Goal: Task Accomplishment & Management: Use online tool/utility

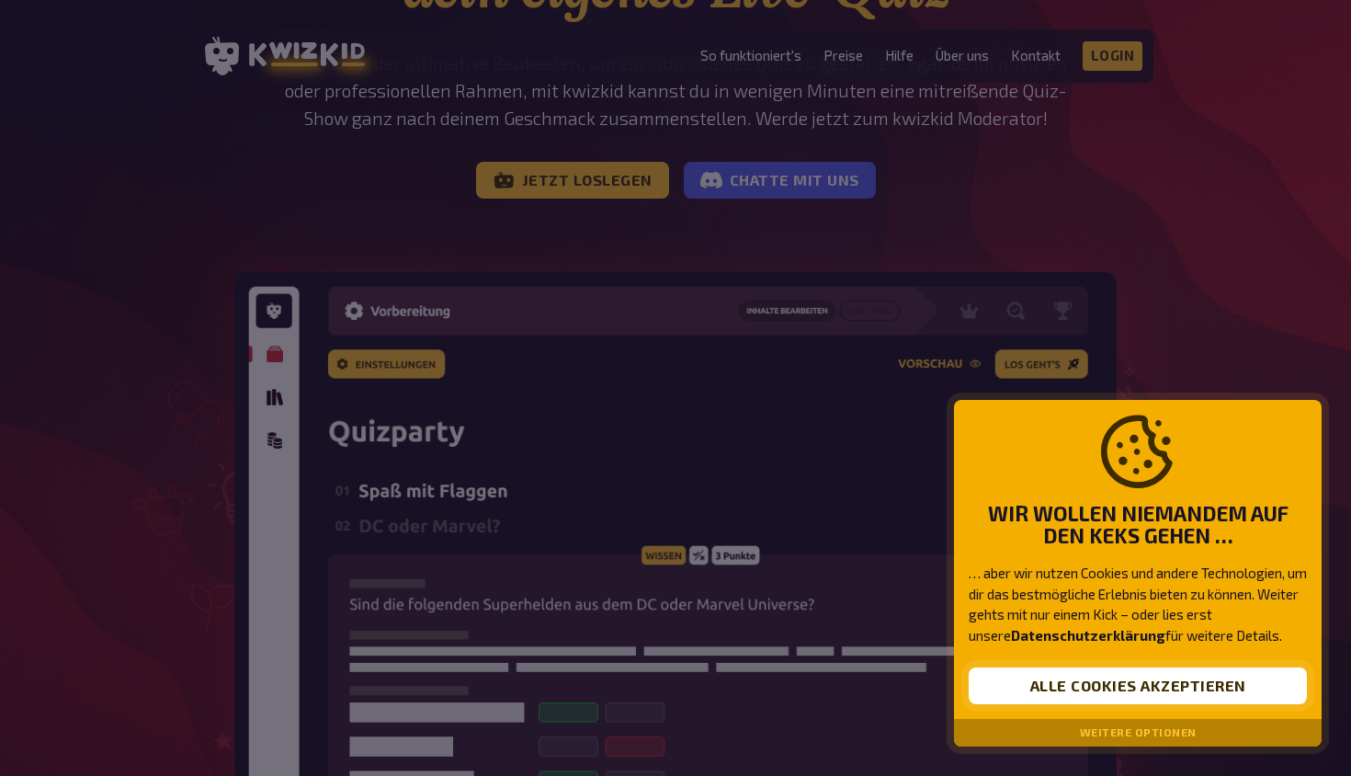
scroll to position [264, 0]
click at [1129, 734] on button "Weitere Optionen" at bounding box center [1138, 732] width 117 height 13
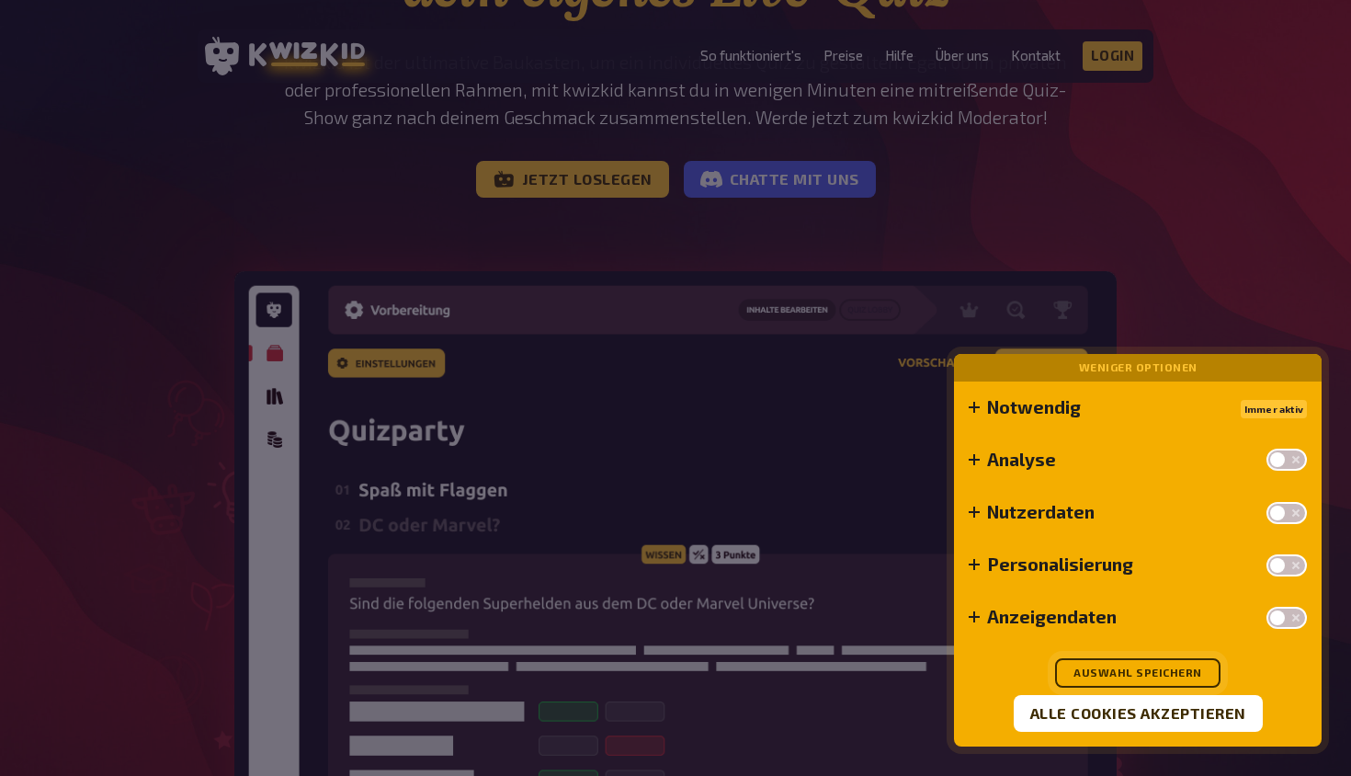
click at [1164, 676] on button "Auswahl speichern" at bounding box center [1137, 672] width 165 height 29
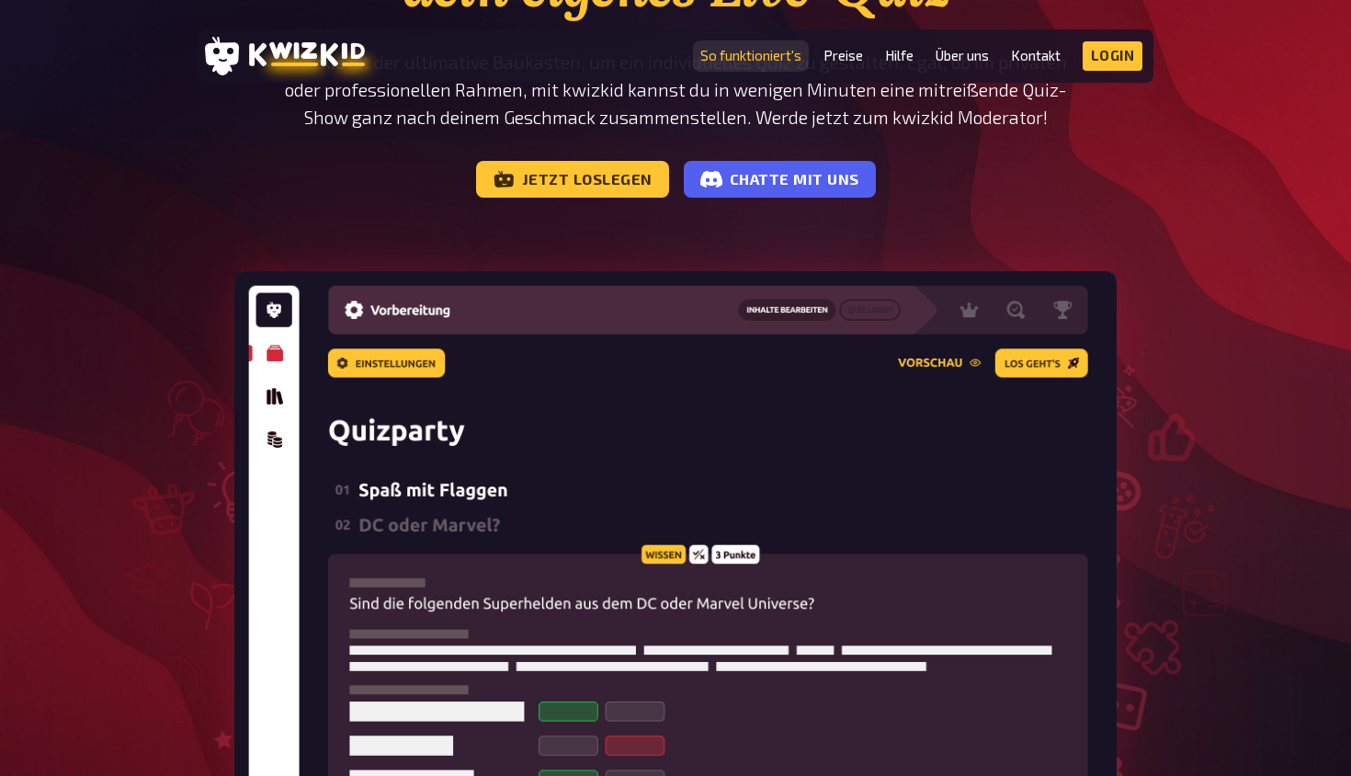
click at [752, 51] on link "So funktioniert's" at bounding box center [750, 56] width 101 height 16
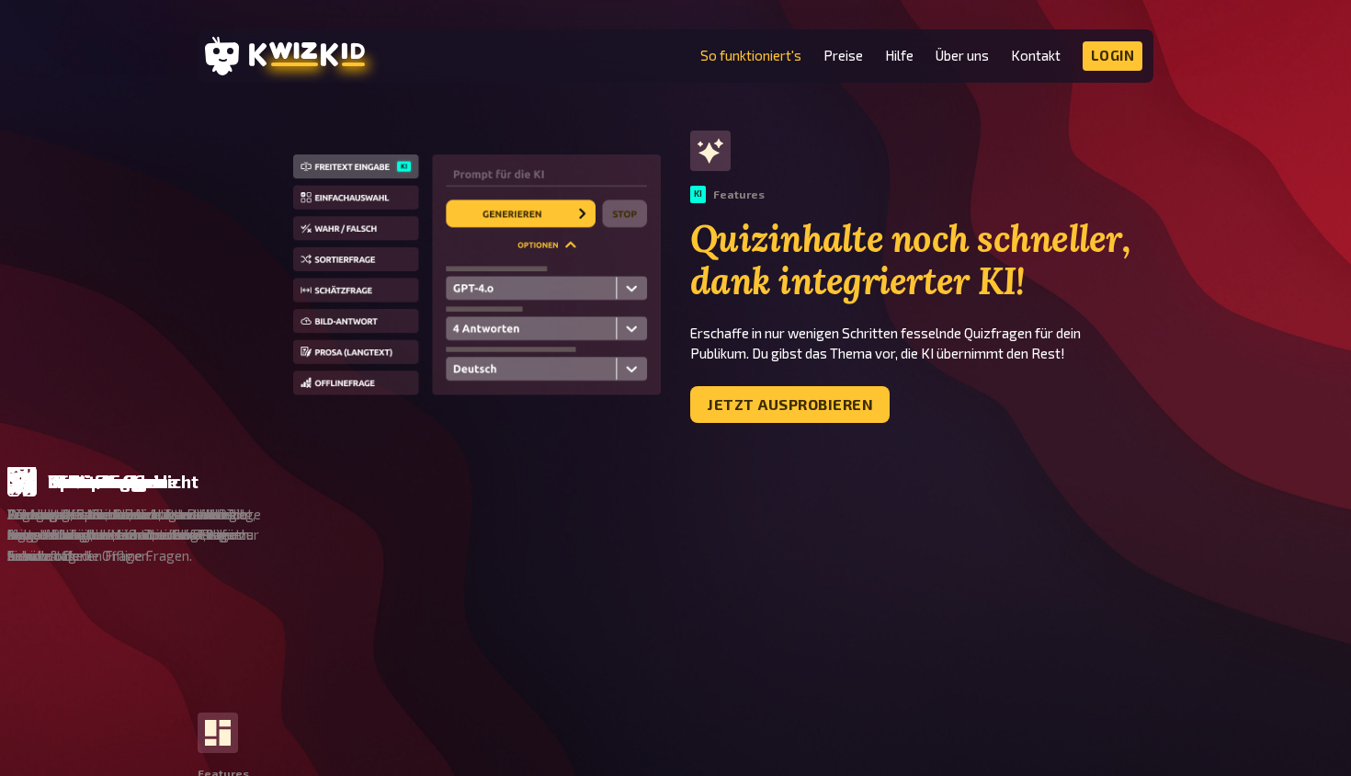
scroll to position [1117, 0]
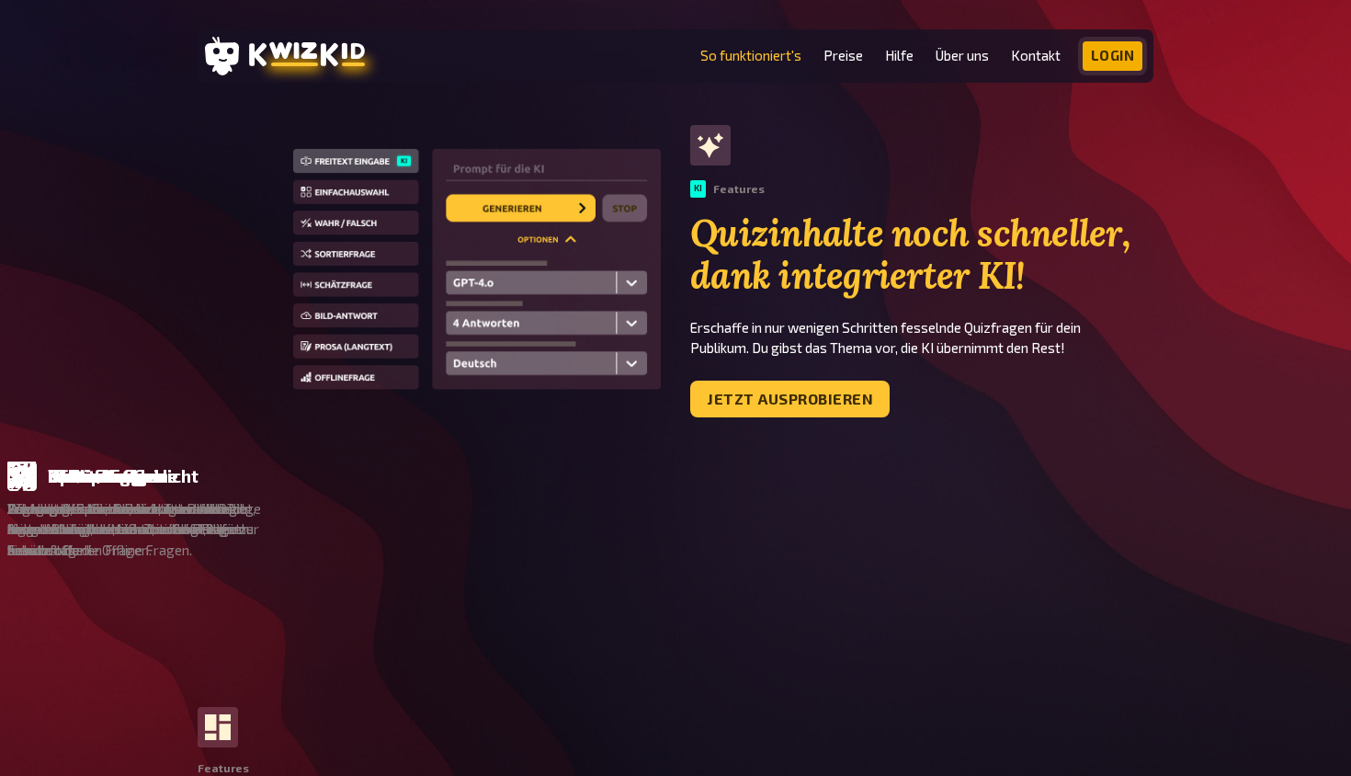
click at [1093, 58] on link "Login" at bounding box center [1113, 55] width 61 height 29
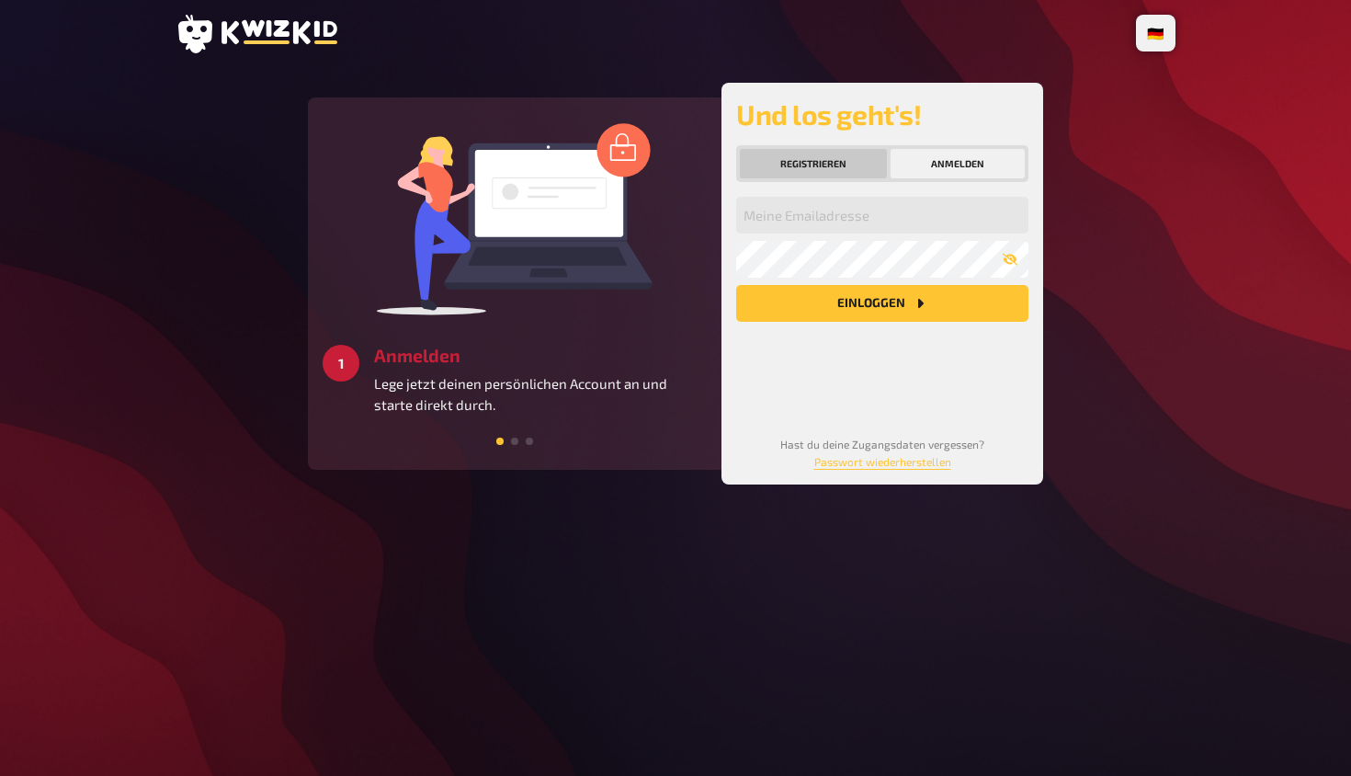
click at [797, 163] on button "Registrieren" at bounding box center [813, 163] width 147 height 29
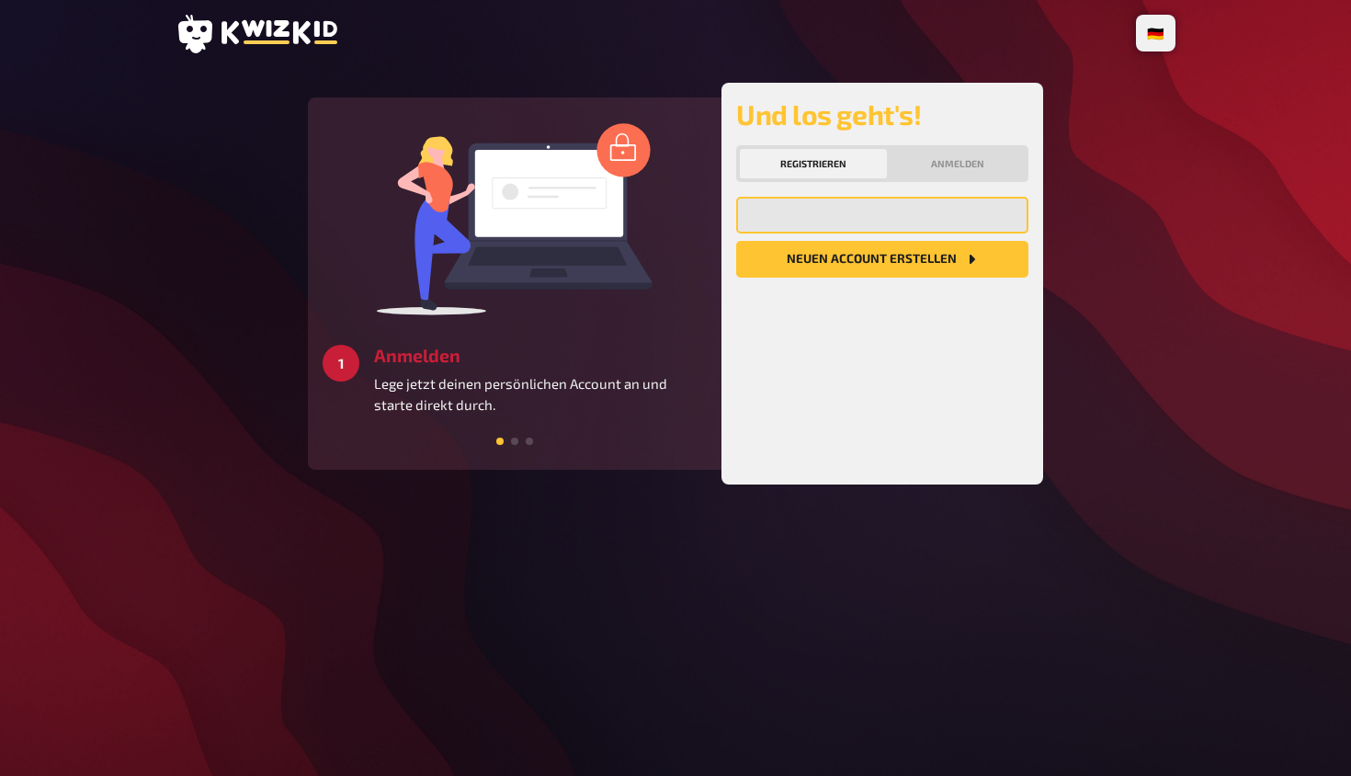
click at [814, 221] on input "email" at bounding box center [882, 215] width 292 height 37
type input "m"
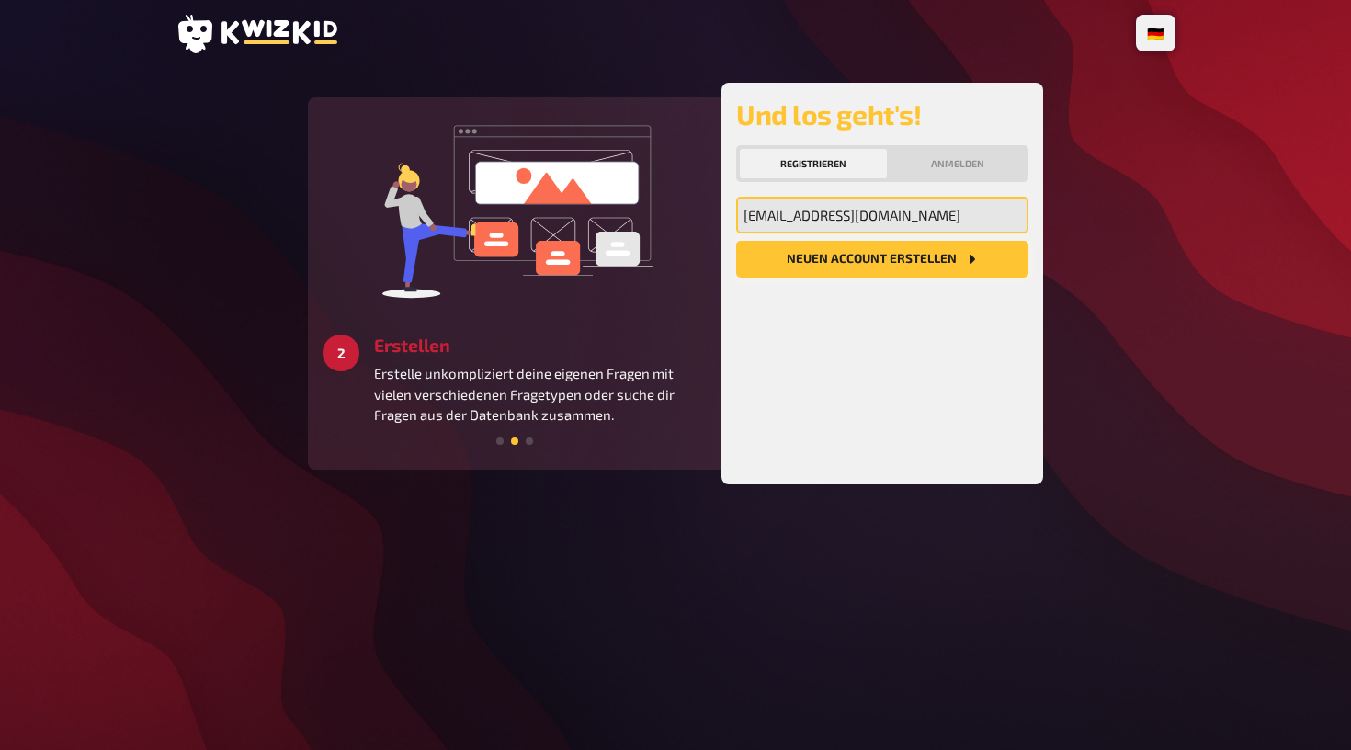
type input "vbsp19c@gmail.com"
click at [891, 263] on button "Neuen Account Erstellen" at bounding box center [882, 259] width 292 height 37
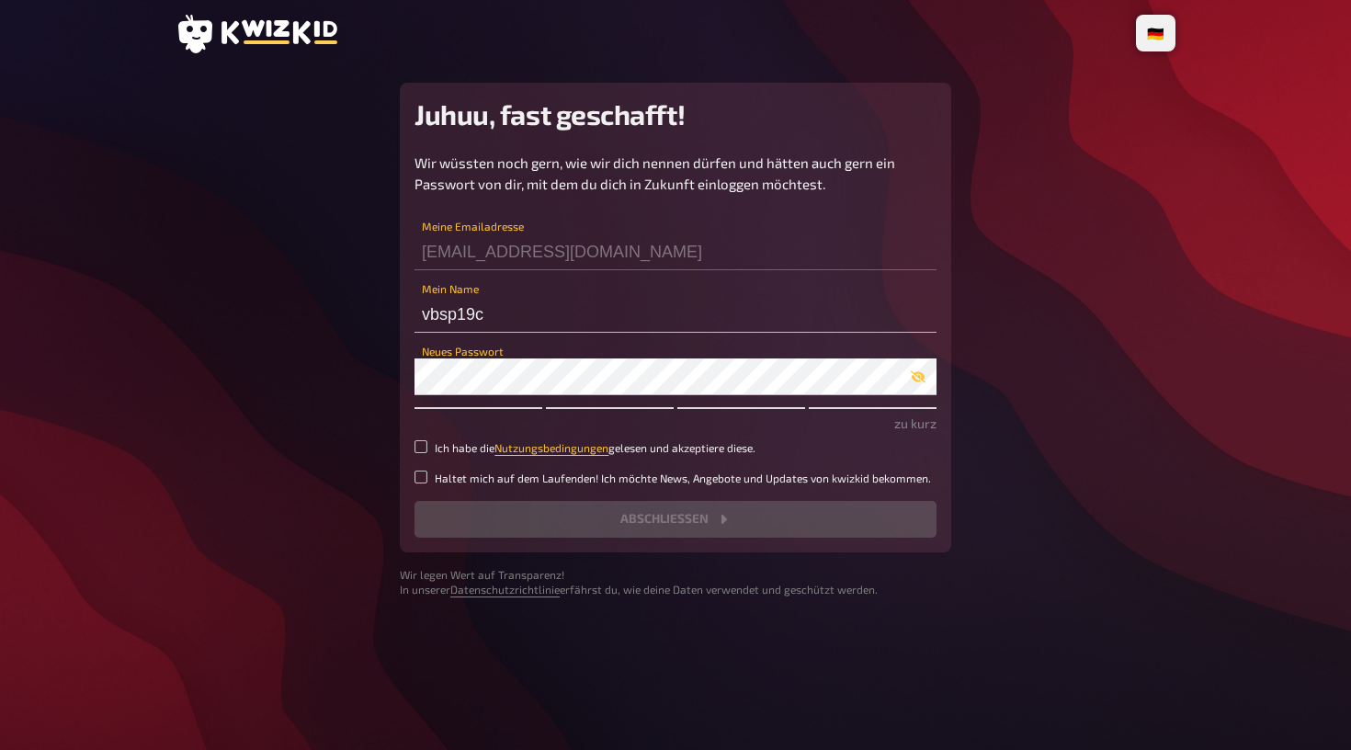
click at [553, 292] on div "vbsp19c Mein Name" at bounding box center [676, 305] width 522 height 55
click at [501, 322] on input "vbsp19c" at bounding box center [676, 314] width 522 height 37
type input "v"
type input "Cover Lover"
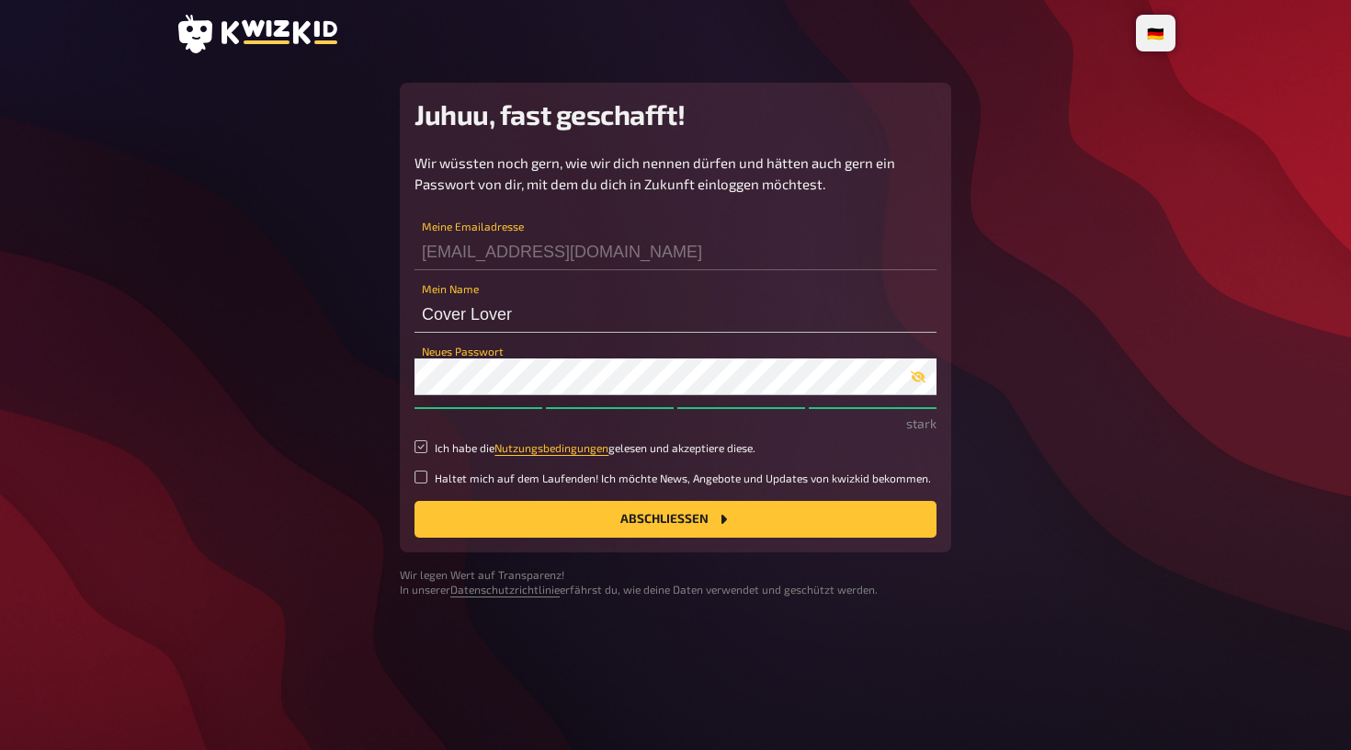
click at [420, 443] on input "Ich habe die Nutzungsbedingungen gelesen und akzeptiere diese." at bounding box center [421, 446] width 13 height 13
checkbox input "true"
click at [423, 484] on div "Wir wüssten noch gern, wie wir dich nennen dürfen und hätten auch gern ein Pass…" at bounding box center [676, 345] width 522 height 385
click at [423, 477] on input "Haltet mich auf dem Laufenden! Ich möchte News, Angebote und Updates von kwizki…" at bounding box center [421, 477] width 13 height 13
checkbox input "true"
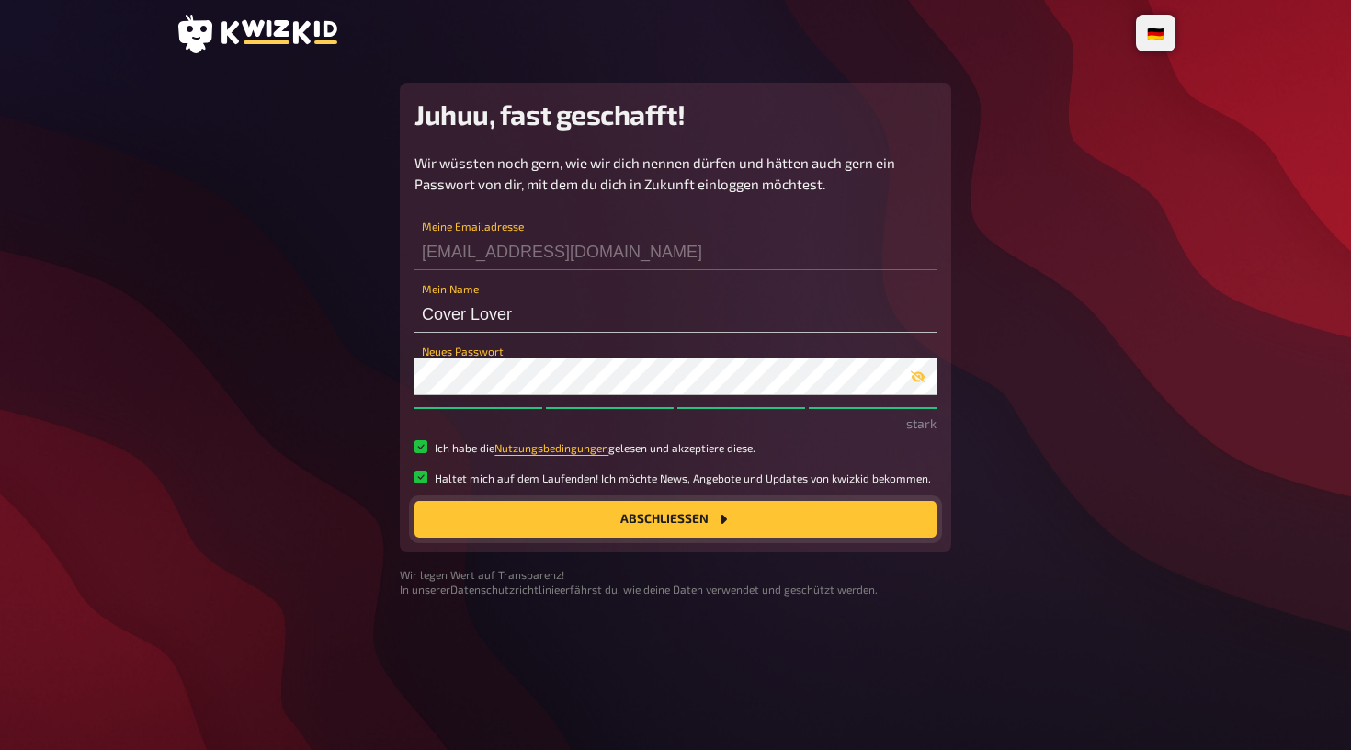
click at [546, 515] on button "Abschließen" at bounding box center [676, 519] width 522 height 37
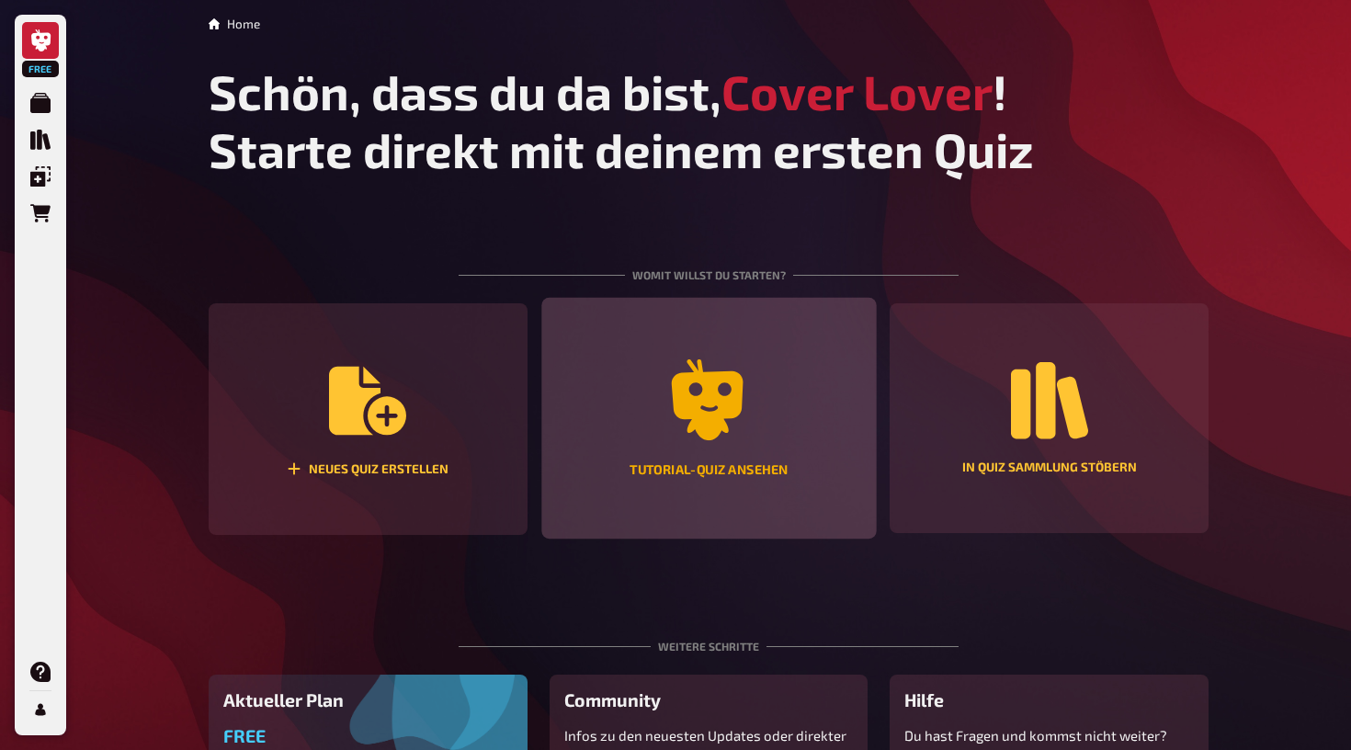
click at [737, 458] on div "Tutorial-Quiz ansehen" at bounding box center [708, 418] width 335 height 241
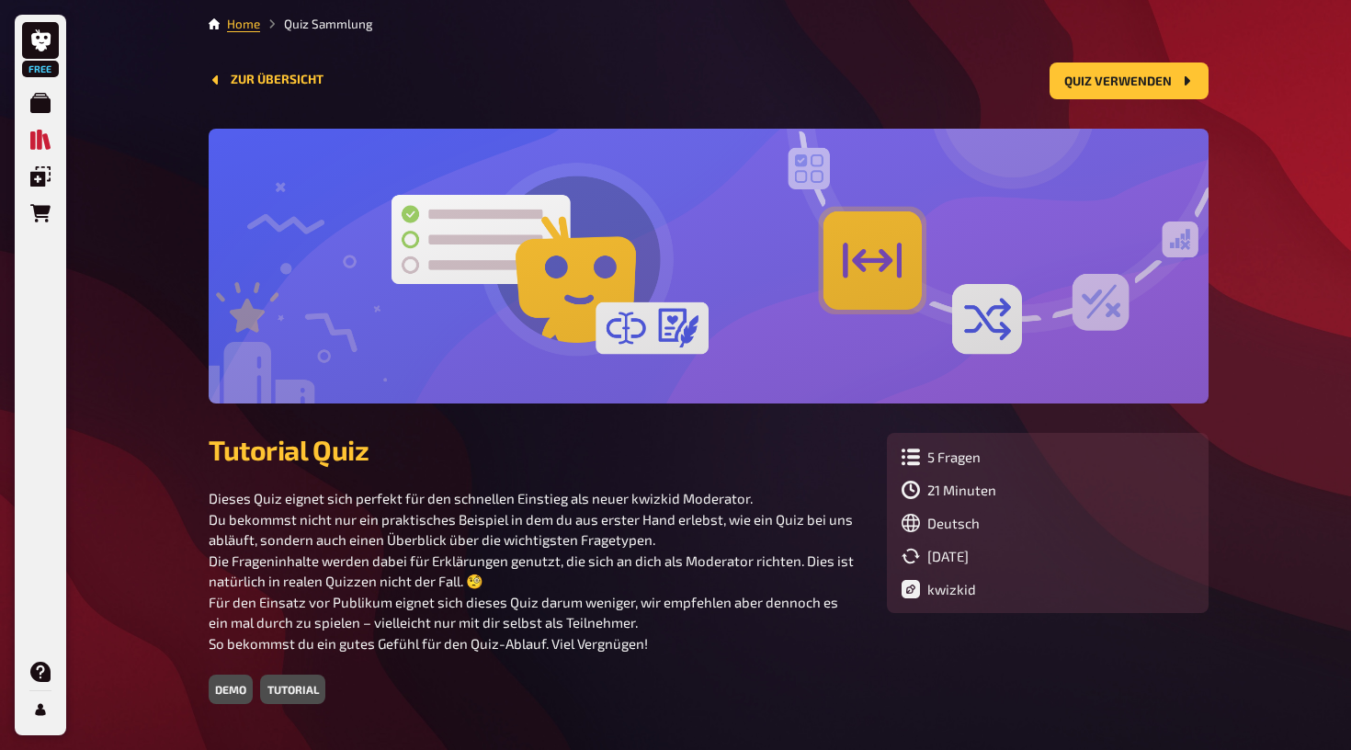
click at [296, 688] on div "tutorial" at bounding box center [292, 689] width 64 height 29
click at [948, 460] on div "5 Fragen" at bounding box center [1048, 457] width 292 height 18
click at [1093, 85] on button "Quiz verwenden" at bounding box center [1129, 81] width 159 height 37
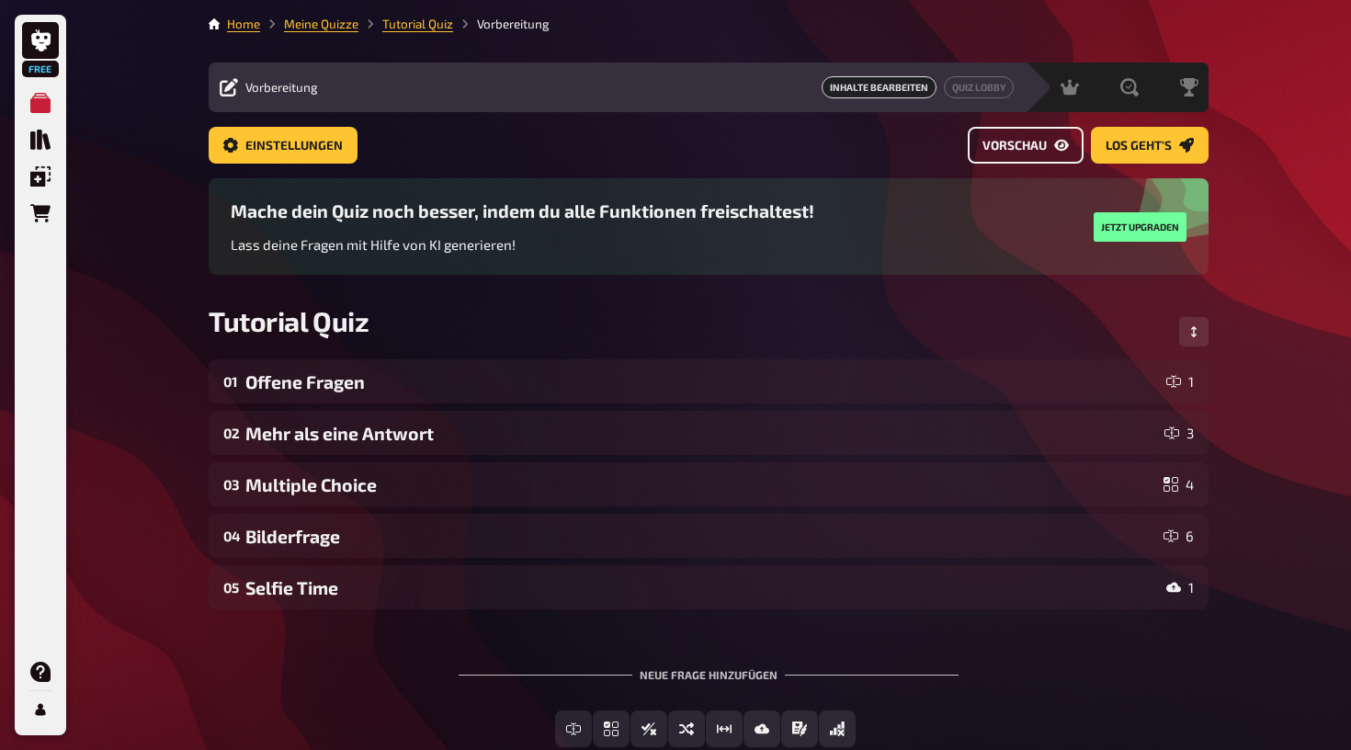
click at [1035, 145] on span "Vorschau" at bounding box center [1015, 146] width 64 height 13
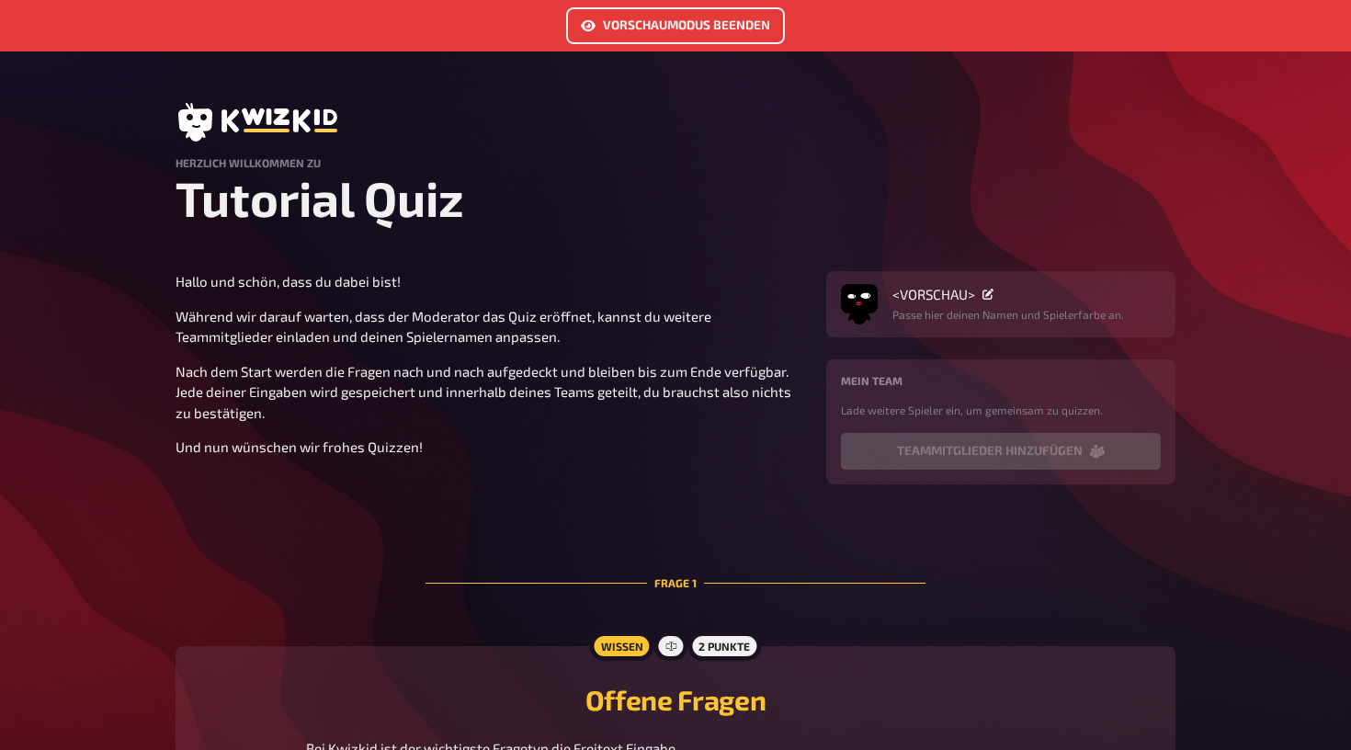
click at [748, 33] on button "Vorschaumodus beenden" at bounding box center [675, 25] width 219 height 37
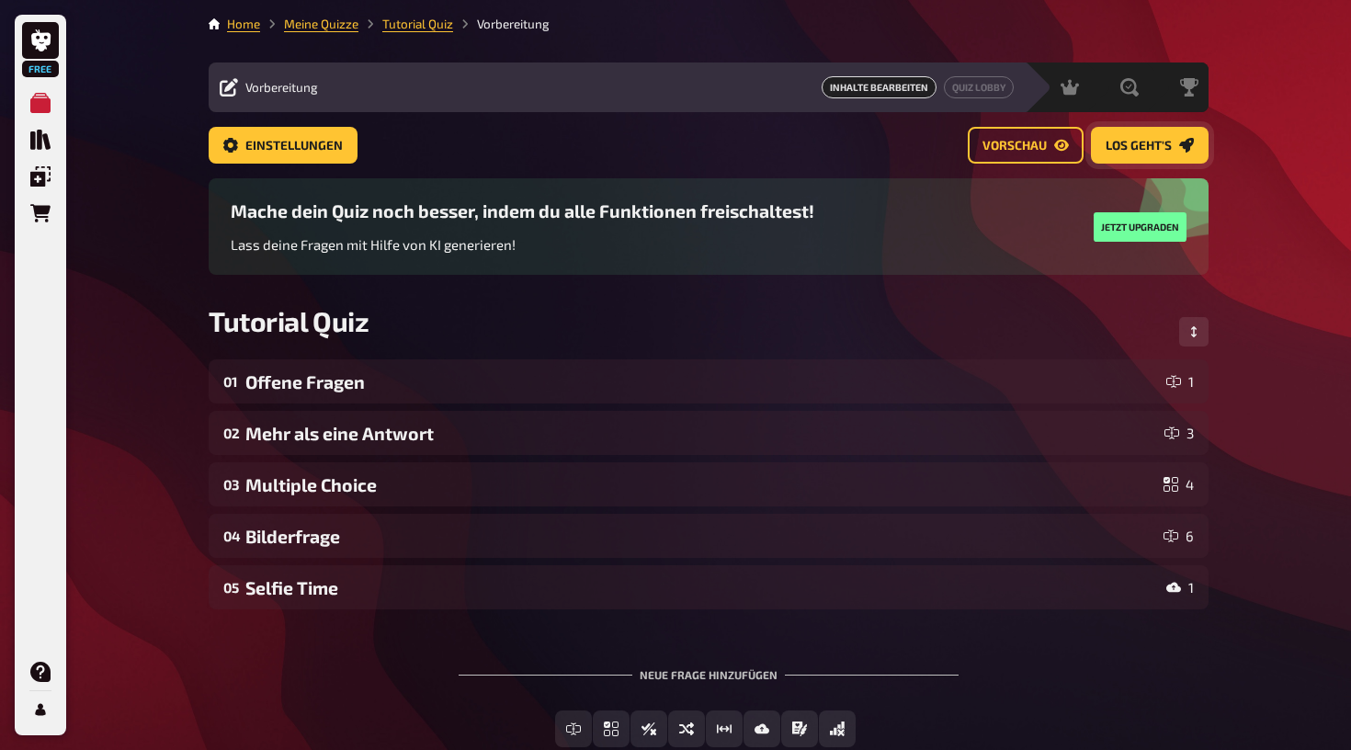
click at [1128, 141] on span "Los geht's" at bounding box center [1139, 146] width 66 height 13
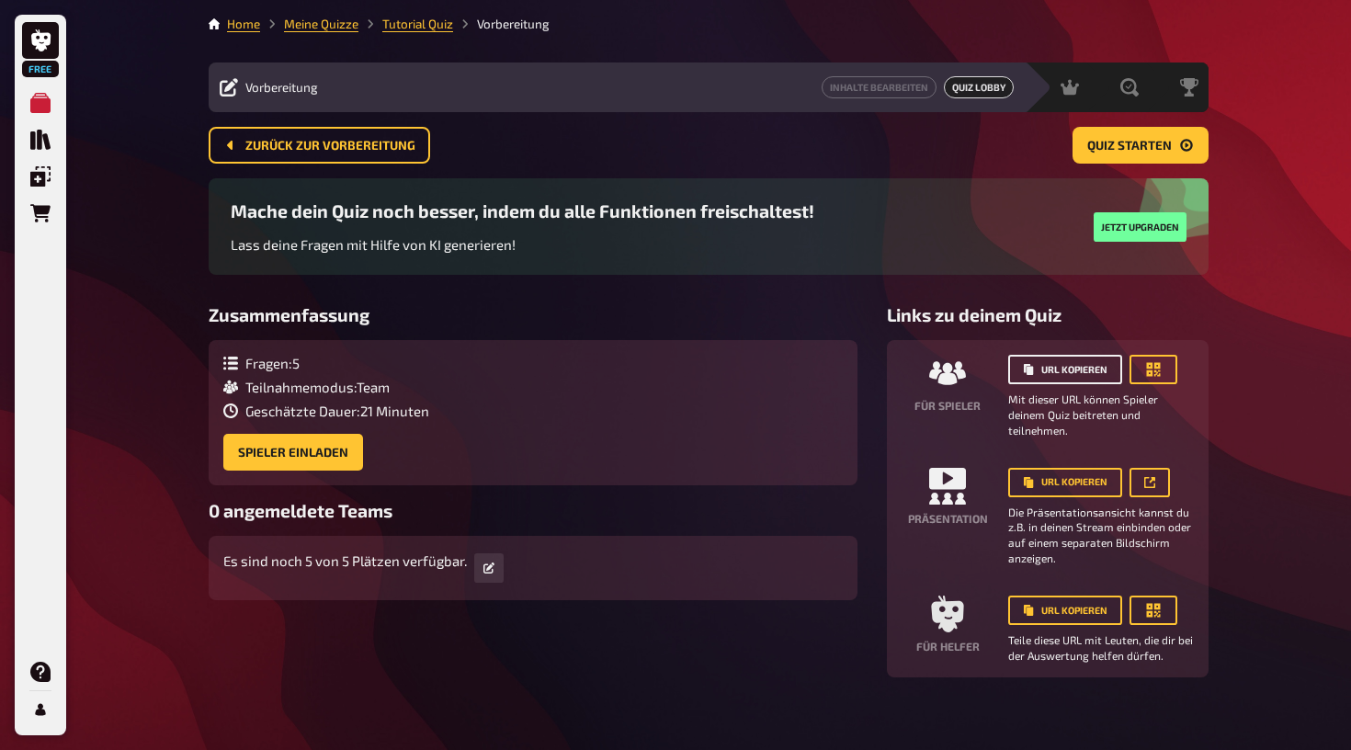
click at [1041, 367] on button "URL kopieren" at bounding box center [1065, 369] width 114 height 29
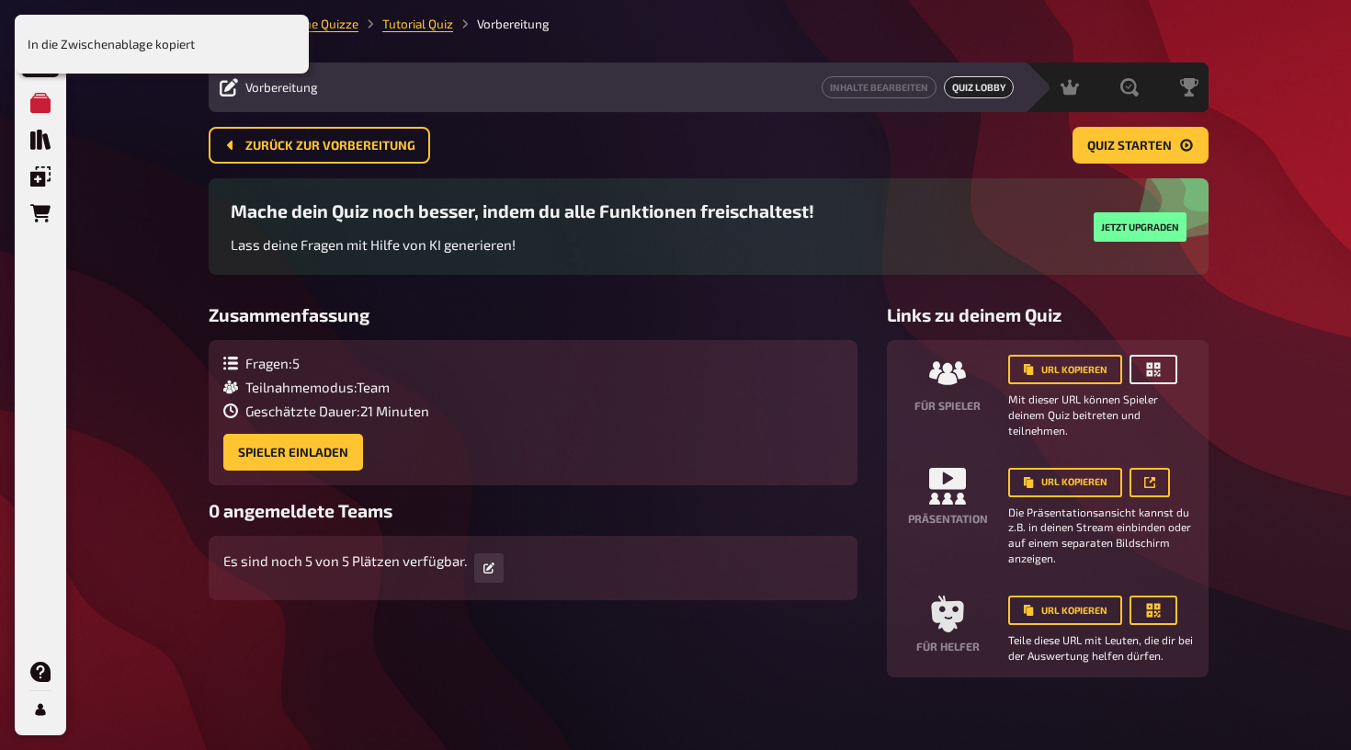
click at [1149, 368] on icon "button" at bounding box center [1154, 370] width 14 height 14
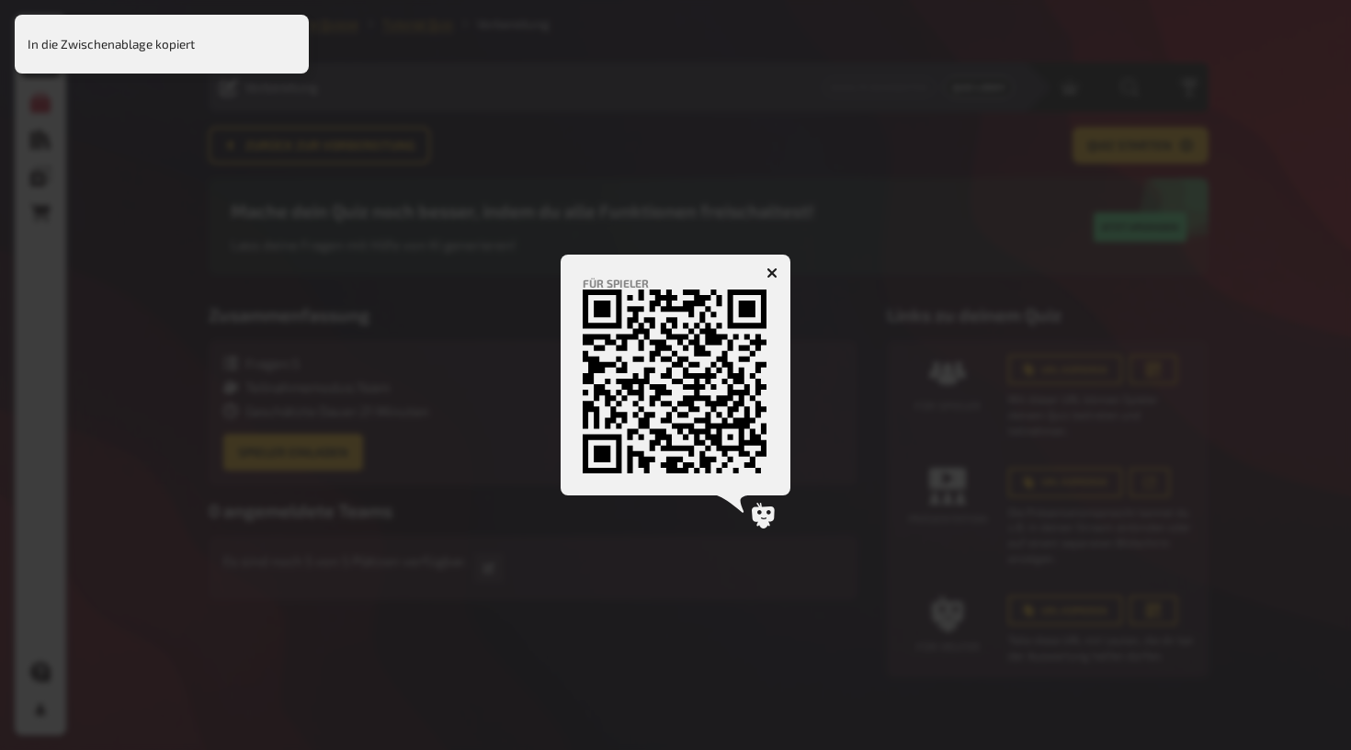
click at [777, 272] on icon "button" at bounding box center [772, 272] width 11 height 11
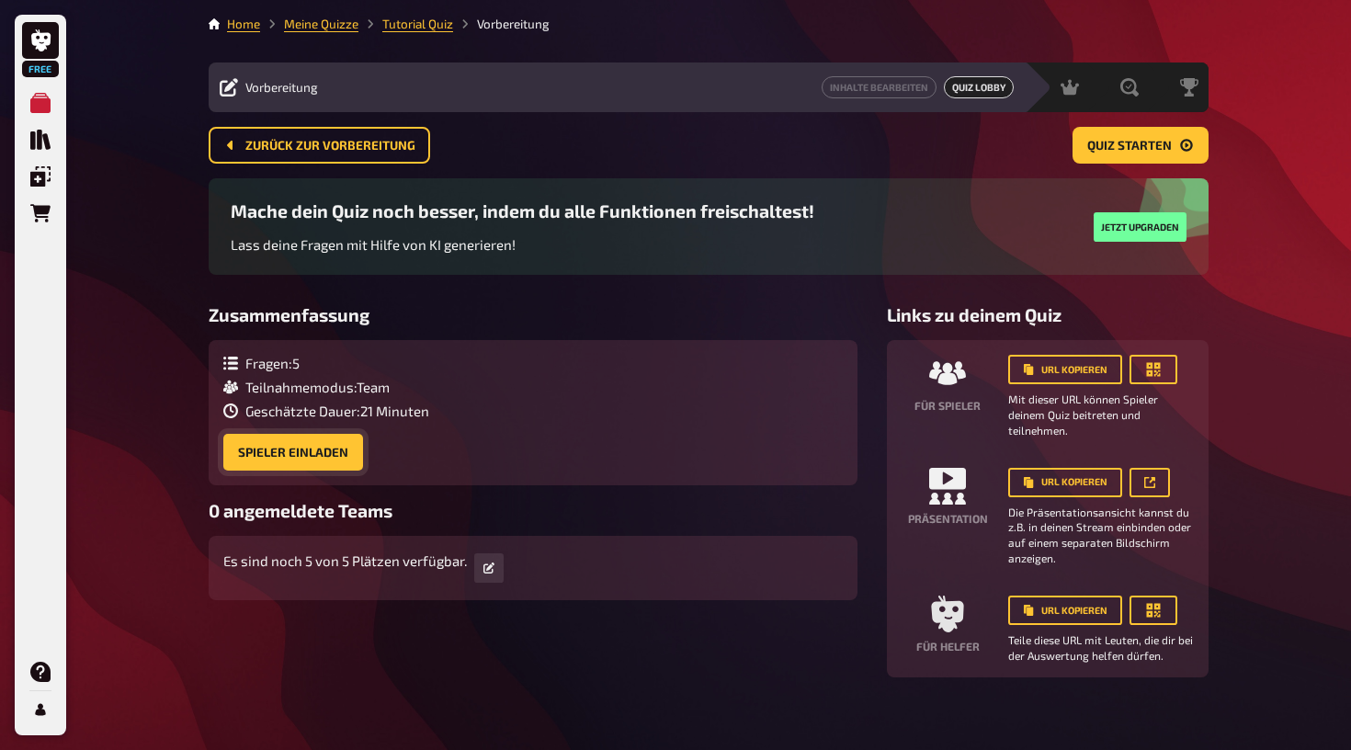
click at [314, 447] on button "Spieler einladen" at bounding box center [293, 452] width 140 height 37
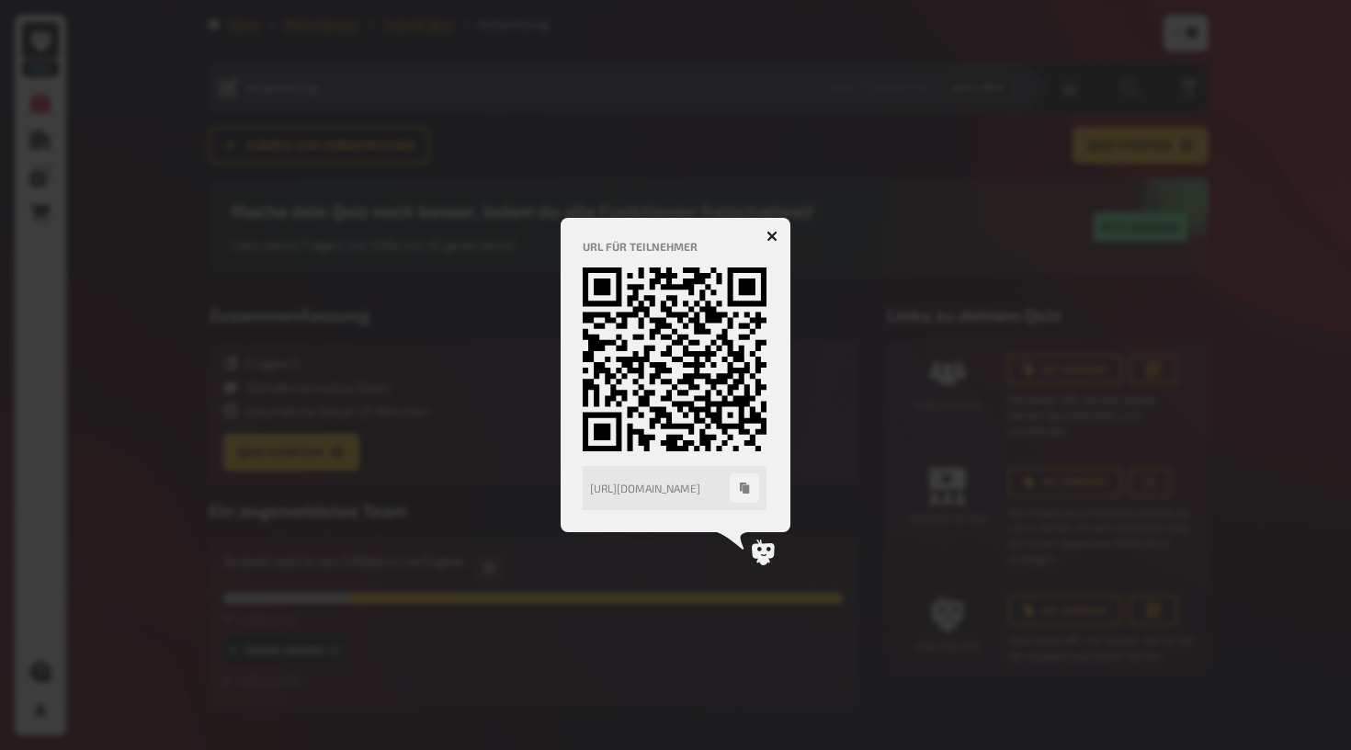
click at [770, 236] on icon "button" at bounding box center [772, 236] width 11 height 11
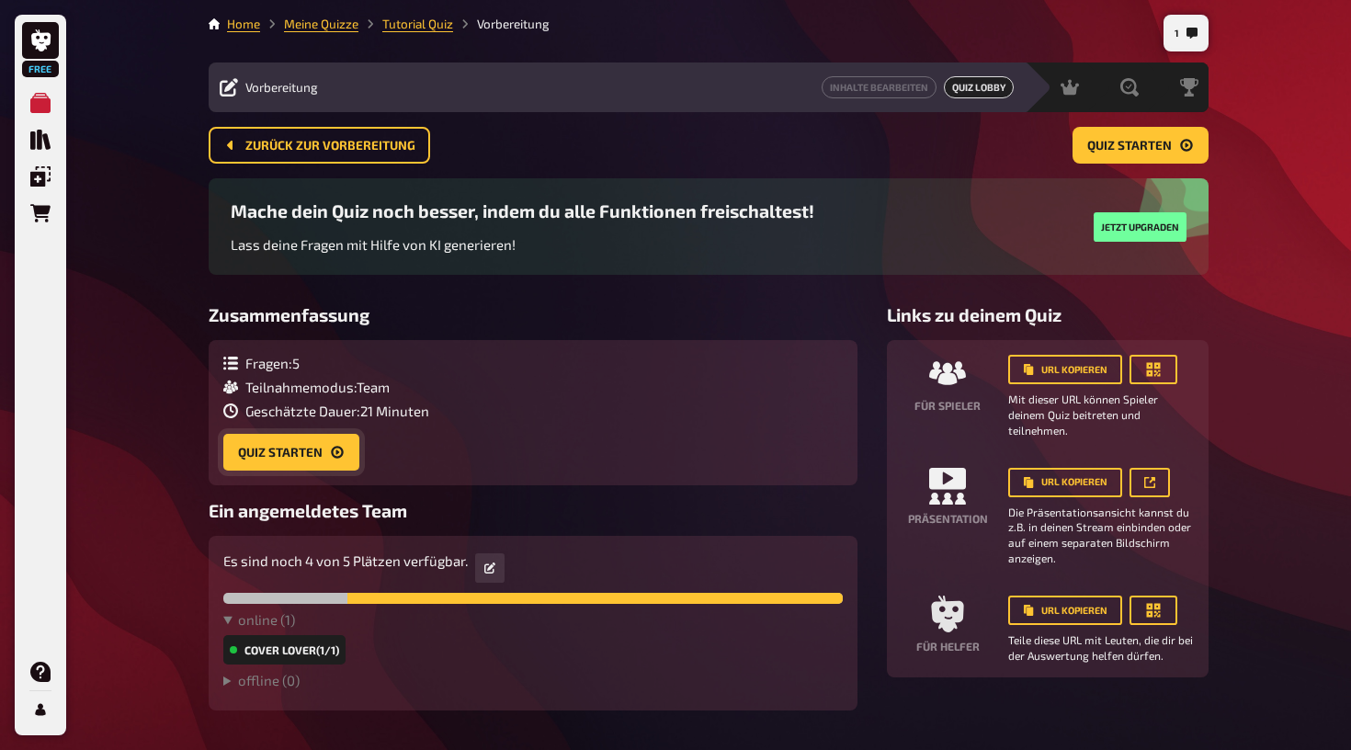
click at [313, 439] on button "Quiz starten" at bounding box center [291, 452] width 136 height 37
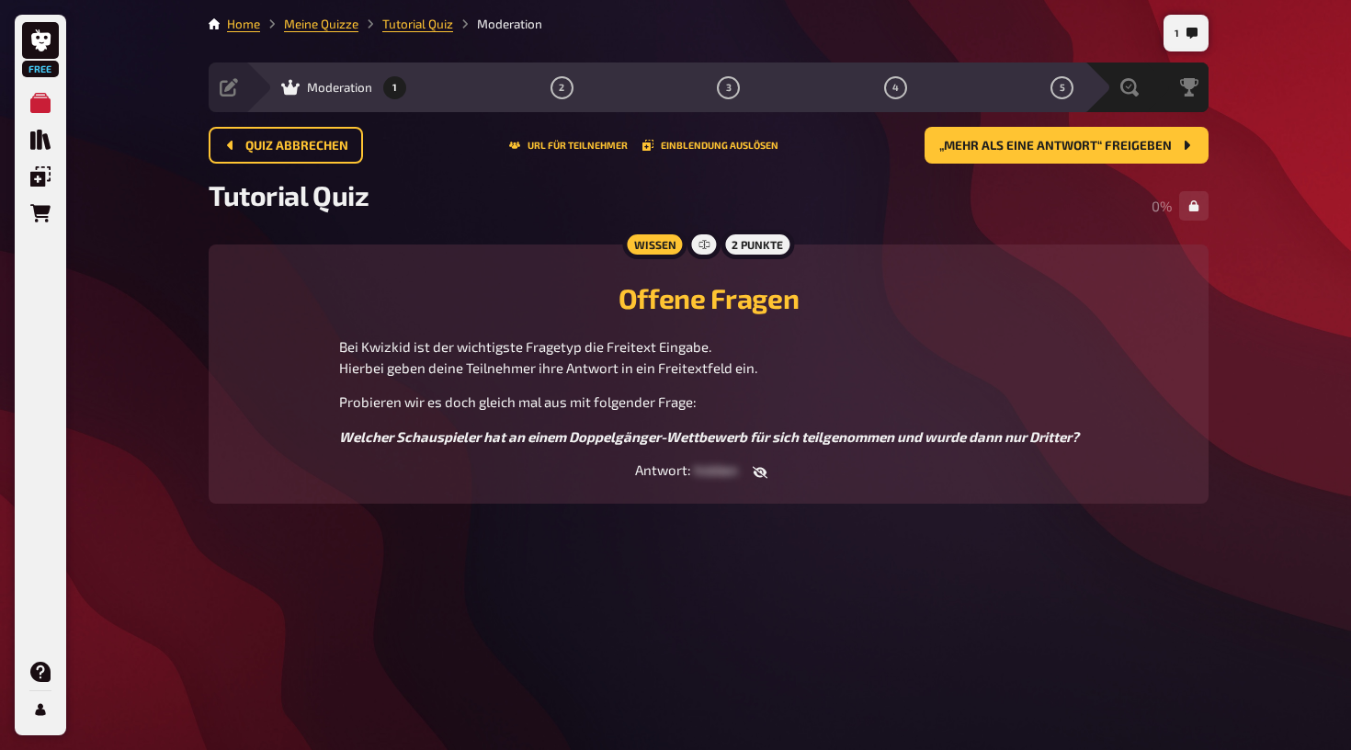
click at [761, 474] on icon "button" at bounding box center [760, 472] width 15 height 12
click at [1175, 152] on button "„Mehr als eine Antwort“ freigeben" at bounding box center [1067, 145] width 284 height 37
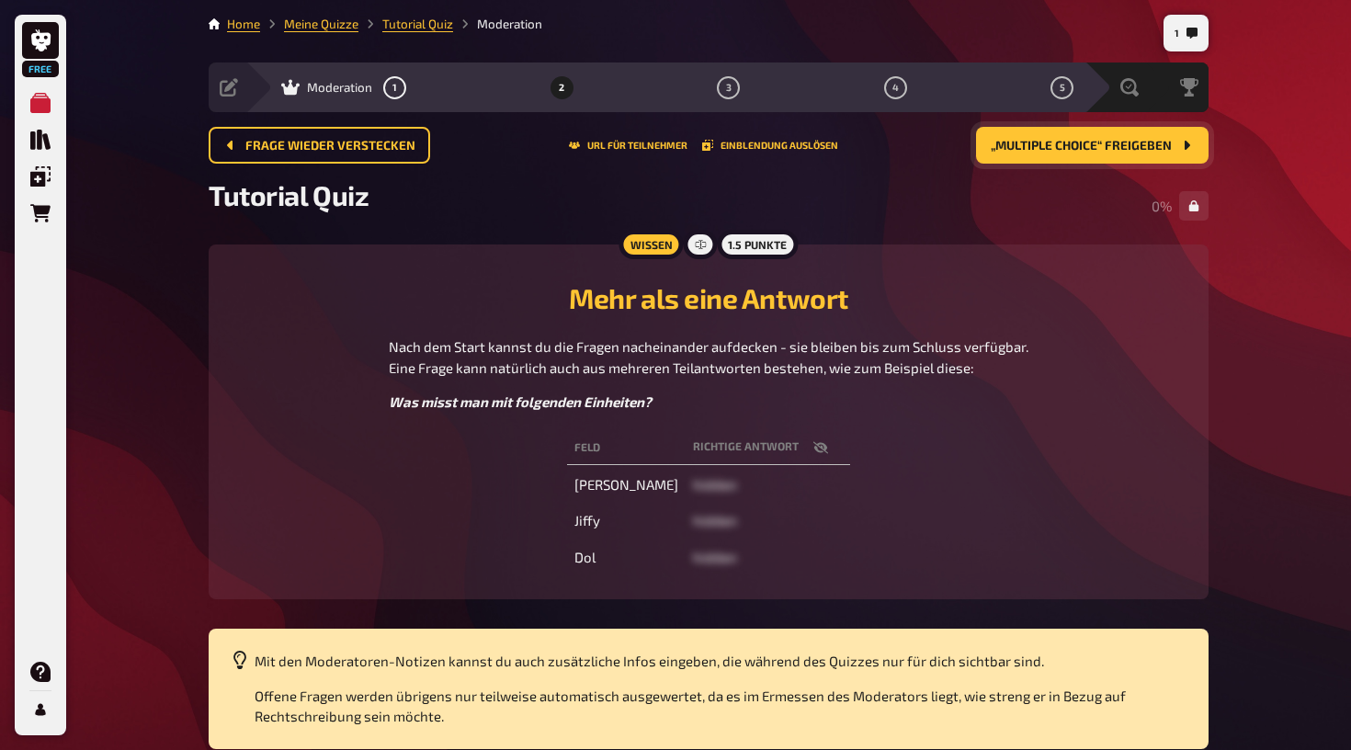
click at [1099, 156] on button "„Multiple Choice“ freigeben" at bounding box center [1092, 145] width 233 height 37
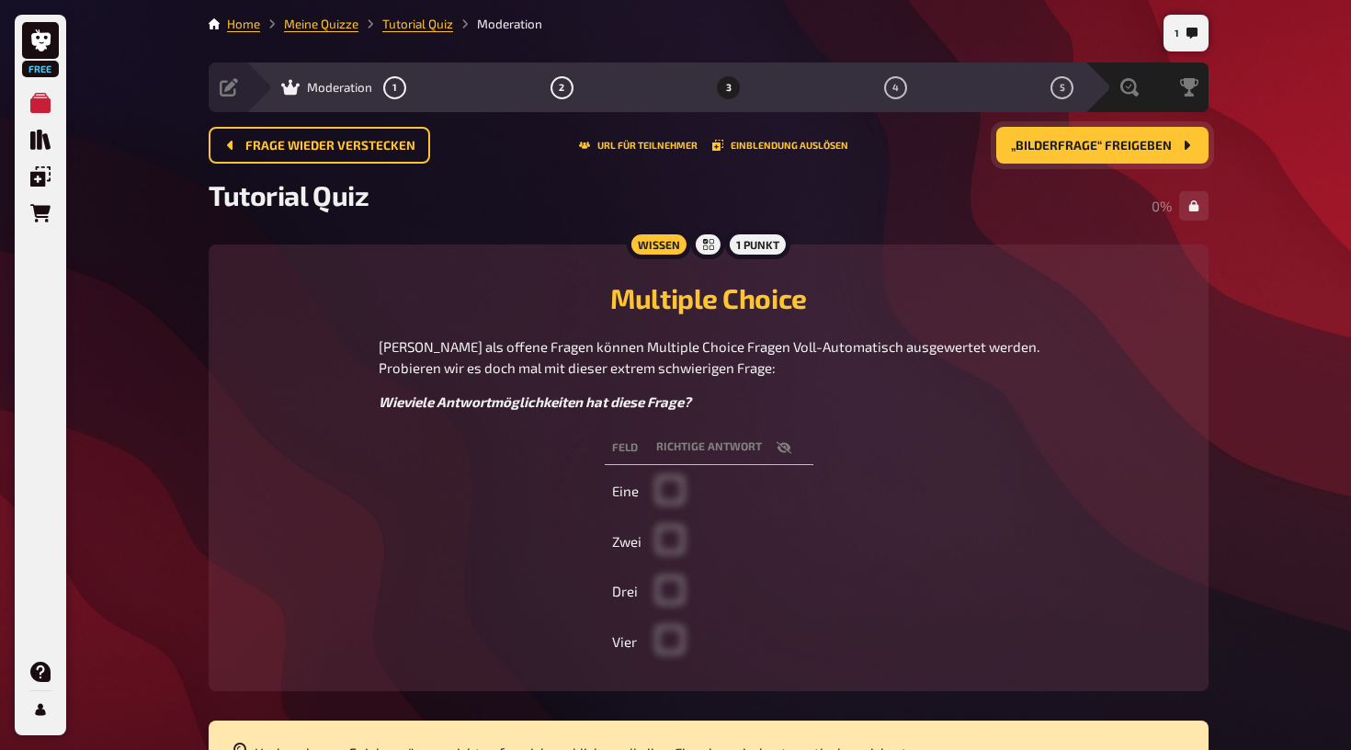
click at [1099, 156] on button "„Bilderfrage“ freigeben" at bounding box center [1102, 145] width 212 height 37
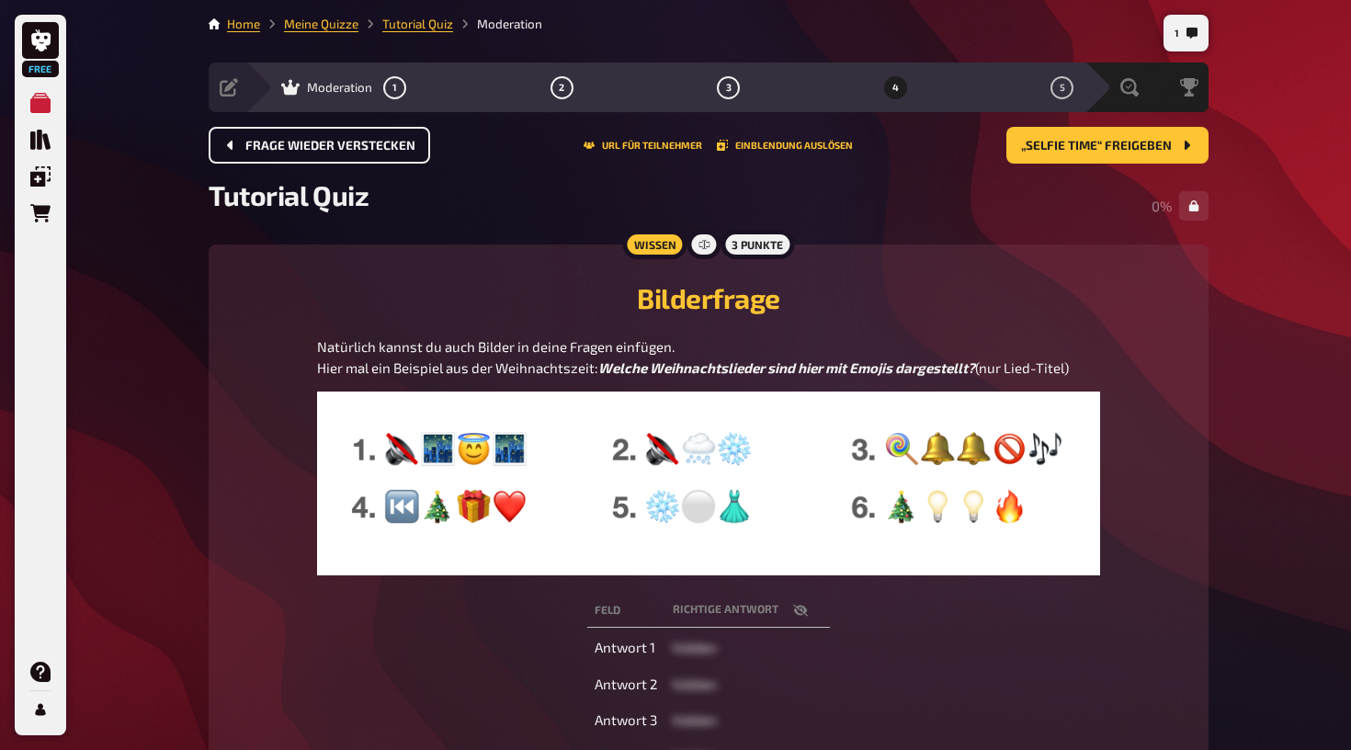
click at [324, 146] on span "Frage wieder verstecken" at bounding box center [330, 146] width 170 height 13
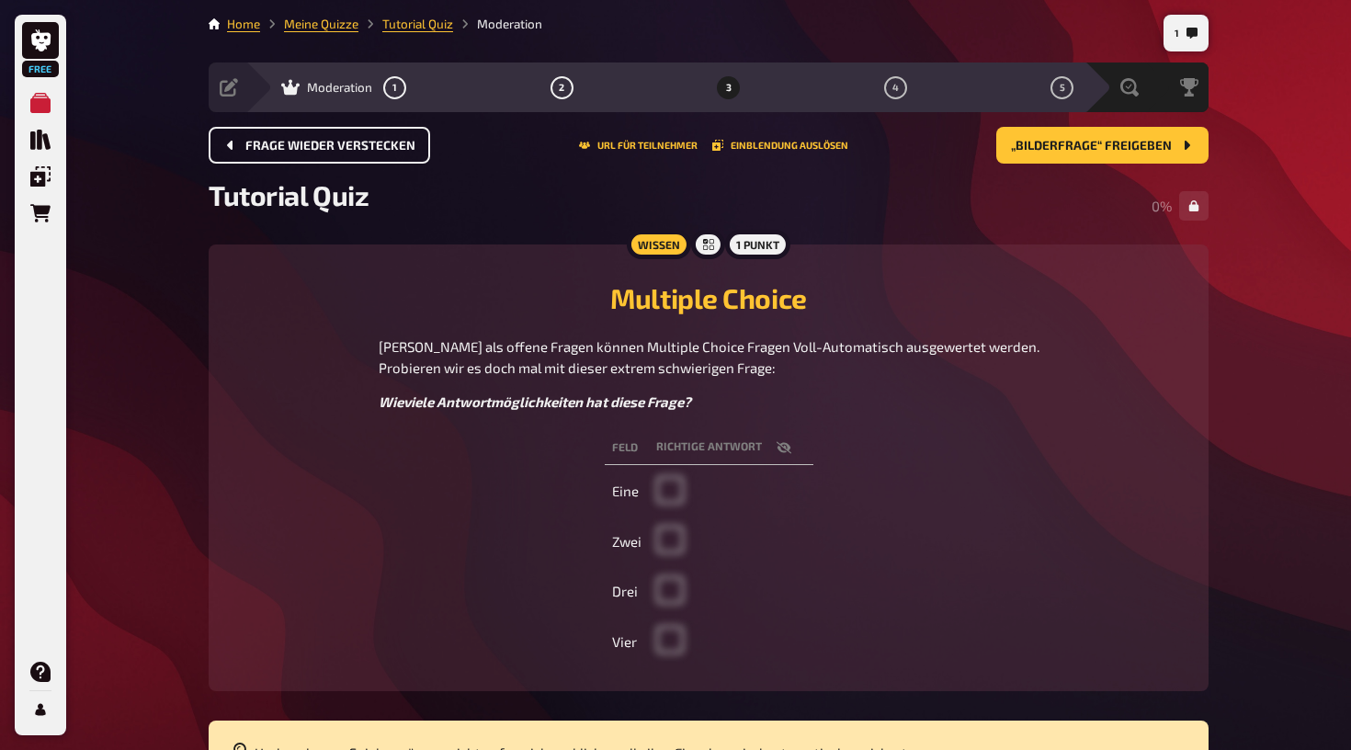
click at [324, 146] on span "Frage wieder verstecken" at bounding box center [330, 146] width 170 height 13
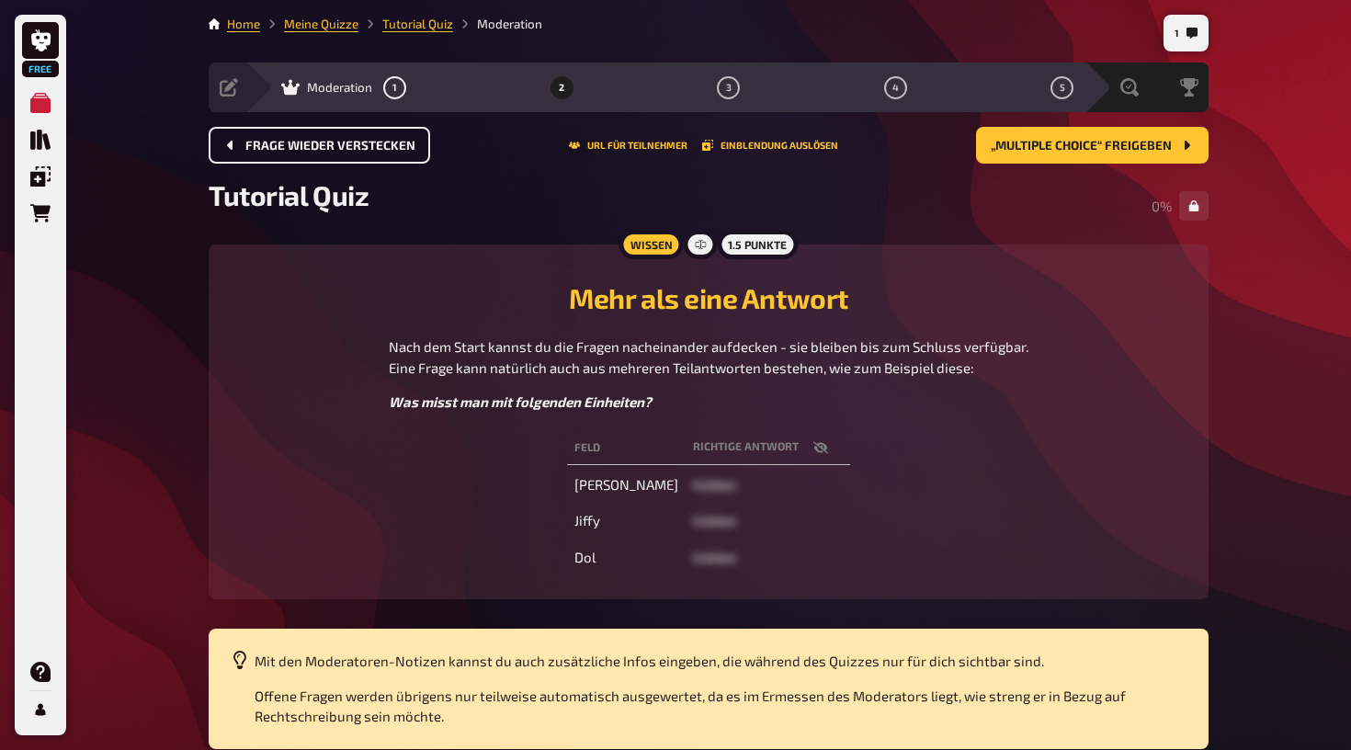
click at [324, 146] on span "Frage wieder verstecken" at bounding box center [330, 146] width 170 height 13
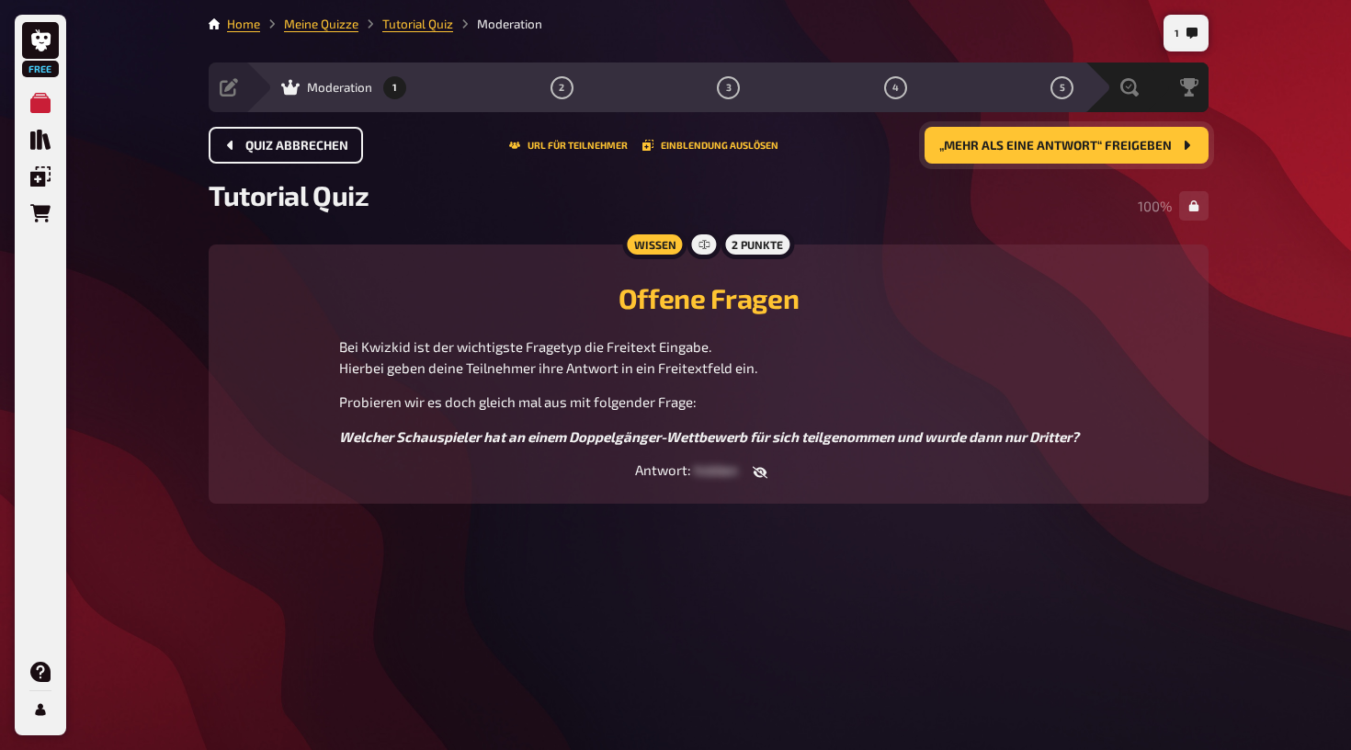
click at [994, 142] on span "„Mehr als eine Antwort“ freigeben" at bounding box center [1055, 146] width 233 height 13
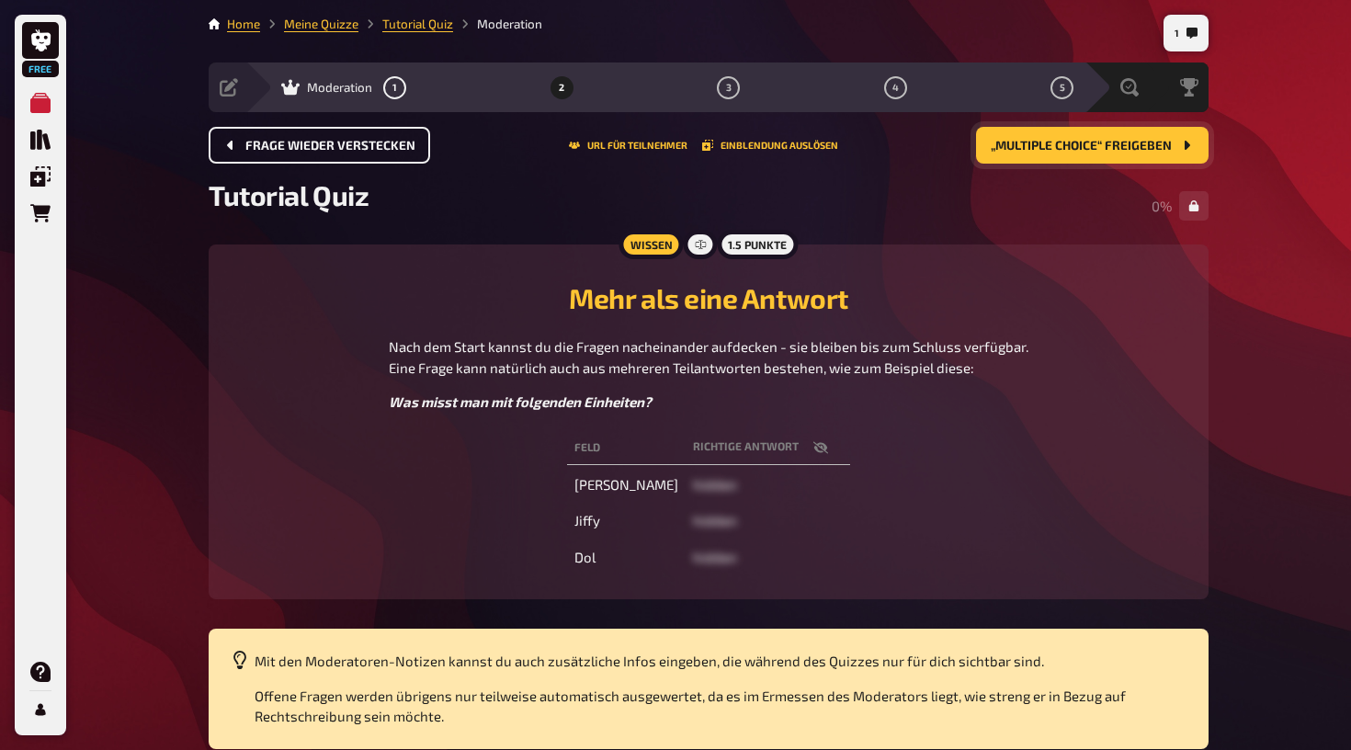
click at [814, 449] on icon "button" at bounding box center [821, 447] width 15 height 15
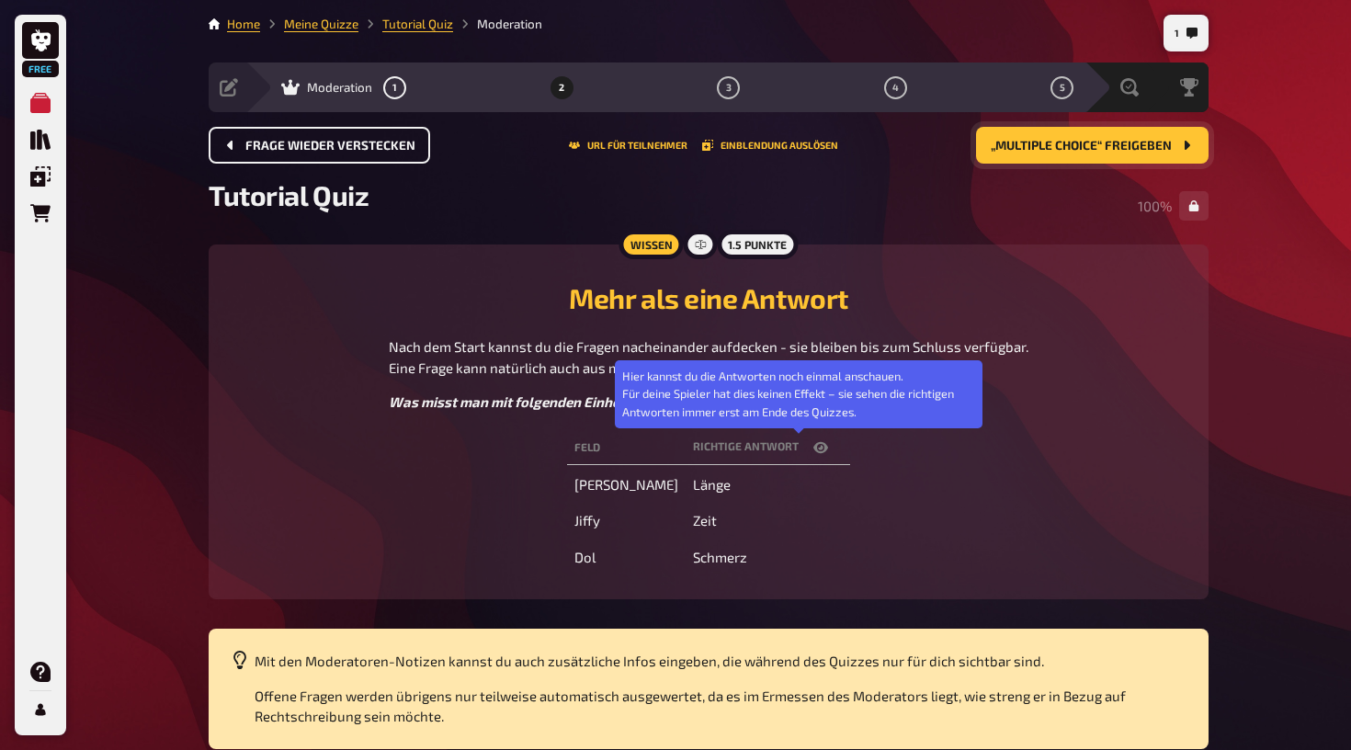
click at [814, 450] on icon "button" at bounding box center [821, 447] width 15 height 11
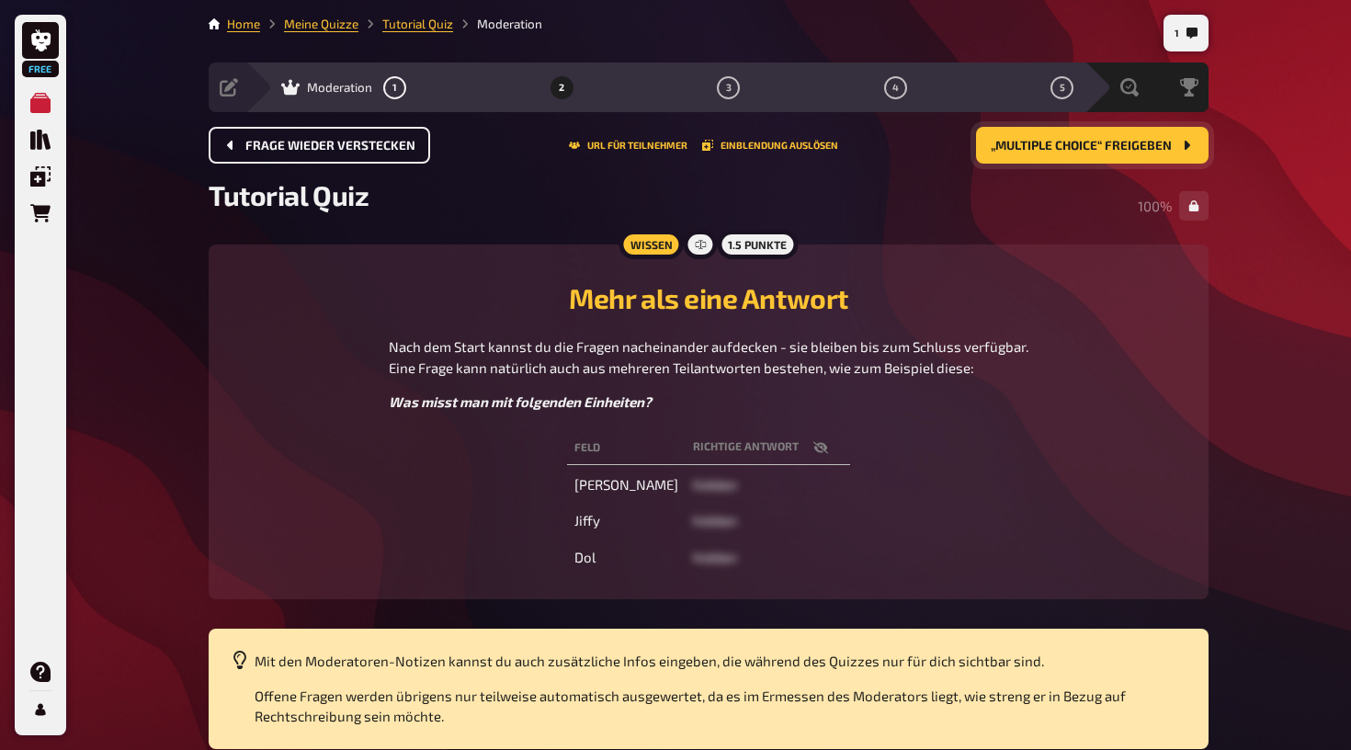
click at [1082, 151] on span "„Multiple Choice“ freigeben" at bounding box center [1081, 146] width 181 height 13
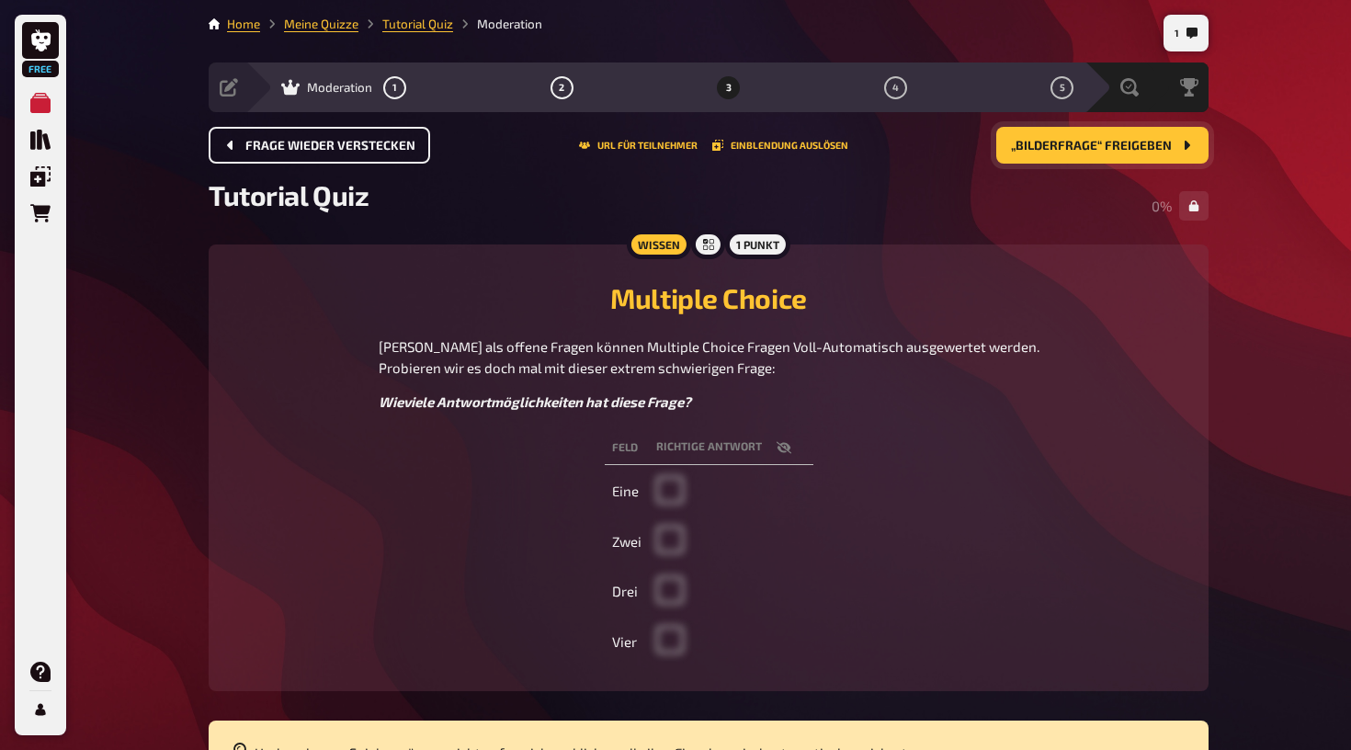
click at [782, 443] on icon "button" at bounding box center [784, 447] width 15 height 15
checkbox input "true"
click at [1121, 142] on span "„Bilderfrage“ freigeben" at bounding box center [1091, 146] width 161 height 13
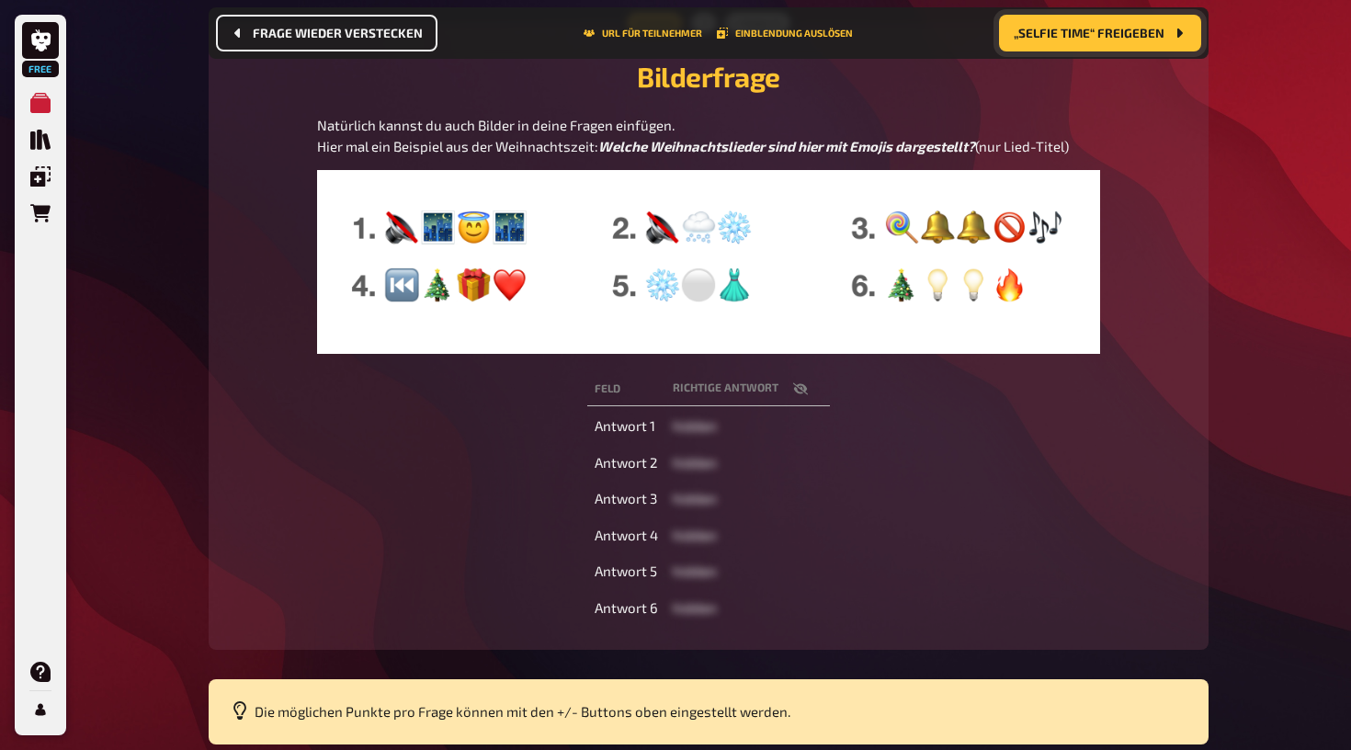
scroll to position [236, 0]
click at [686, 406] on th "Richtige Antwort" at bounding box center [748, 389] width 165 height 34
click at [801, 396] on icon "button" at bounding box center [800, 388] width 15 height 15
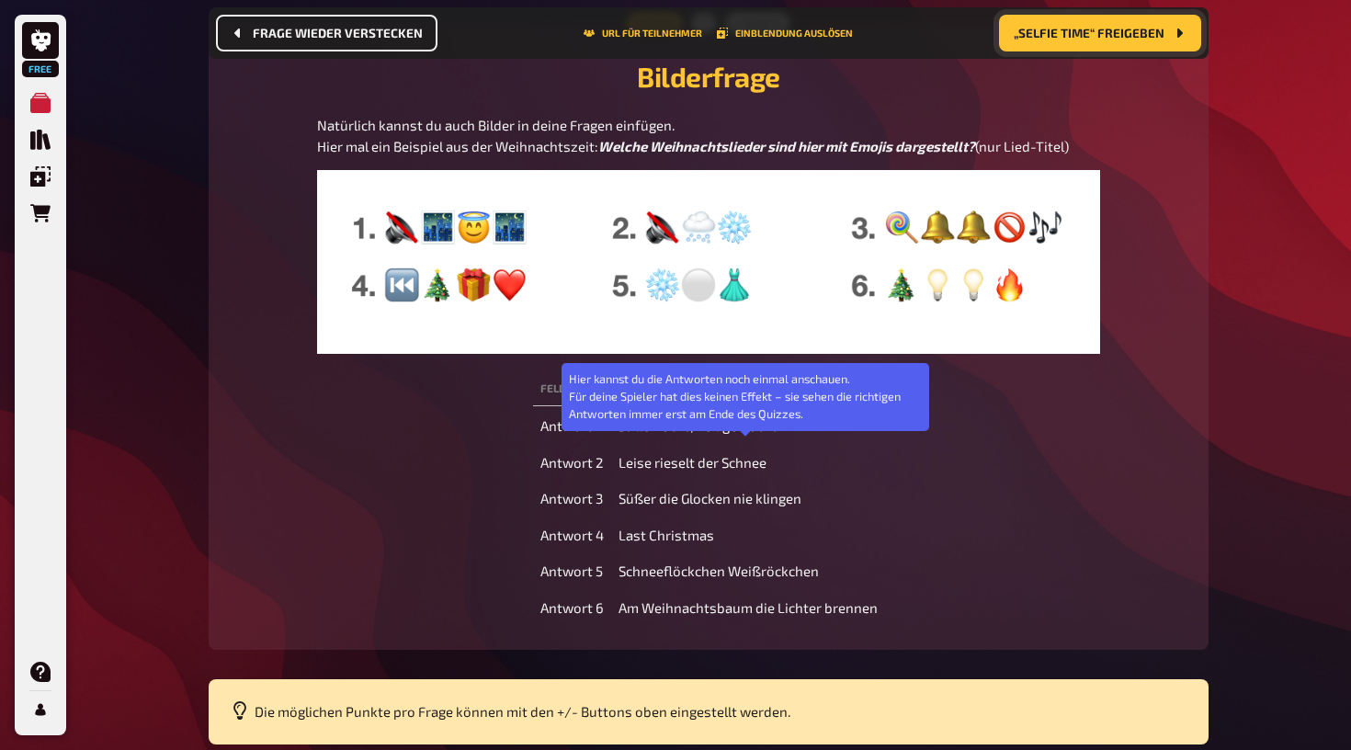
click at [1133, 28] on span "„Selfie Time“ freigeben" at bounding box center [1089, 33] width 151 height 13
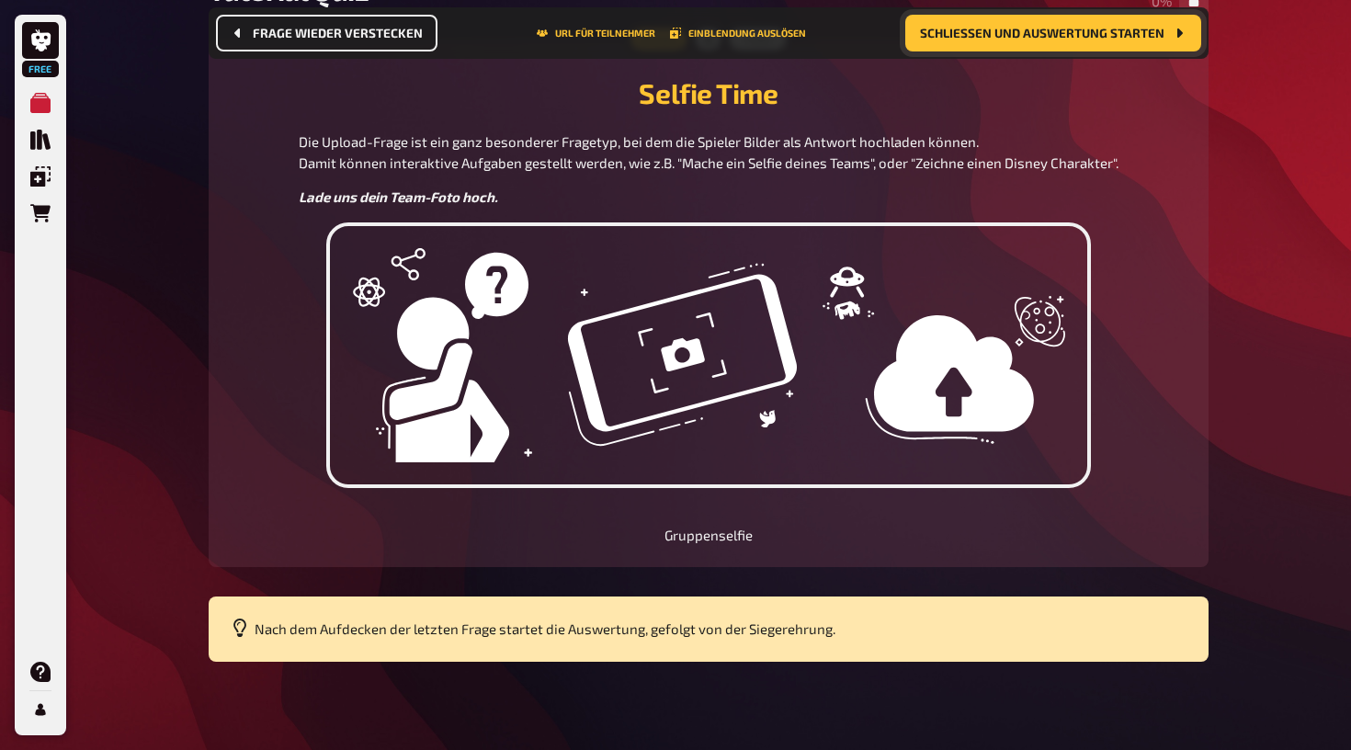
scroll to position [217, 0]
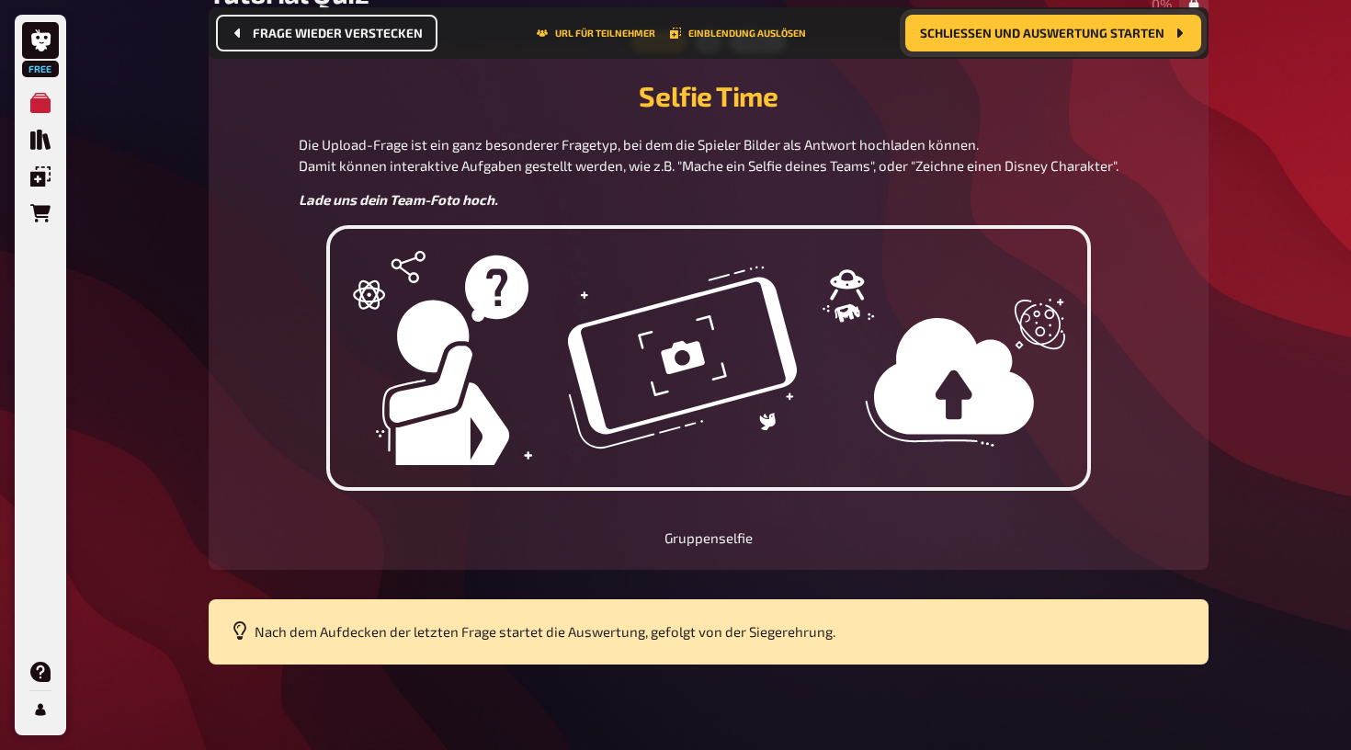
click at [1133, 28] on span "Schließen und Auswertung starten" at bounding box center [1042, 33] width 245 height 13
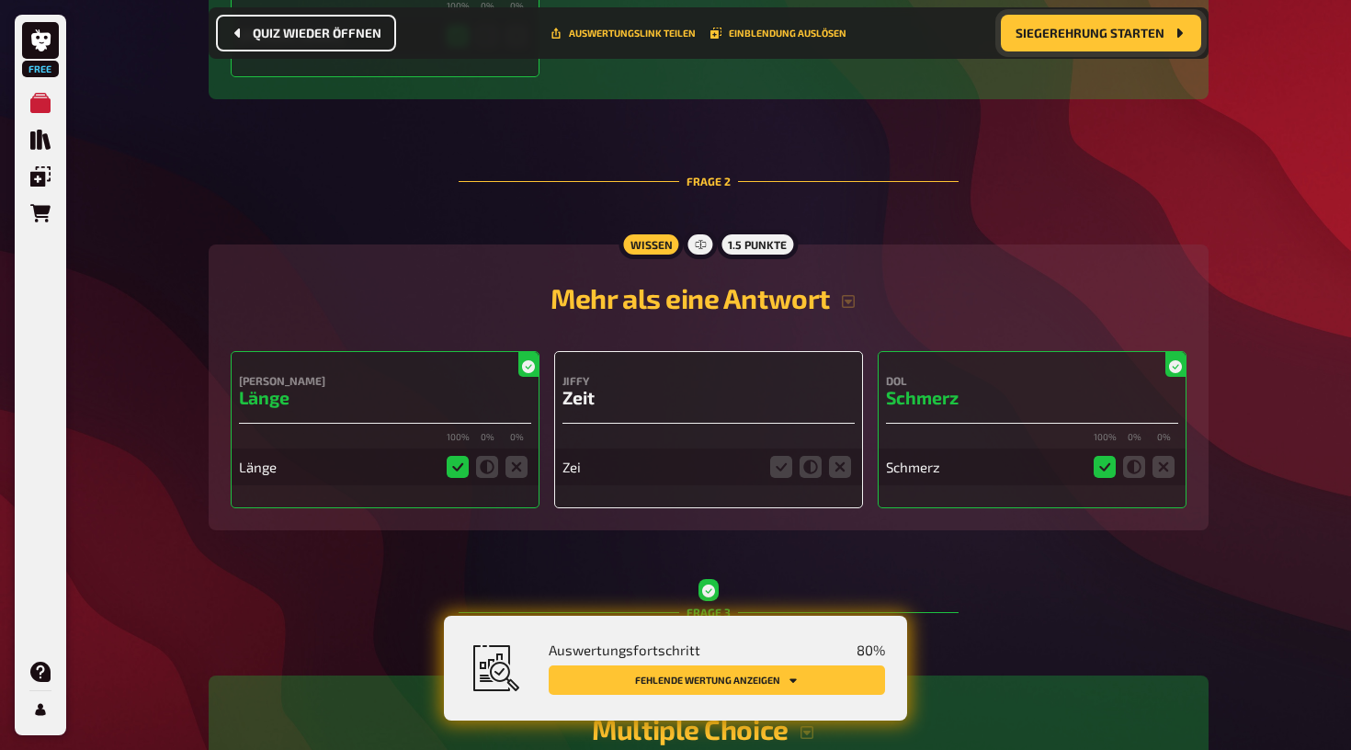
scroll to position [632, 0]
click at [770, 432] on div "Zei" at bounding box center [709, 457] width 292 height 54
click at [841, 468] on icon at bounding box center [840, 466] width 22 height 22
click at [0, 0] on input "radio" at bounding box center [0, 0] width 0 height 0
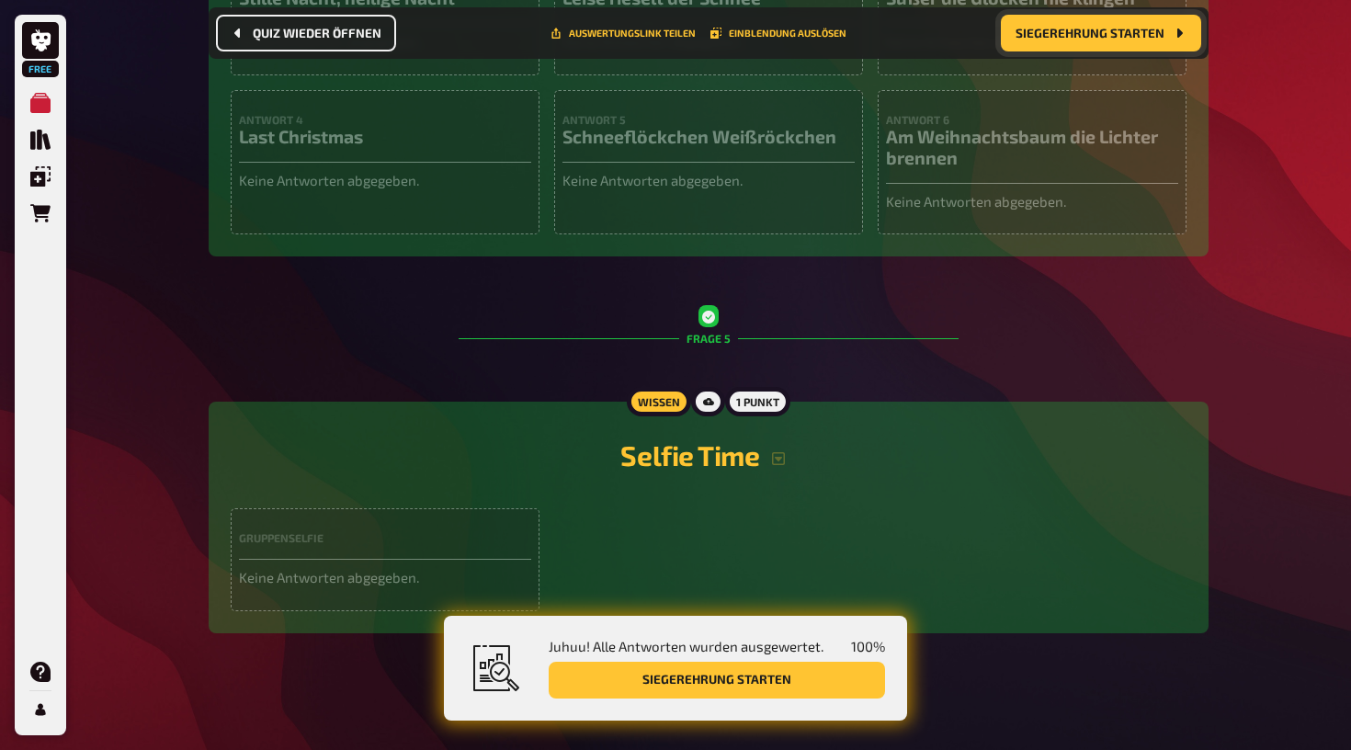
scroll to position [1893, 0]
click at [771, 687] on button "Siegerehrung starten" at bounding box center [717, 680] width 336 height 37
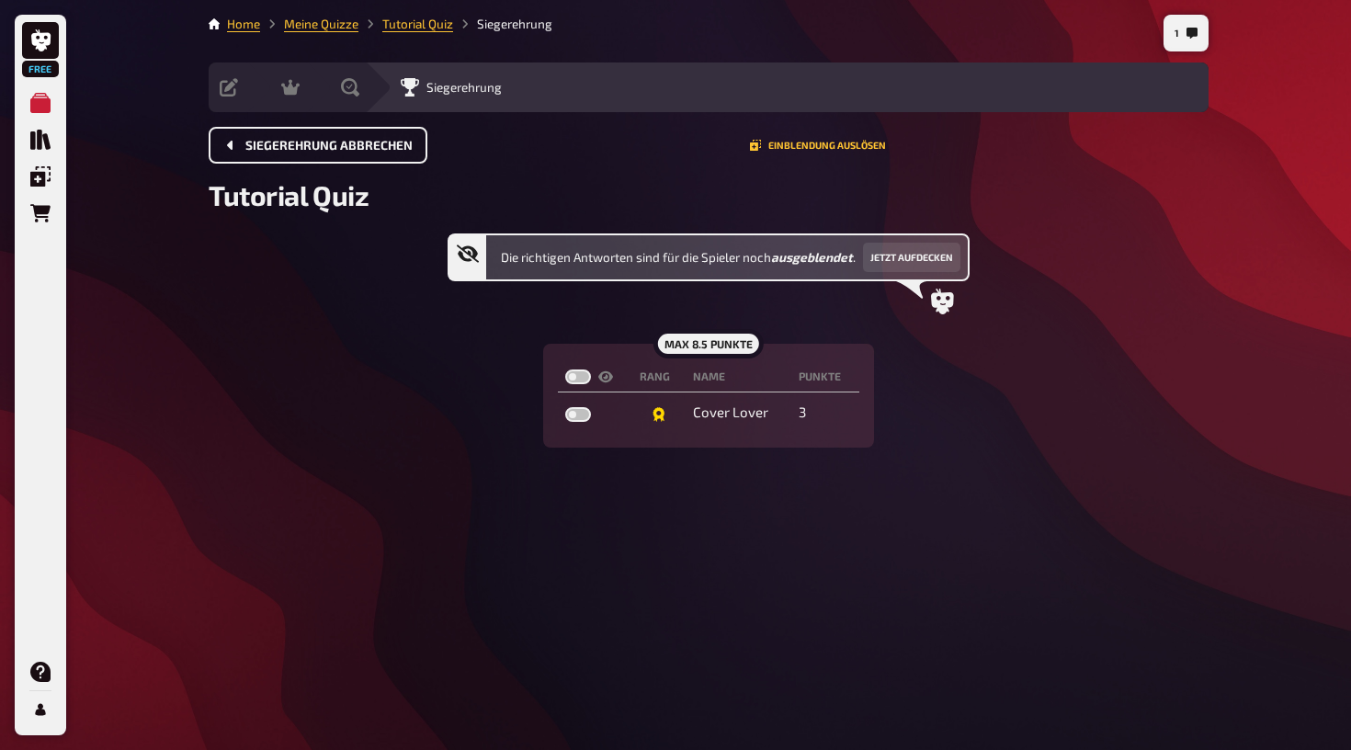
click at [585, 380] on label at bounding box center [578, 377] width 26 height 15
click at [565, 370] on input "checkbox" at bounding box center [564, 369] width 1 height 1
checkbox input "true"
click at [249, 18] on link "Home" at bounding box center [243, 24] width 33 height 15
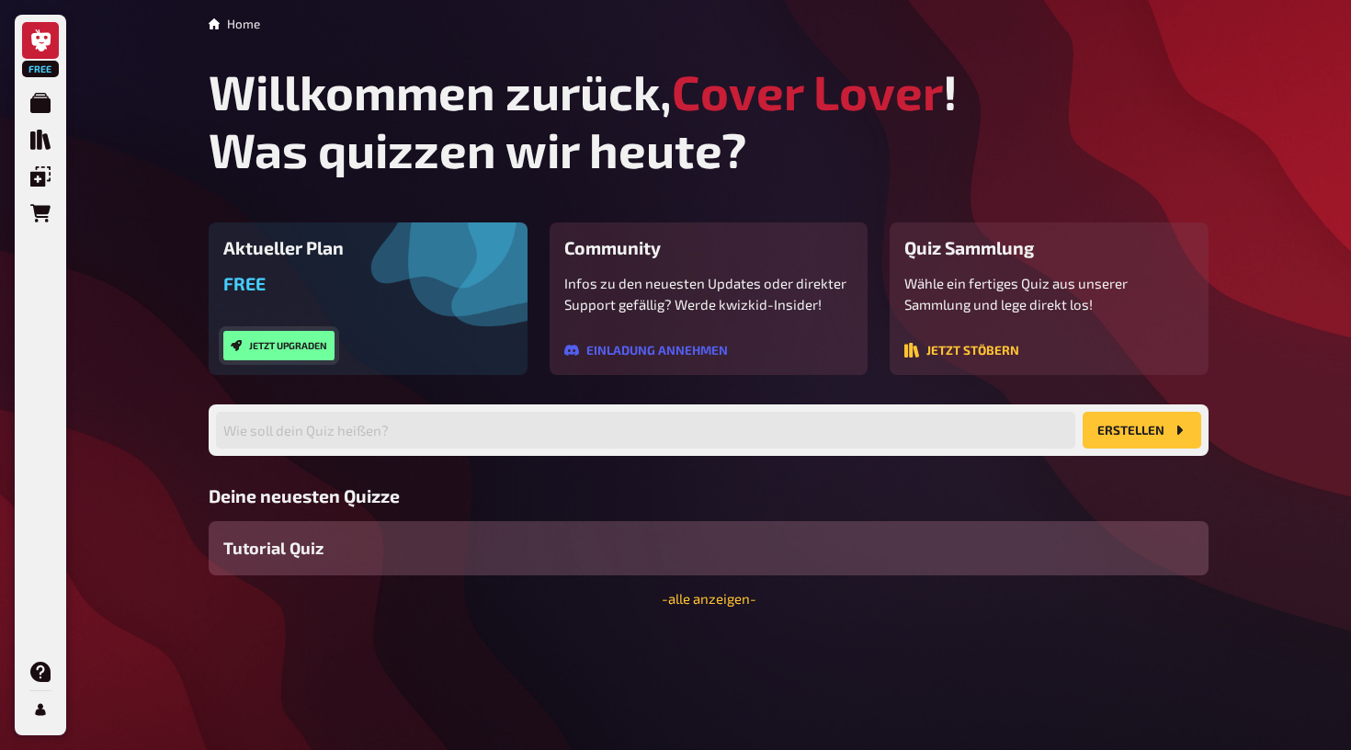
click at [312, 344] on button "Jetzt upgraden" at bounding box center [278, 345] width 111 height 29
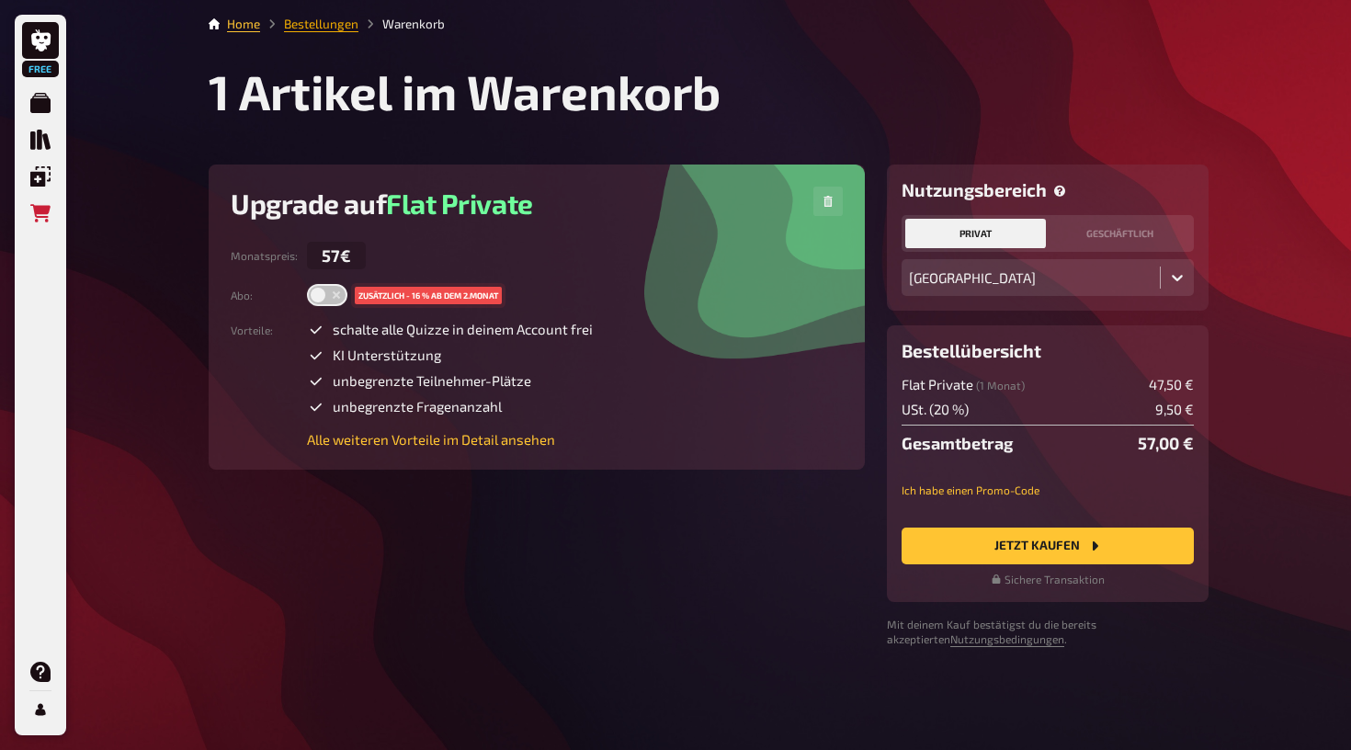
click at [319, 28] on link "Bestellungen" at bounding box center [321, 24] width 74 height 15
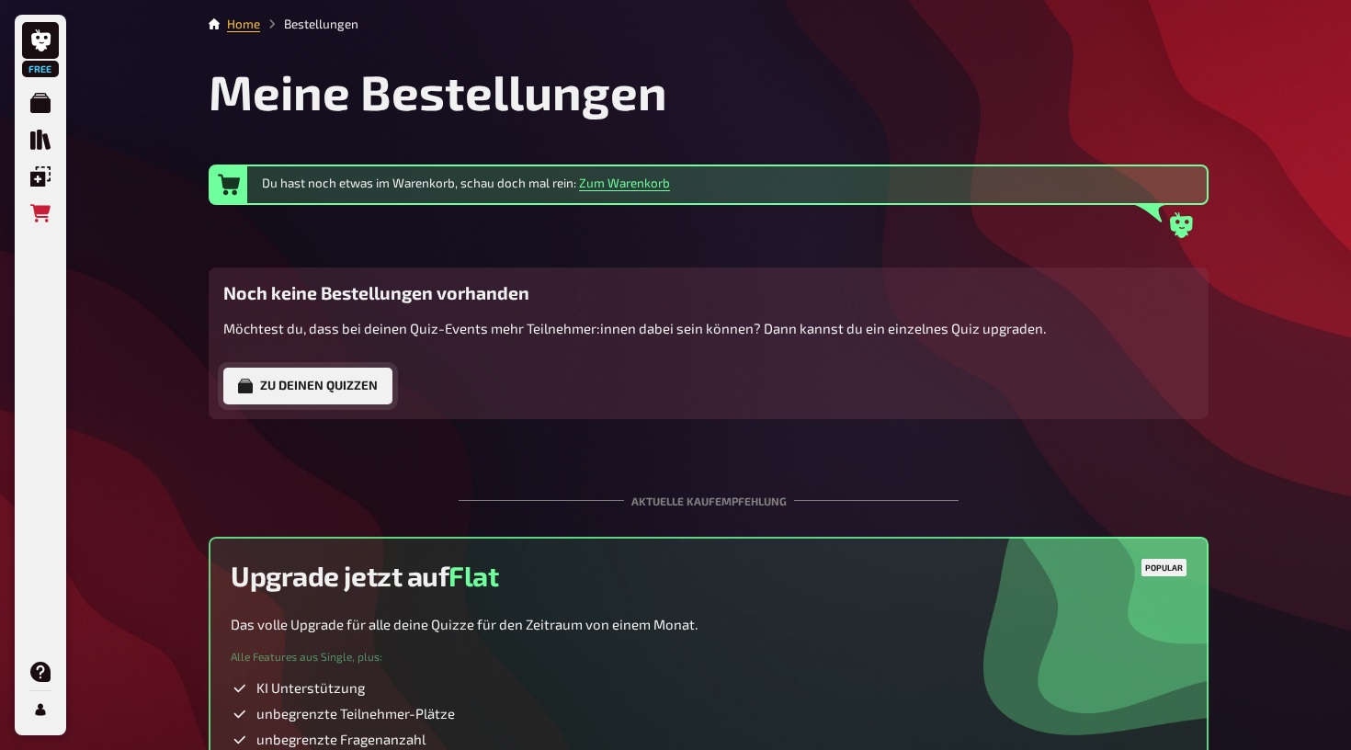
click at [344, 384] on button "Zu deinen Quizzen" at bounding box center [307, 386] width 169 height 37
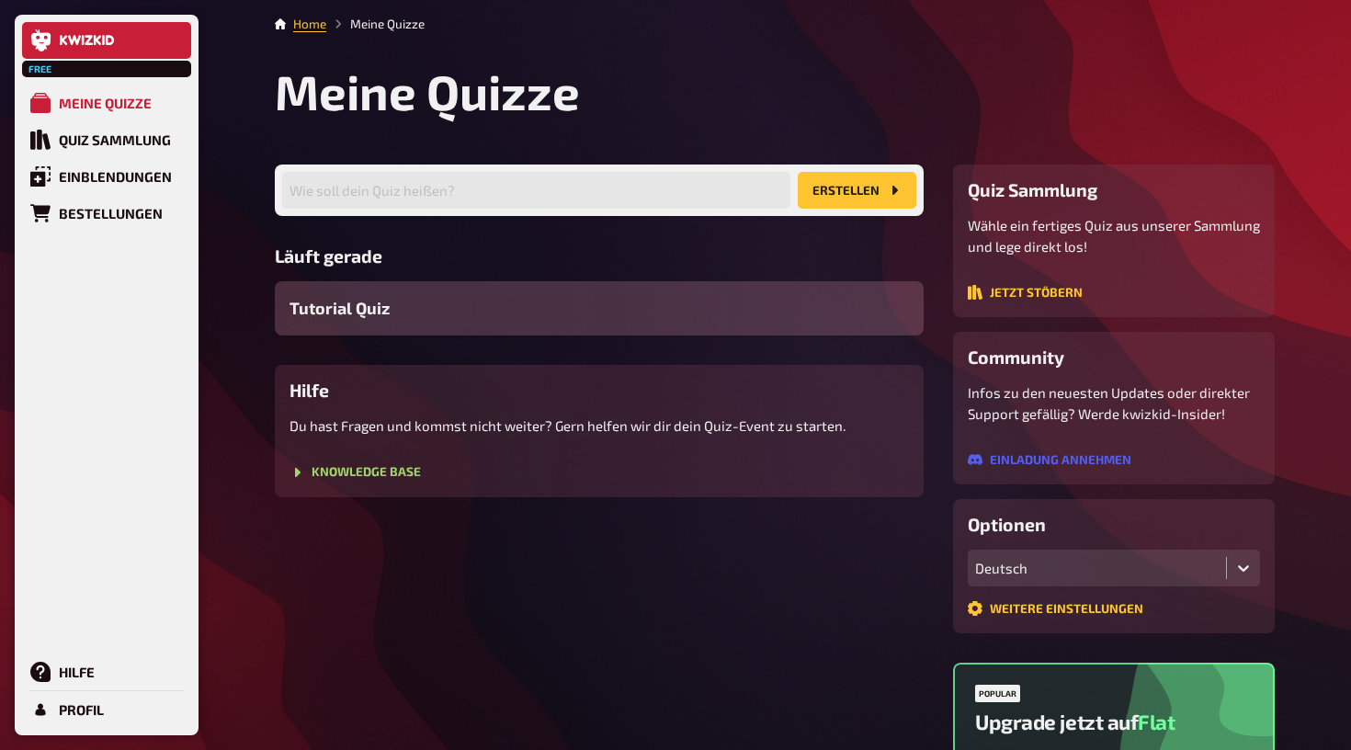
click at [107, 39] on icon at bounding box center [110, 40] width 8 height 10
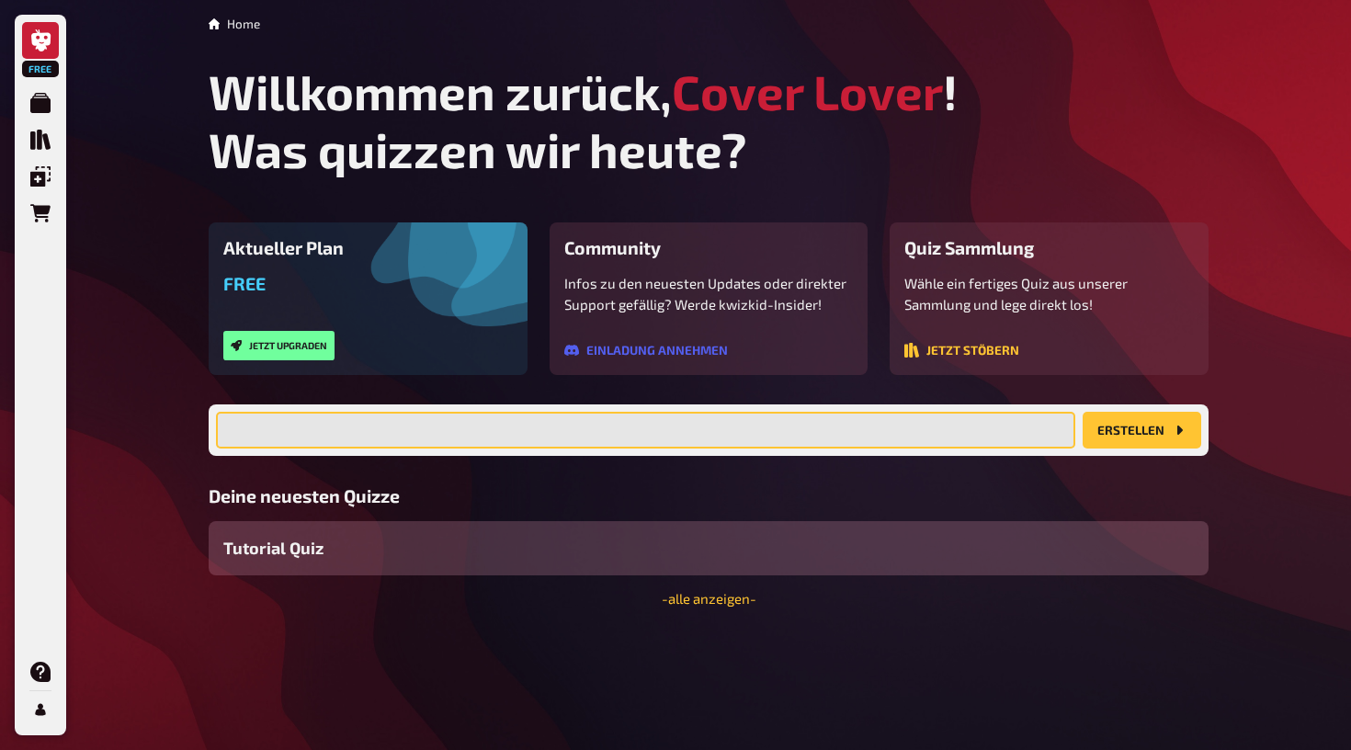
click at [390, 434] on input "text" at bounding box center [645, 430] width 859 height 37
type input "Cover Lover, das Original sucht die Kopie."
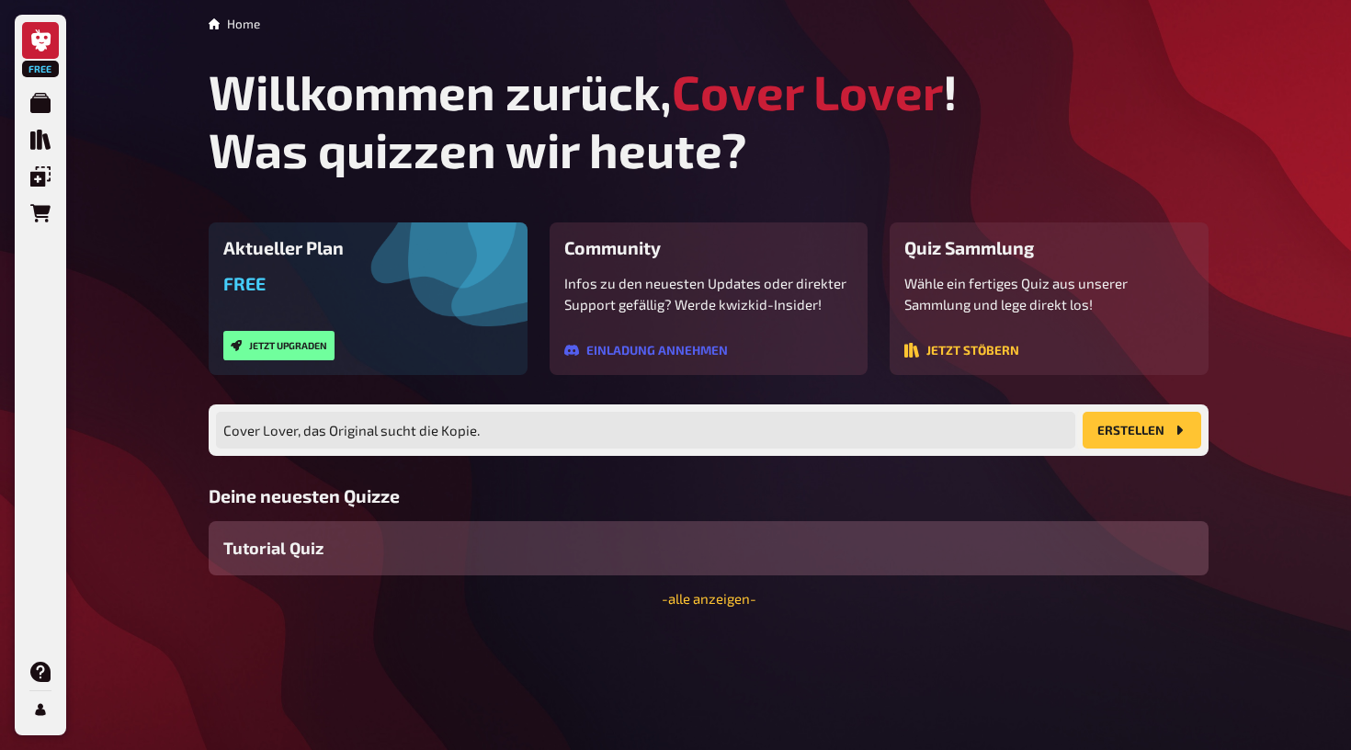
click at [1132, 423] on button "Erstellen" at bounding box center [1142, 430] width 119 height 37
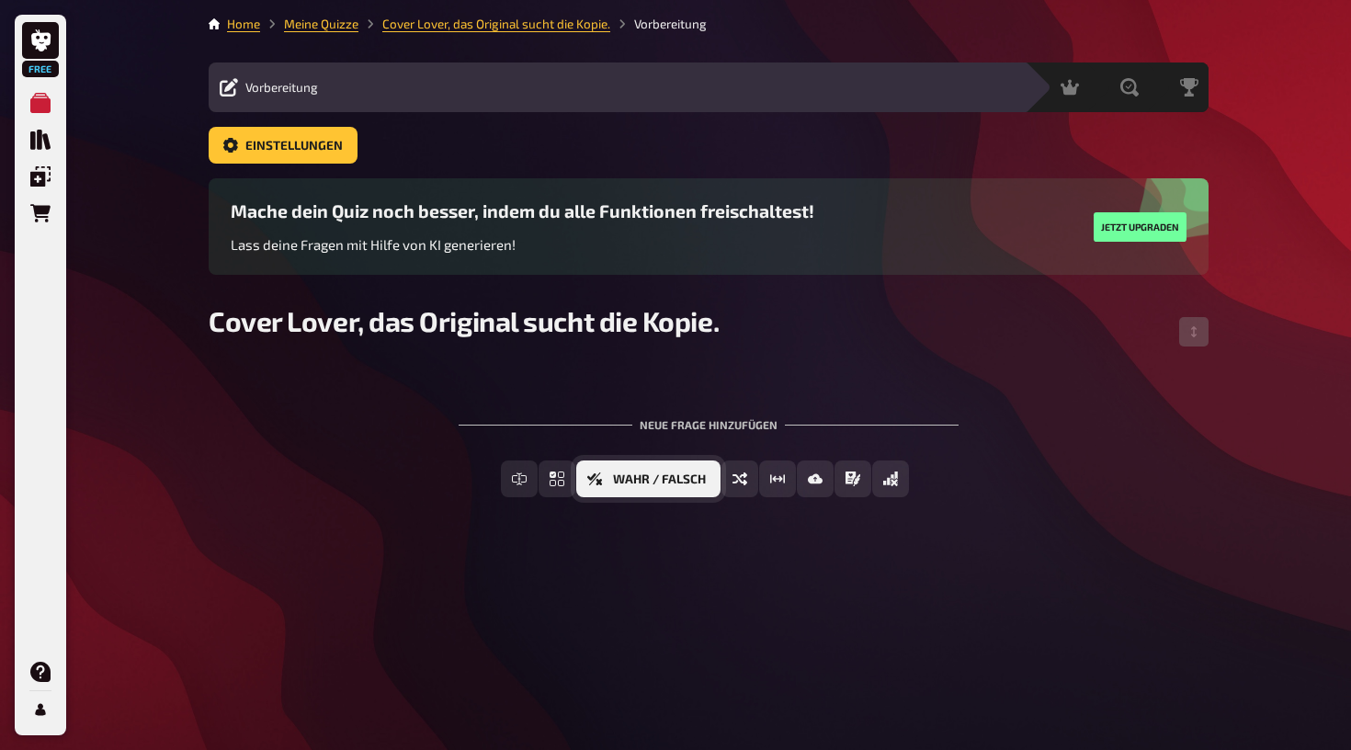
click at [702, 482] on span "Wahr / Falsch" at bounding box center [659, 479] width 93 height 13
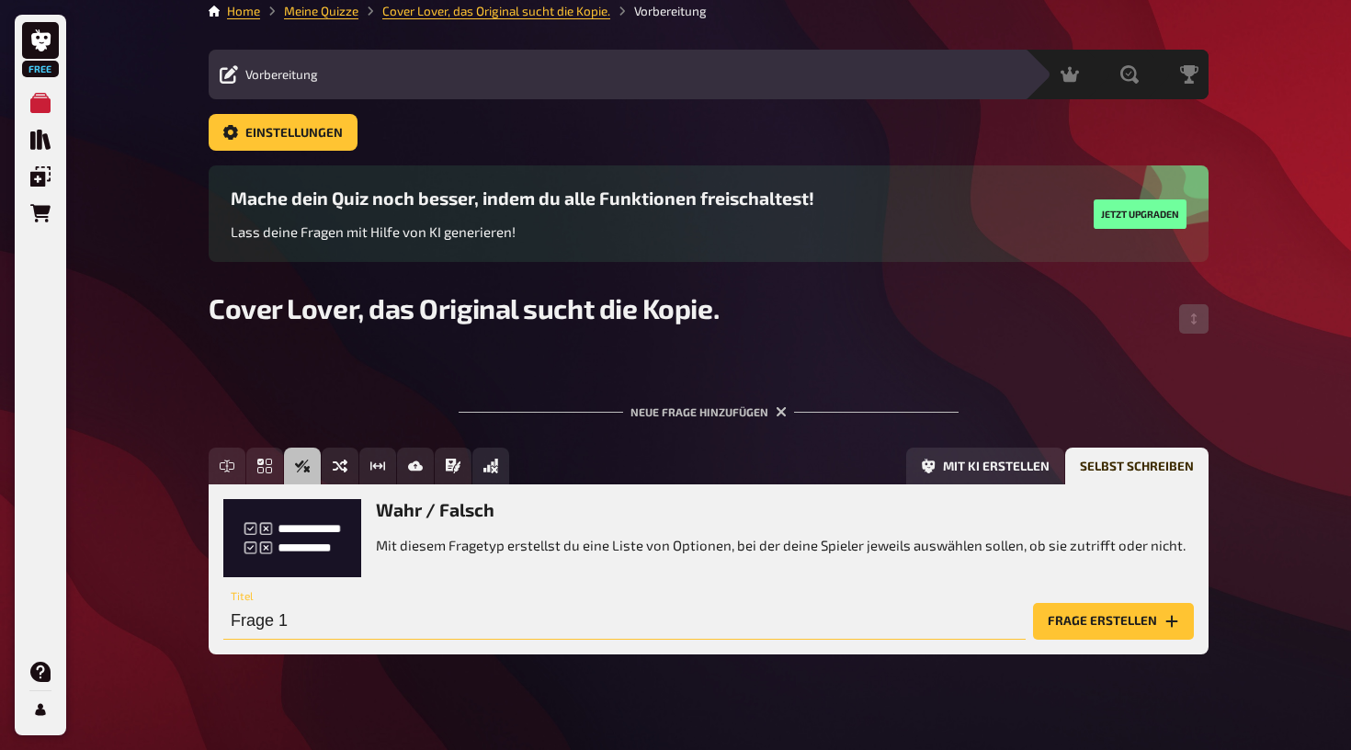
click at [781, 627] on input "Frage 1" at bounding box center [624, 621] width 802 height 37
type input "F"
type input "Die Beatles hatten noch ein fünftes Mitglied."
click at [1098, 612] on button "Frage erstellen" at bounding box center [1113, 621] width 161 height 37
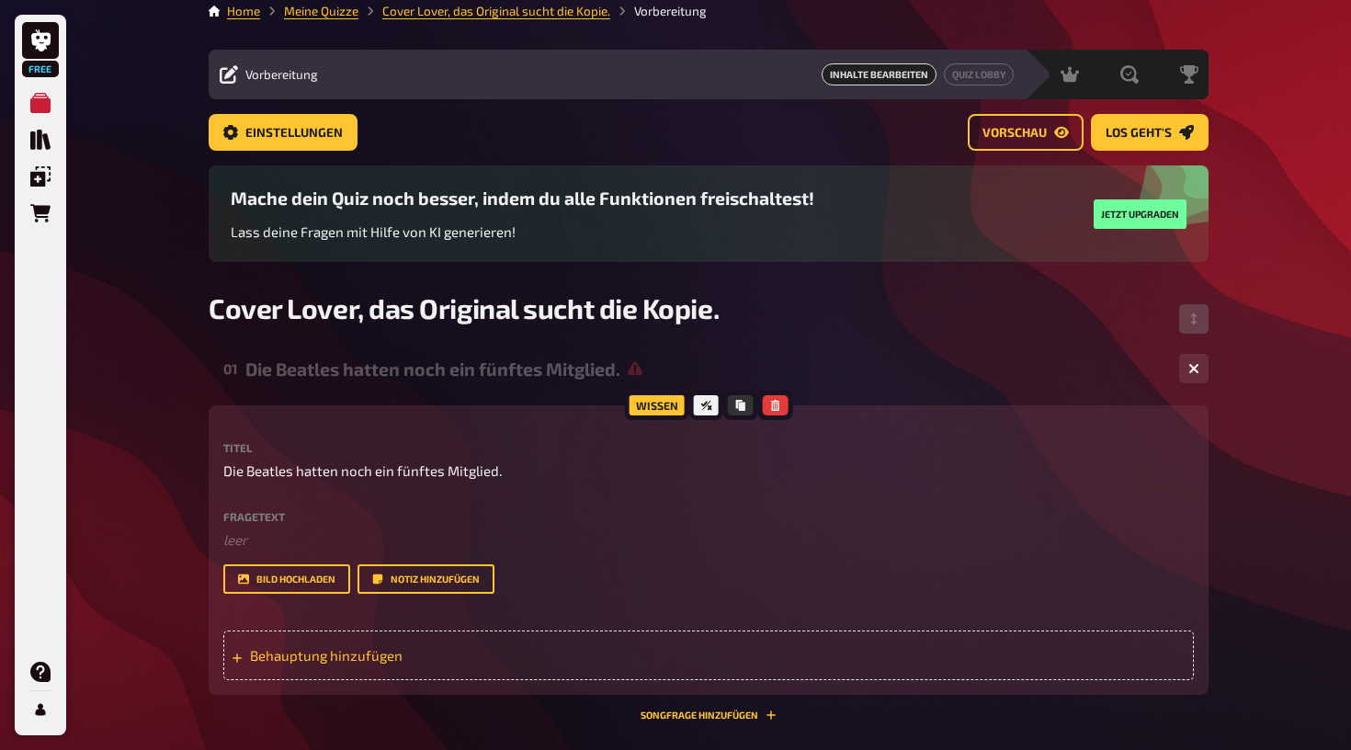
click at [244, 656] on div "Behauptung hinzufügen" at bounding box center [708, 656] width 971 height 50
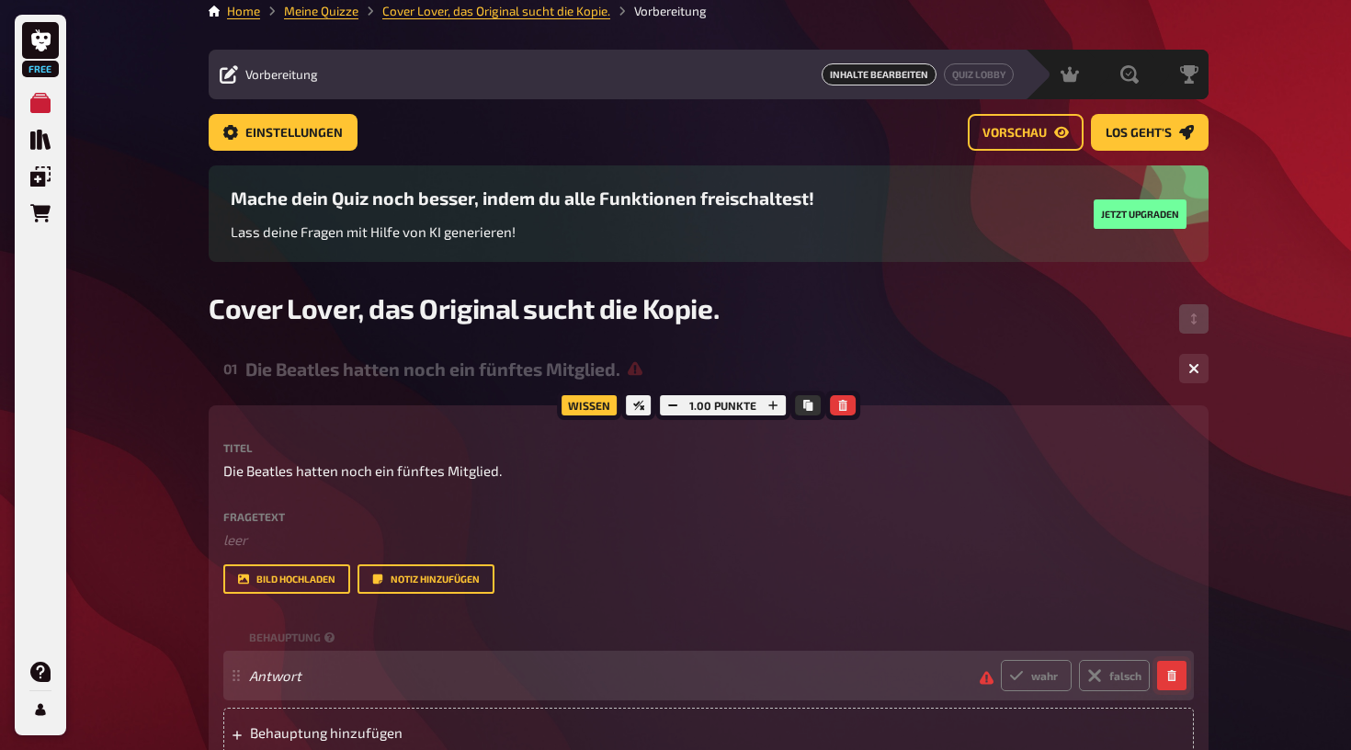
click at [1178, 678] on button "button" at bounding box center [1171, 675] width 29 height 29
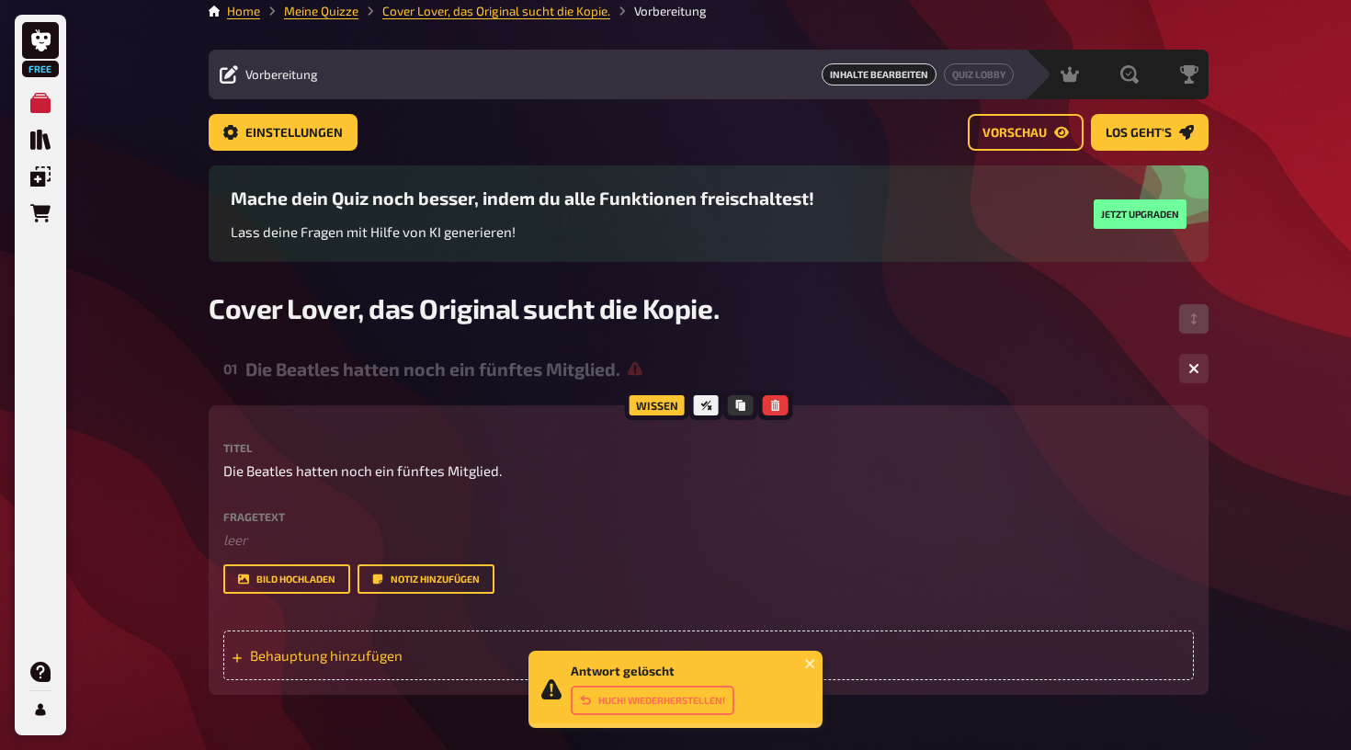
click at [236, 654] on icon at bounding box center [237, 658] width 11 height 11
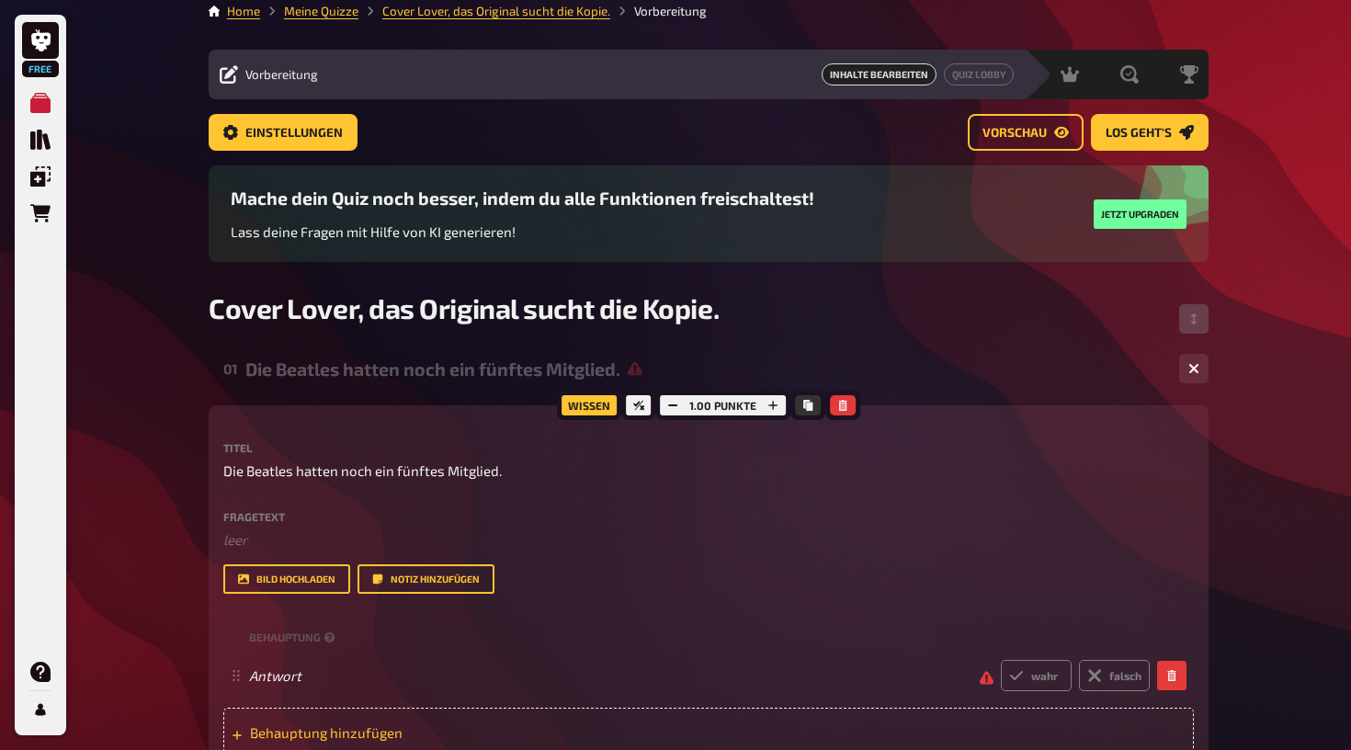
click at [241, 730] on icon at bounding box center [237, 735] width 11 height 11
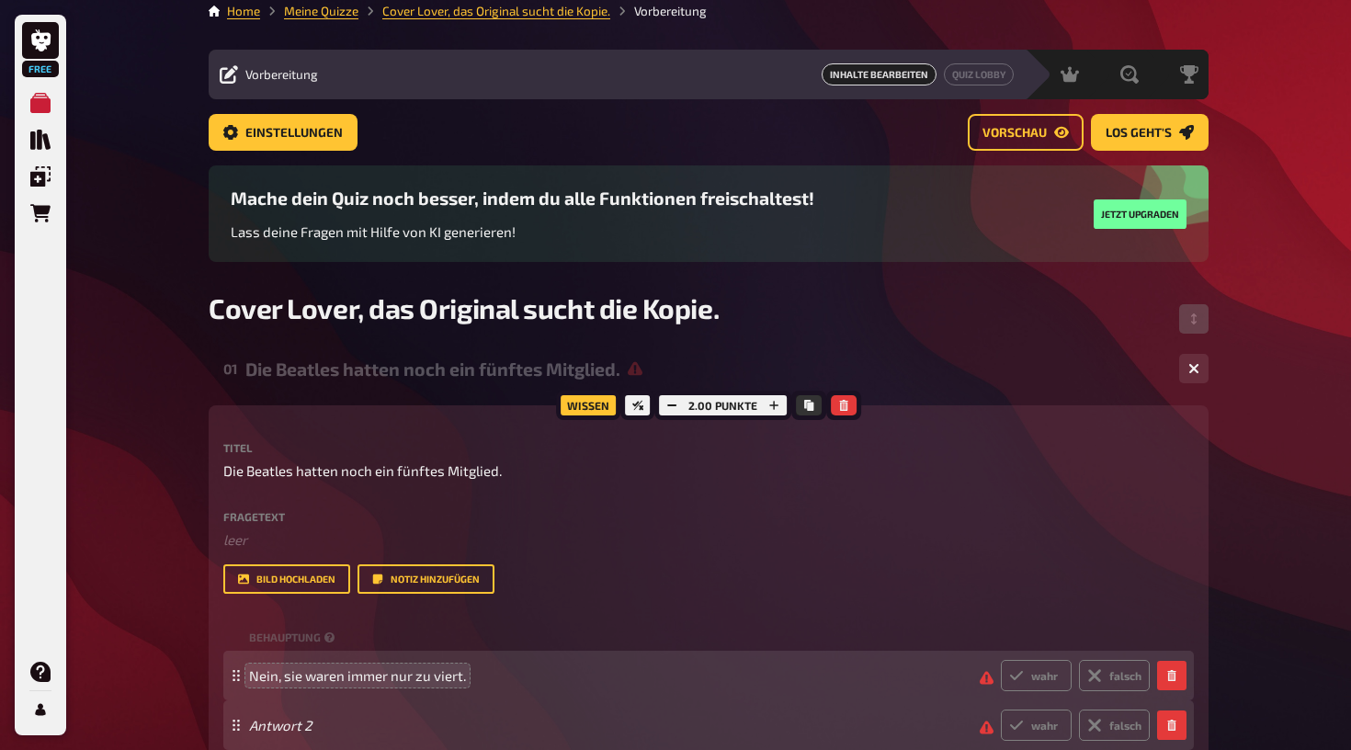
click at [256, 734] on div "Antwort 2 wahr falsch" at bounding box center [699, 725] width 901 height 31
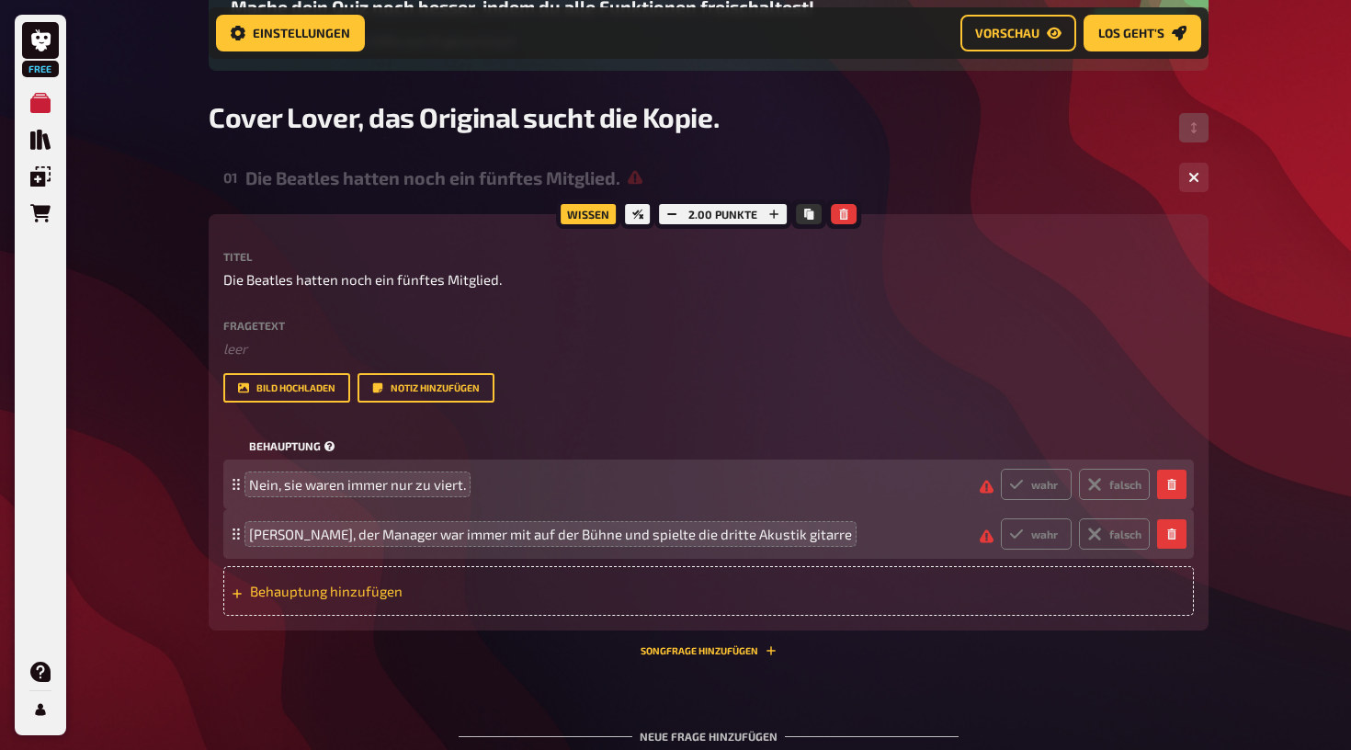
scroll to position [235, 0]
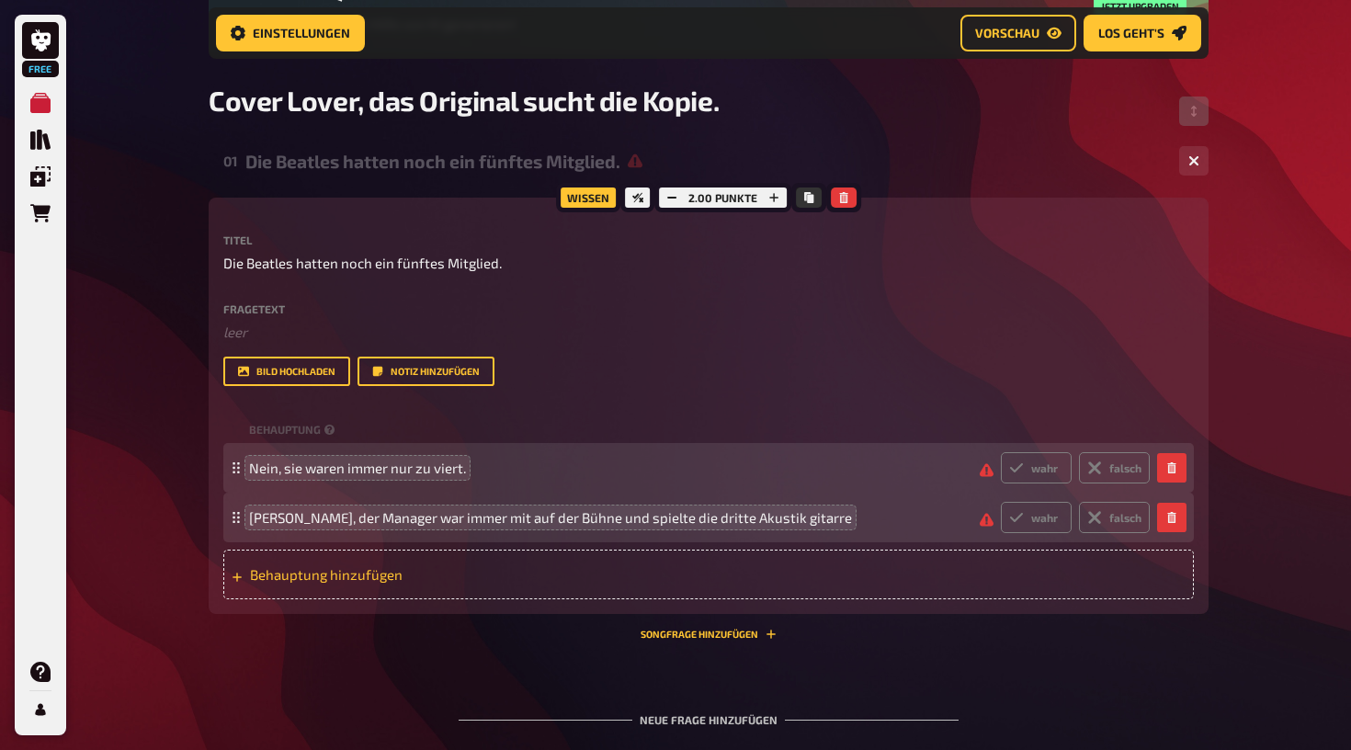
click at [394, 581] on span "Behauptung hinzufügen" at bounding box center [393, 574] width 286 height 17
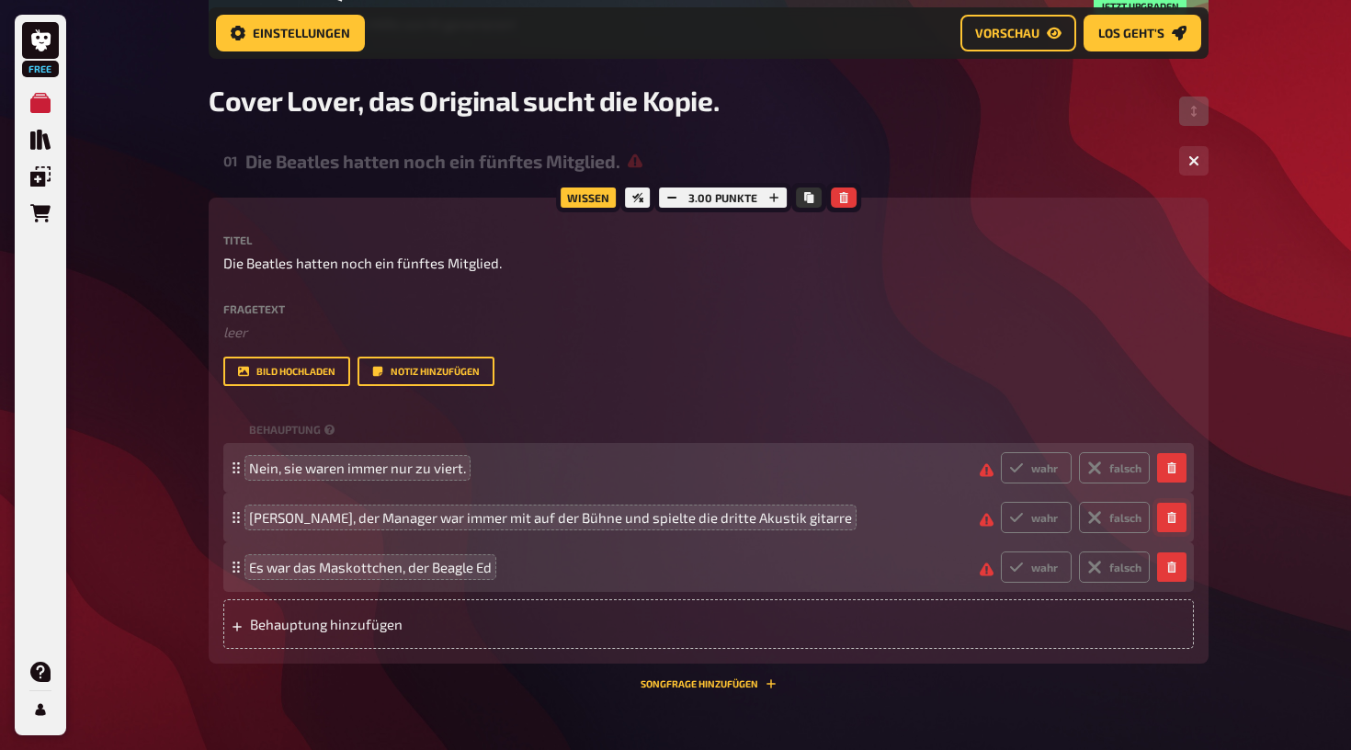
click at [1175, 514] on icon "button" at bounding box center [1171, 517] width 8 height 11
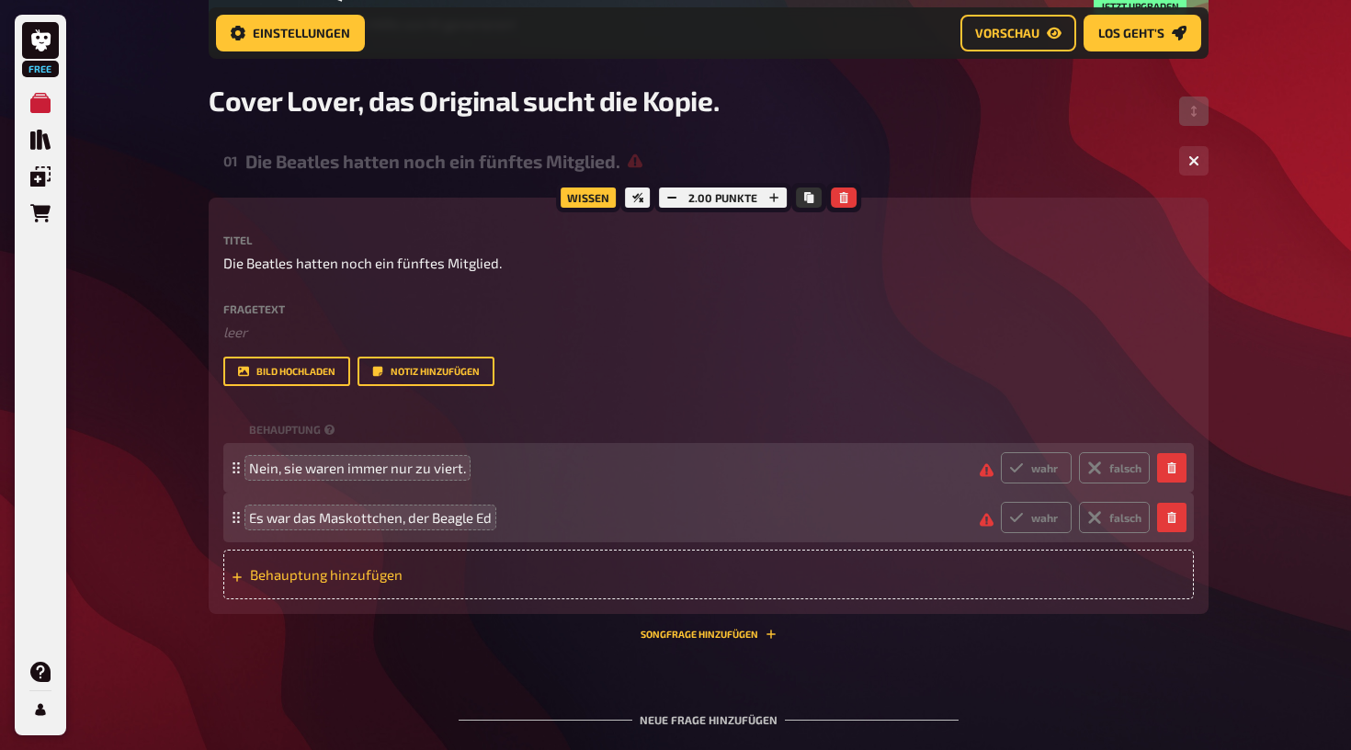
click at [524, 571] on span "Behauptung hinzufügen" at bounding box center [393, 574] width 286 height 17
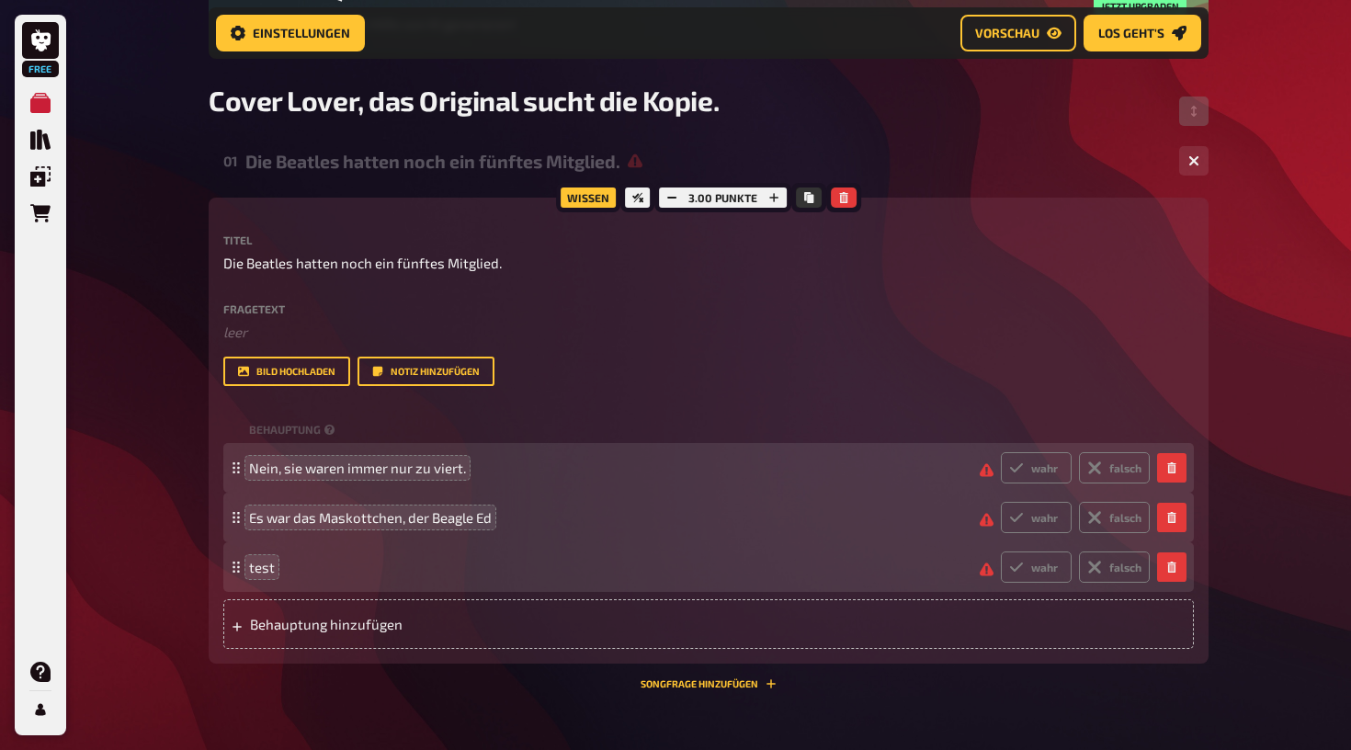
click at [921, 480] on div "Nein, sie waren immer nur zu viert. wahr falsch" at bounding box center [699, 467] width 901 height 31
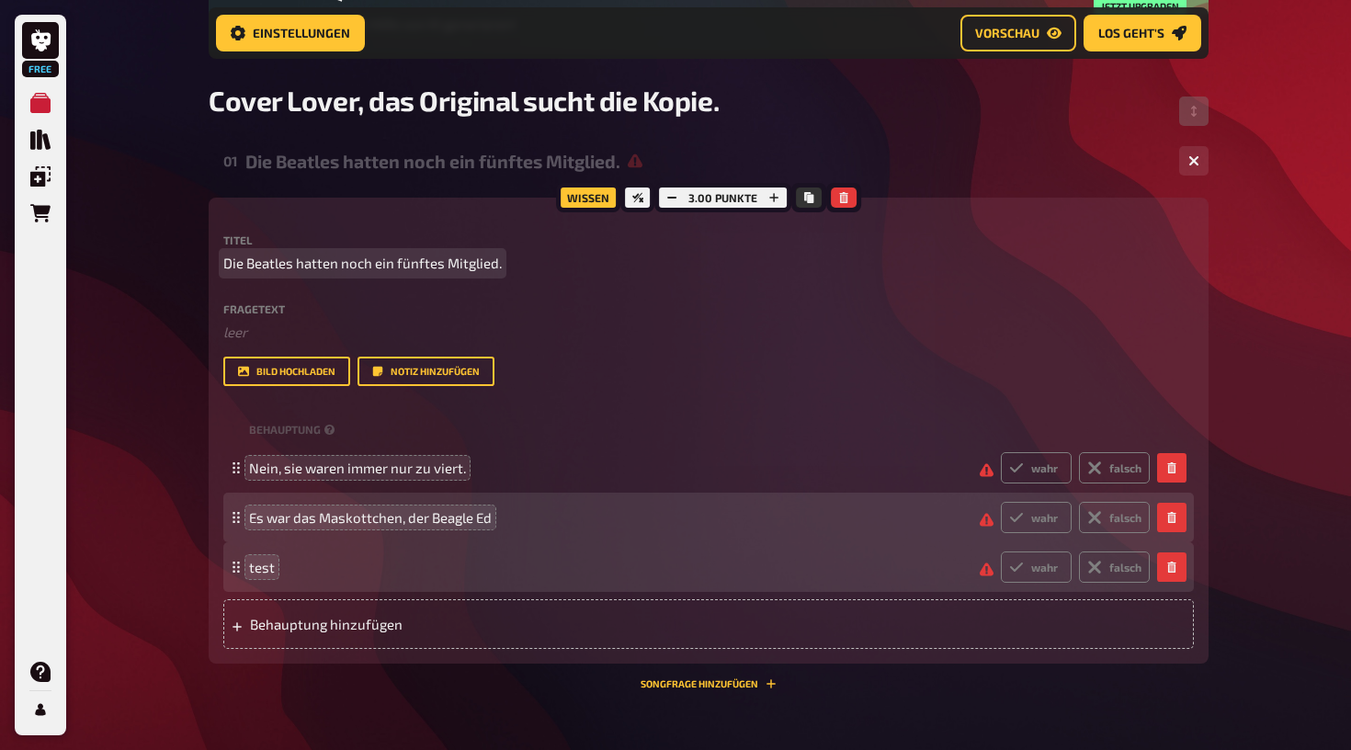
click at [502, 271] on p "Die Beatles hatten noch ein fünftes Mitglied." at bounding box center [708, 263] width 971 height 21
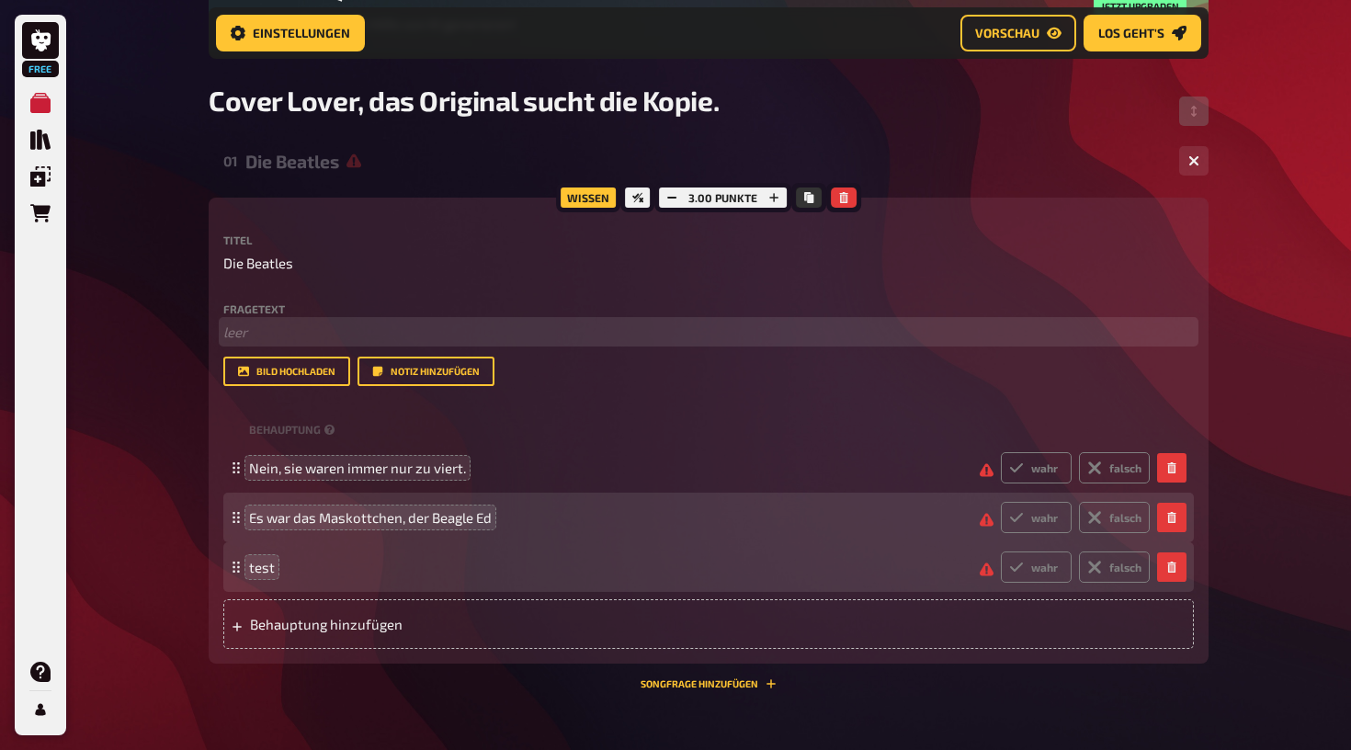
click at [304, 336] on p "﻿ leer" at bounding box center [708, 332] width 971 height 21
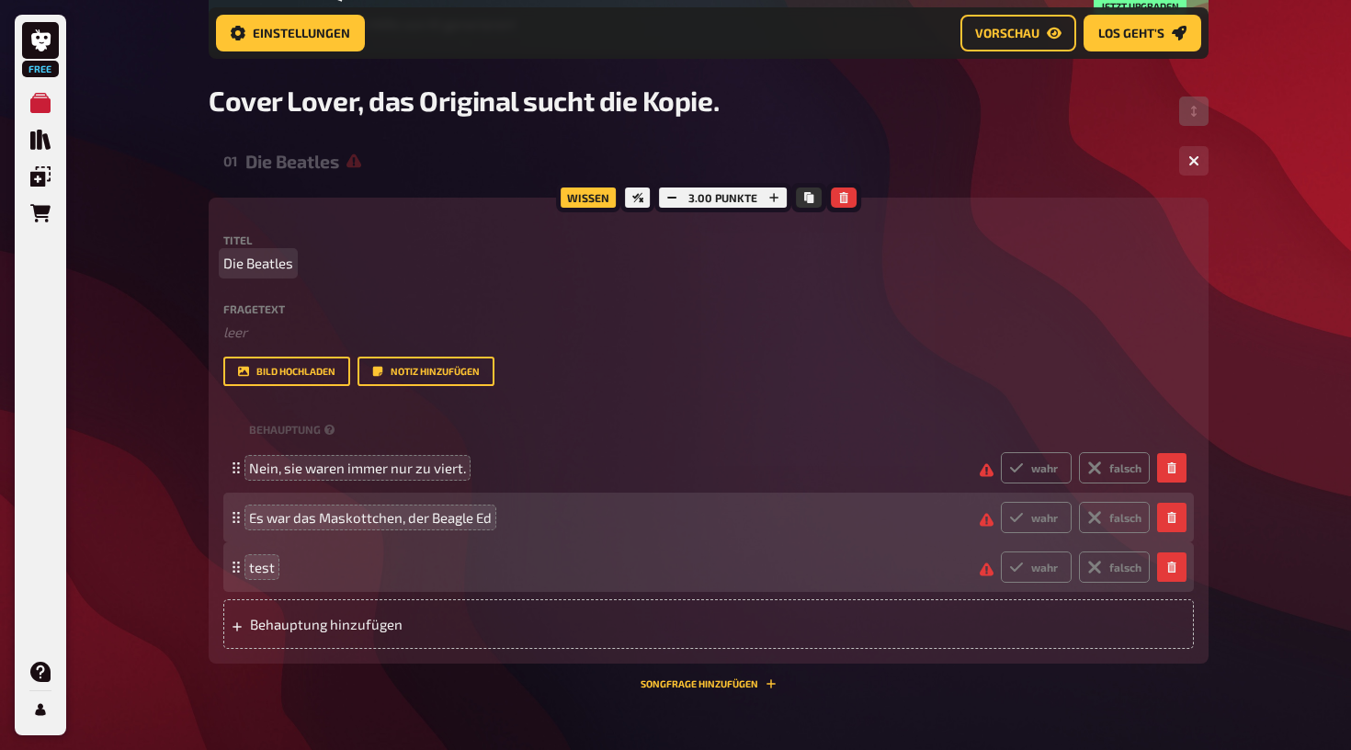
click at [310, 261] on p "Die Beatles" at bounding box center [708, 263] width 971 height 21
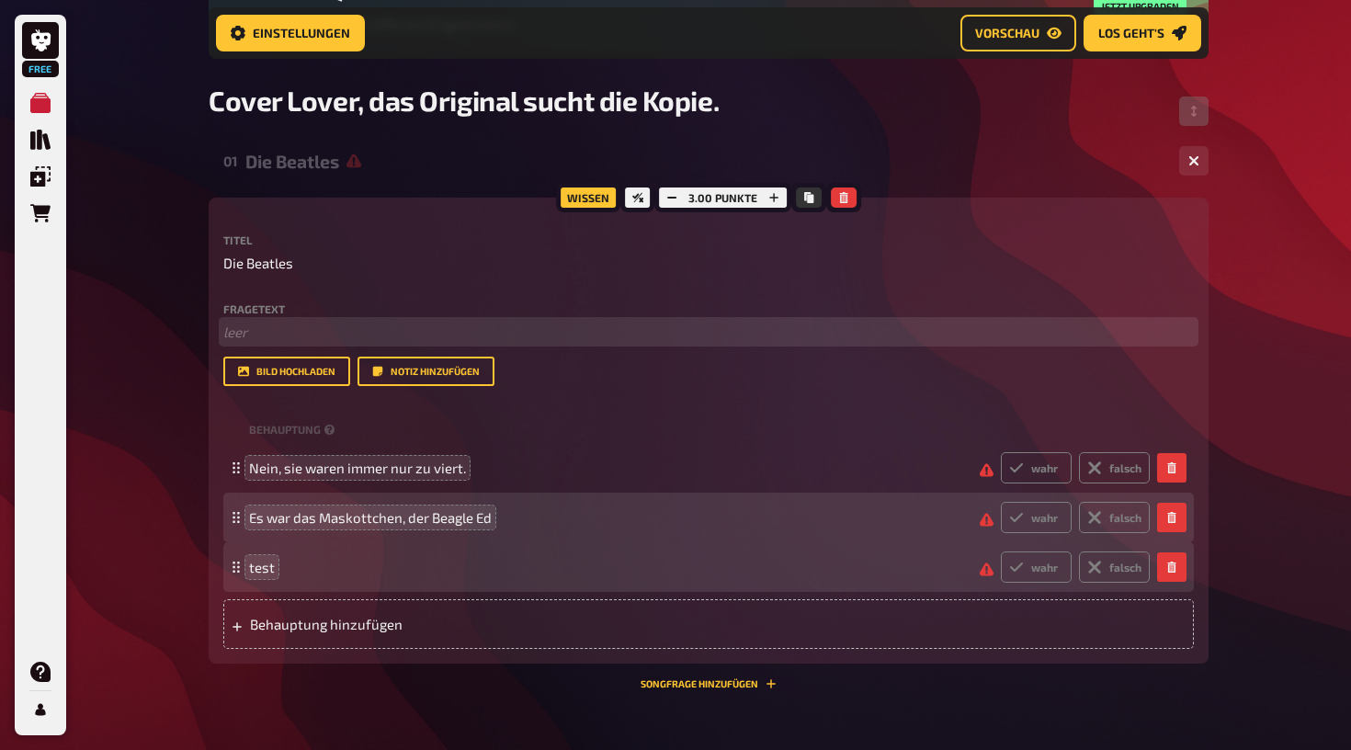
click at [256, 336] on p "﻿ leer" at bounding box center [708, 332] width 971 height 21
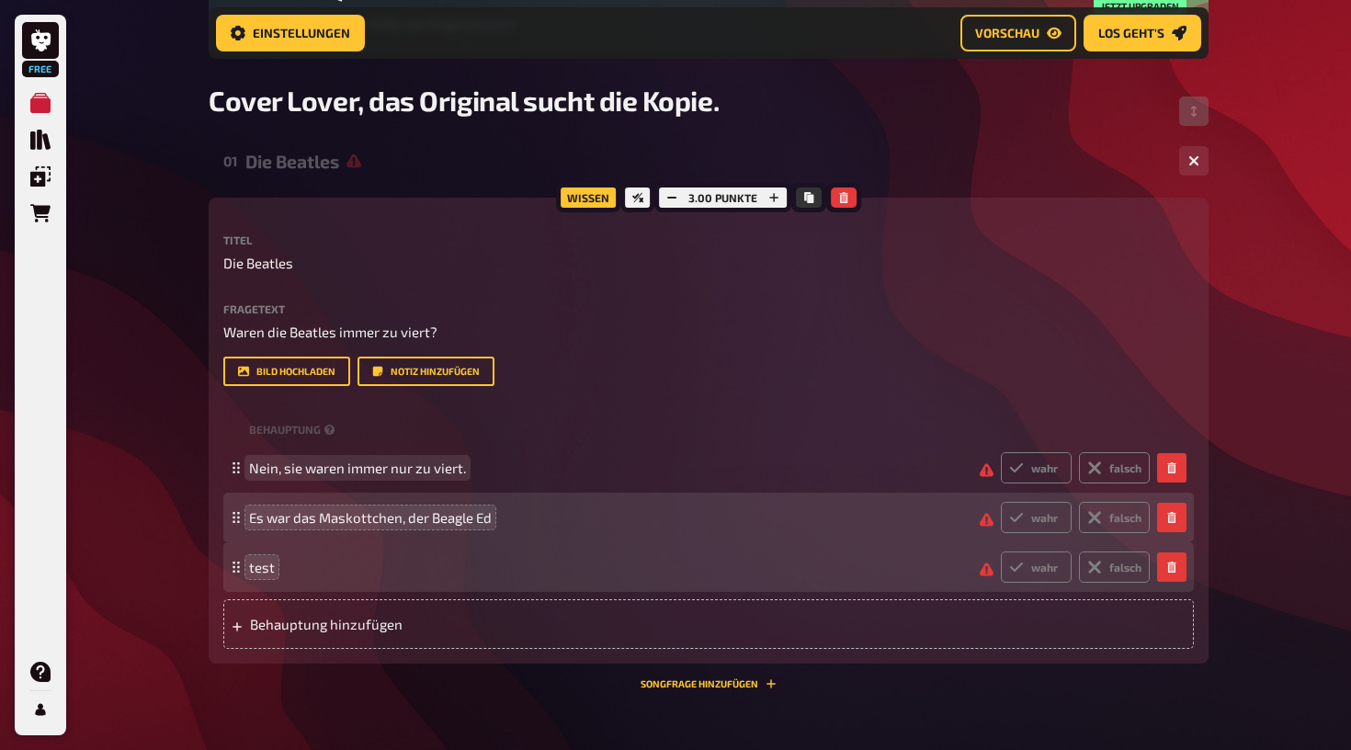
click at [279, 468] on span "Nein, sie waren immer nur zu viert." at bounding box center [357, 468] width 217 height 17
click at [279, 472] on span "Nein, sie waren immer nur zu viert." at bounding box center [357, 468] width 217 height 17
click at [315, 528] on div "Es war das Maskottchen, der Beagle Ed wahr falsch" at bounding box center [699, 517] width 901 height 31
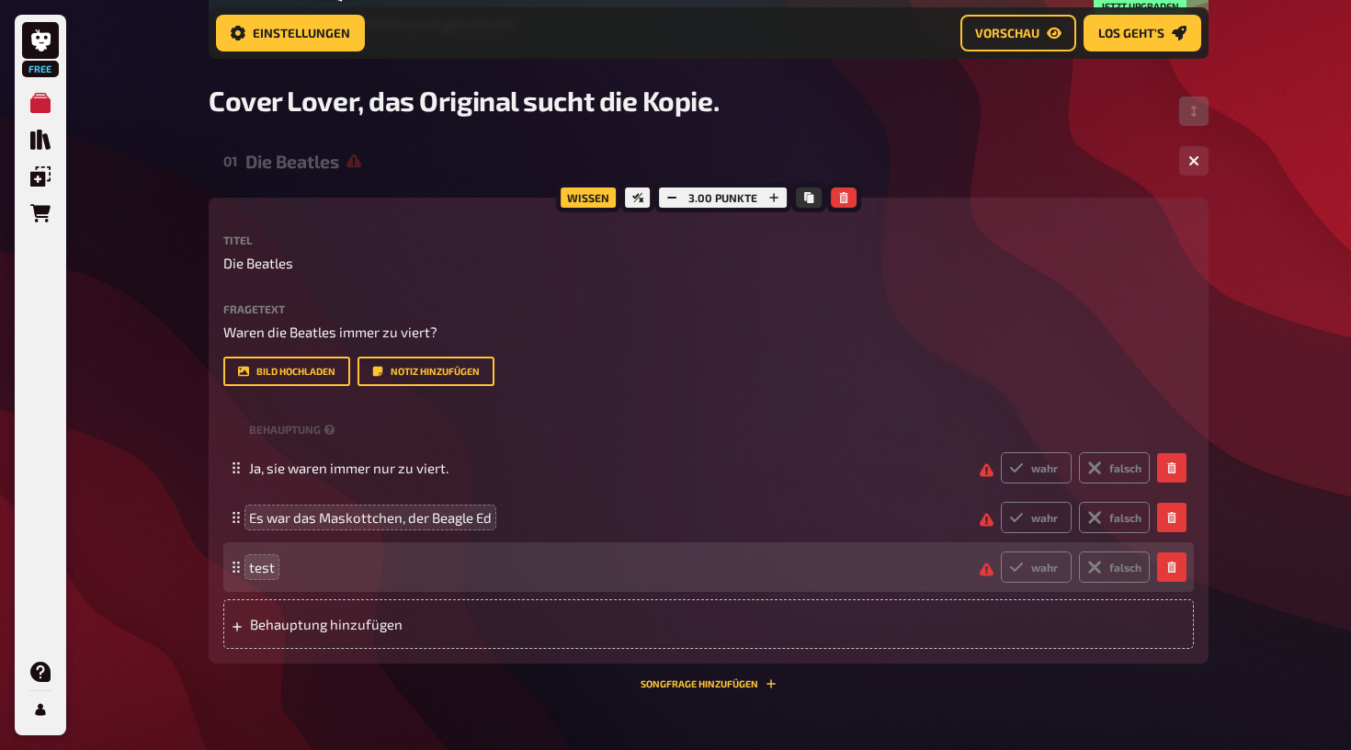
click at [274, 577] on div "test wahr falsch" at bounding box center [699, 567] width 901 height 31
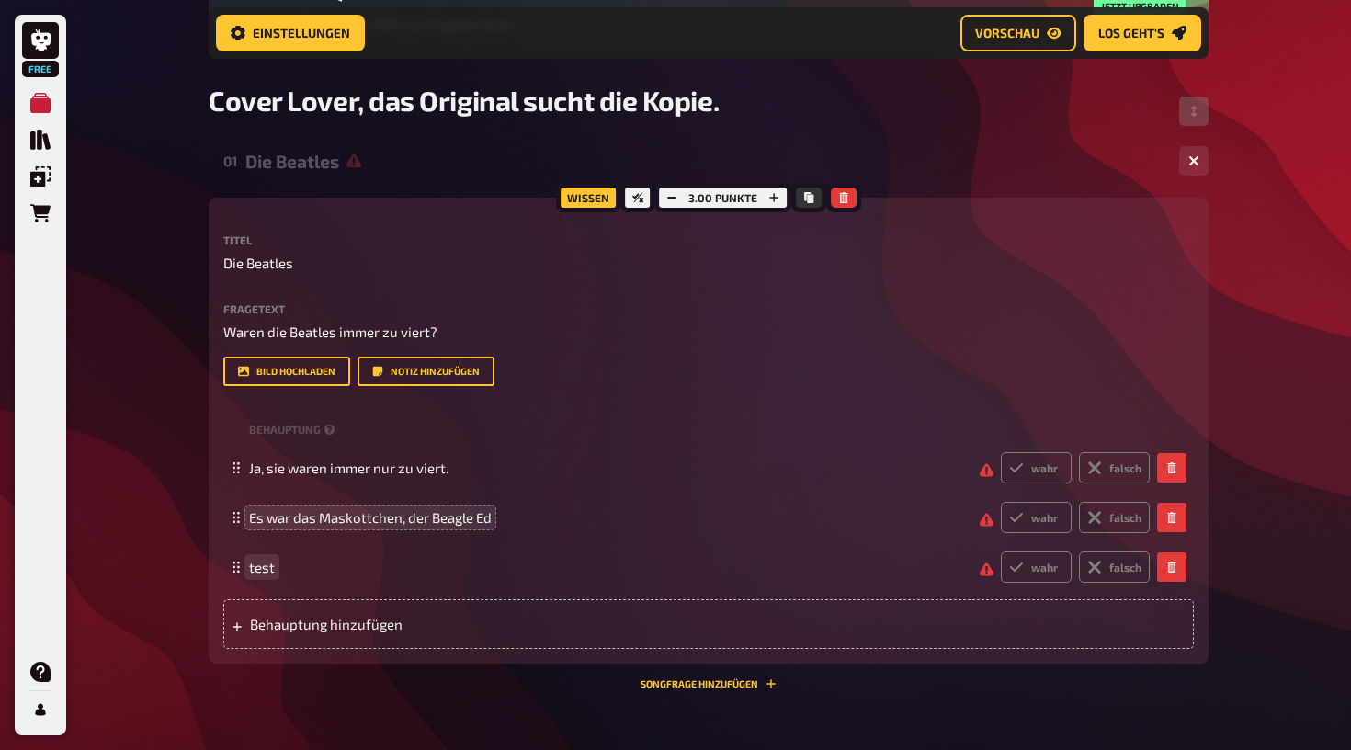
click at [272, 568] on span "test" at bounding box center [262, 567] width 26 height 17
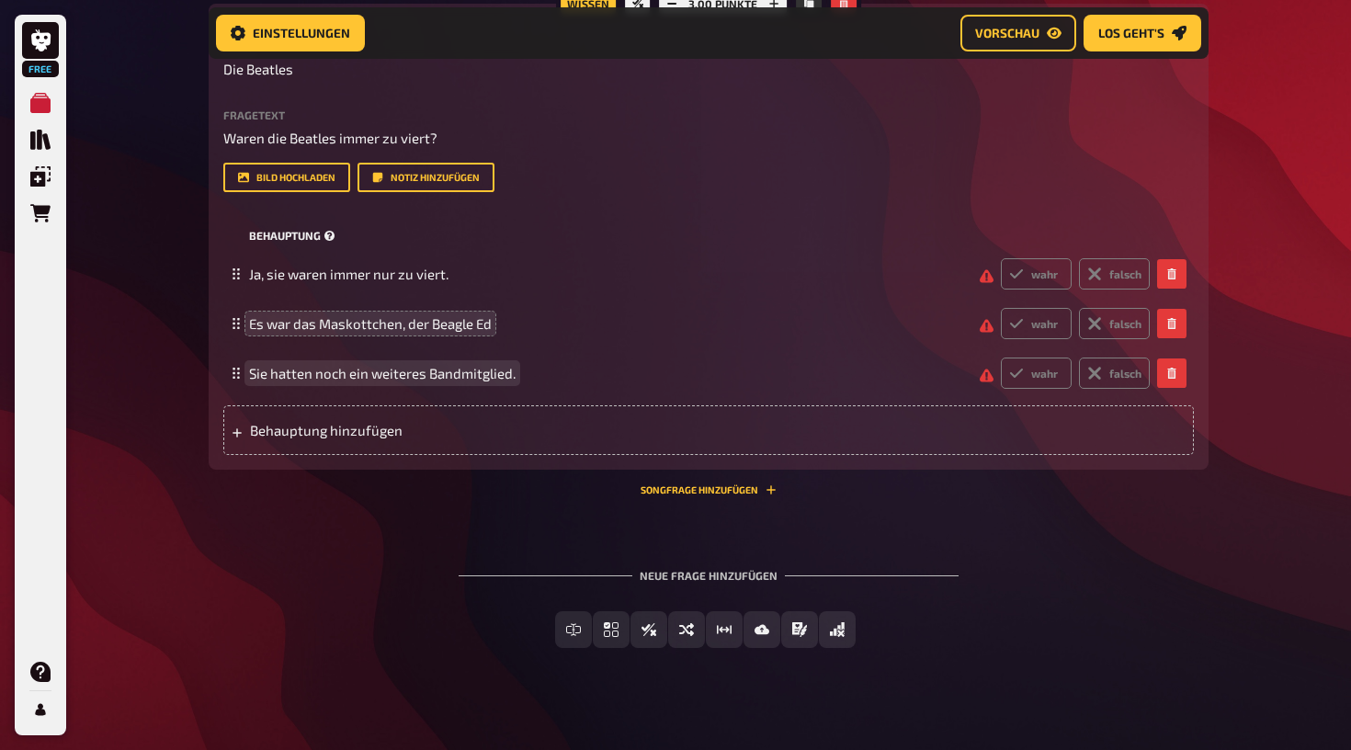
scroll to position [433, 0]
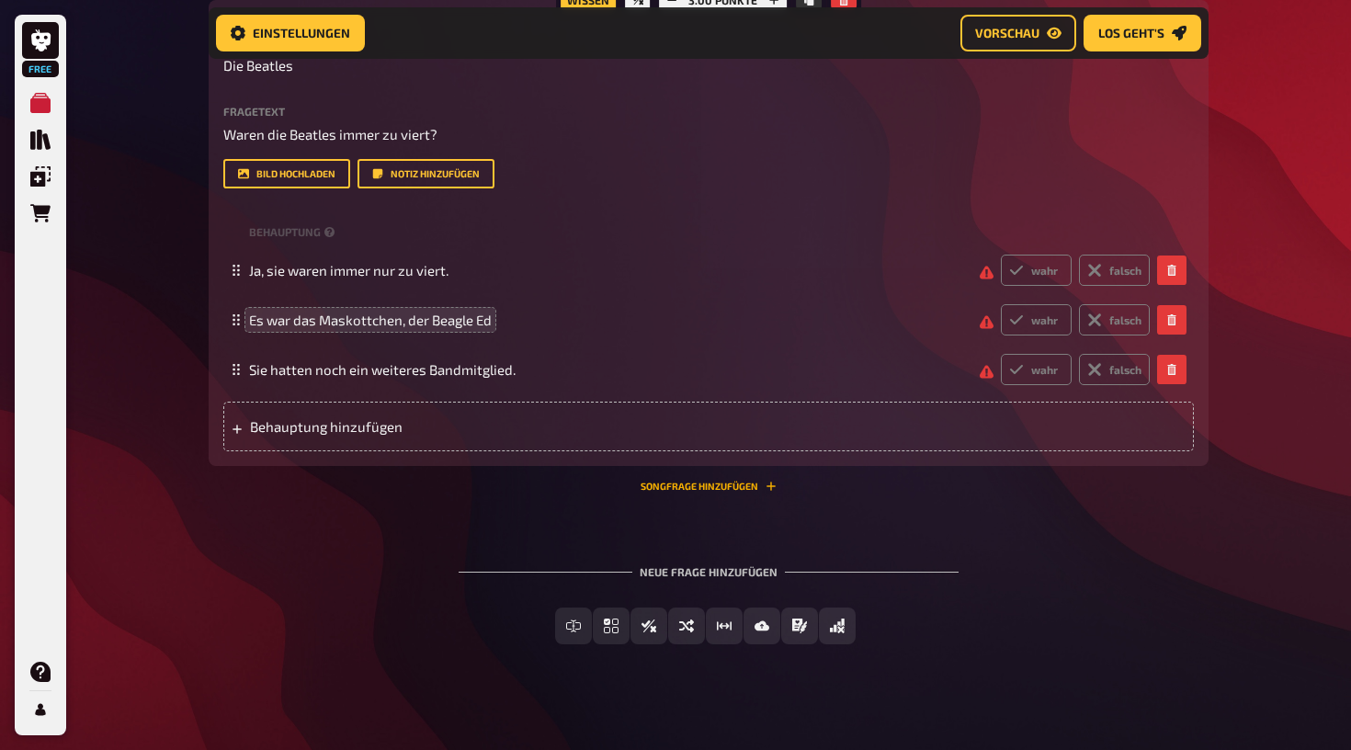
click at [708, 485] on button "Songfrage hinzufügen" at bounding box center [709, 486] width 136 height 11
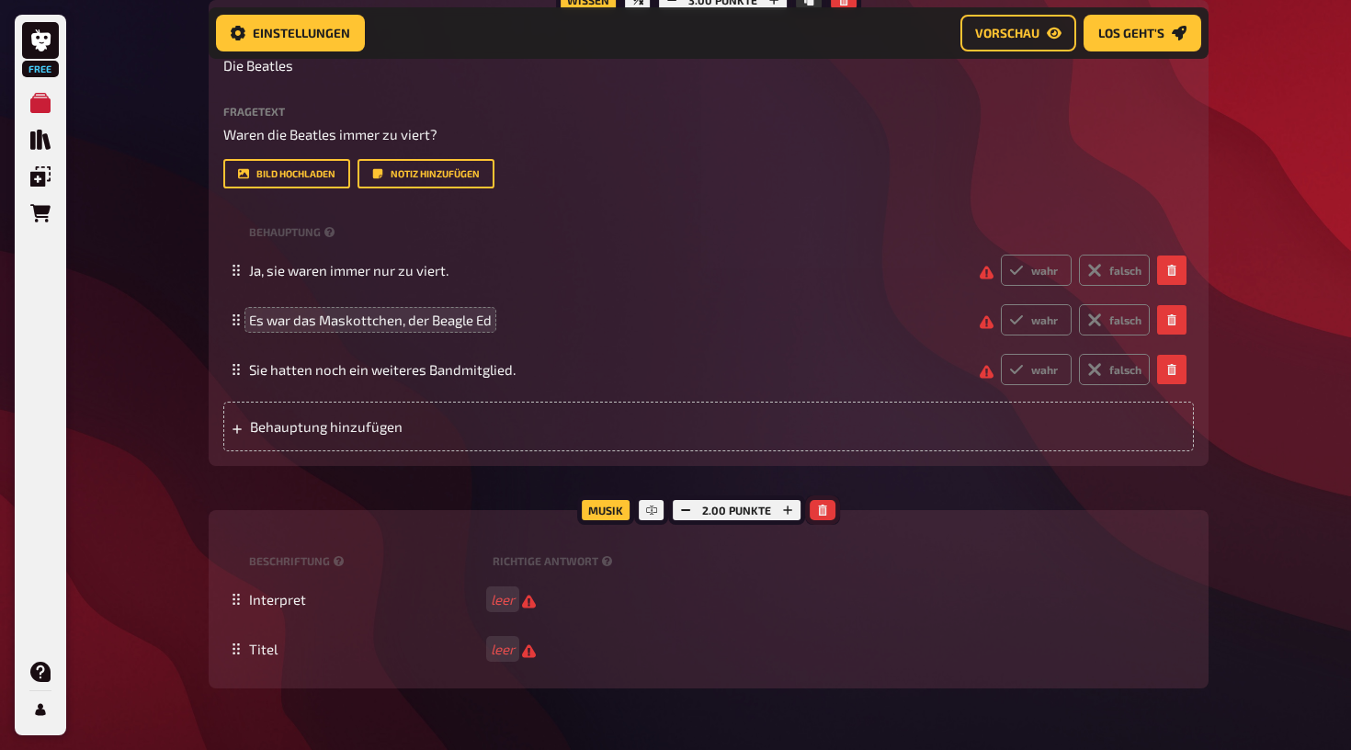
click at [826, 508] on icon "button" at bounding box center [822, 510] width 11 height 11
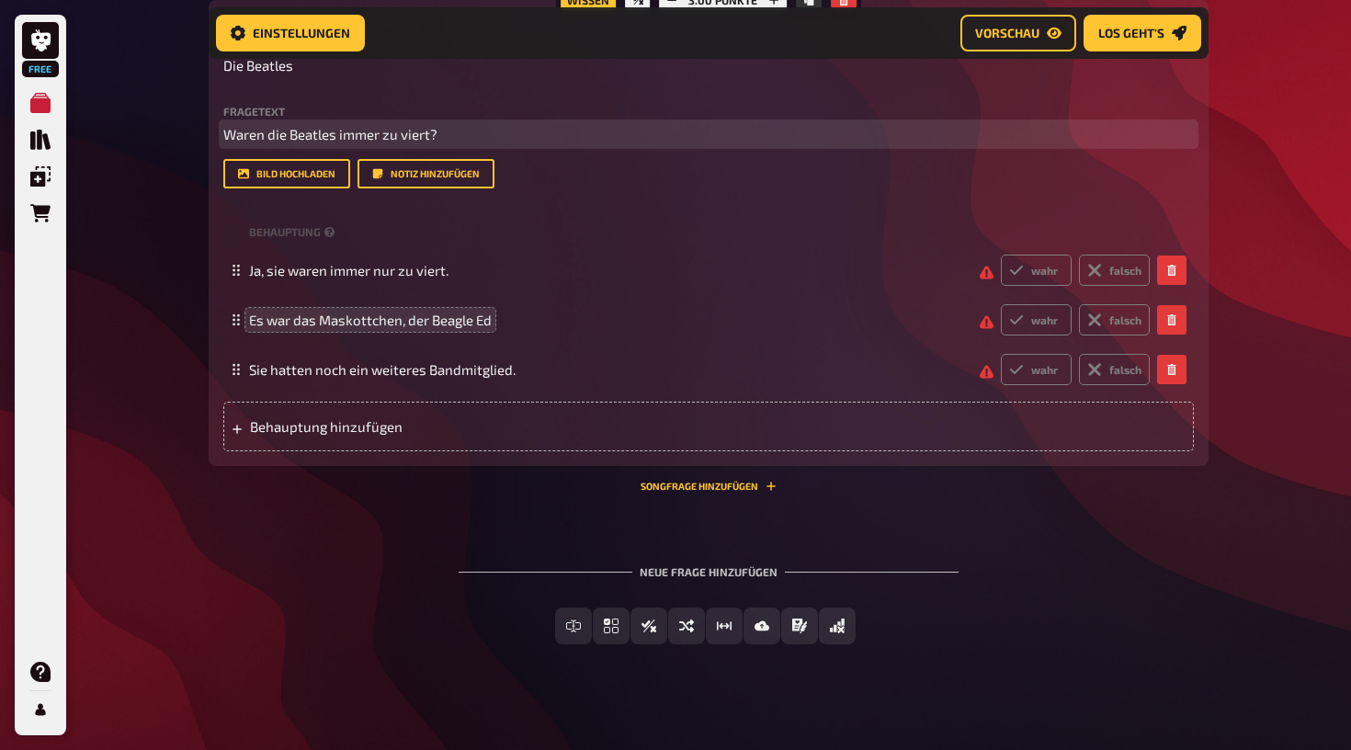
click at [287, 136] on span "Waren die Beatles immer zu viert?" at bounding box center [330, 134] width 214 height 17
click at [361, 132] on span "Waren schon Beatles immer zu viert?" at bounding box center [341, 134] width 236 height 17
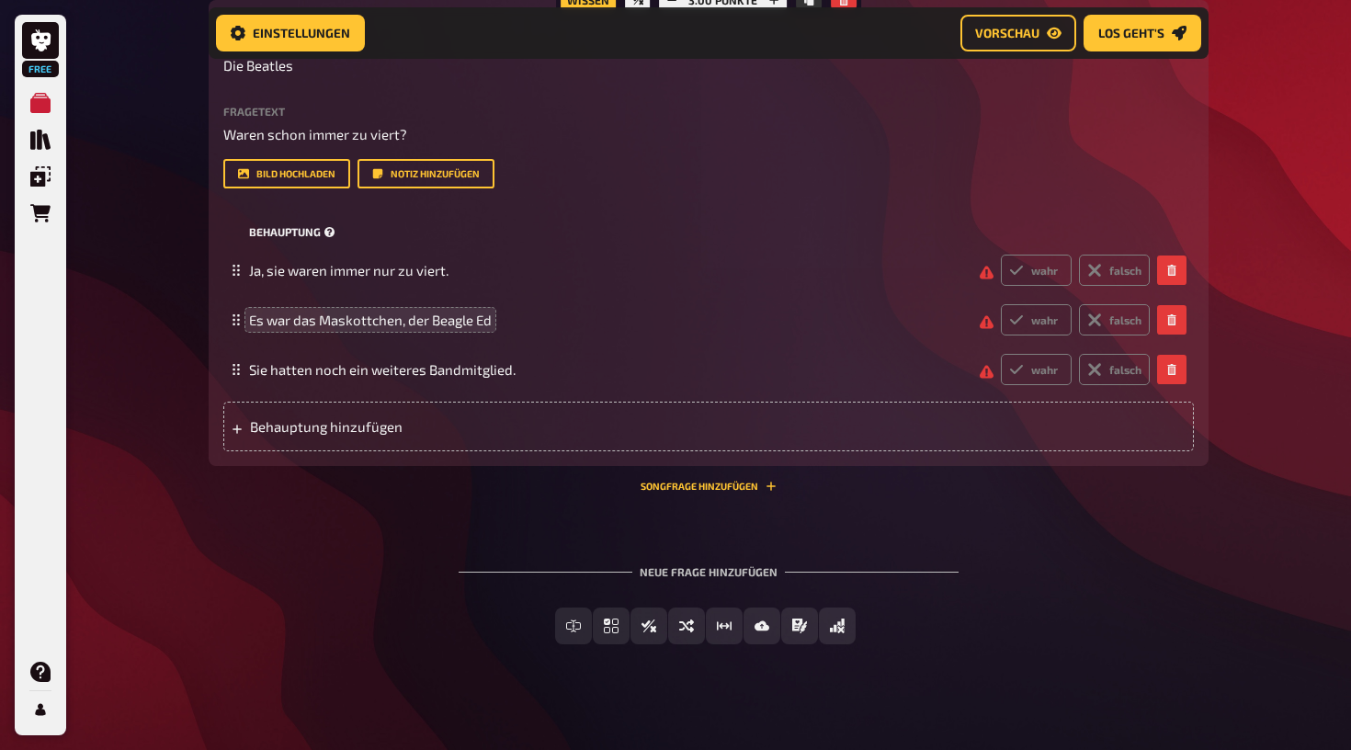
click at [540, 239] on div "Behauptung" at bounding box center [708, 232] width 971 height 28
click at [321, 31] on span "Einstellungen" at bounding box center [301, 33] width 97 height 13
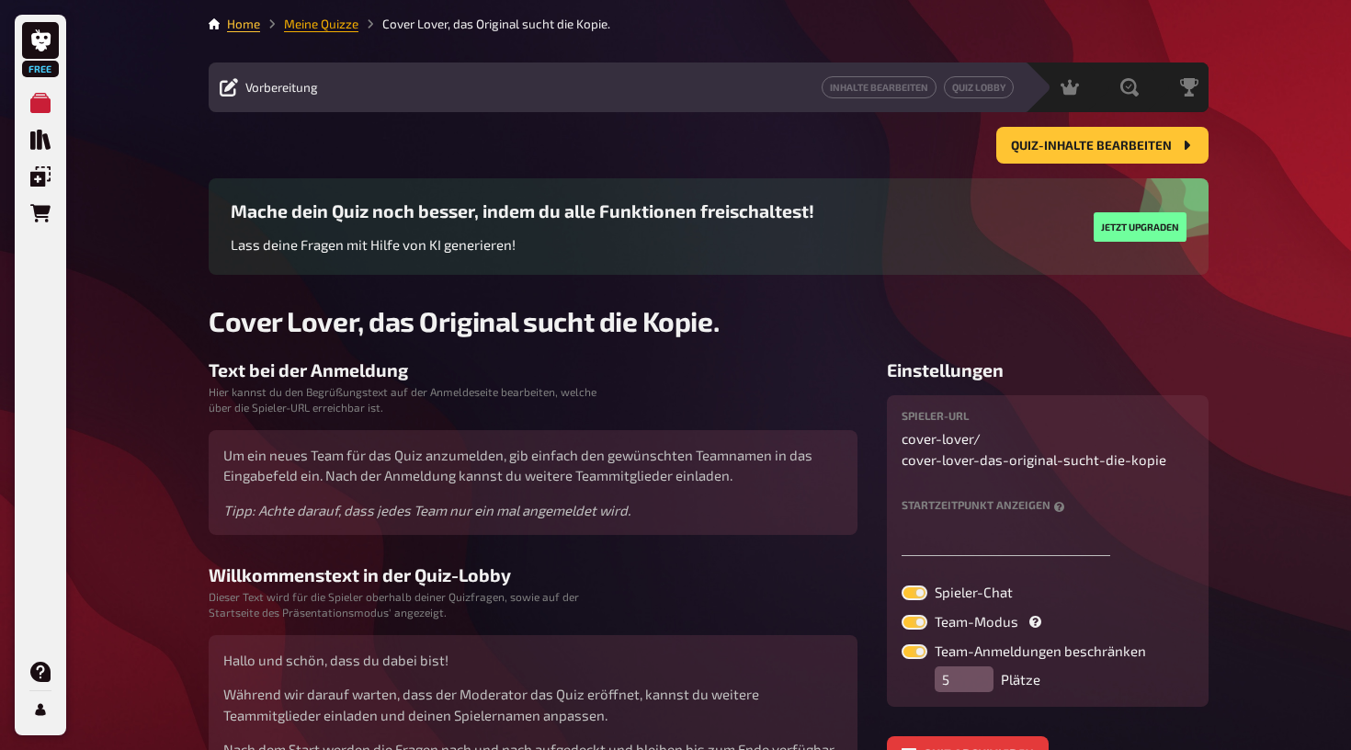
click at [344, 28] on link "Meine Quizze" at bounding box center [321, 24] width 74 height 15
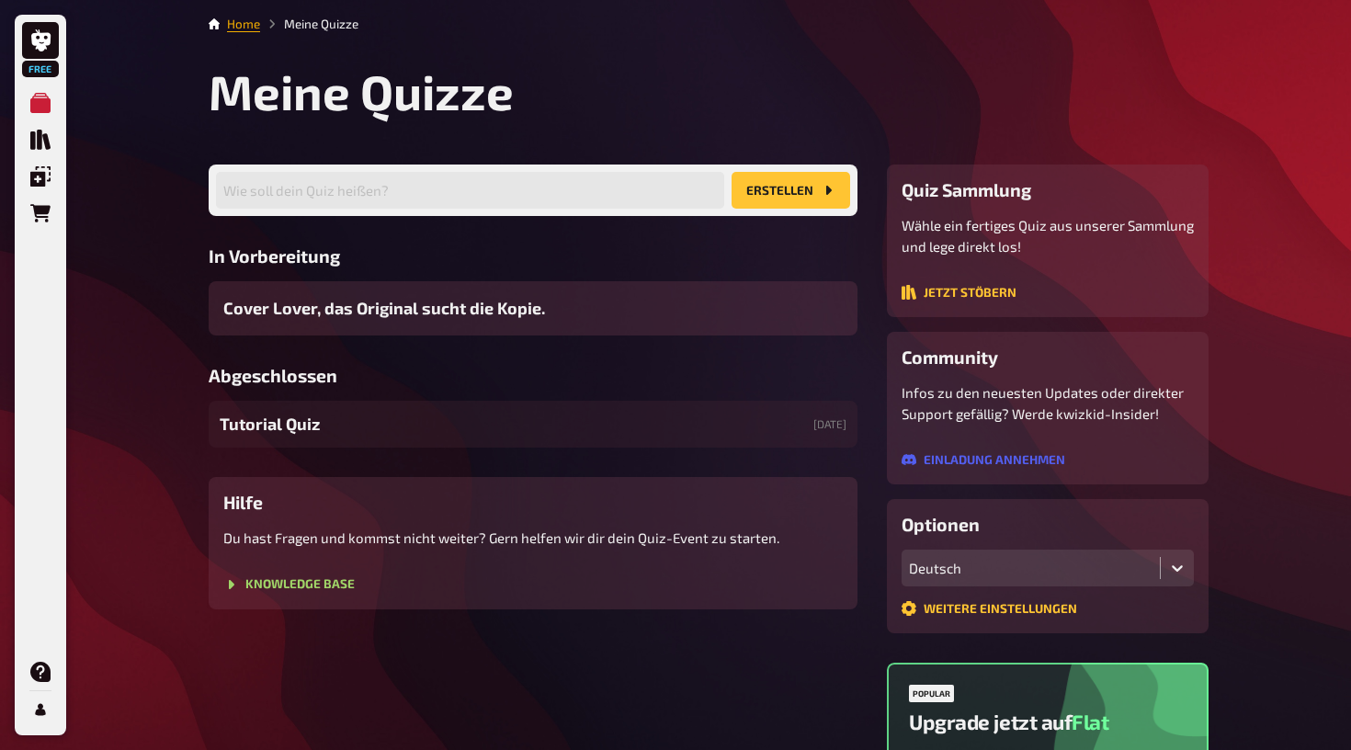
click at [248, 27] on link "Home" at bounding box center [243, 24] width 33 height 15
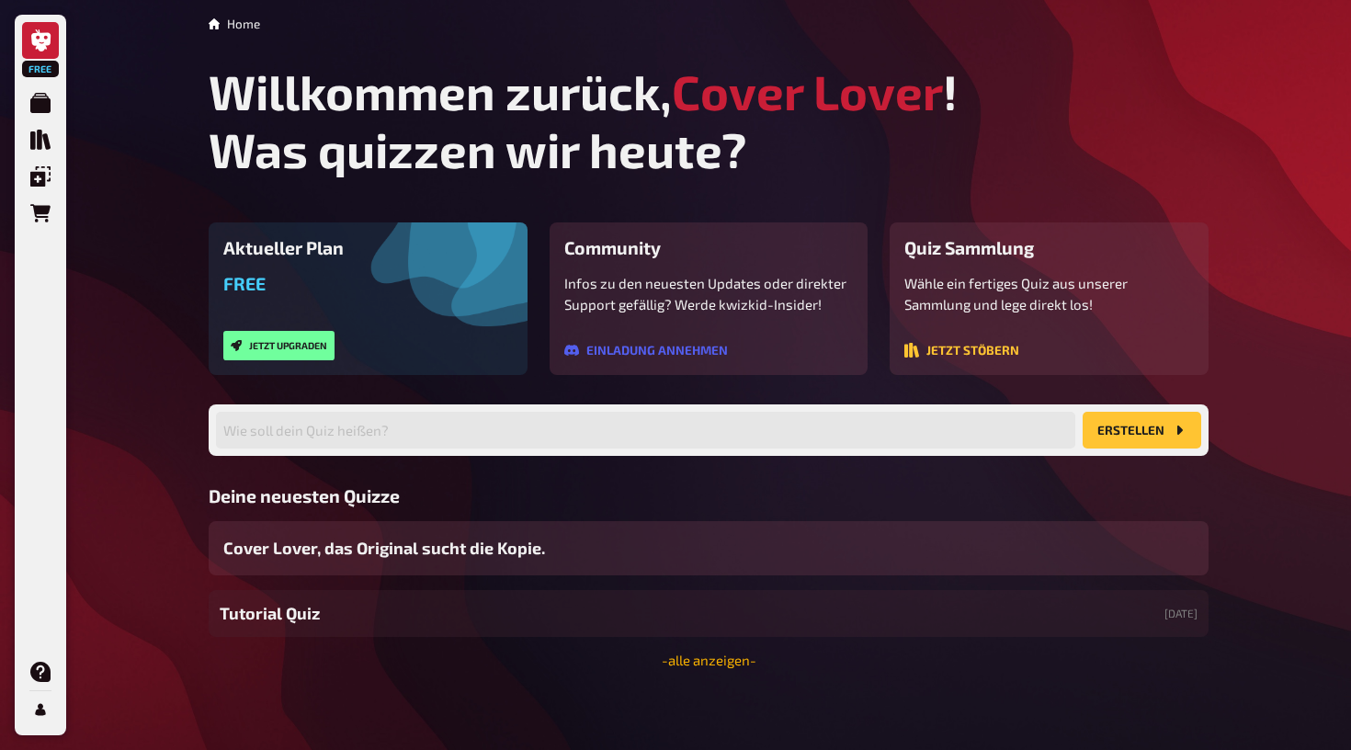
click at [689, 658] on link "- alle anzeigen -" at bounding box center [709, 660] width 95 height 17
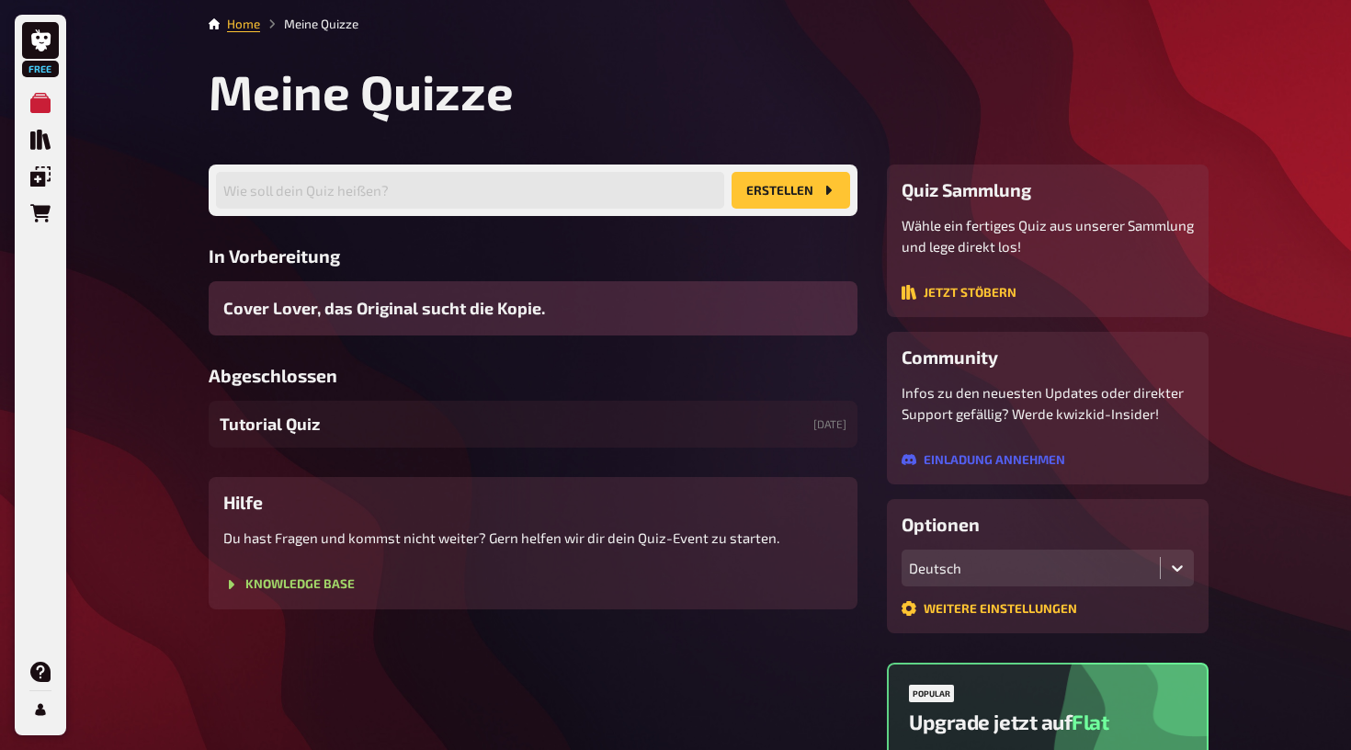
click at [464, 302] on span "Cover Lover, das Original sucht die Kopie." at bounding box center [384, 308] width 322 height 25
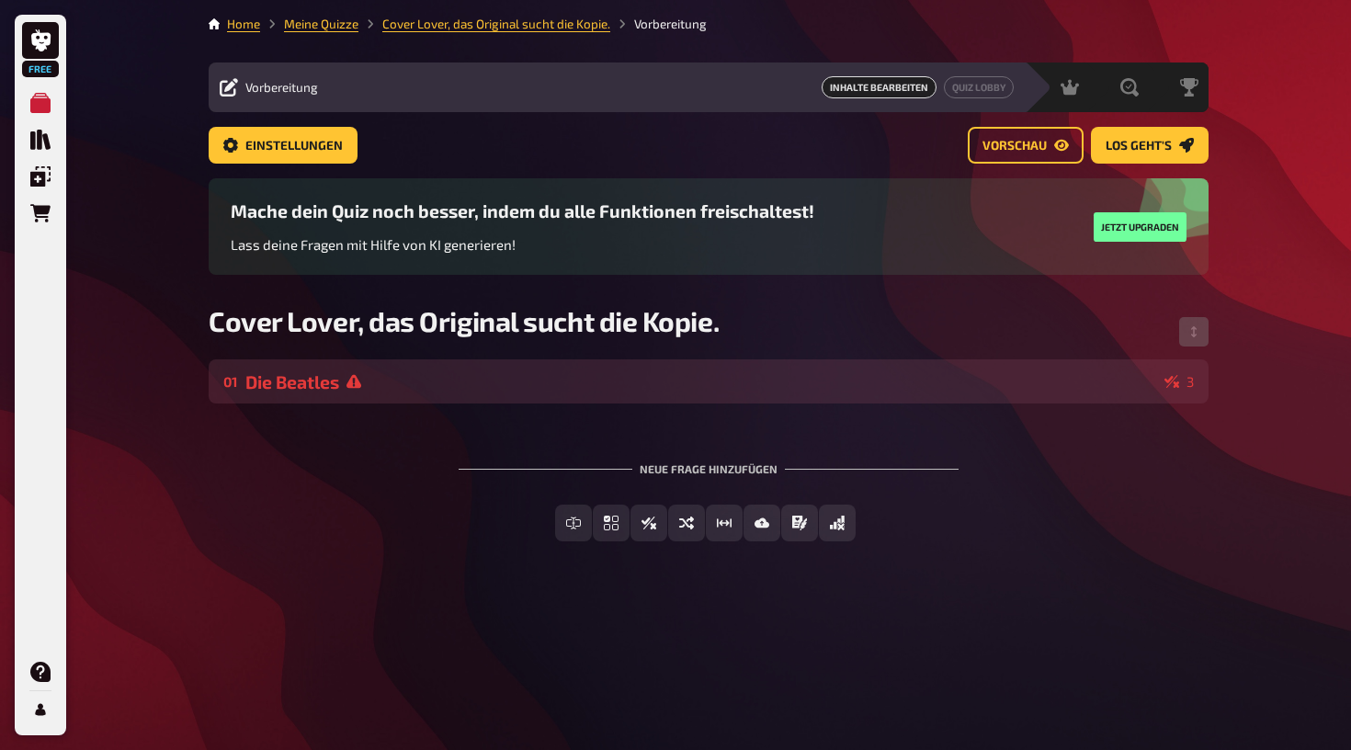
click at [324, 381] on div "Die Beatles" at bounding box center [701, 381] width 912 height 21
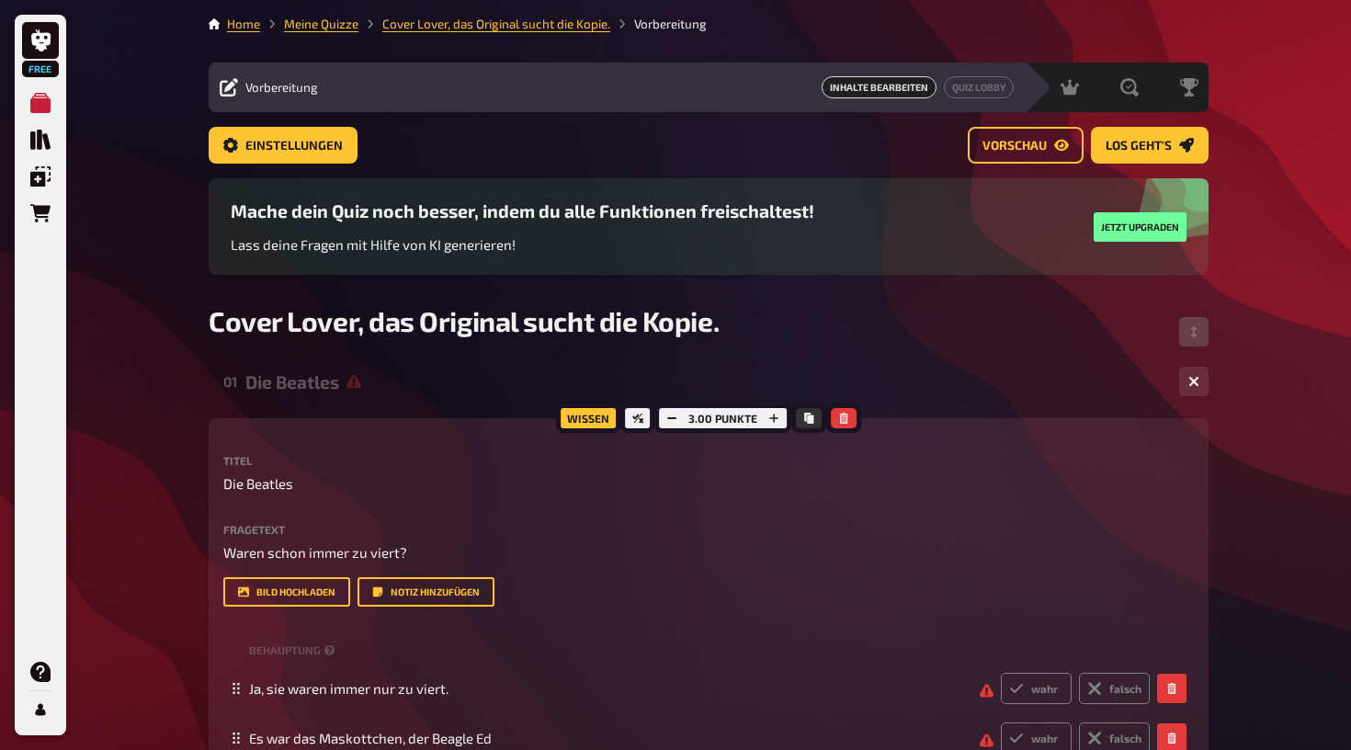
click at [587, 422] on div "Wissen" at bounding box center [588, 418] width 64 height 29
click at [811, 418] on icon "Kopieren" at bounding box center [808, 418] width 9 height 11
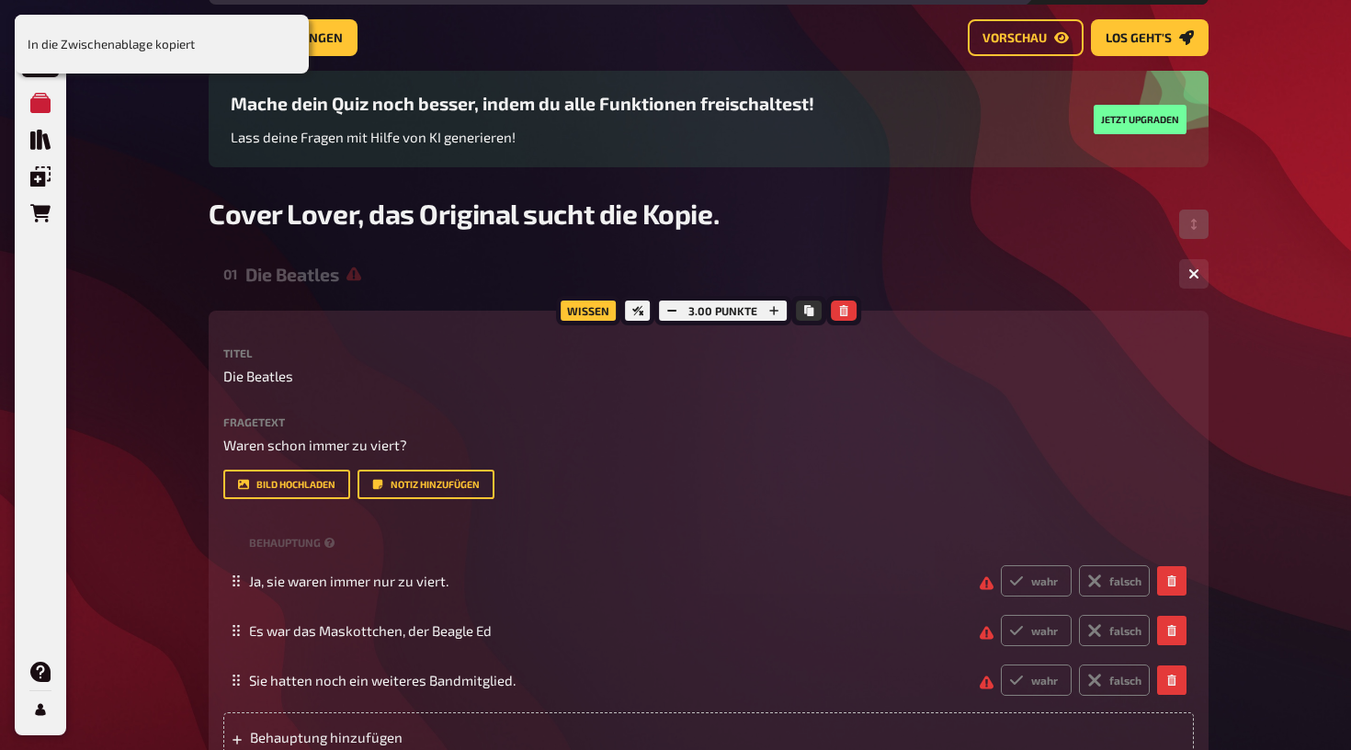
scroll to position [109, 0]
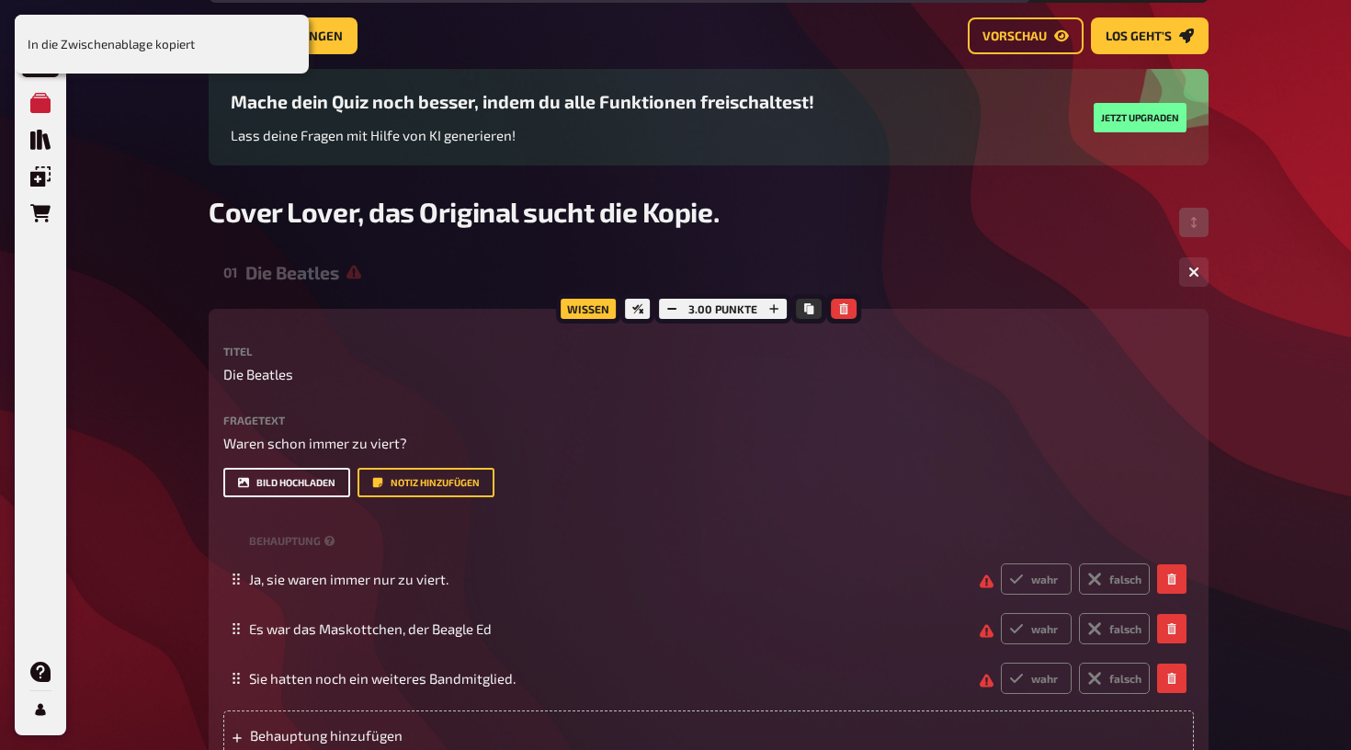
click at [311, 488] on button "Bild hochladen" at bounding box center [286, 482] width 127 height 29
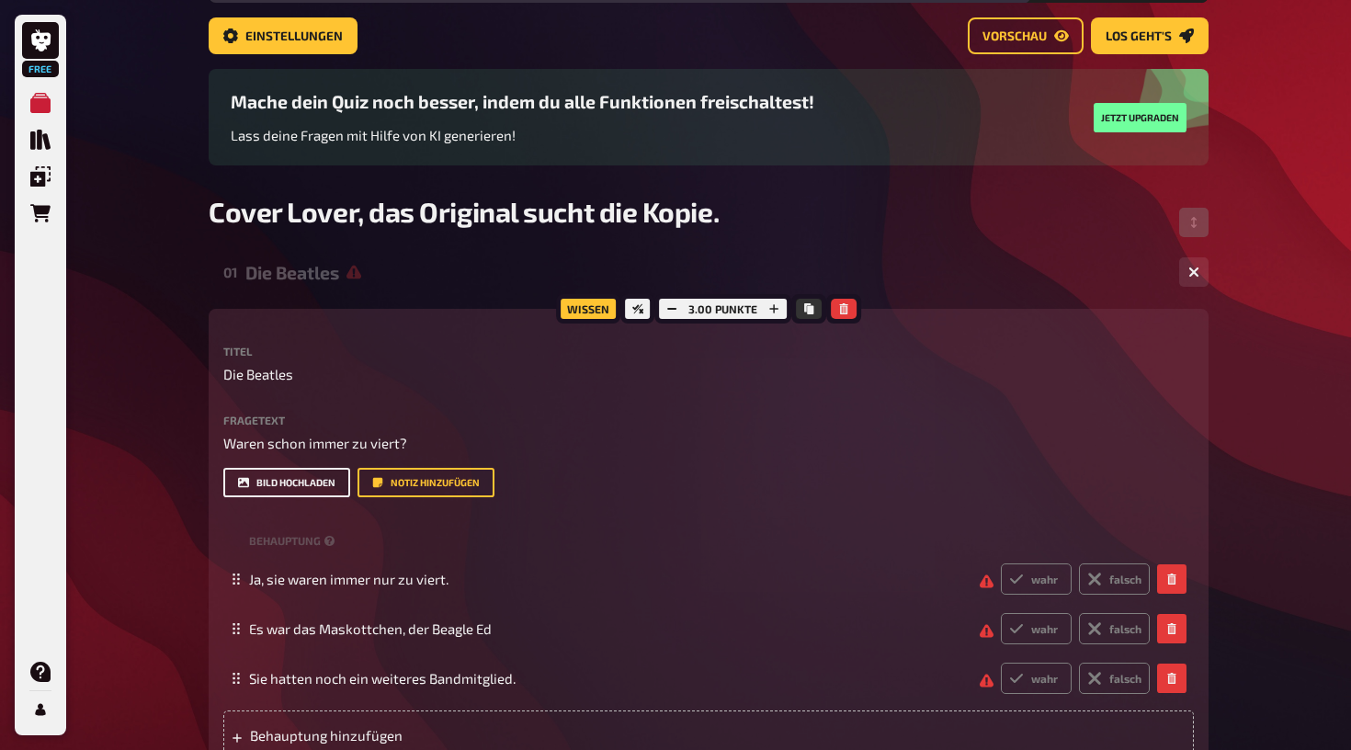
click at [316, 479] on button "Bild hochladen" at bounding box center [286, 482] width 127 height 29
click at [308, 483] on button "Bild hochladen" at bounding box center [286, 482] width 127 height 29
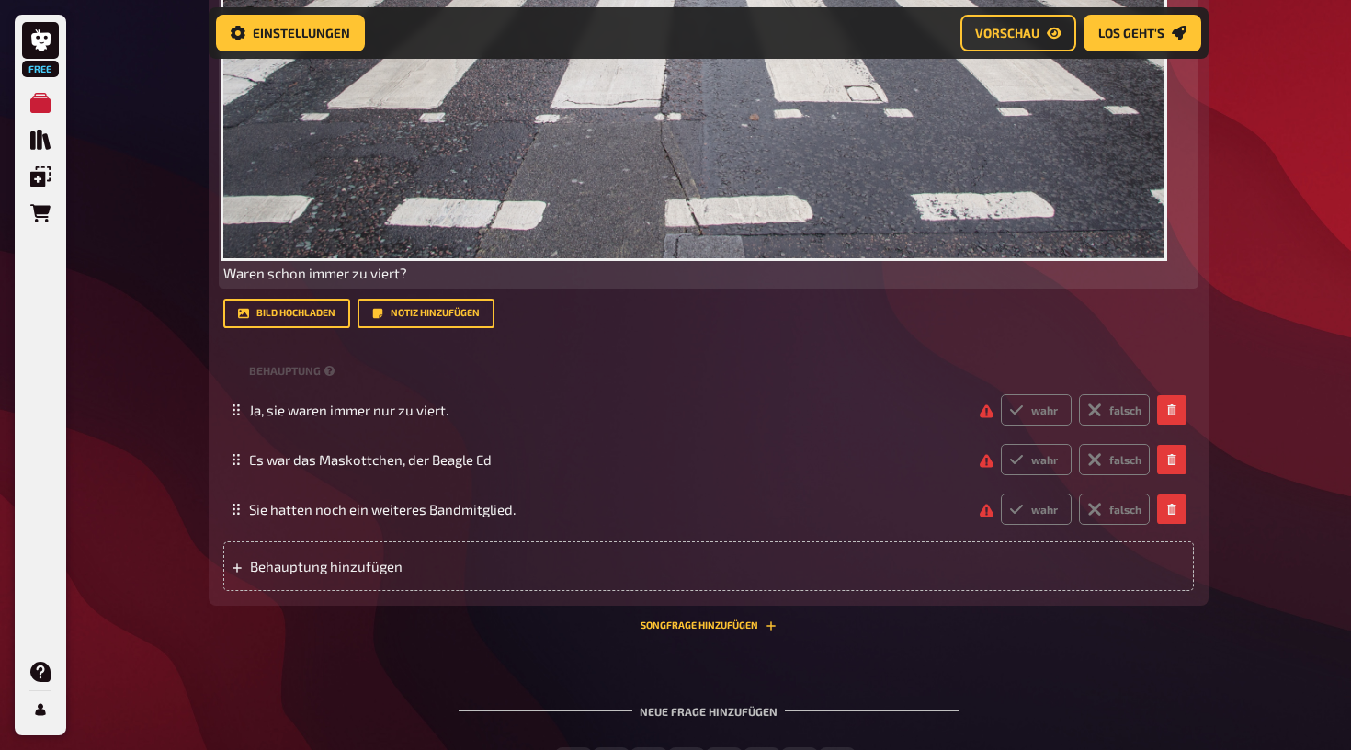
scroll to position [900, 0]
click at [403, 272] on span "Waren schon immer zu viert?" at bounding box center [315, 272] width 184 height 17
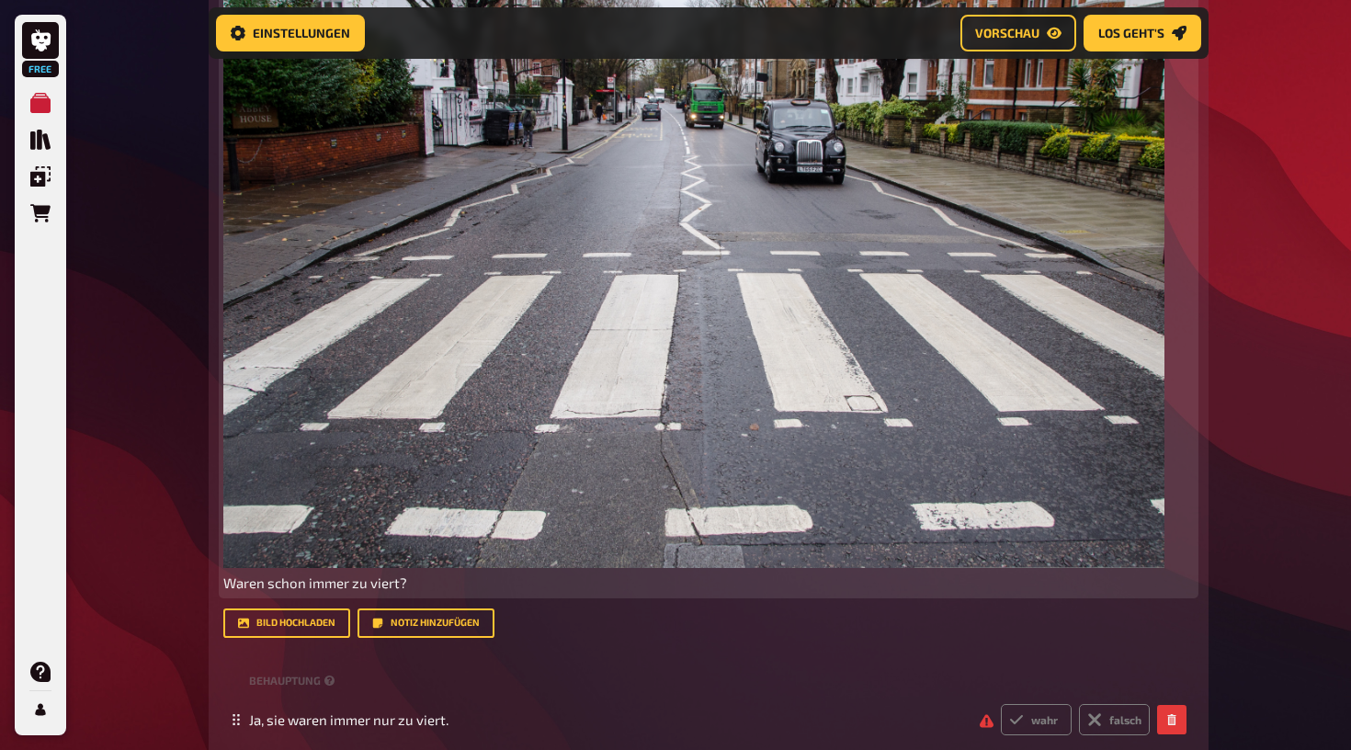
scroll to position [576, 0]
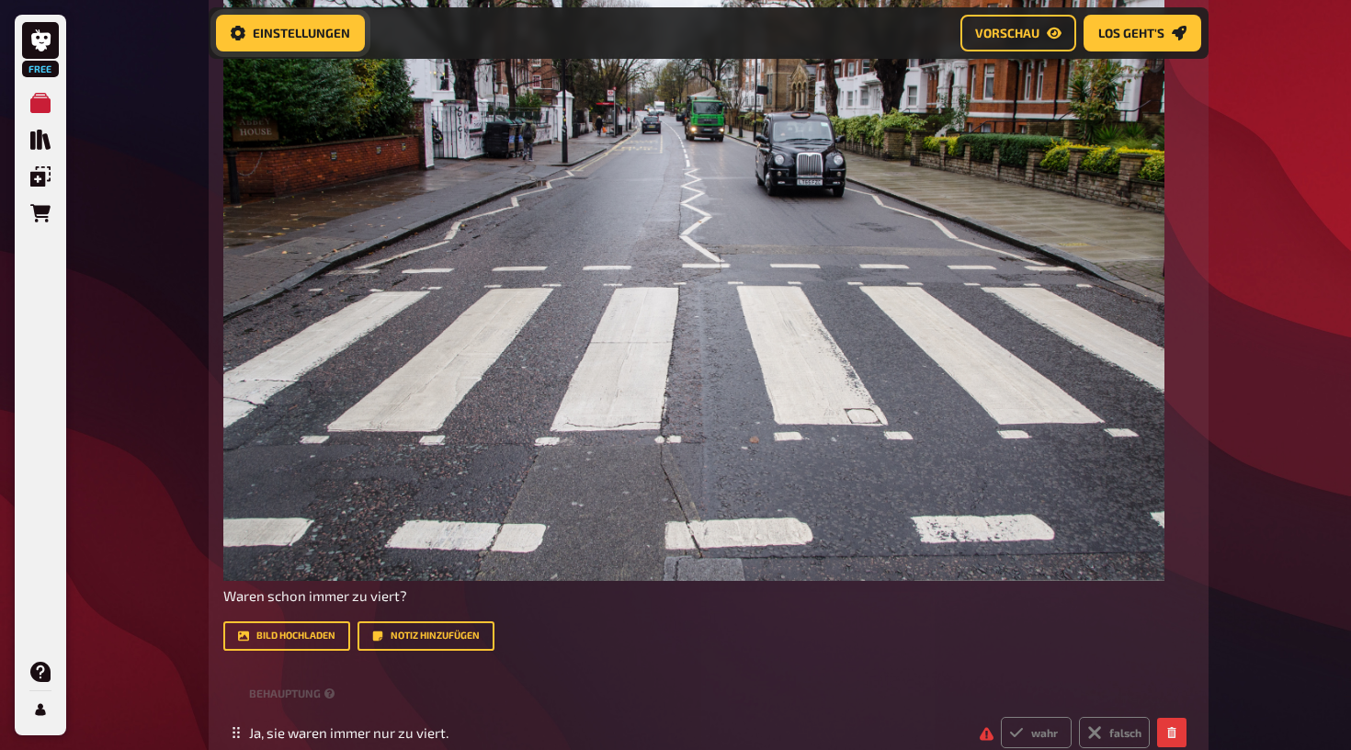
click at [329, 42] on button "Einstellungen" at bounding box center [290, 33] width 149 height 37
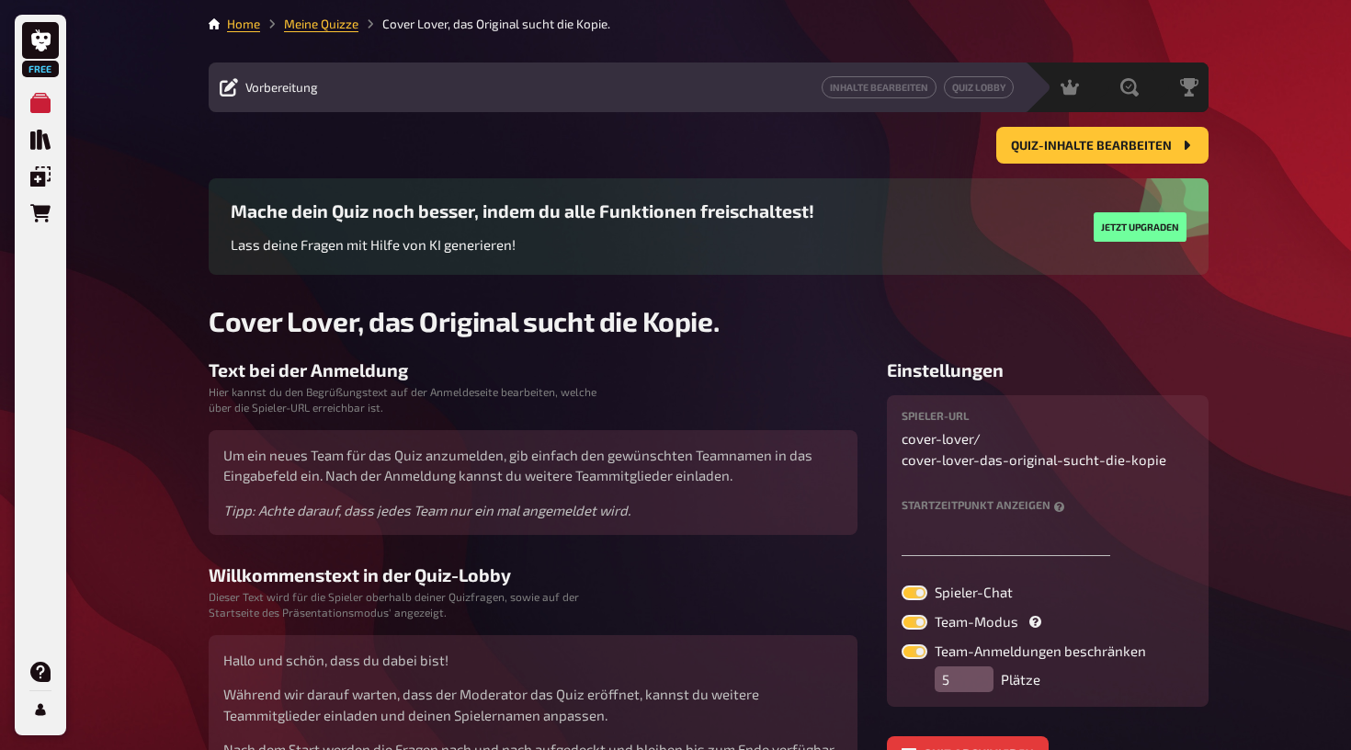
scroll to position [181, 0]
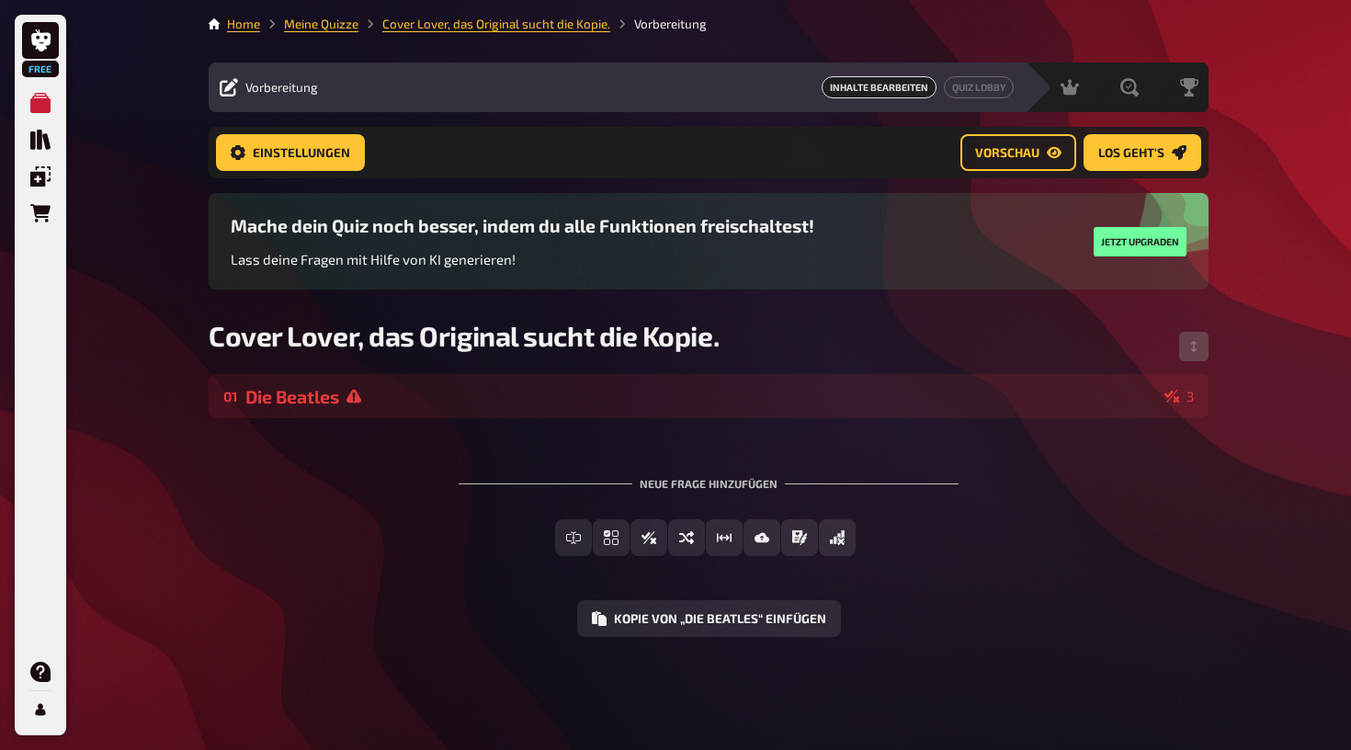
click at [394, 448] on div "Neue Frage hinzufügen Freitext Eingabe Einfachauswahl Wahr / Falsch Sortierfrag…" at bounding box center [709, 542] width 1000 height 189
click at [461, 519] on div "Freitext Eingabe Einfachauswahl Wahr / Falsch Sortierfrage Schätzfrage Bild-Ant…" at bounding box center [709, 552] width 1000 height 66
click at [299, 519] on div "Freitext Eingabe Einfachauswahl Wahr / Falsch Sortierfrage Schätzfrage Bild-Ant…" at bounding box center [709, 552] width 1000 height 66
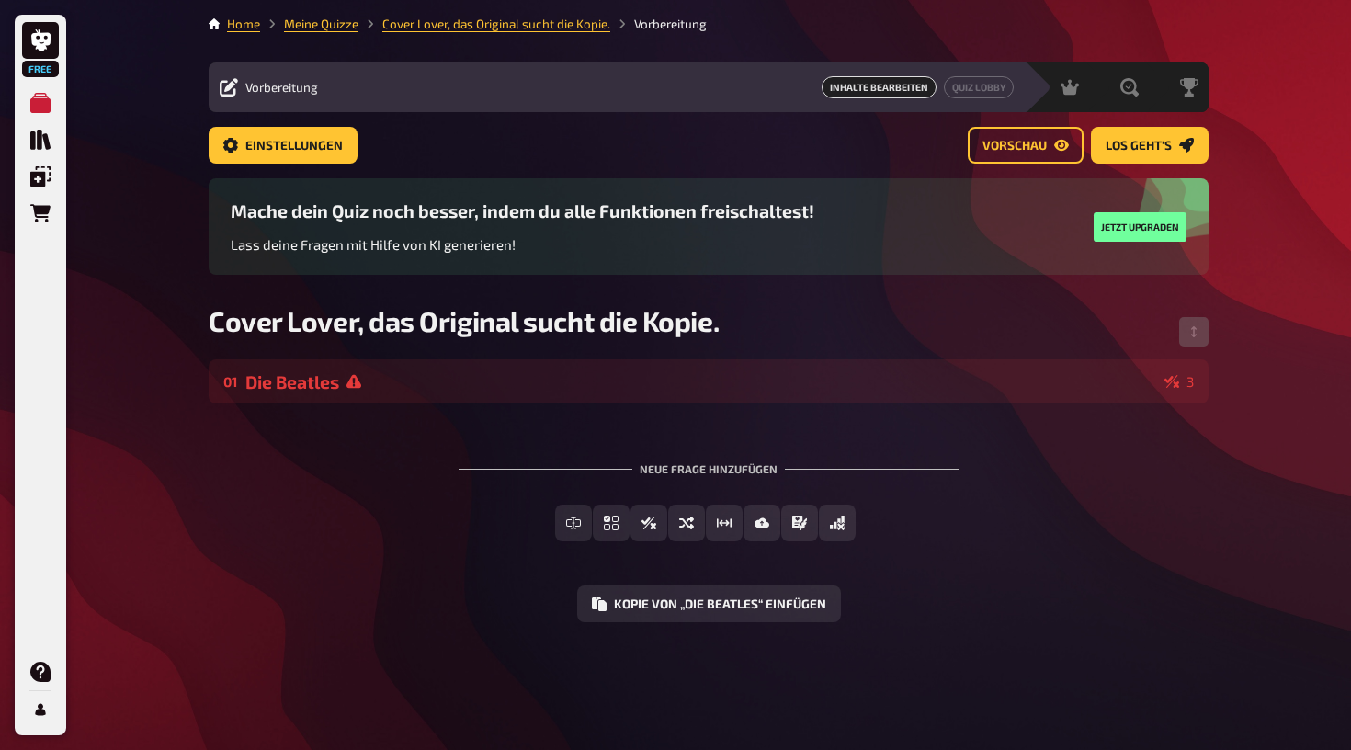
scroll to position [0, 0]
click at [1028, 148] on span "Vorschau" at bounding box center [1015, 146] width 64 height 13
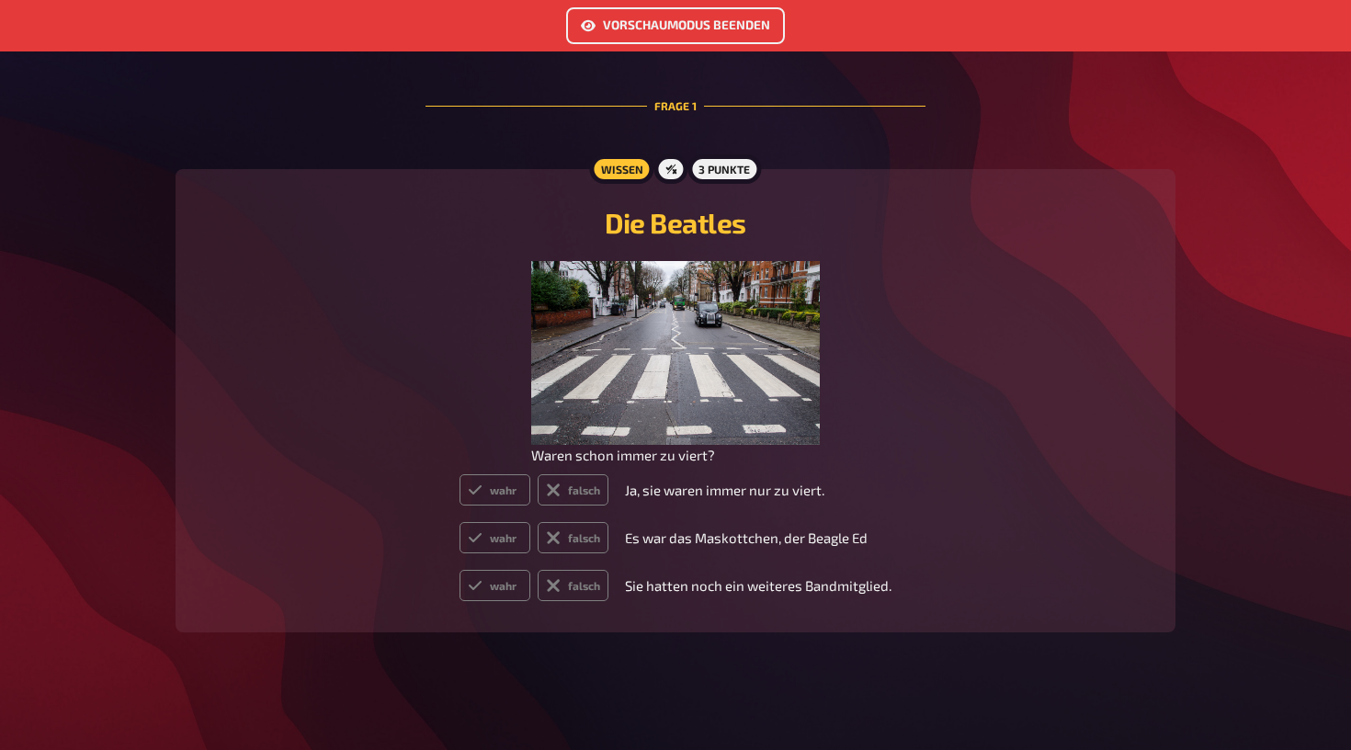
scroll to position [477, 0]
click at [705, 404] on img at bounding box center [675, 353] width 289 height 184
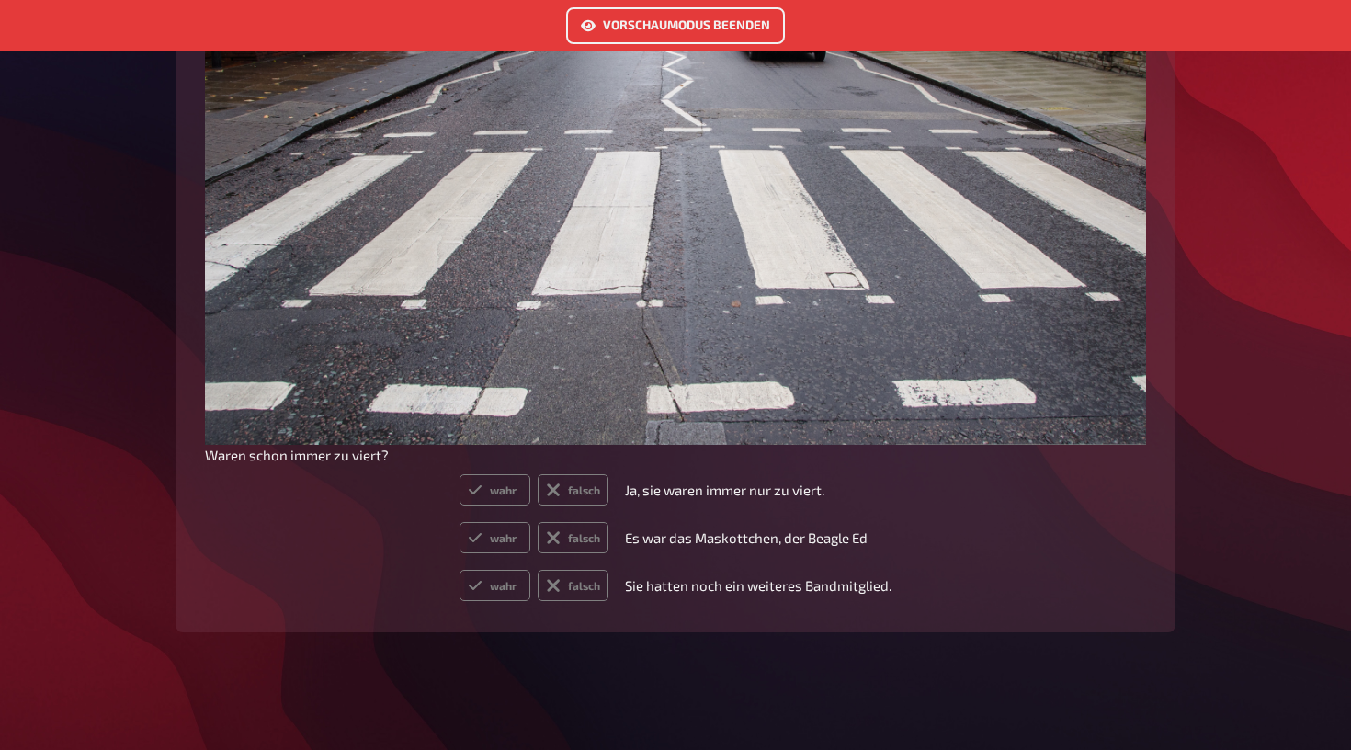
scroll to position [893, 0]
click at [387, 463] on p "Waren schon immer zu viert?" at bounding box center [675, 455] width 941 height 21
click at [364, 463] on p "Waren schon immer zu viert?" at bounding box center [675, 455] width 941 height 21
click at [616, 25] on button "Vorschaumodus beenden" at bounding box center [675, 25] width 219 height 37
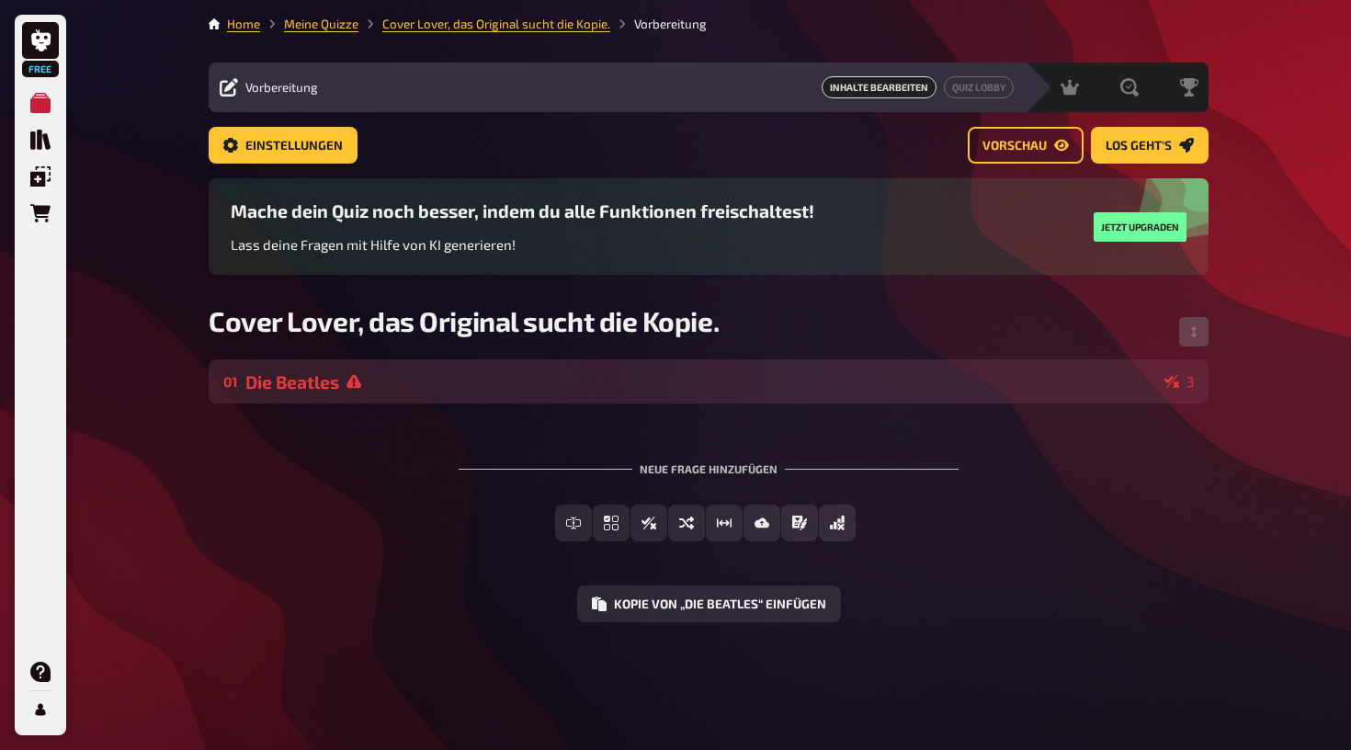
click at [1172, 385] on icon at bounding box center [1172, 381] width 15 height 15
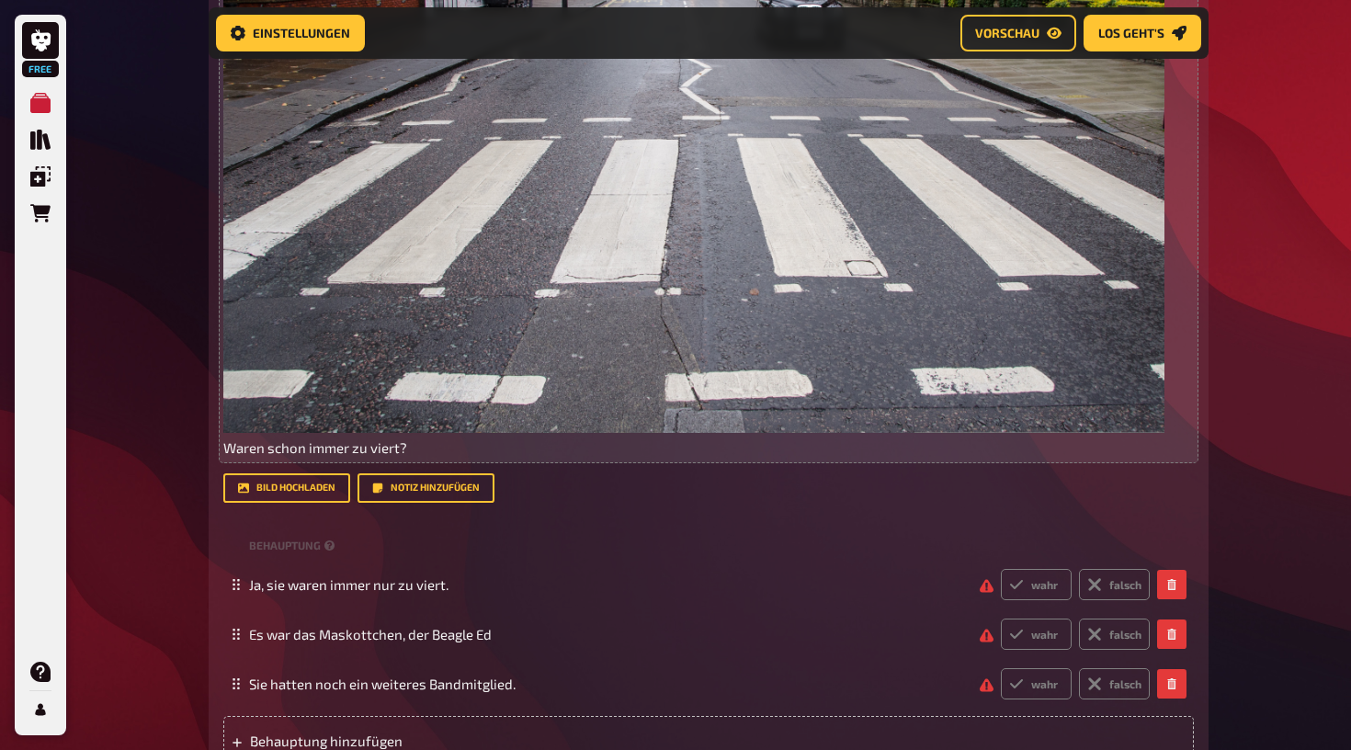
scroll to position [726, 0]
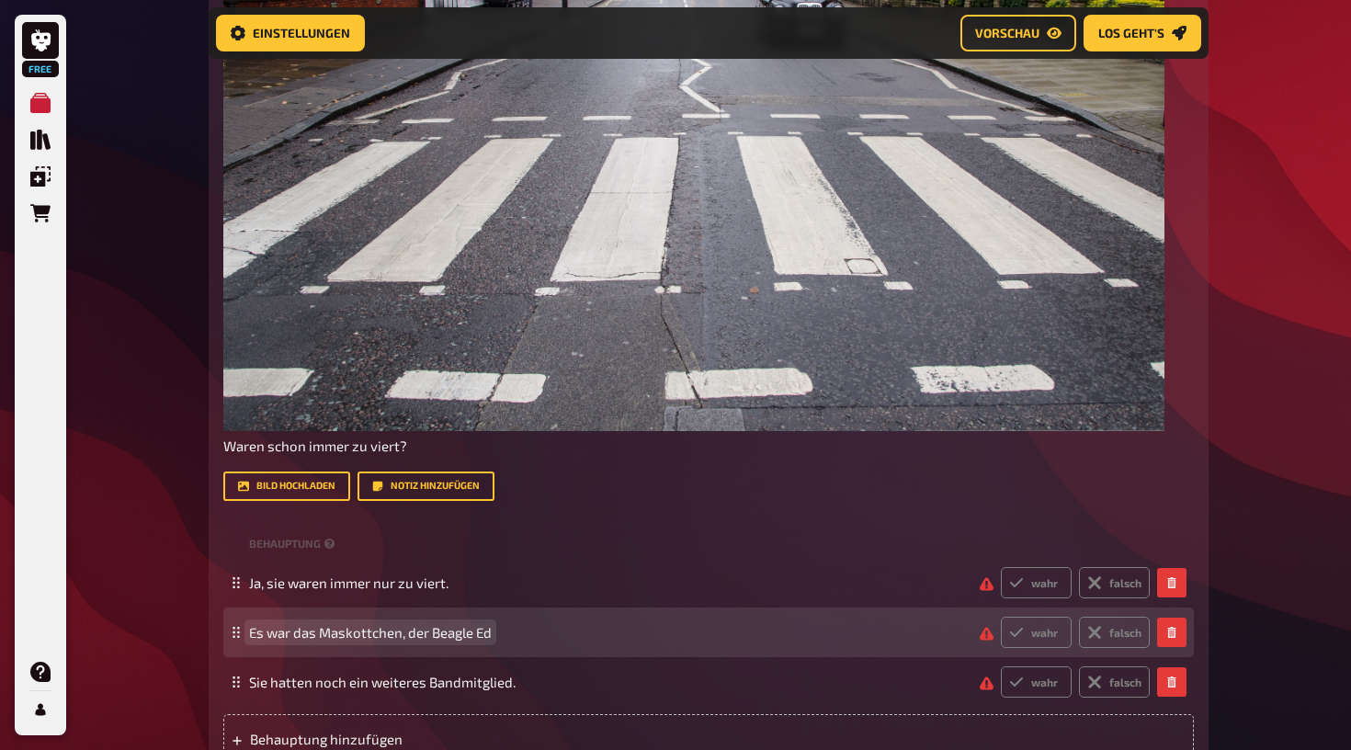
click at [398, 635] on span "Es war das Maskottchen, der Beagle Ed" at bounding box center [370, 632] width 243 height 17
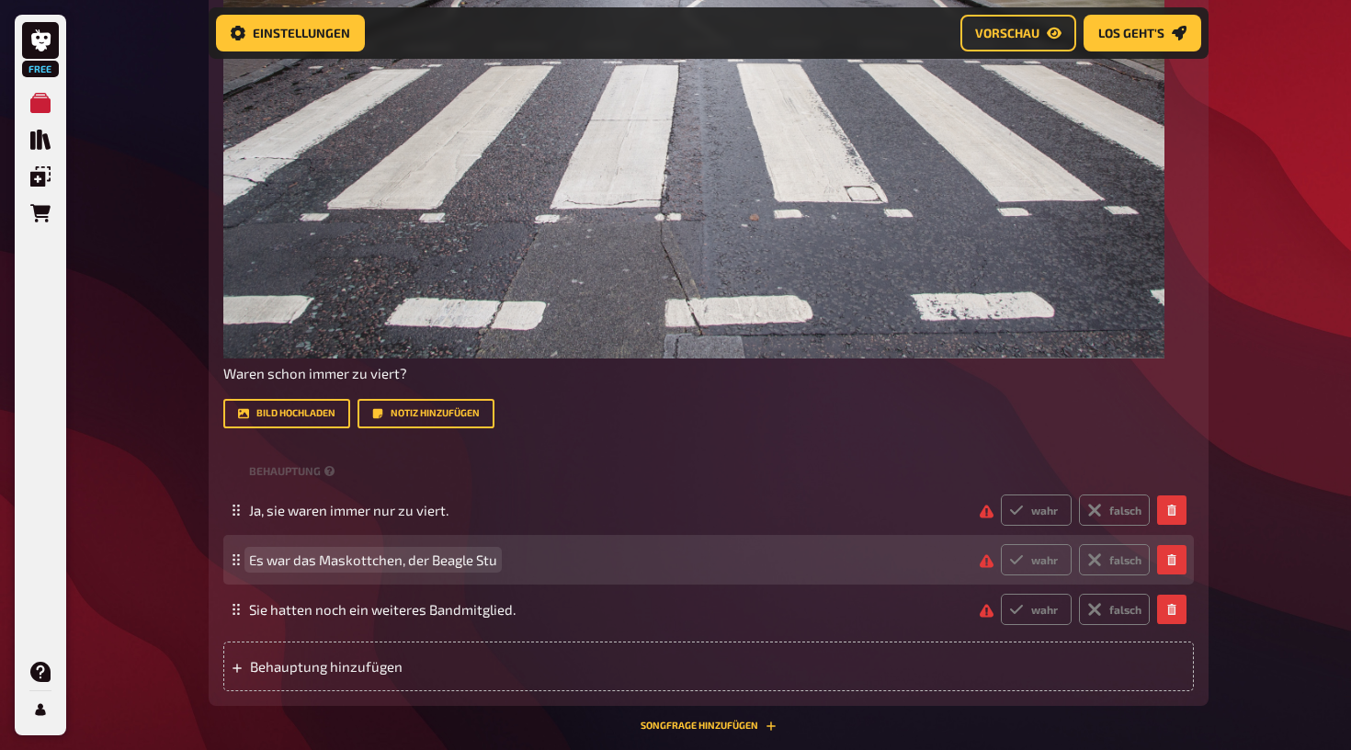
scroll to position [800, 0]
click at [365, 560] on span "Es war das Maskottchen, der Beagle Stu" at bounding box center [373, 559] width 248 height 17
click at [252, 560] on span "Es war das Maskottchen, der Beagle Stu" at bounding box center [373, 559] width 248 height 17
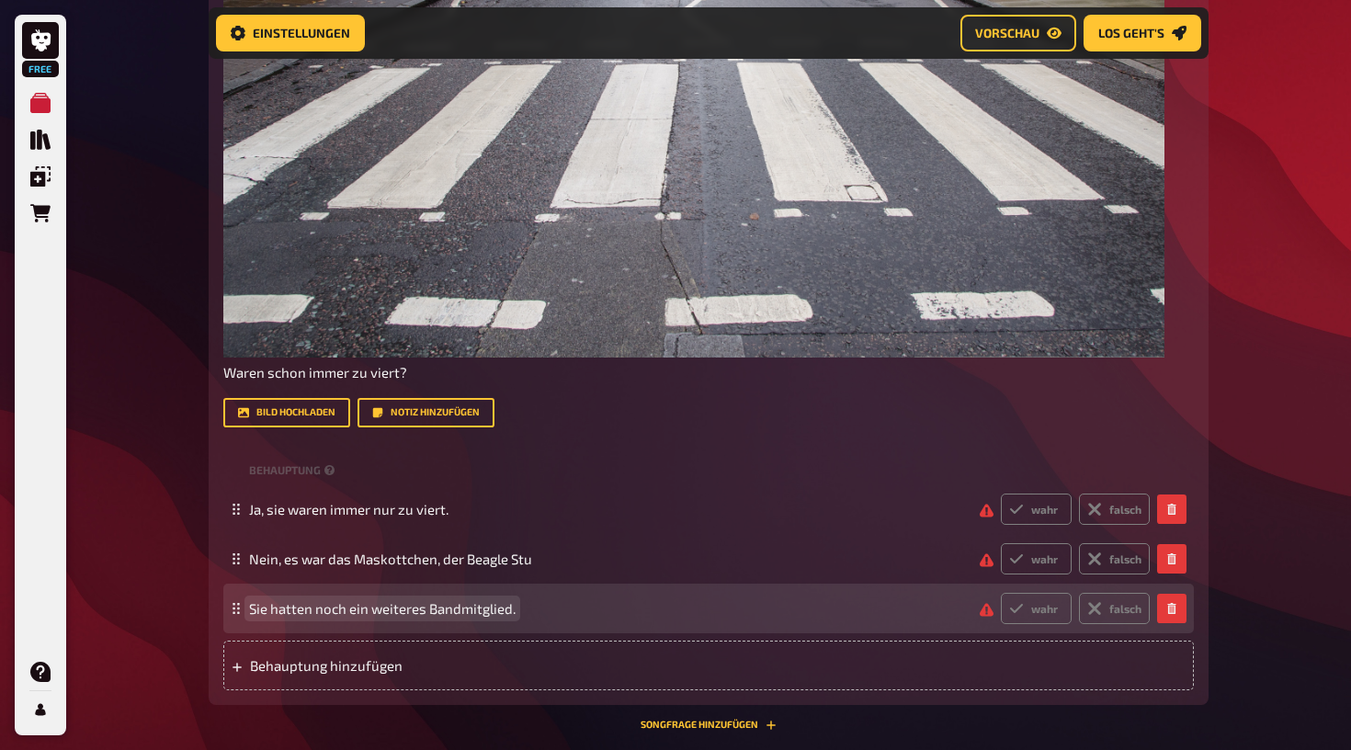
click at [252, 609] on span "Sie hatten noch ein weiteres Bandmitglied." at bounding box center [382, 608] width 267 height 17
click at [529, 609] on span "Nein, sie hatten noch ein weiteres Bandmitglied." at bounding box center [400, 608] width 302 height 17
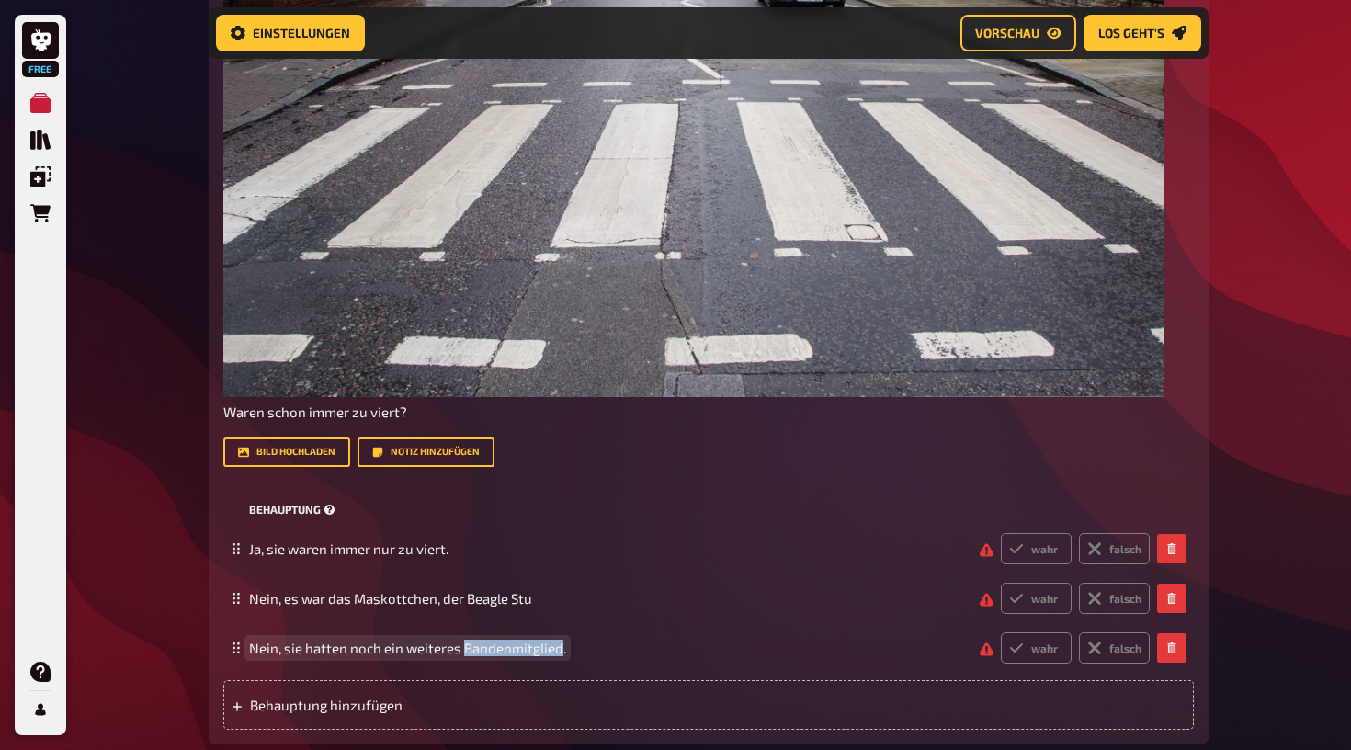
scroll to position [757, 0]
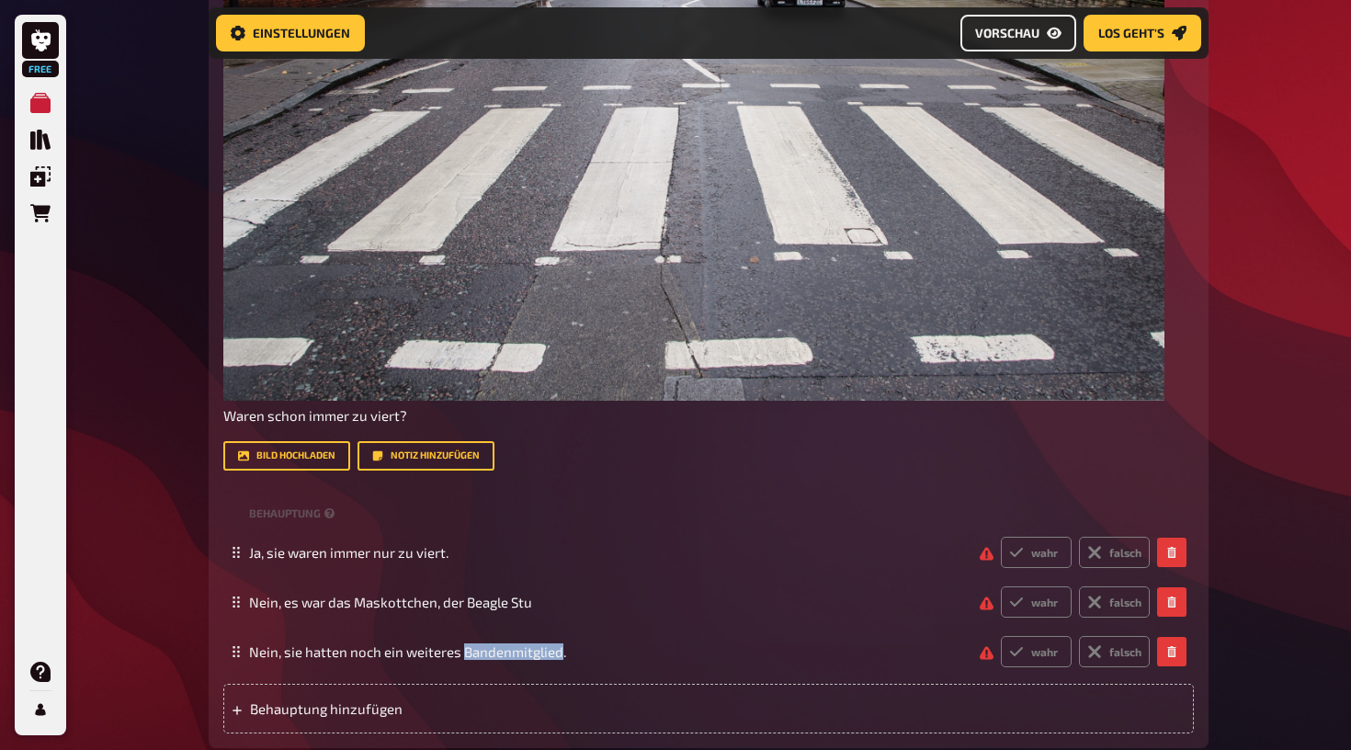
click at [986, 31] on span "Vorschau" at bounding box center [1007, 33] width 64 height 13
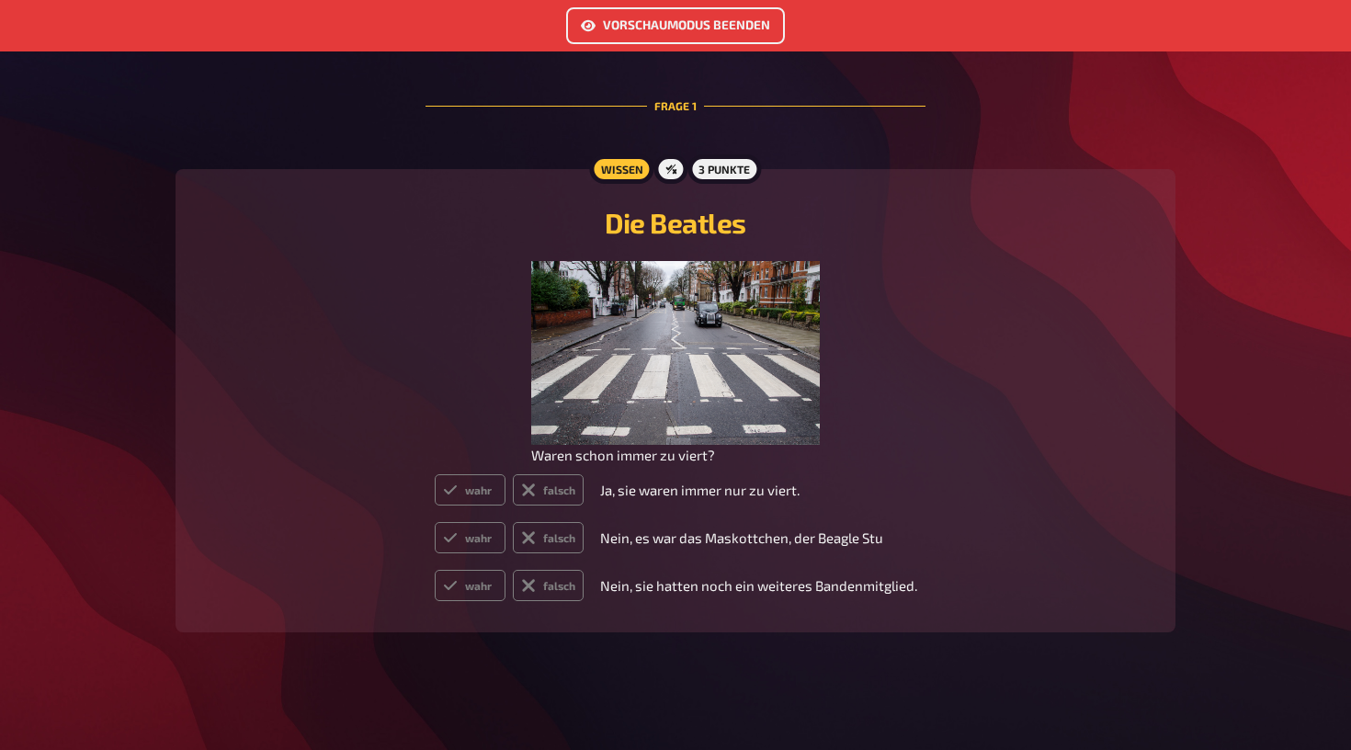
scroll to position [477, 0]
click at [753, 31] on button "Vorschaumodus beenden" at bounding box center [675, 25] width 219 height 37
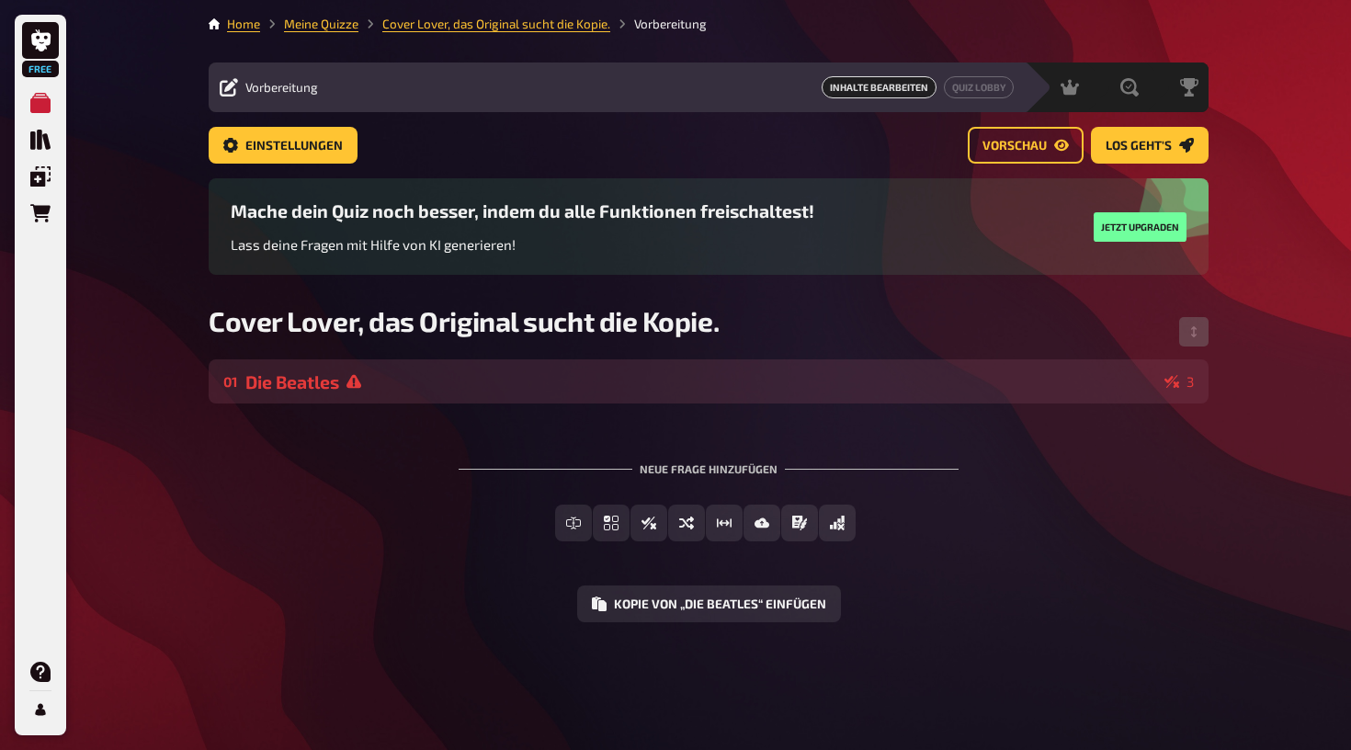
click at [1165, 381] on icon at bounding box center [1172, 381] width 15 height 15
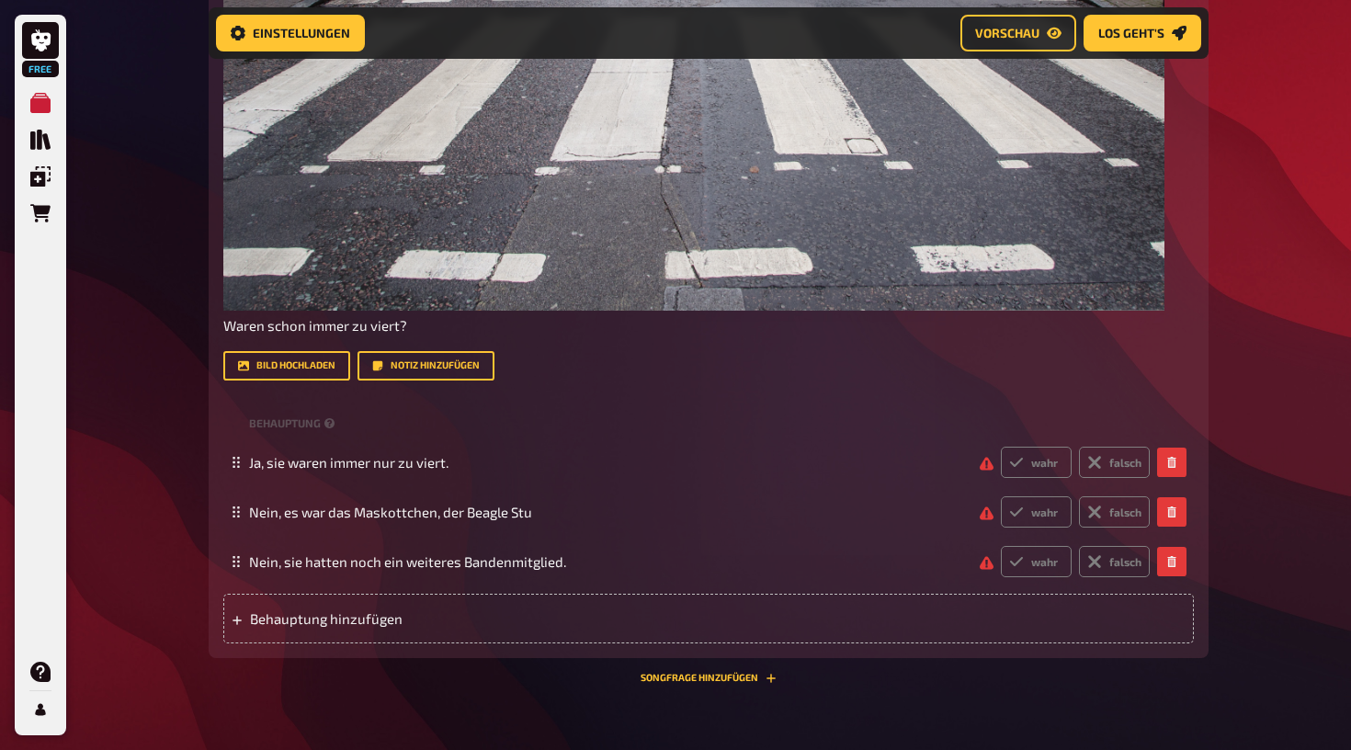
scroll to position [860, 0]
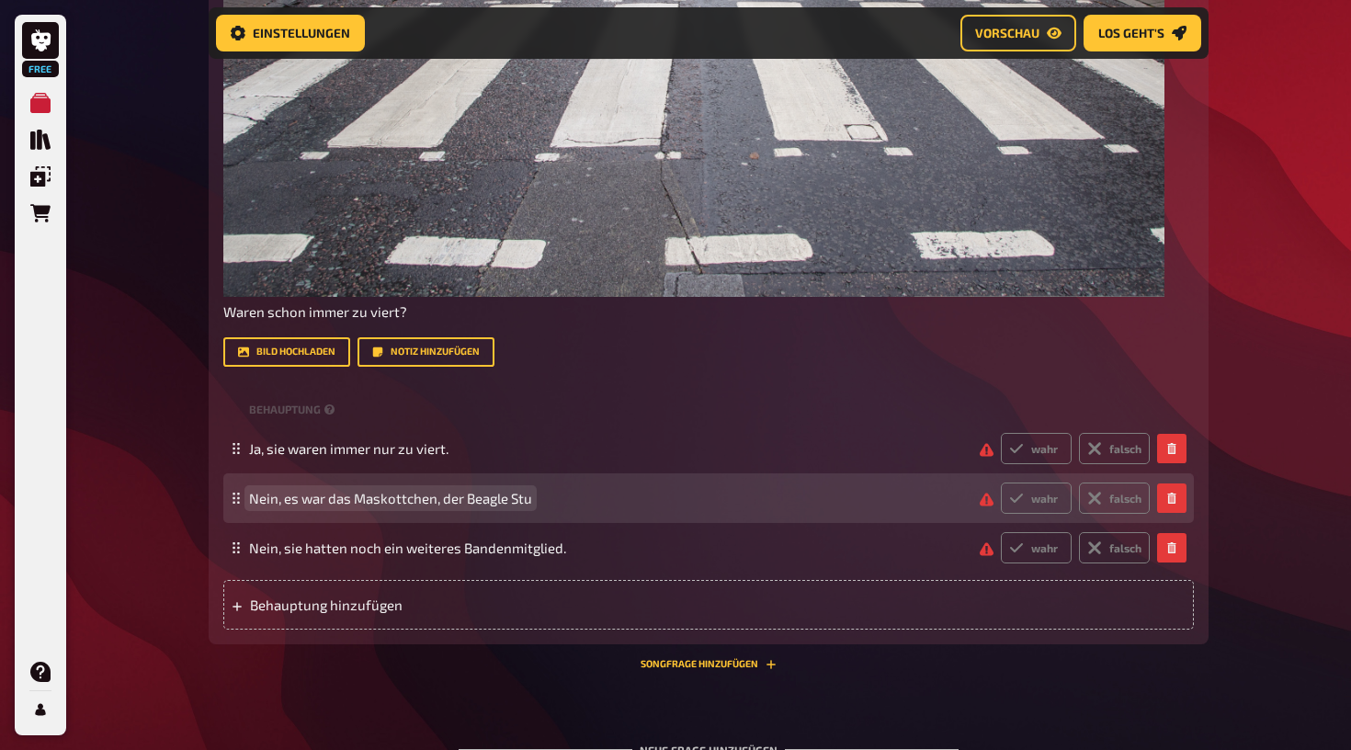
click at [438, 498] on span "Nein, es war das Maskottchen, der Beagle Stu" at bounding box center [390, 498] width 283 height 17
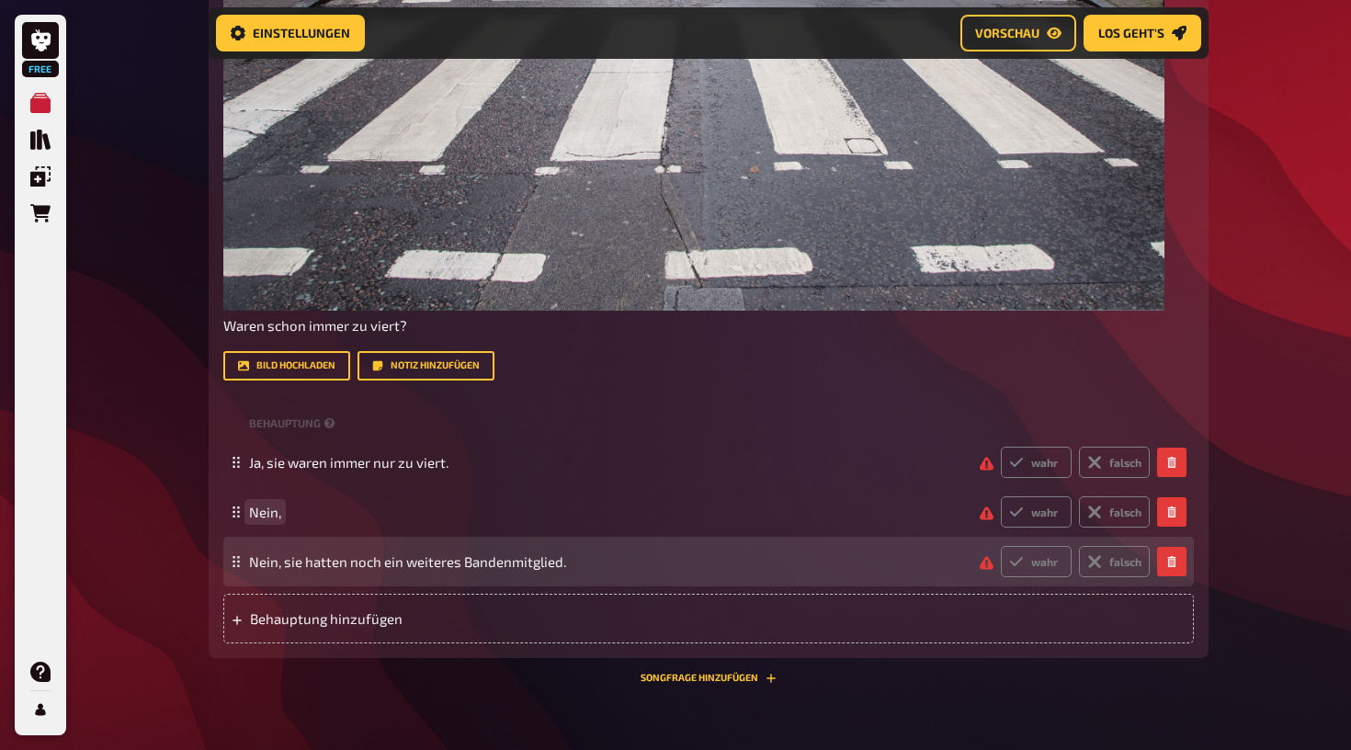
scroll to position [874, 0]
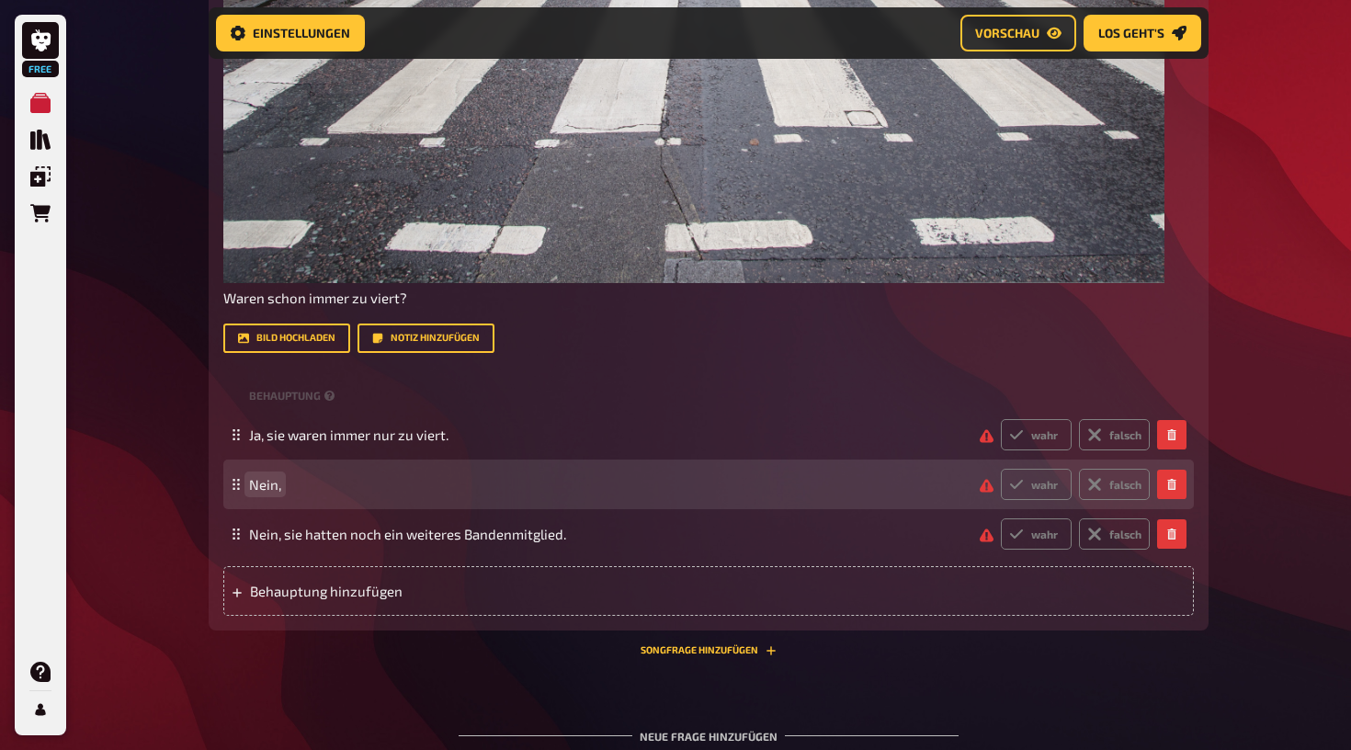
click at [277, 486] on span "Nein," at bounding box center [265, 484] width 32 height 17
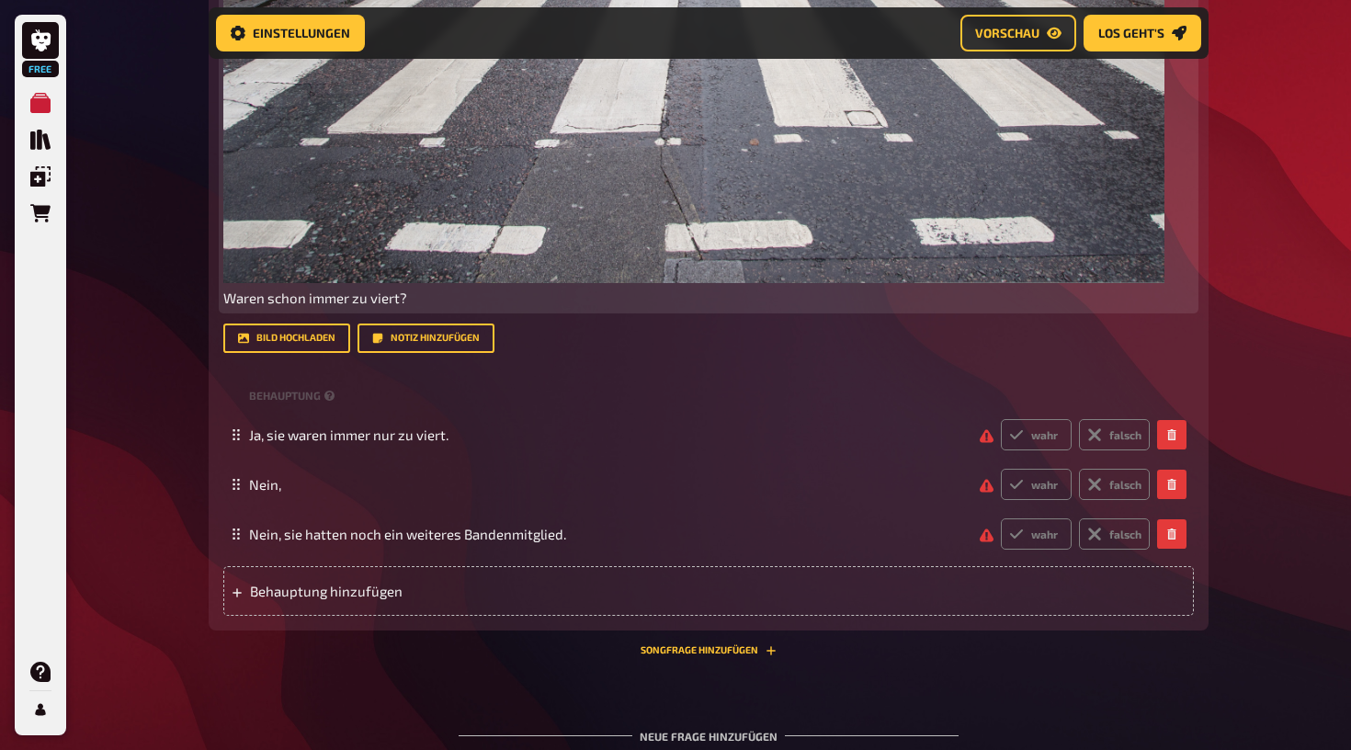
click at [226, 298] on span "Waren schon immer zu viert?" at bounding box center [315, 298] width 184 height 17
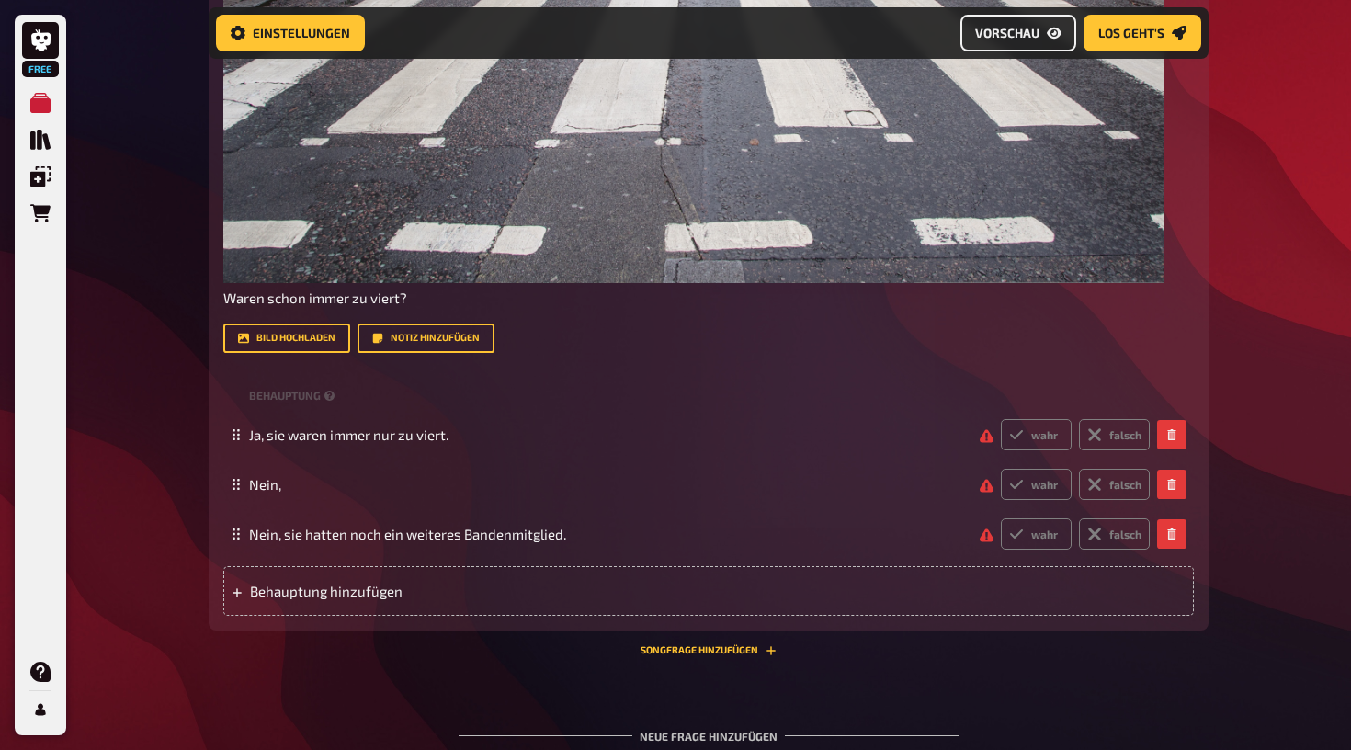
click at [1011, 33] on span "Vorschau" at bounding box center [1007, 33] width 64 height 13
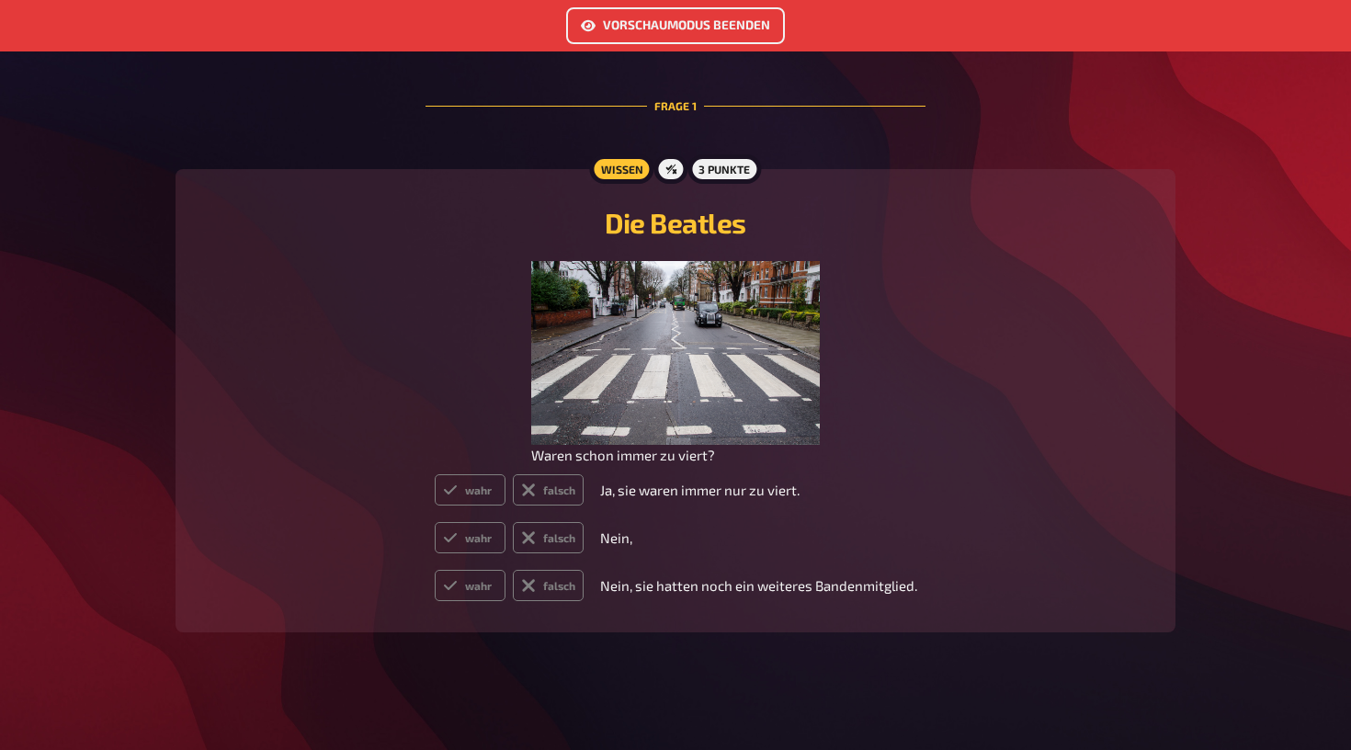
scroll to position [477, 0]
click at [704, 31] on button "Vorschaumodus beenden" at bounding box center [675, 25] width 219 height 37
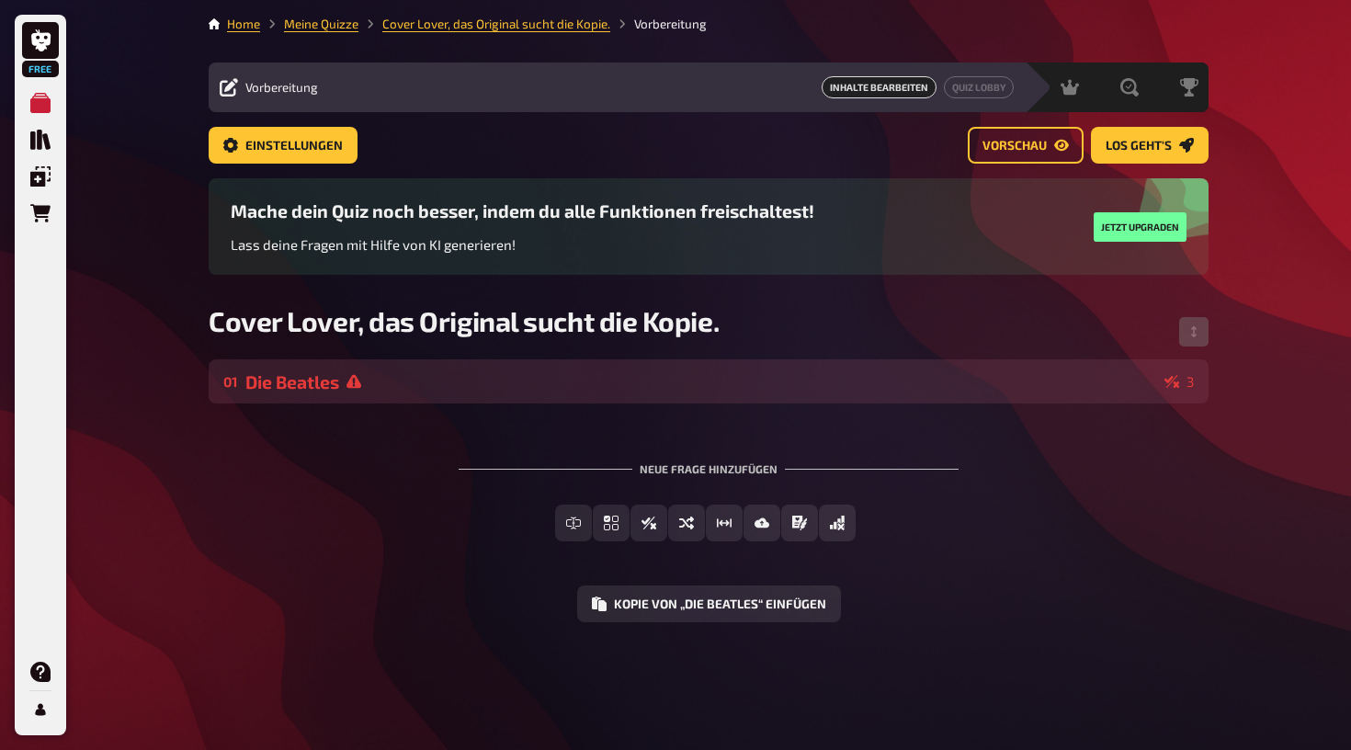
click at [1160, 381] on div "01 Die Beatles 3" at bounding box center [708, 381] width 971 height 21
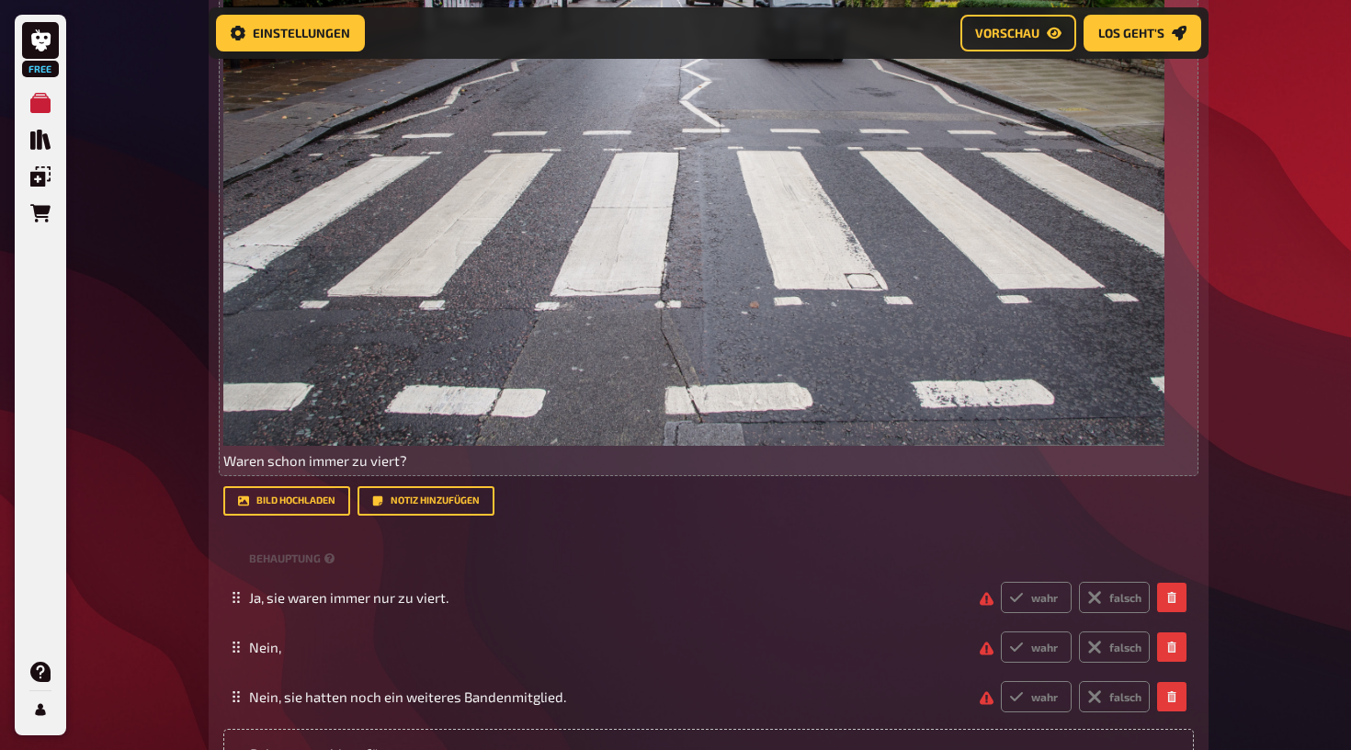
scroll to position [765, 0]
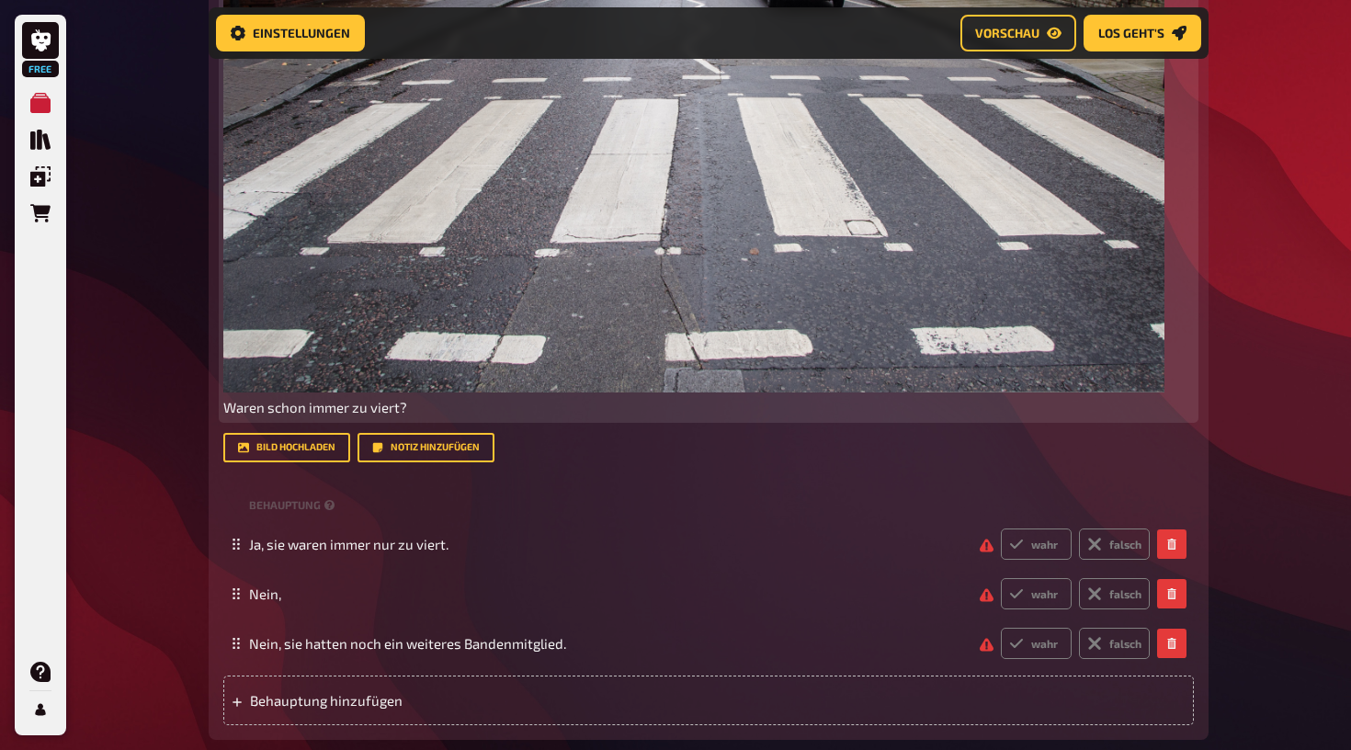
click at [407, 405] on span "Waren schon immer zu viert?" at bounding box center [315, 407] width 184 height 17
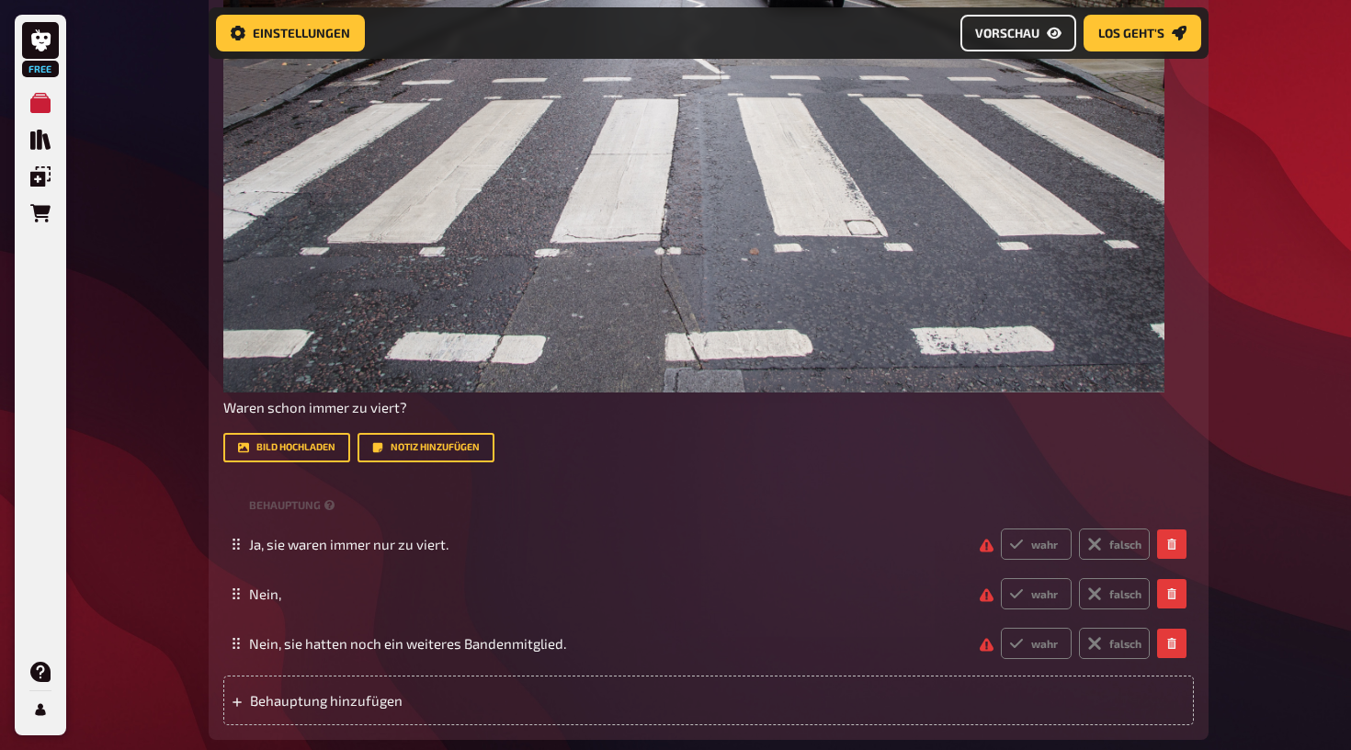
click at [1025, 41] on button "Vorschau" at bounding box center [1019, 33] width 116 height 37
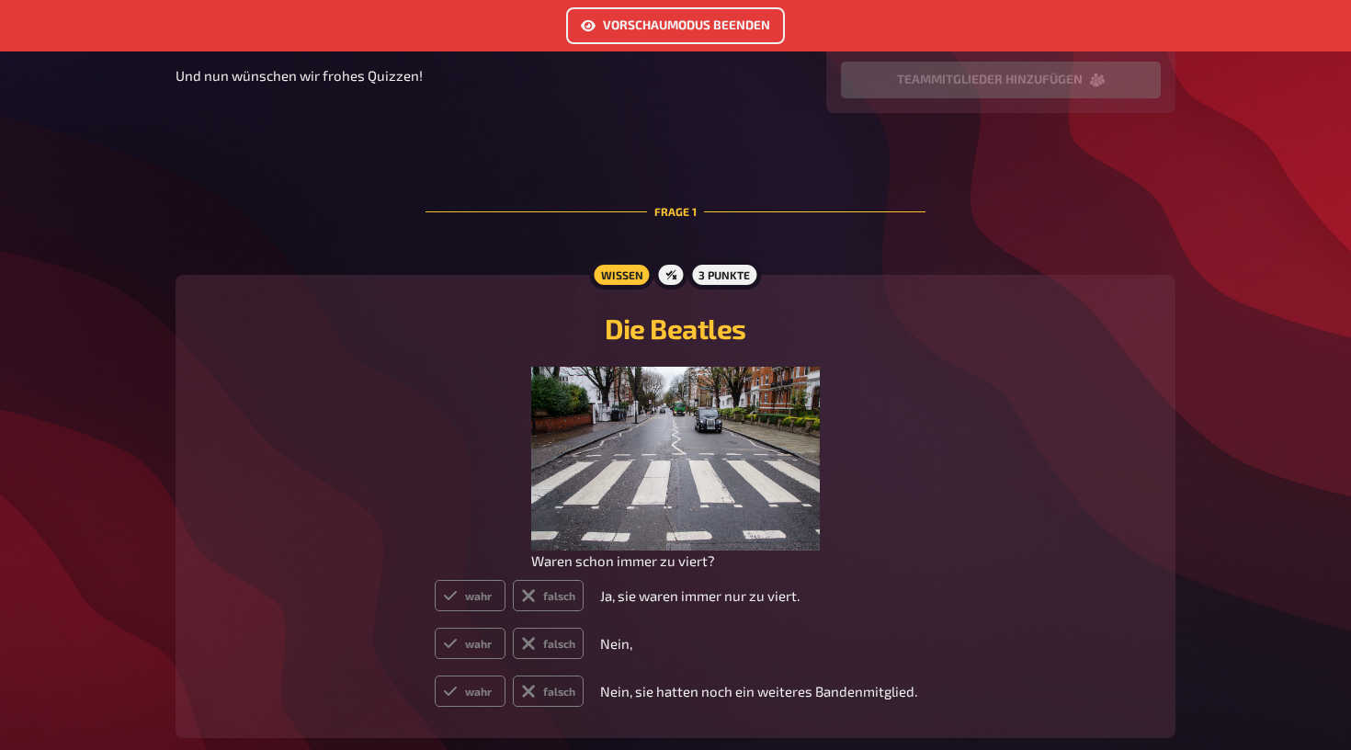
scroll to position [360, 0]
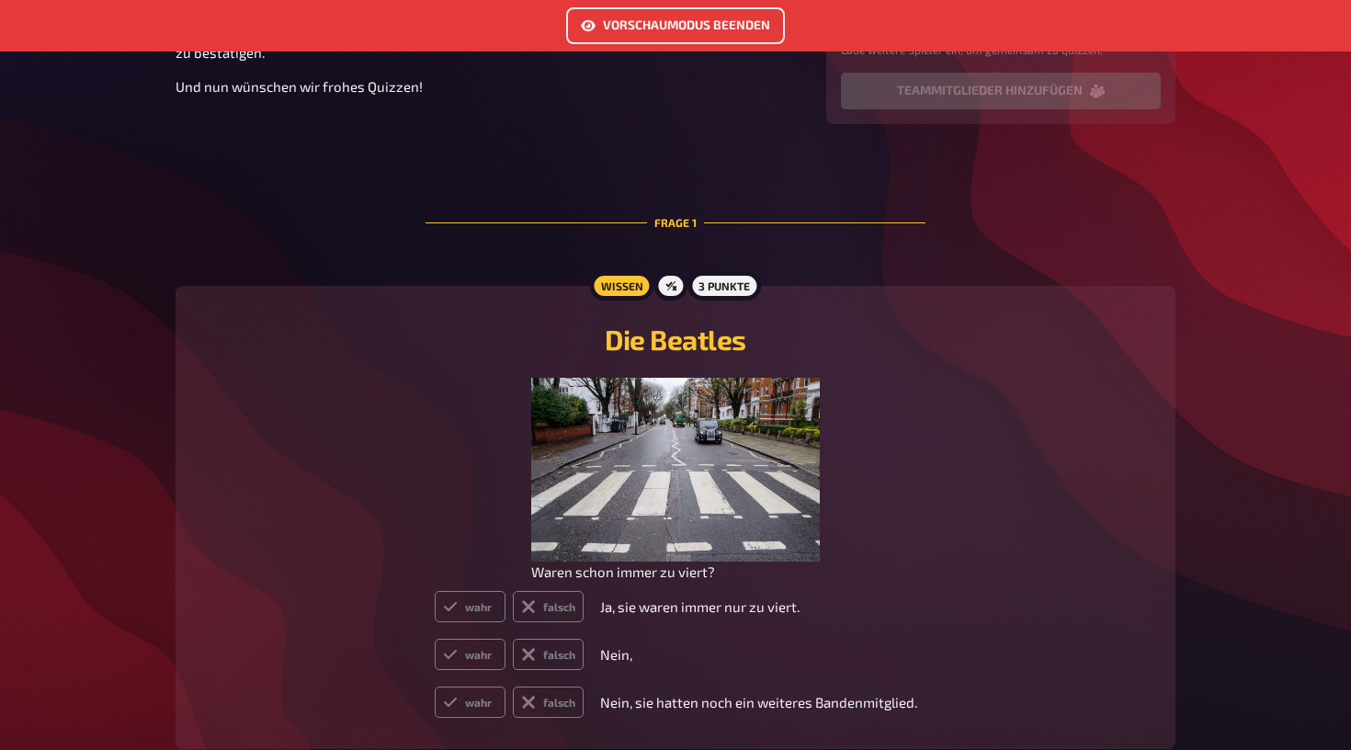
click at [750, 29] on button "Vorschaumodus beenden" at bounding box center [675, 25] width 219 height 37
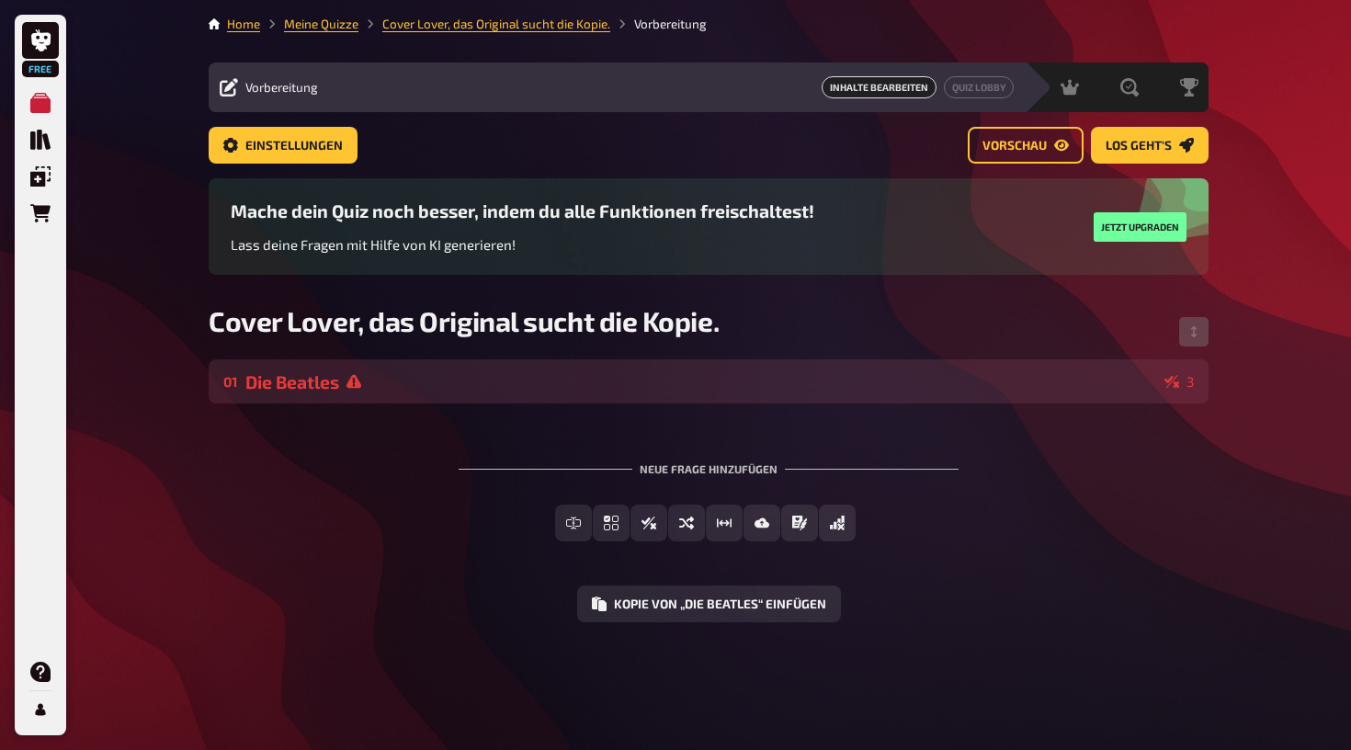
click at [1016, 372] on div "Die Beatles" at bounding box center [701, 381] width 912 height 21
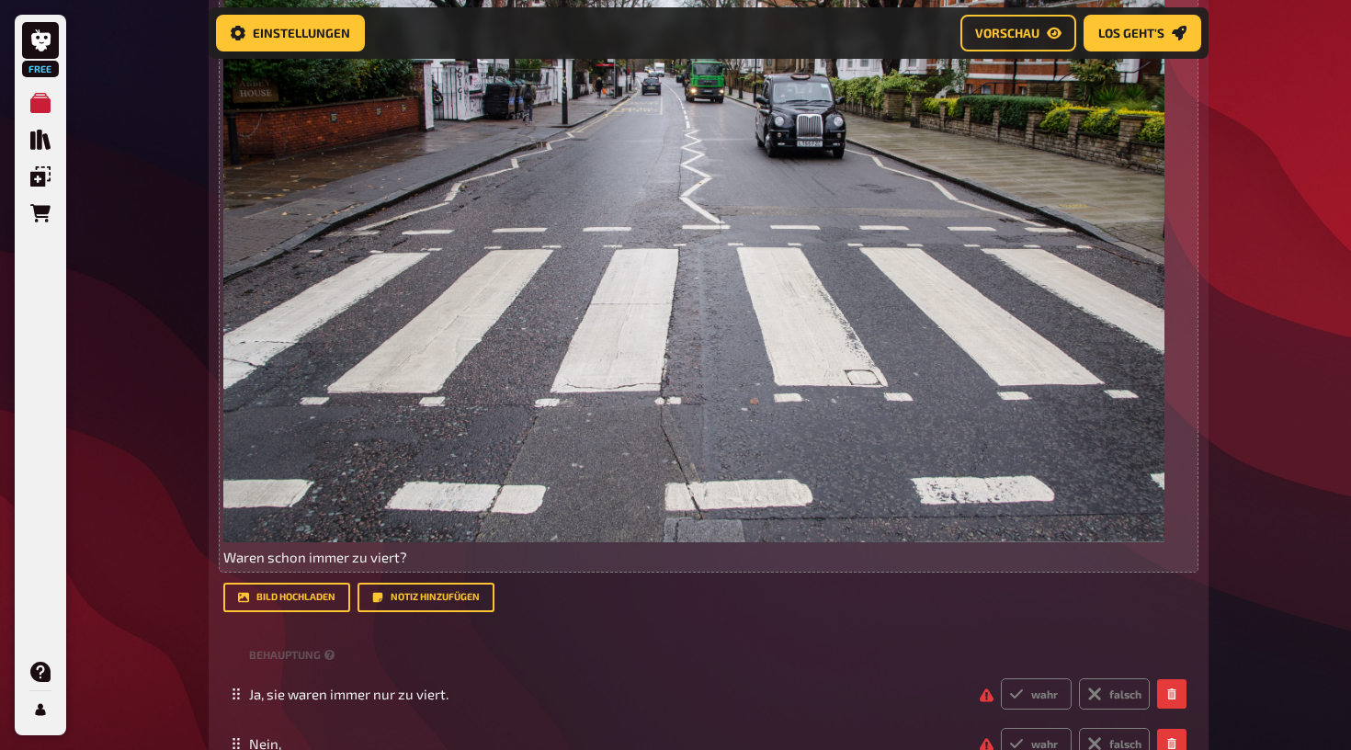
scroll to position [638, 0]
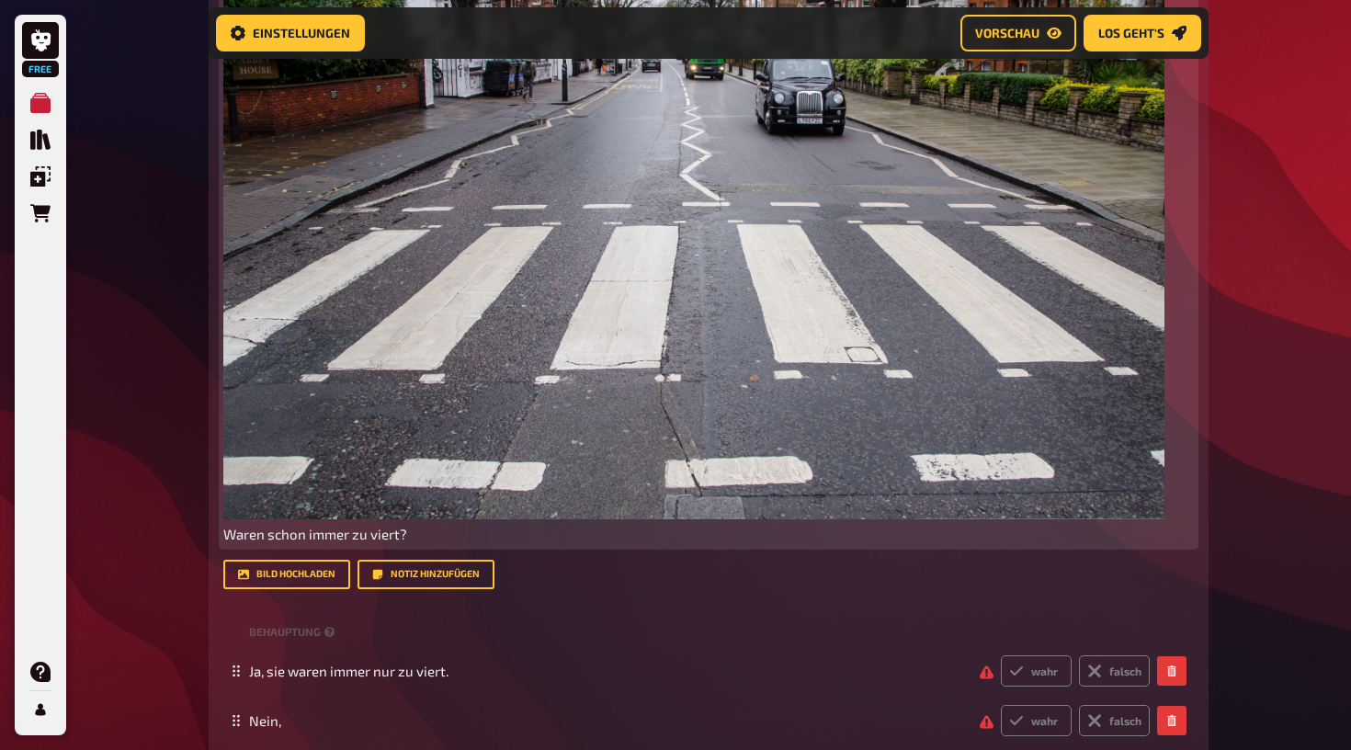
click at [407, 534] on span "Waren schon immer zu viert?" at bounding box center [315, 534] width 184 height 17
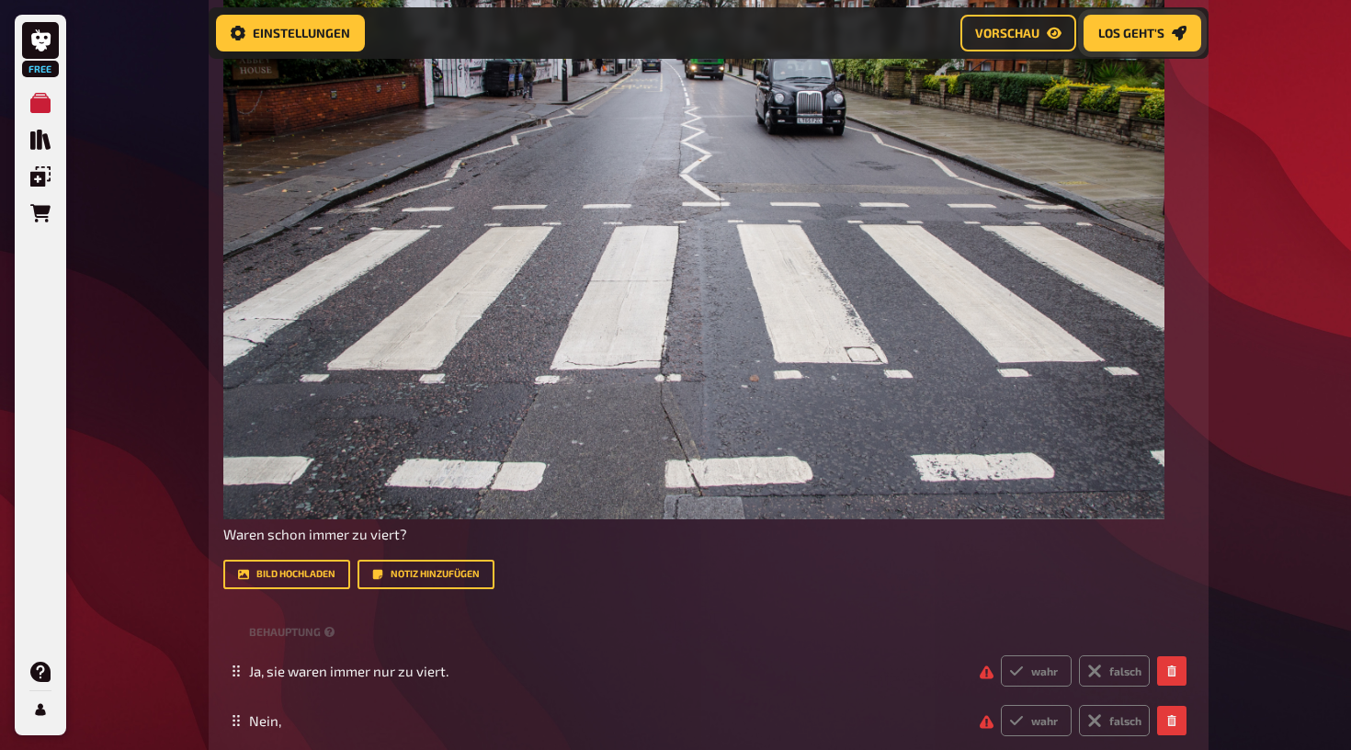
click at [1110, 39] on span "Los geht's" at bounding box center [1131, 33] width 66 height 13
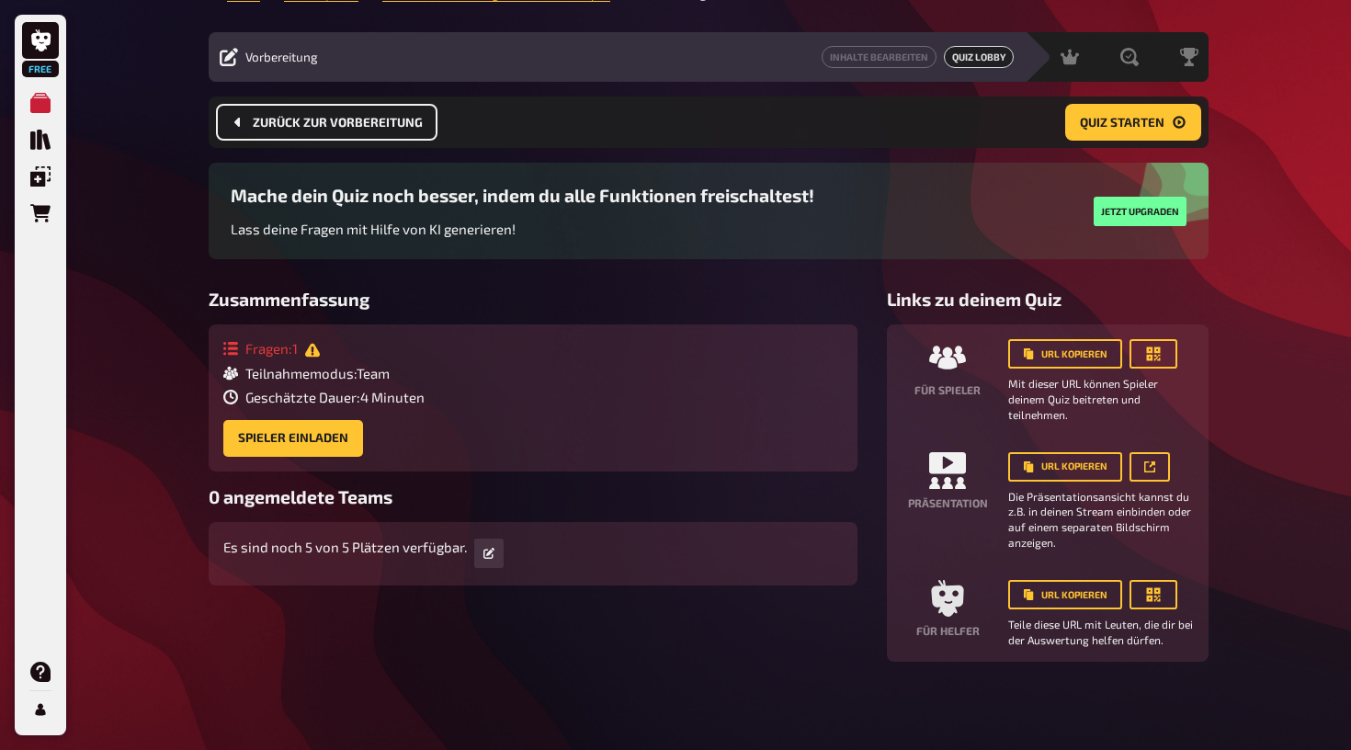
click at [381, 117] on span "Zurück zur Vorbereitung" at bounding box center [338, 123] width 170 height 13
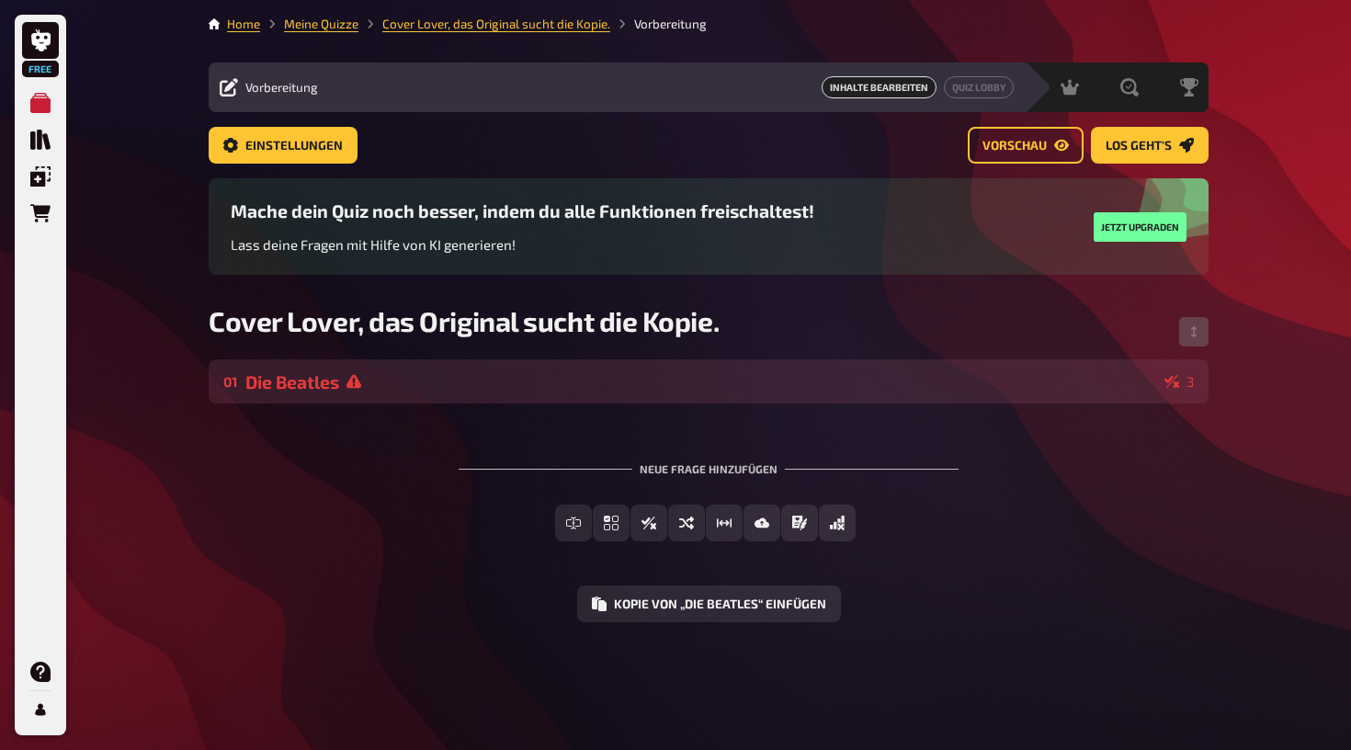
click at [1172, 378] on icon at bounding box center [1172, 381] width 15 height 13
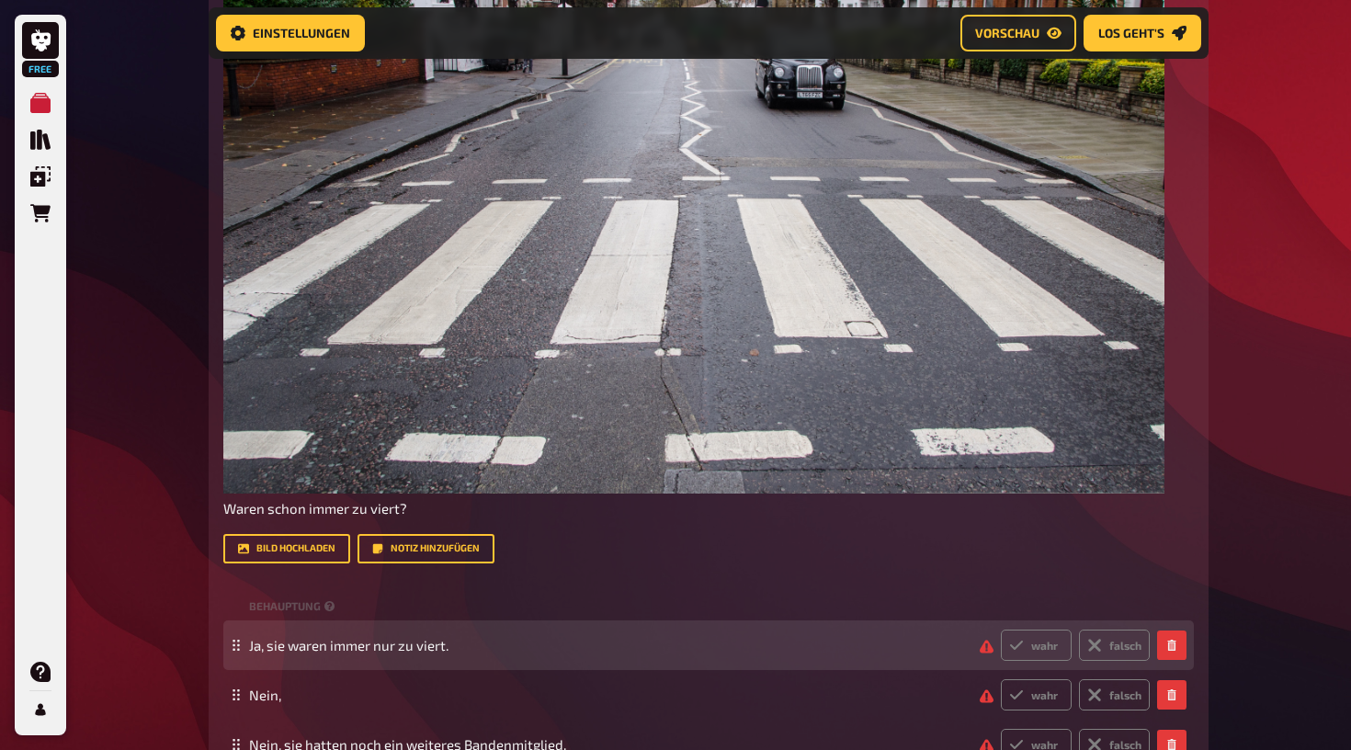
scroll to position [655, 0]
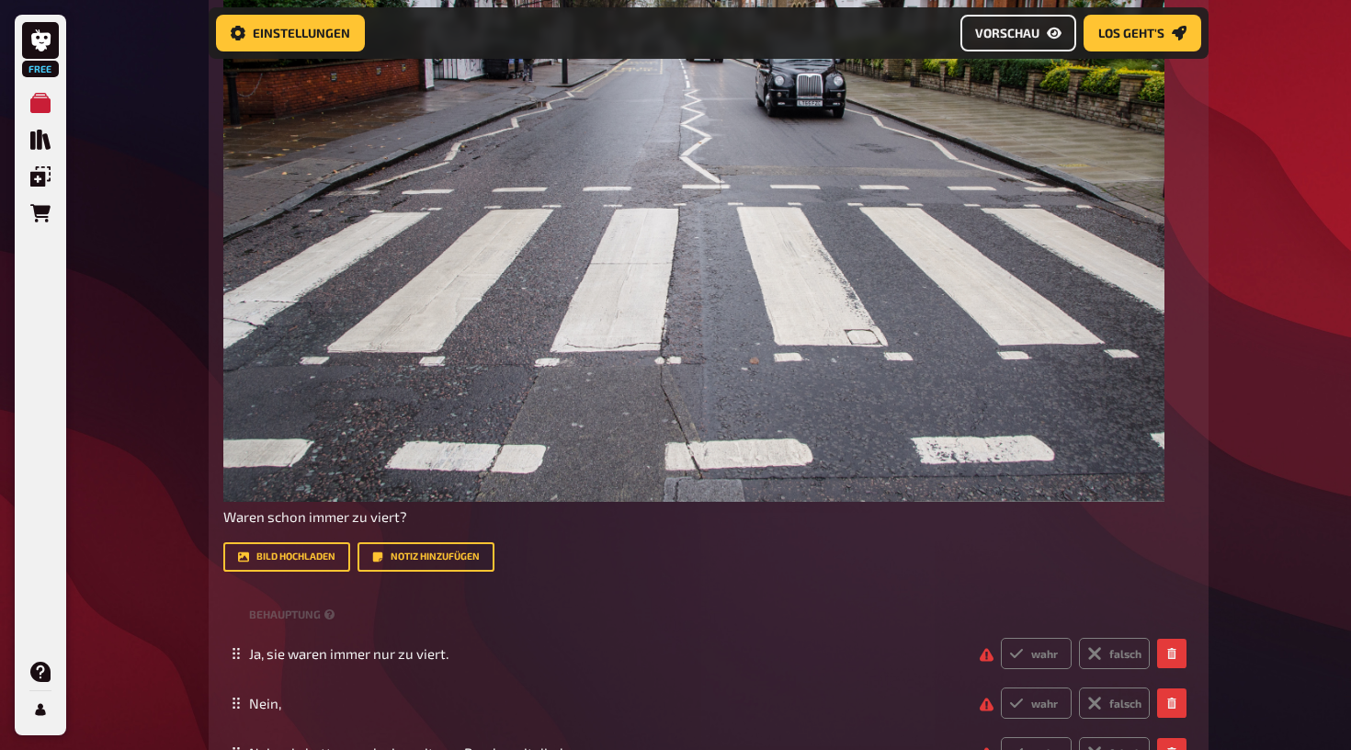
click at [1030, 22] on button "Vorschau" at bounding box center [1019, 33] width 116 height 37
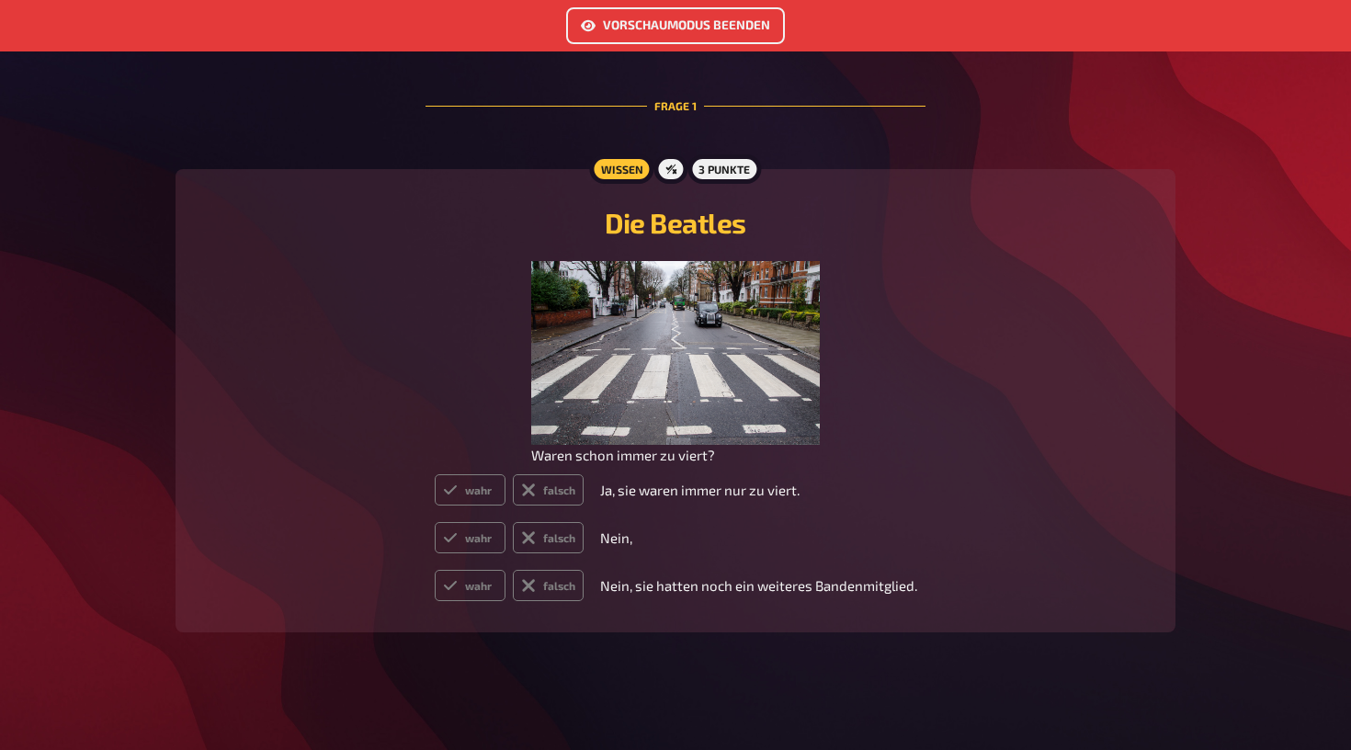
click at [755, 27] on button "Vorschaumodus beenden" at bounding box center [675, 25] width 219 height 37
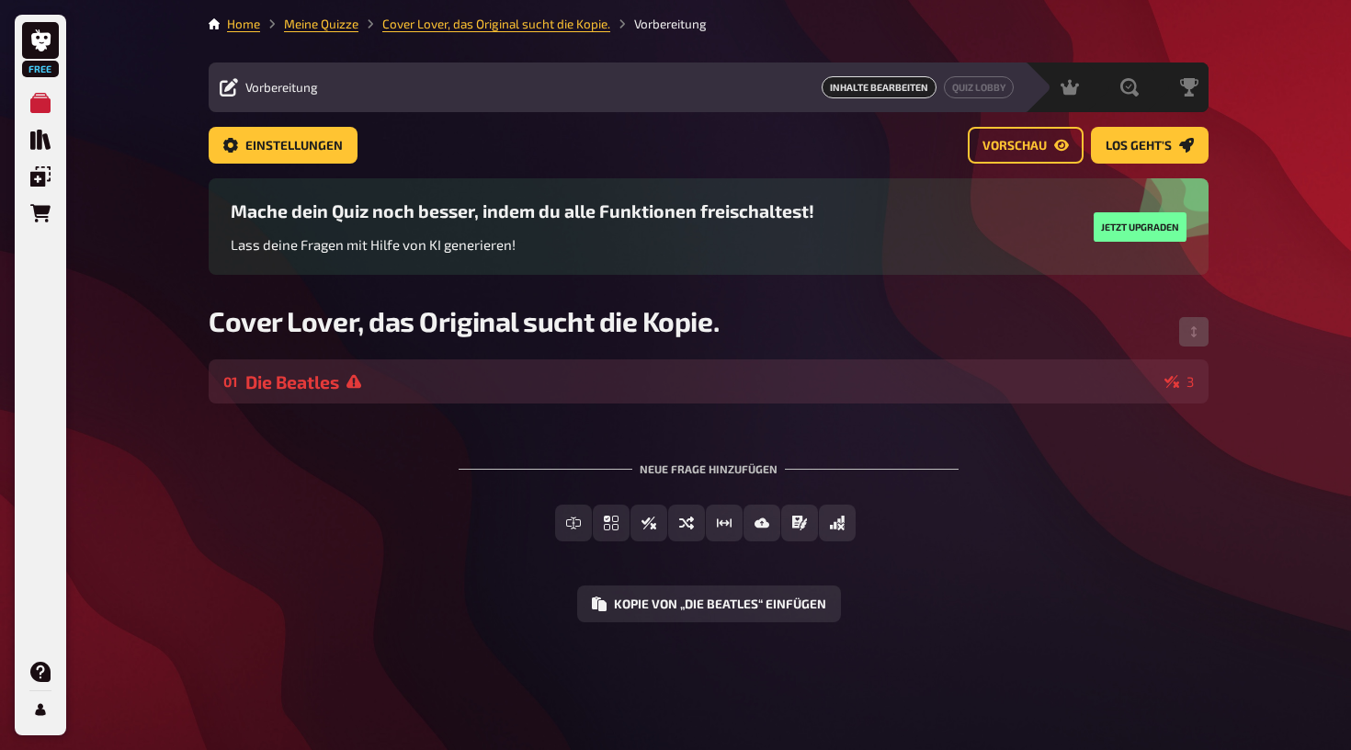
click at [1088, 375] on div "Die Beatles" at bounding box center [701, 381] width 912 height 21
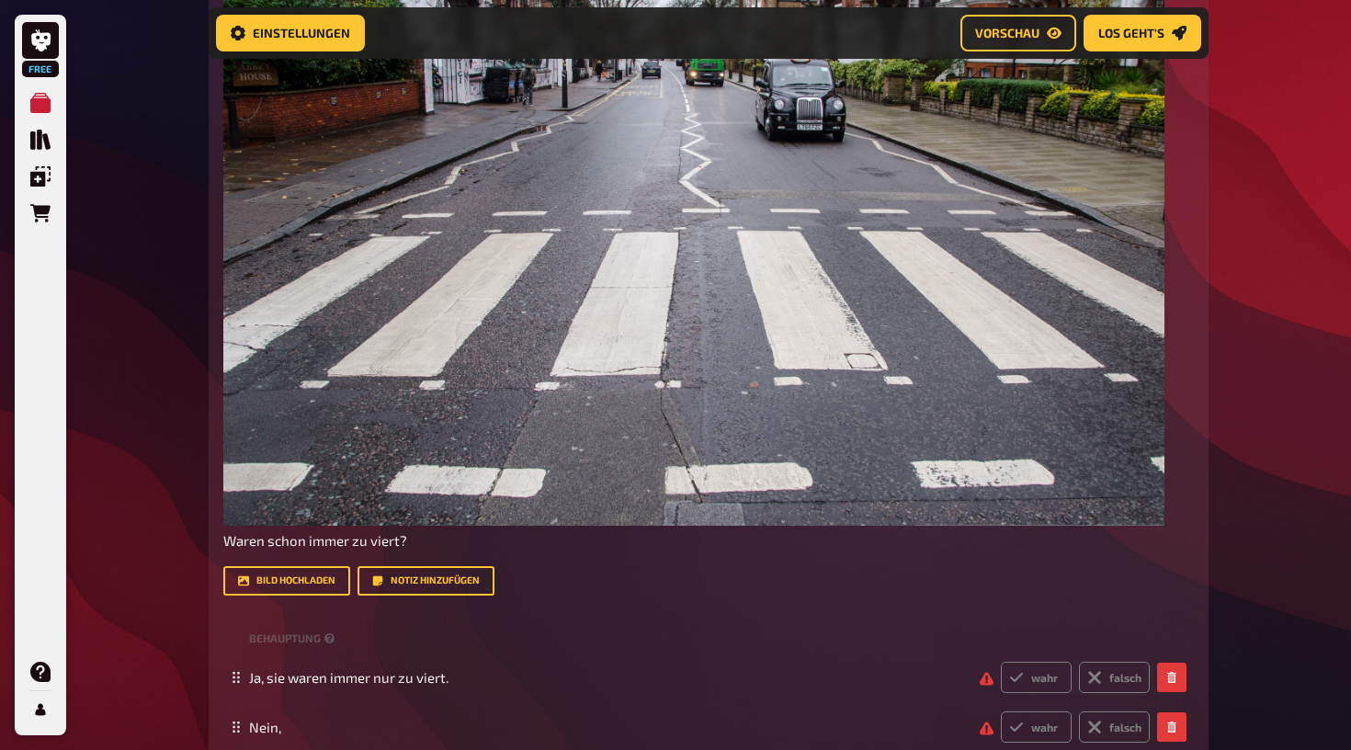
scroll to position [657, 0]
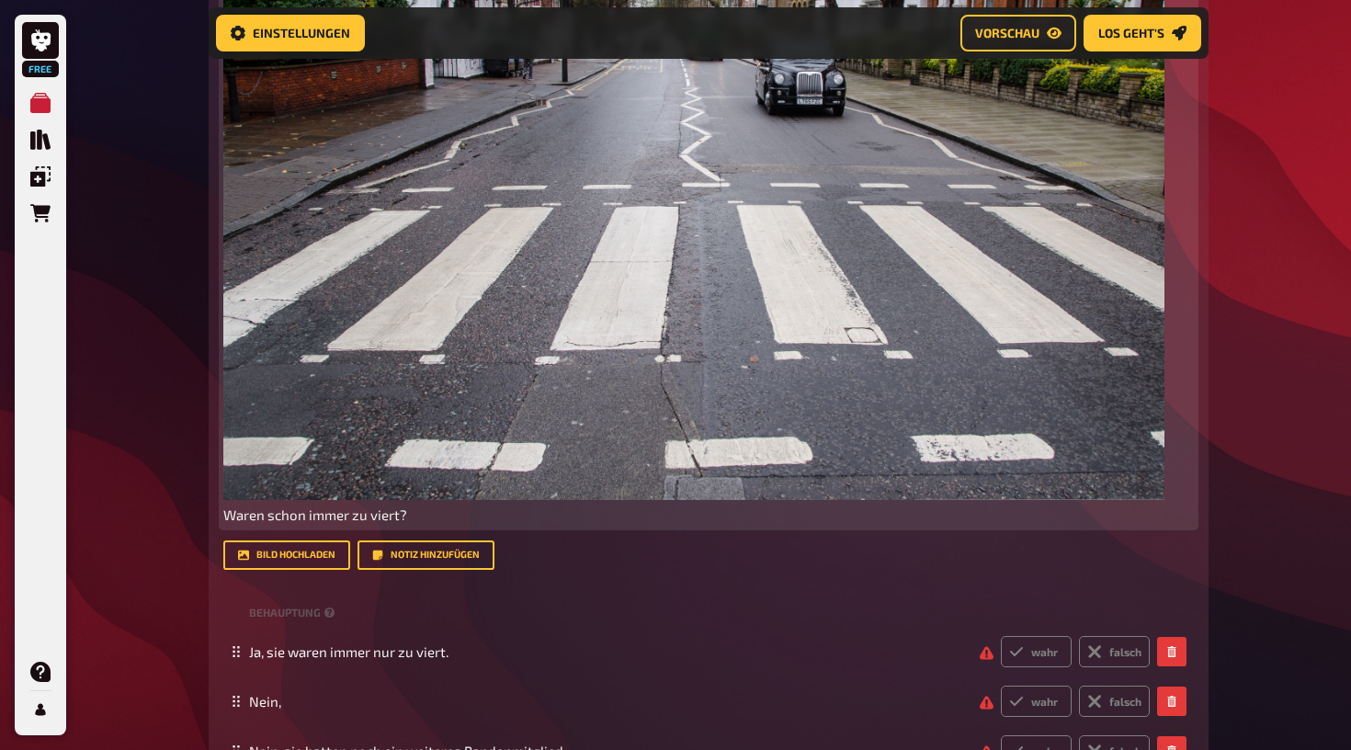
click at [394, 514] on span "Waren schon immer zu viert?" at bounding box center [315, 514] width 184 height 17
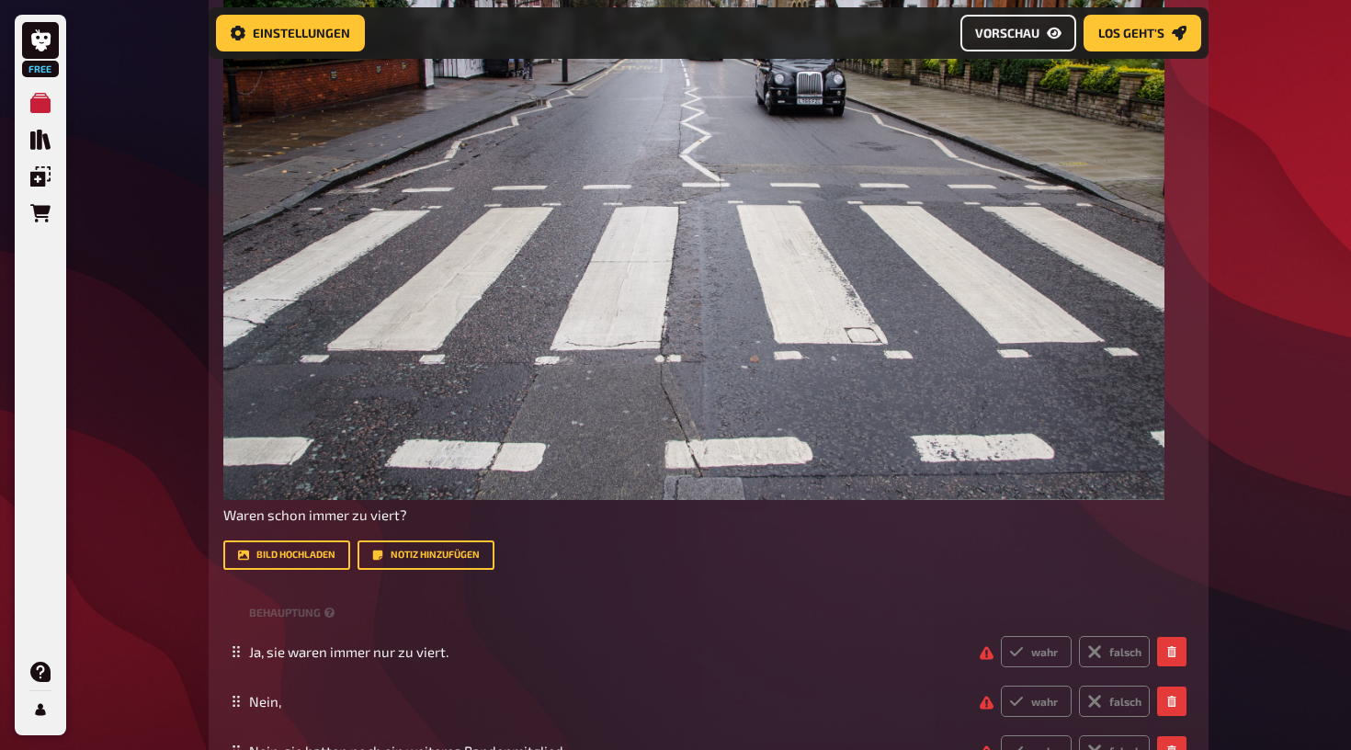
click at [1009, 31] on span "Vorschau" at bounding box center [1007, 33] width 64 height 13
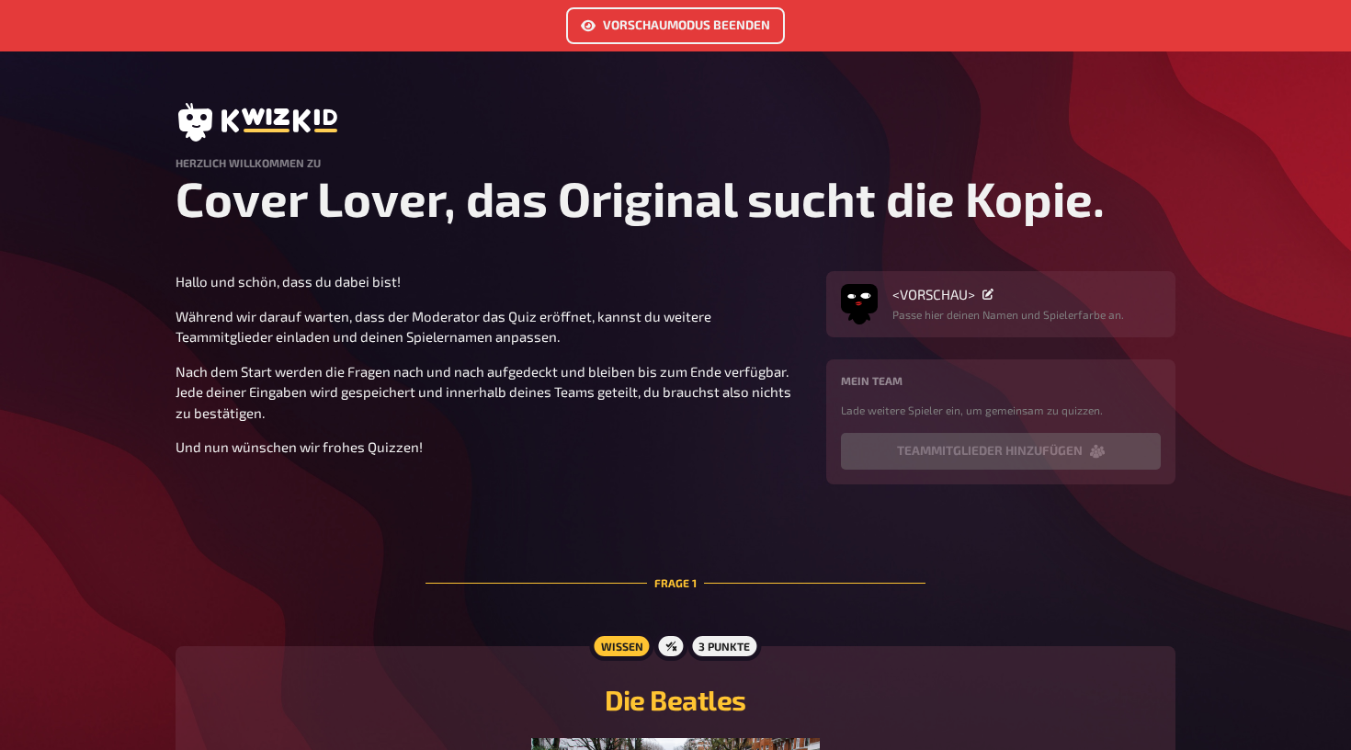
click at [695, 38] on button "Vorschaumodus beenden" at bounding box center [675, 25] width 219 height 37
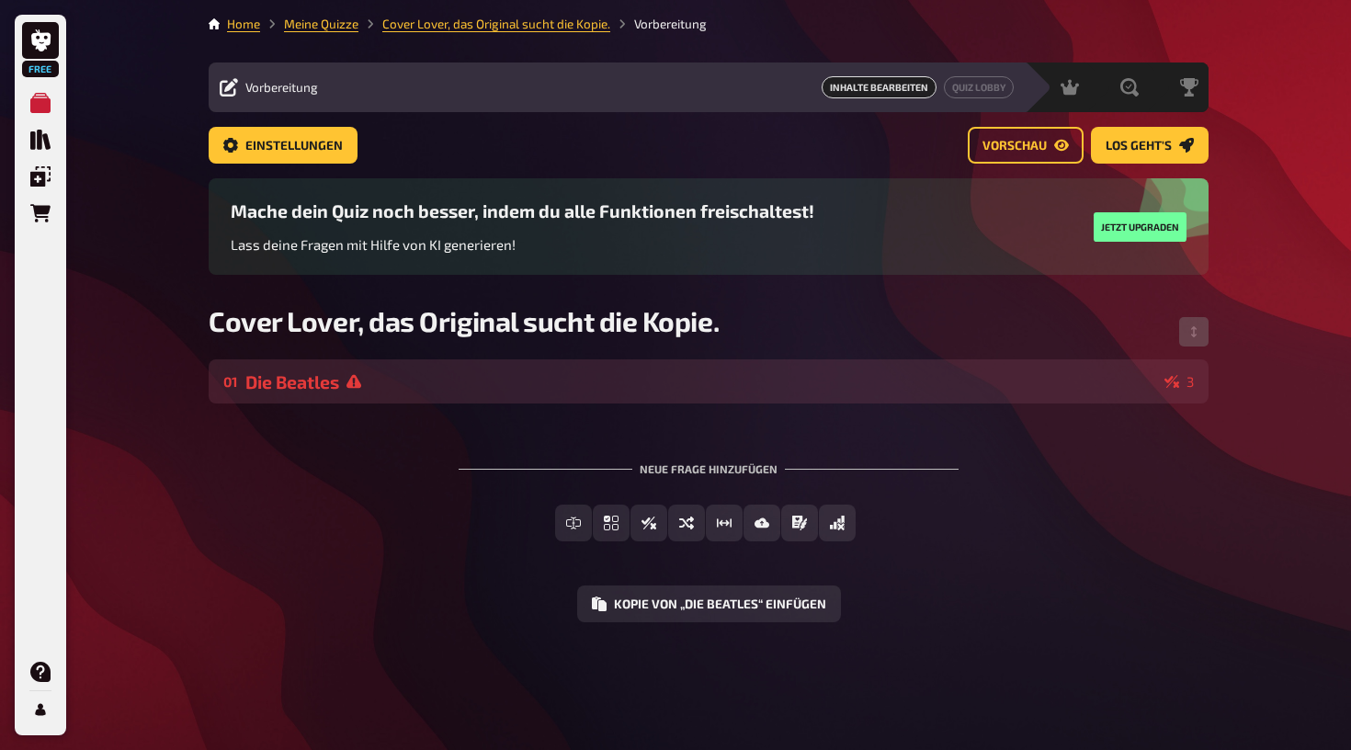
click at [356, 383] on icon at bounding box center [354, 381] width 15 height 15
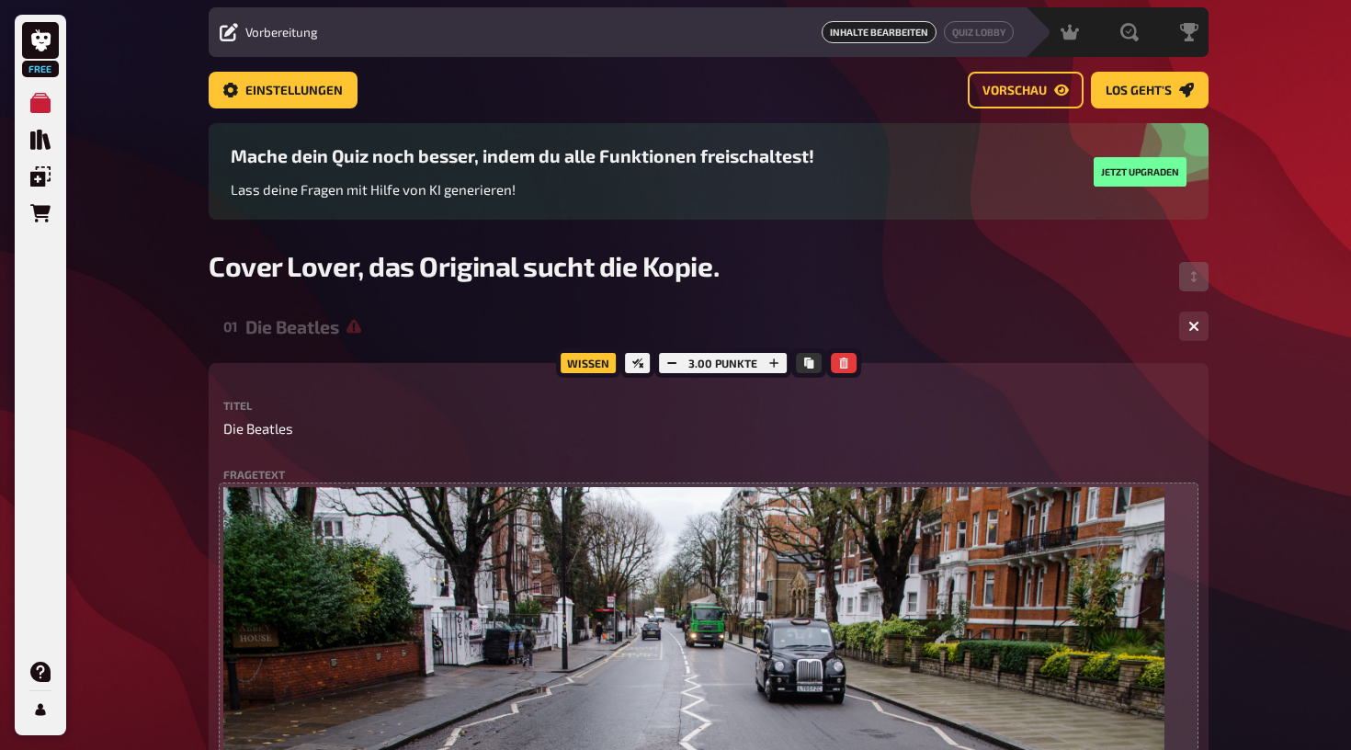
scroll to position [49, 0]
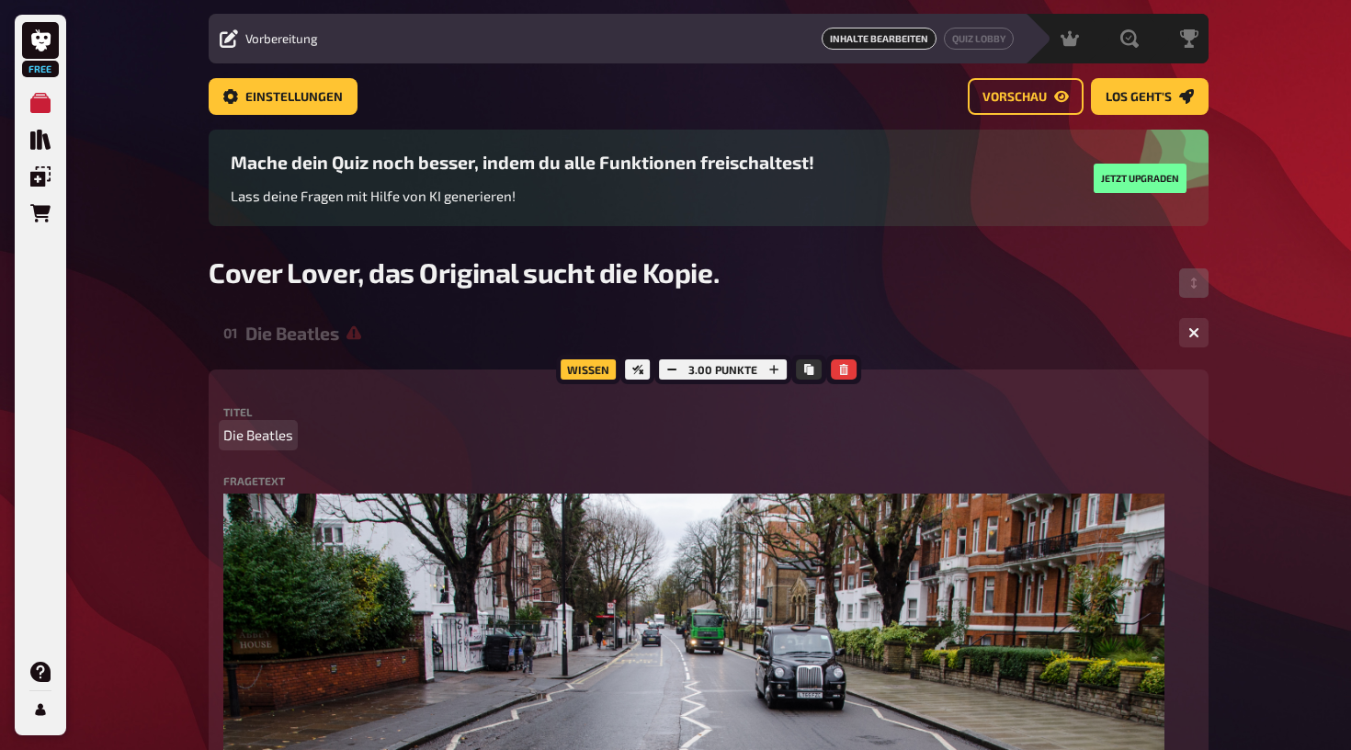
click at [299, 437] on p "Die Beatles" at bounding box center [708, 435] width 971 height 21
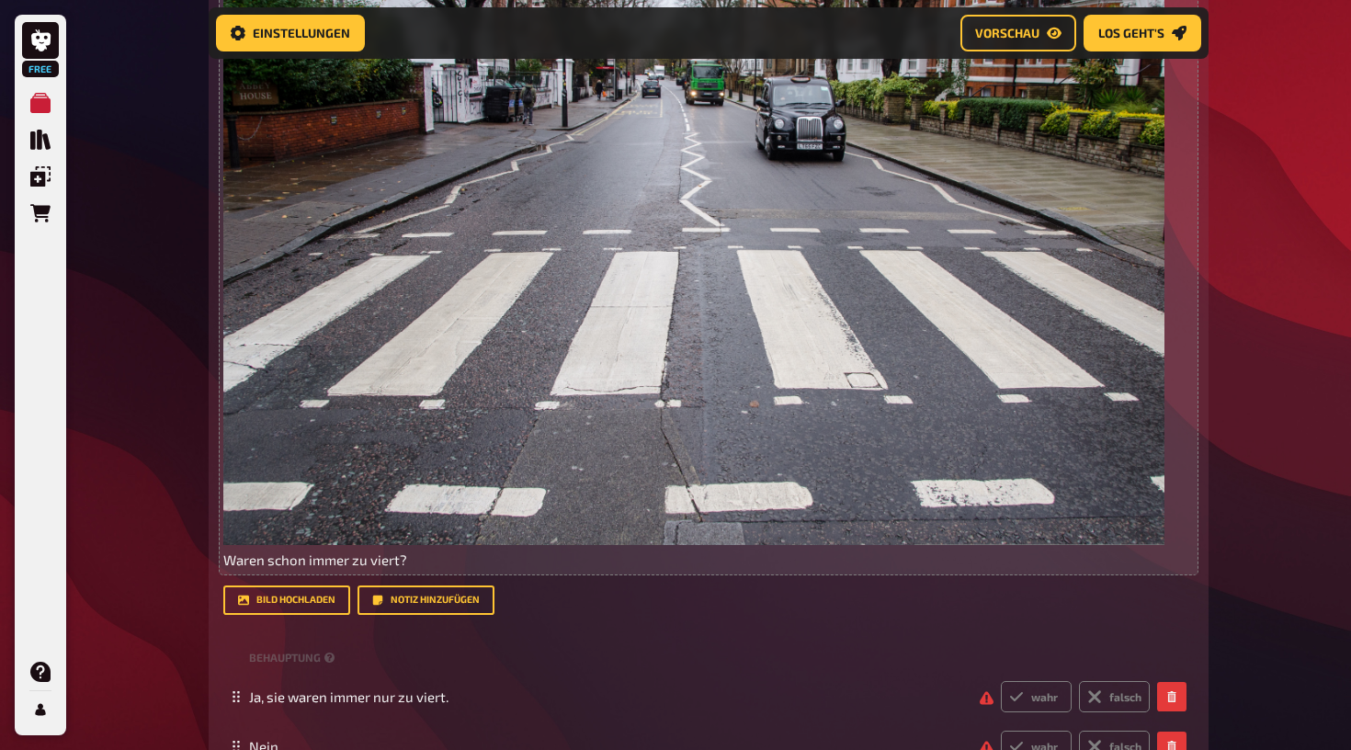
scroll to position [617, 0]
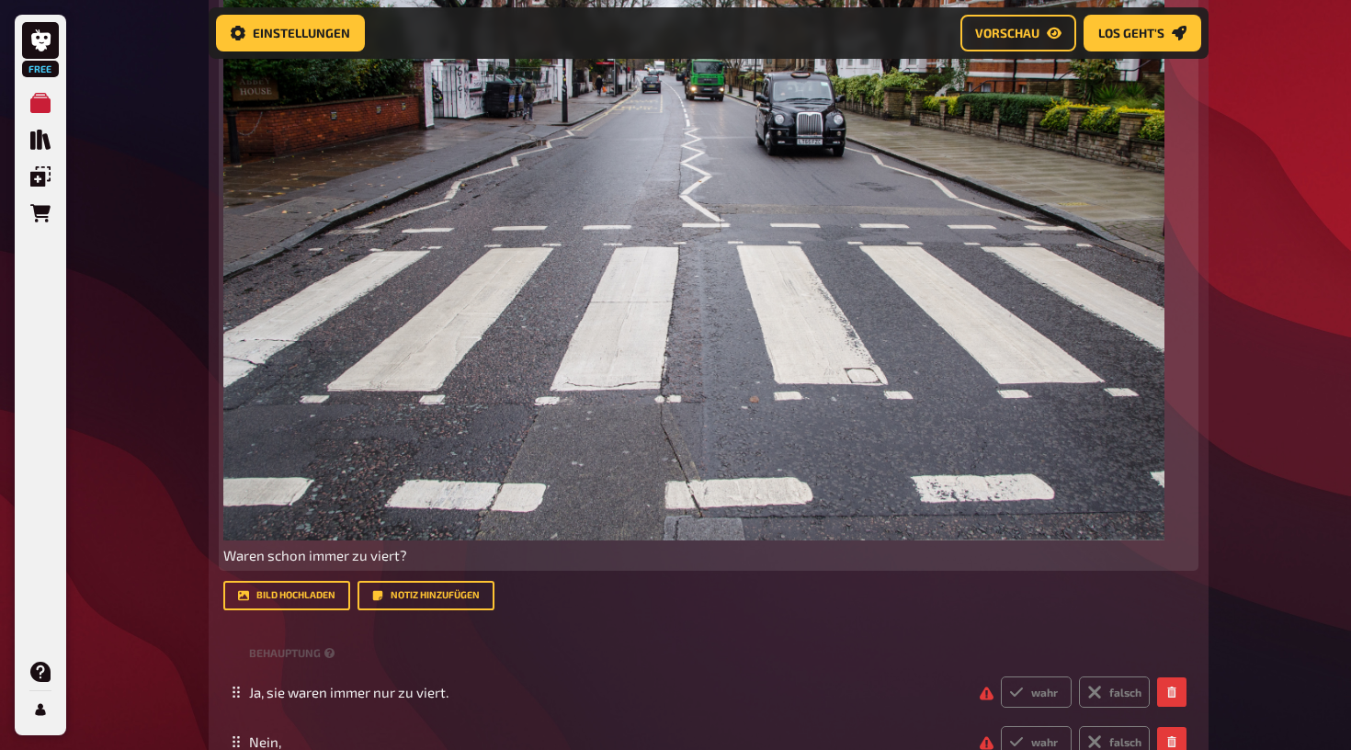
click at [390, 561] on span "Waren schon immer zu viert?" at bounding box center [315, 555] width 184 height 17
drag, startPoint x: 290, startPoint y: 555, endPoint x: 484, endPoint y: 549, distance: 195.0
click at [484, 549] on p "Waren schon immer zu viert?" at bounding box center [708, 555] width 971 height 21
copy span "Waren schon immer zu viert?"
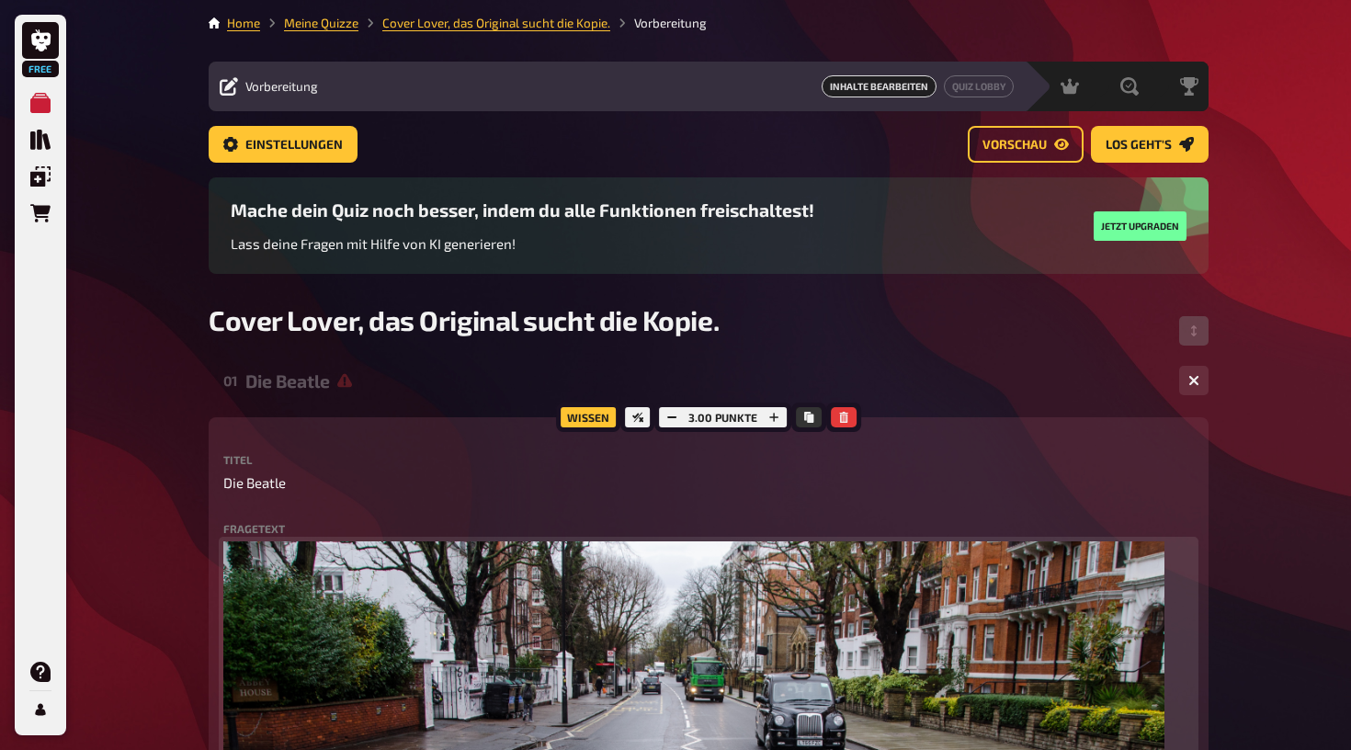
scroll to position [33, 0]
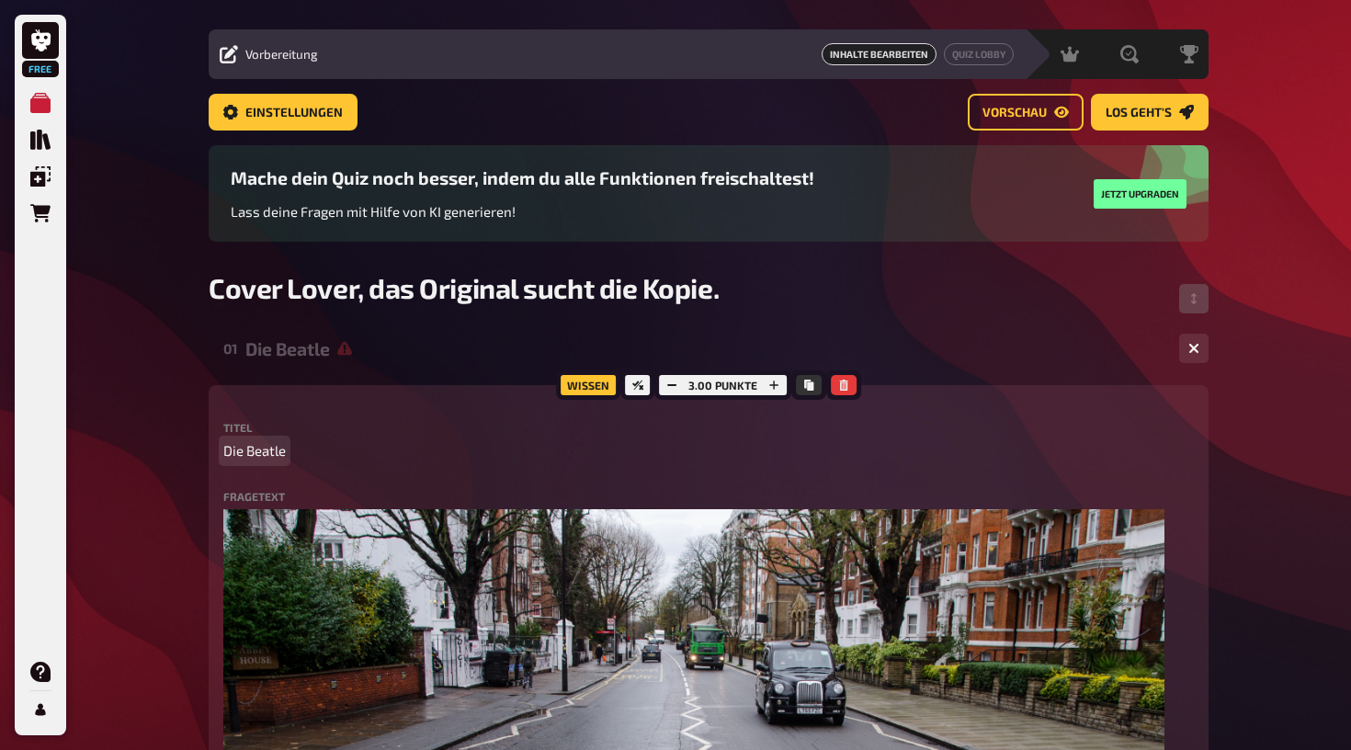
click at [292, 449] on p "Die Beatle" at bounding box center [708, 450] width 971 height 21
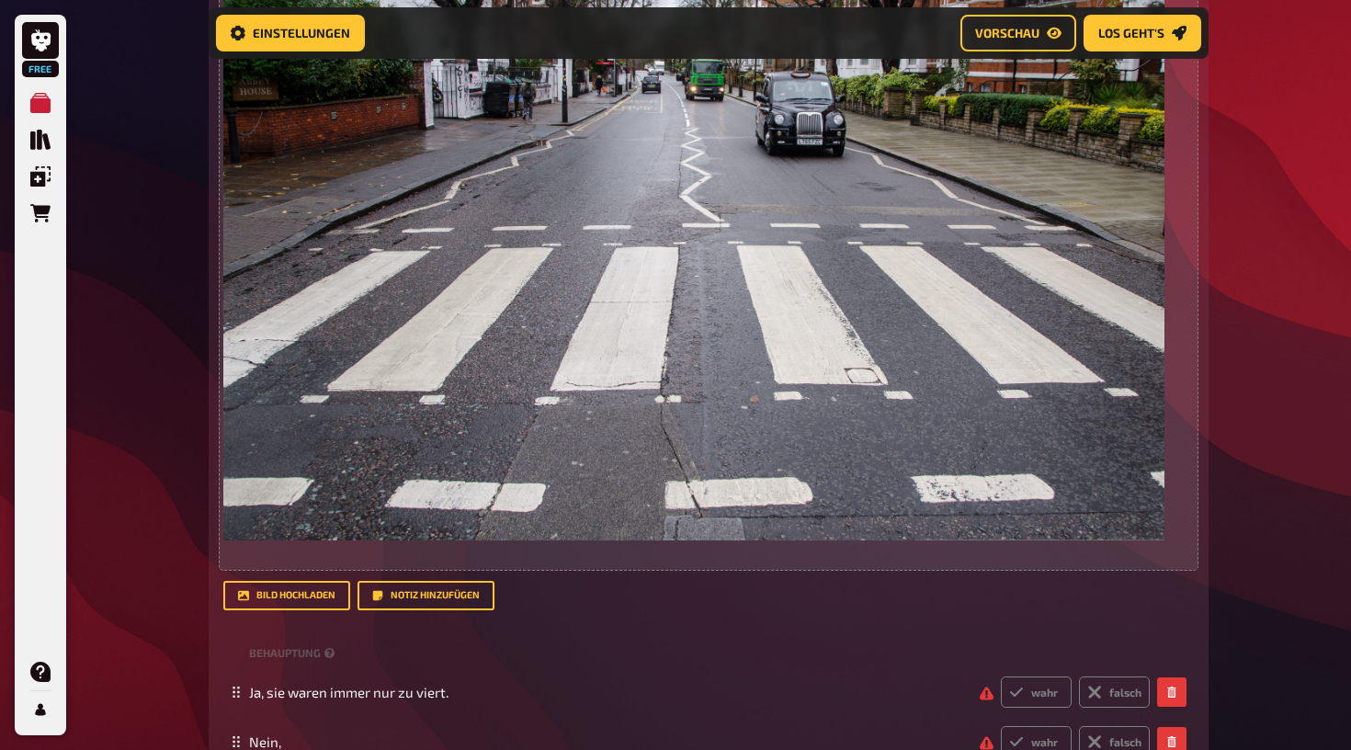
scroll to position [624, 0]
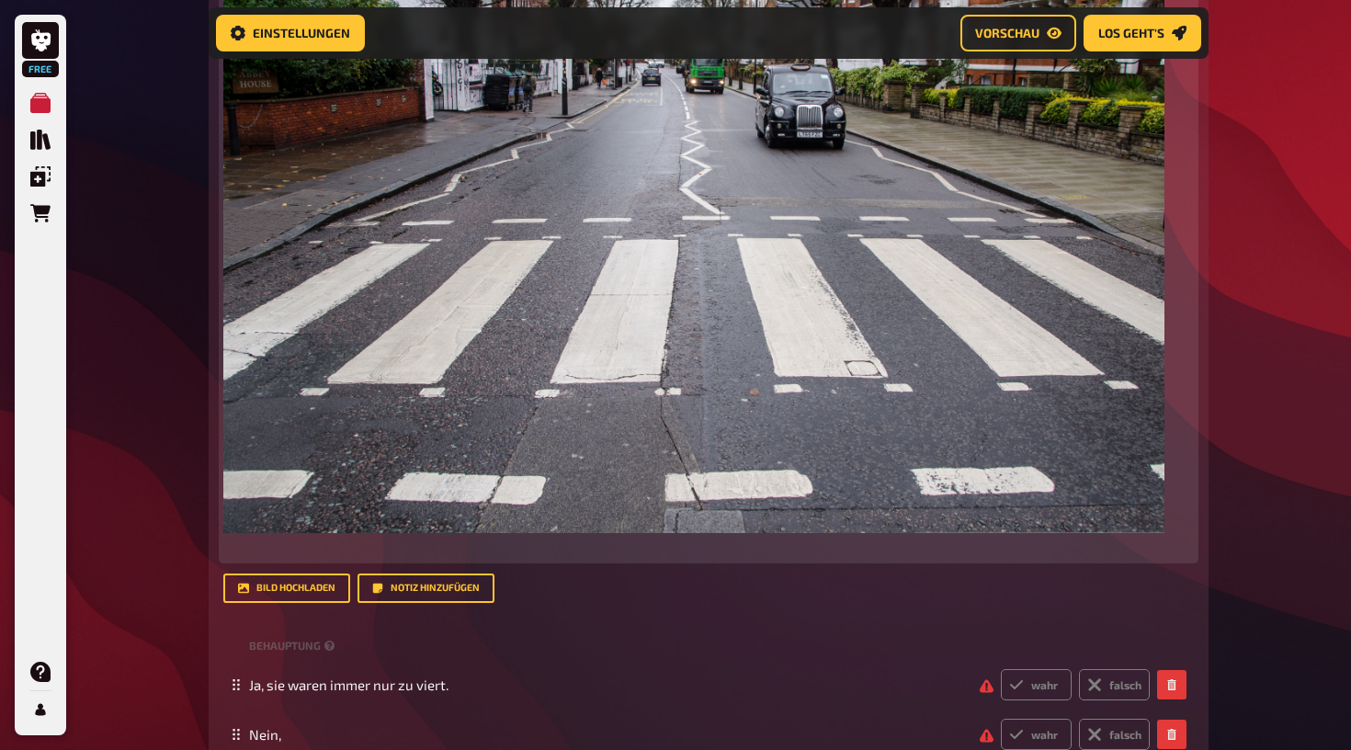
click at [388, 553] on p at bounding box center [708, 548] width 971 height 21
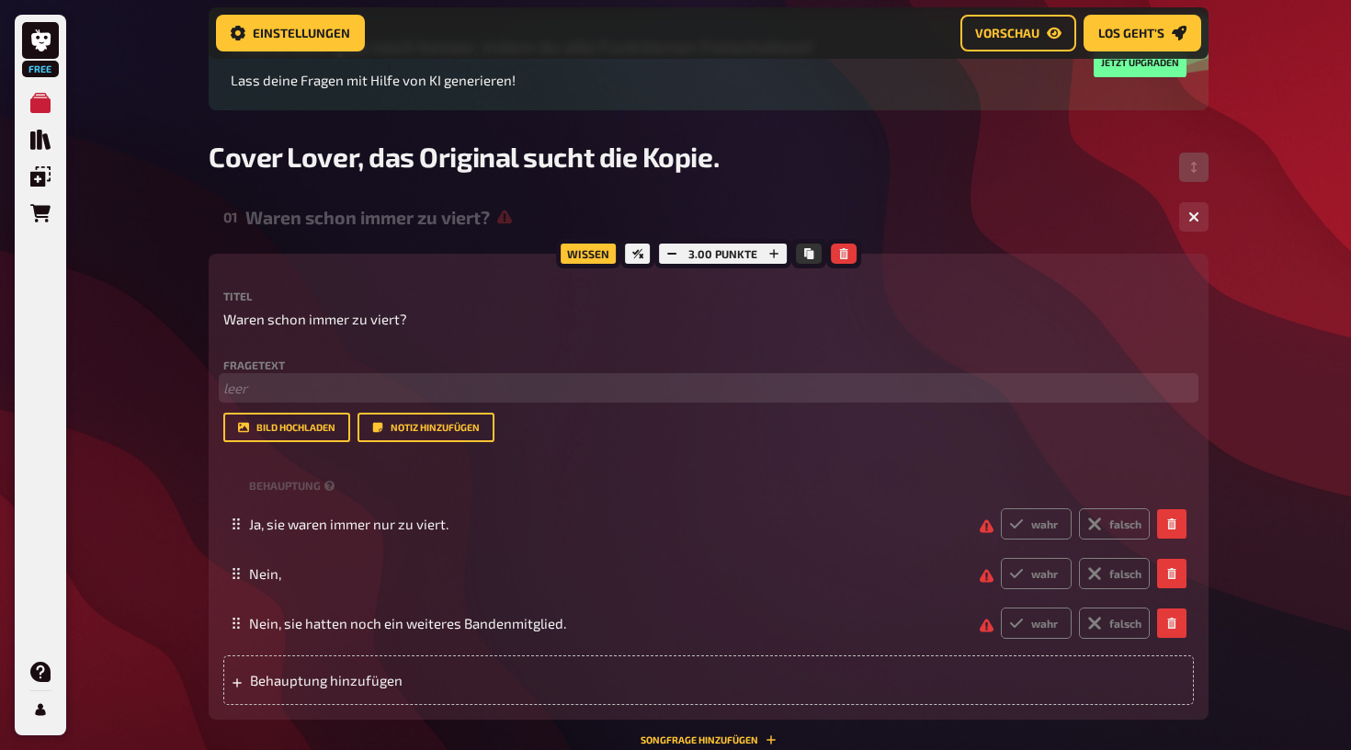
scroll to position [178, 0]
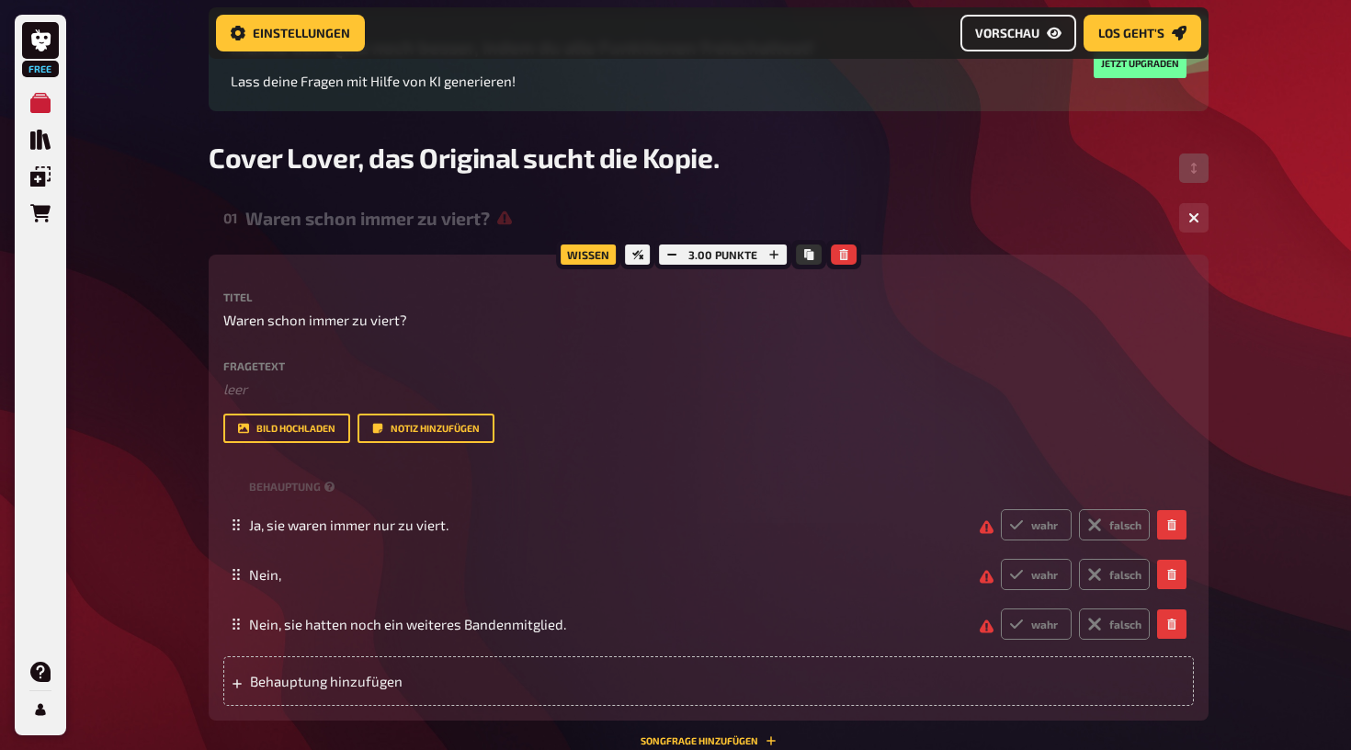
click at [1017, 30] on span "Vorschau" at bounding box center [1007, 33] width 64 height 13
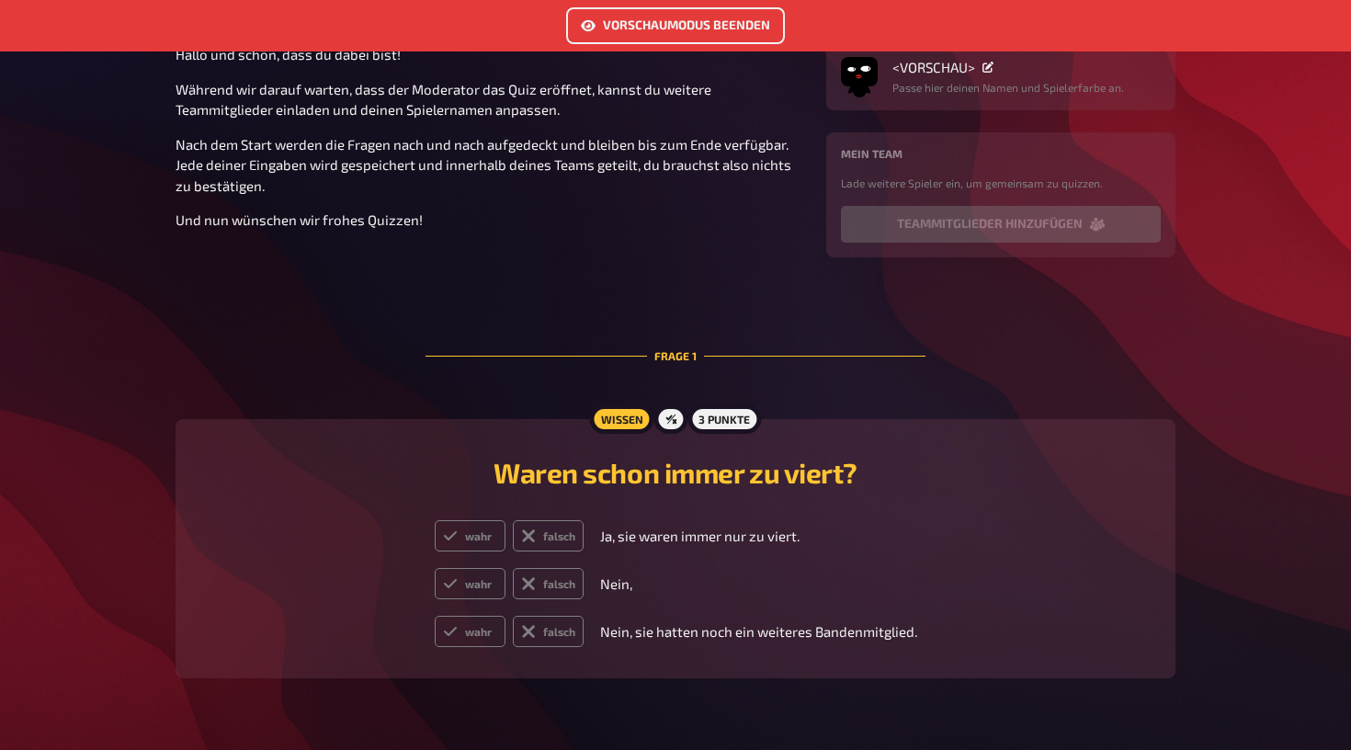
scroll to position [222, 0]
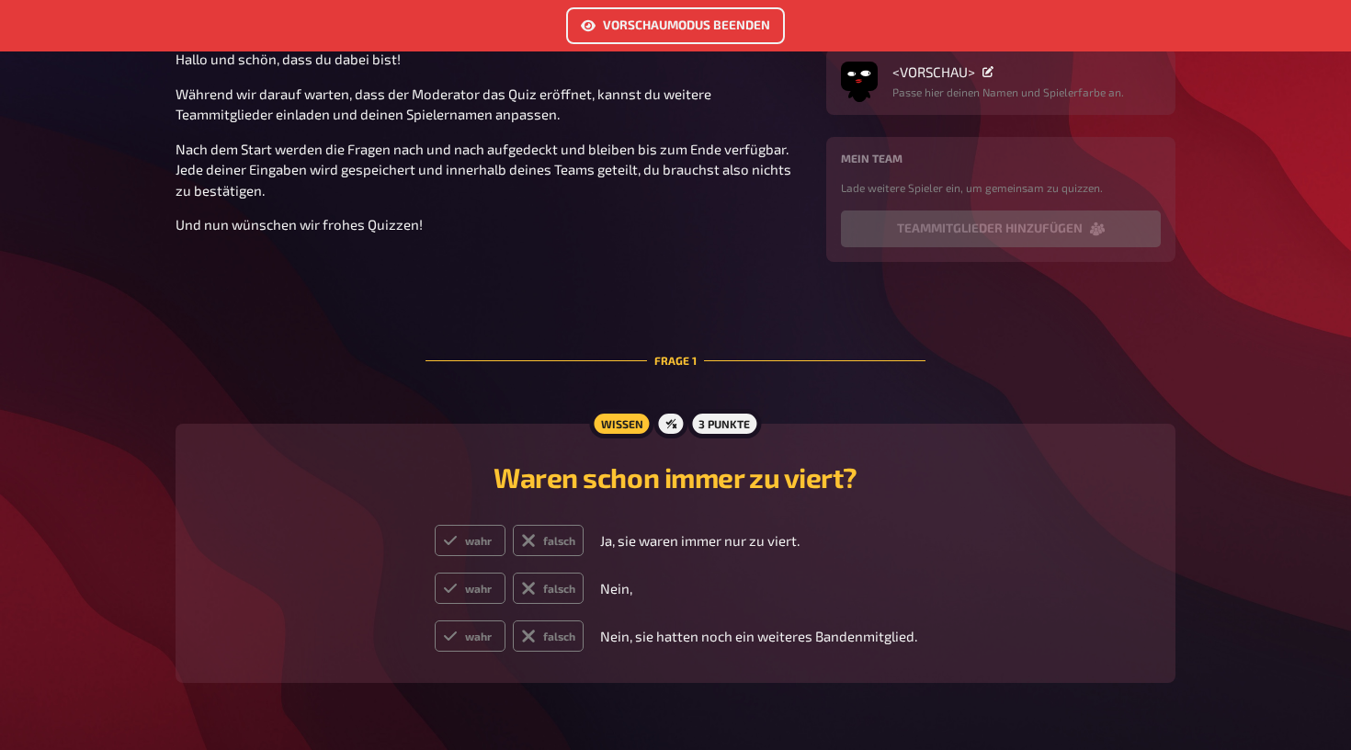
click at [711, 25] on button "Vorschaumodus beenden" at bounding box center [675, 25] width 219 height 37
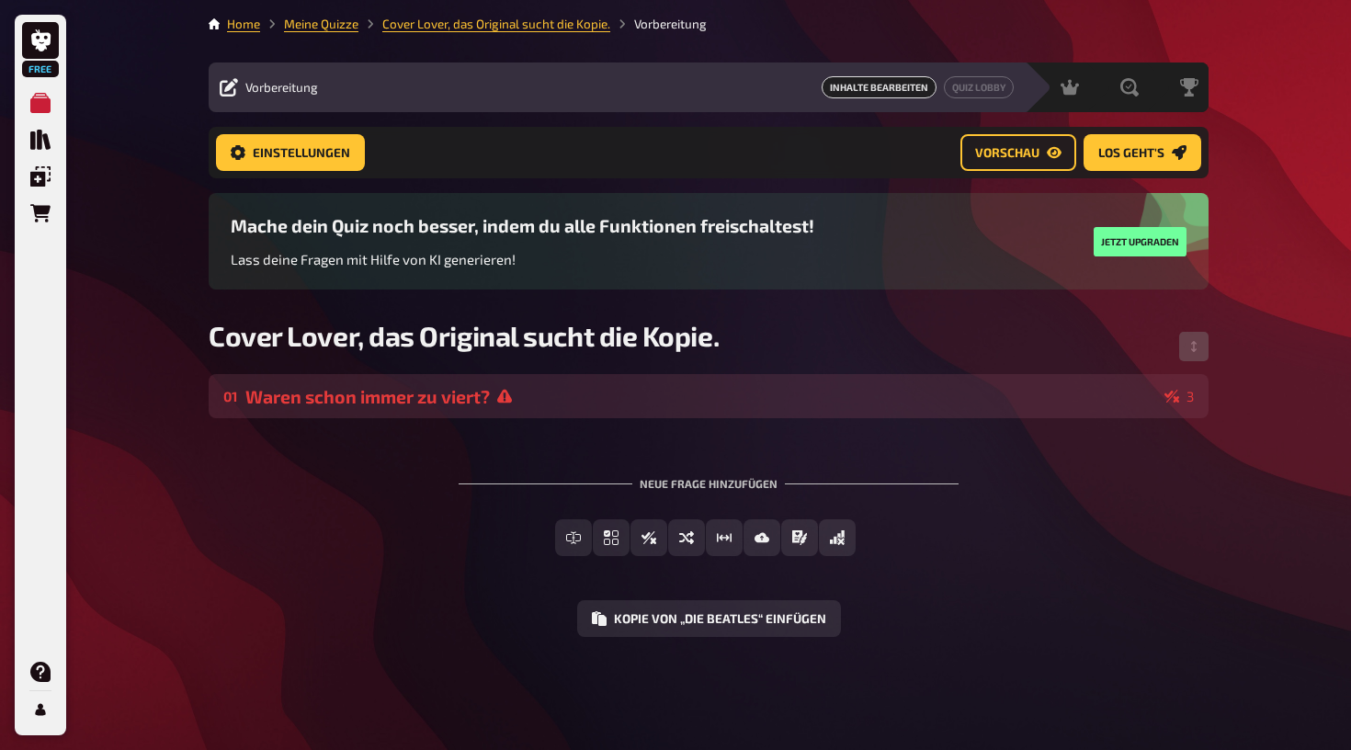
click at [1174, 390] on icon at bounding box center [1172, 396] width 15 height 13
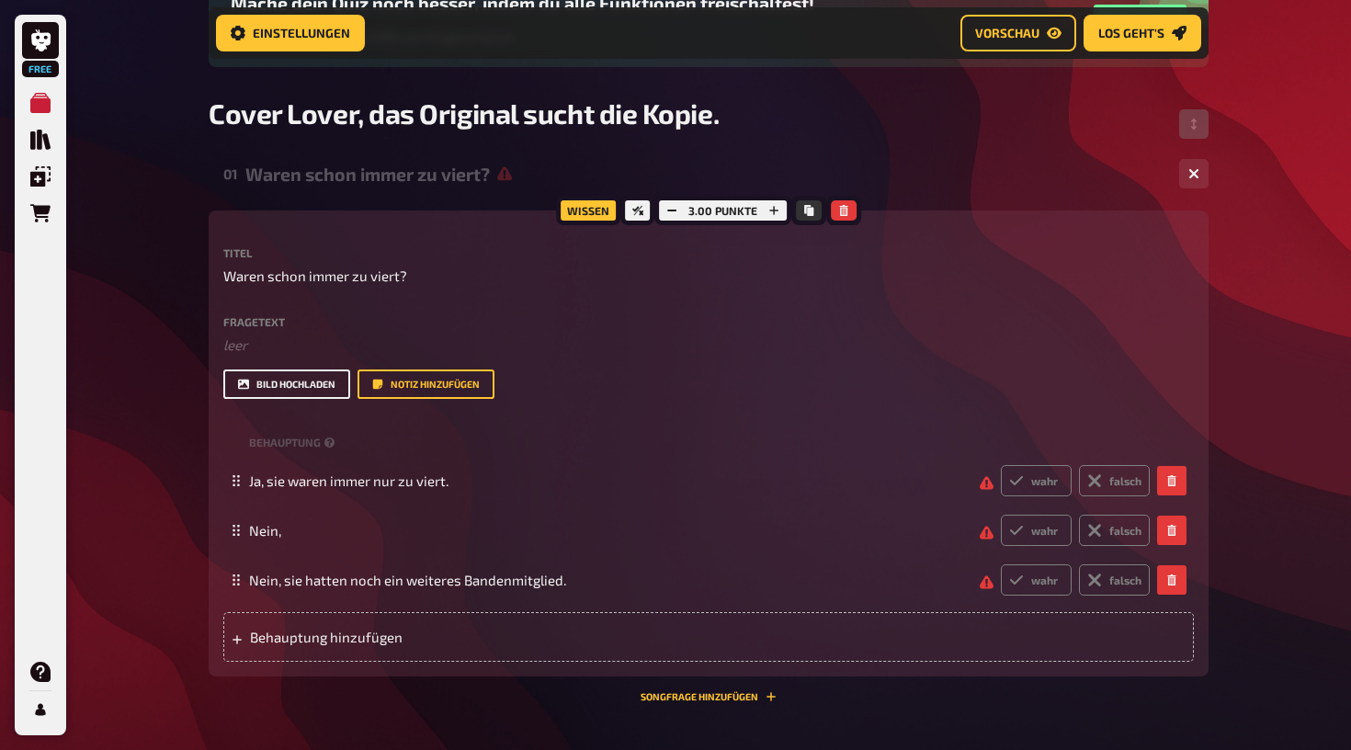
click at [284, 393] on button "Bild hochladen" at bounding box center [286, 384] width 127 height 29
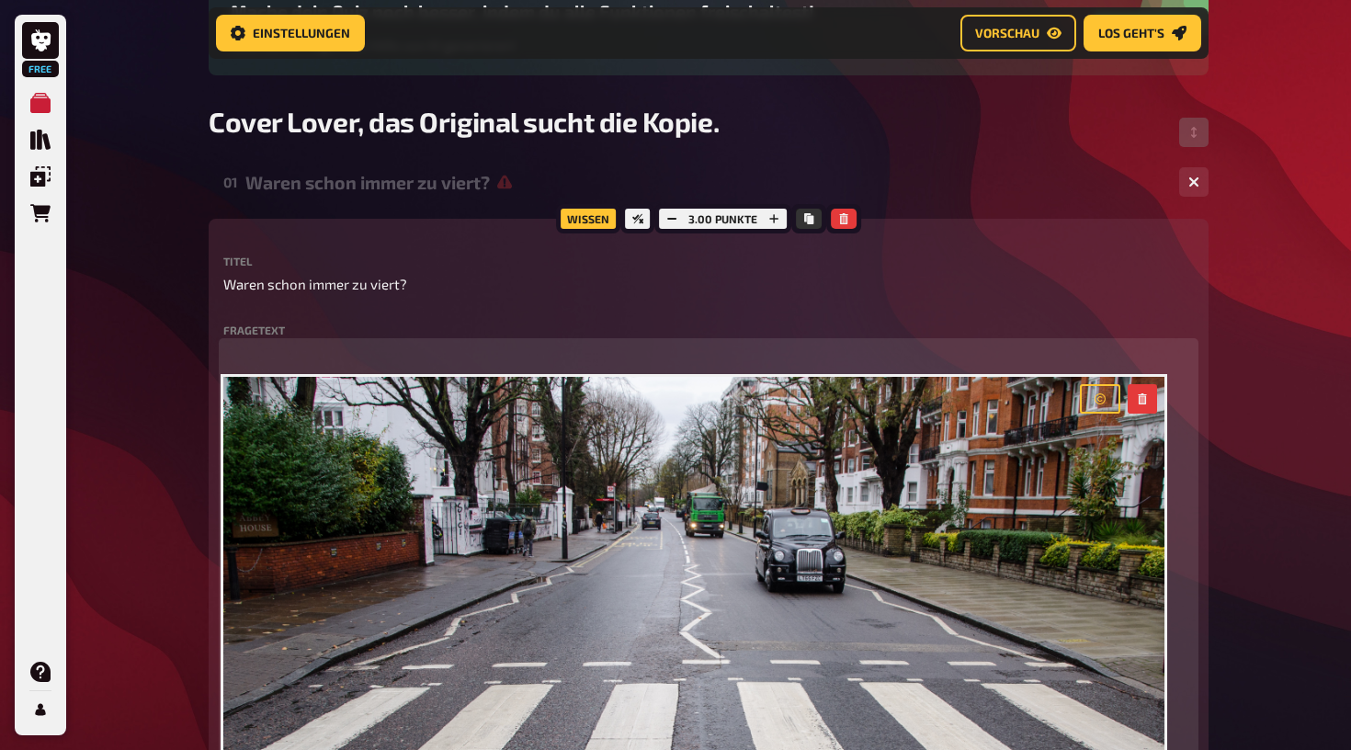
scroll to position [148, 0]
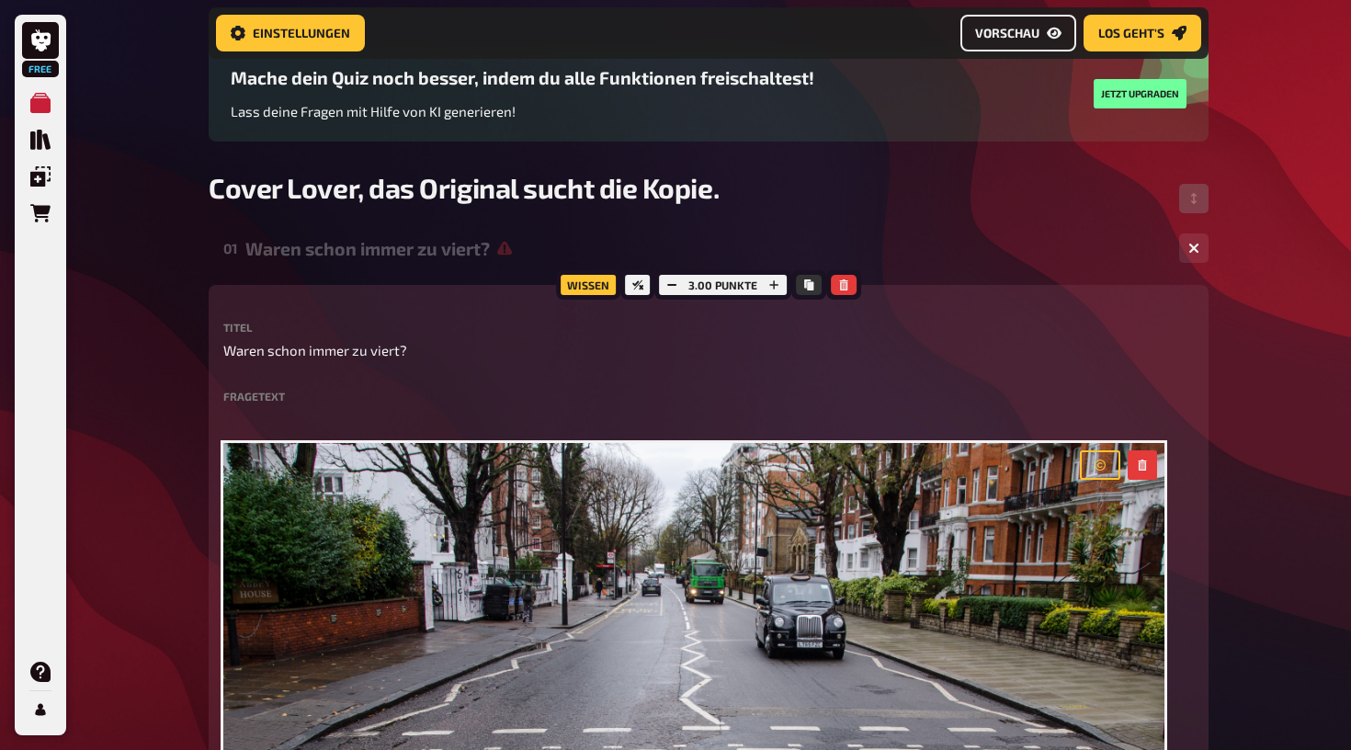
click at [1025, 35] on span "Vorschau" at bounding box center [1007, 33] width 64 height 13
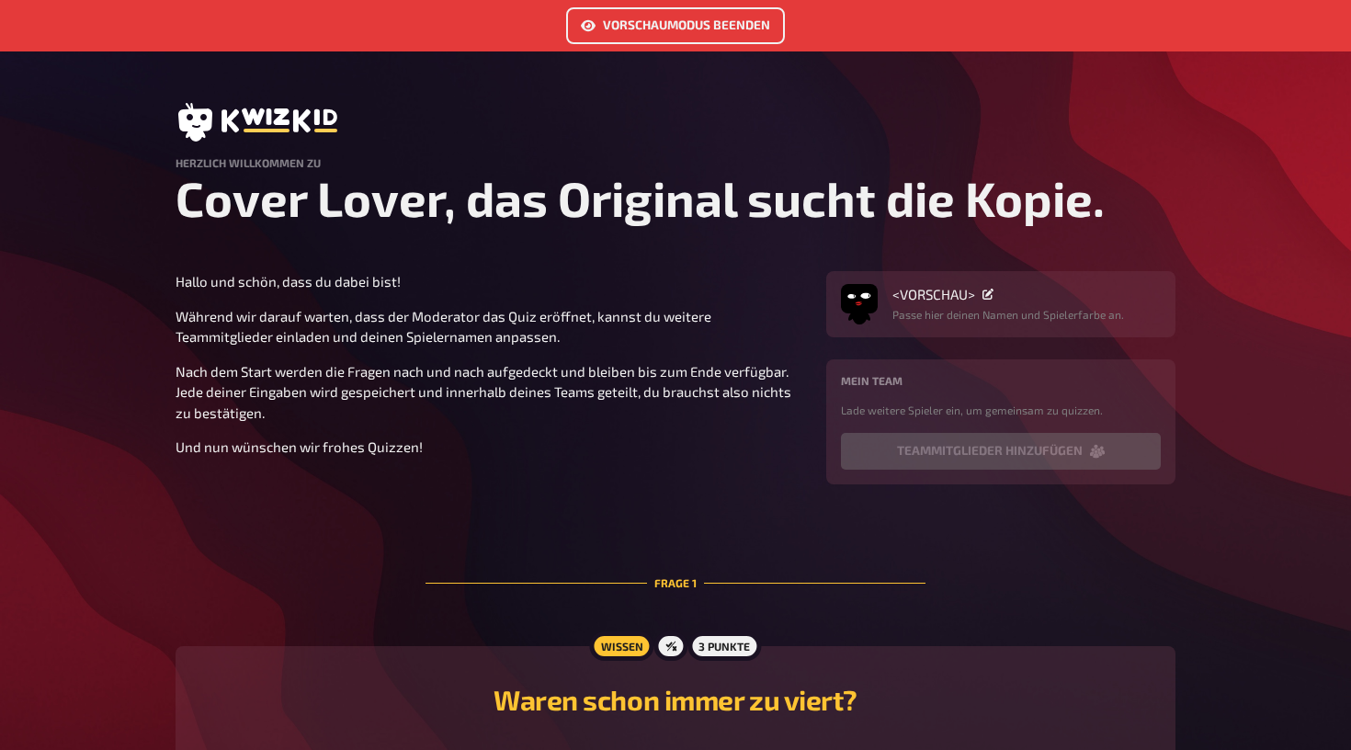
click at [750, 17] on button "Vorschaumodus beenden" at bounding box center [675, 25] width 219 height 37
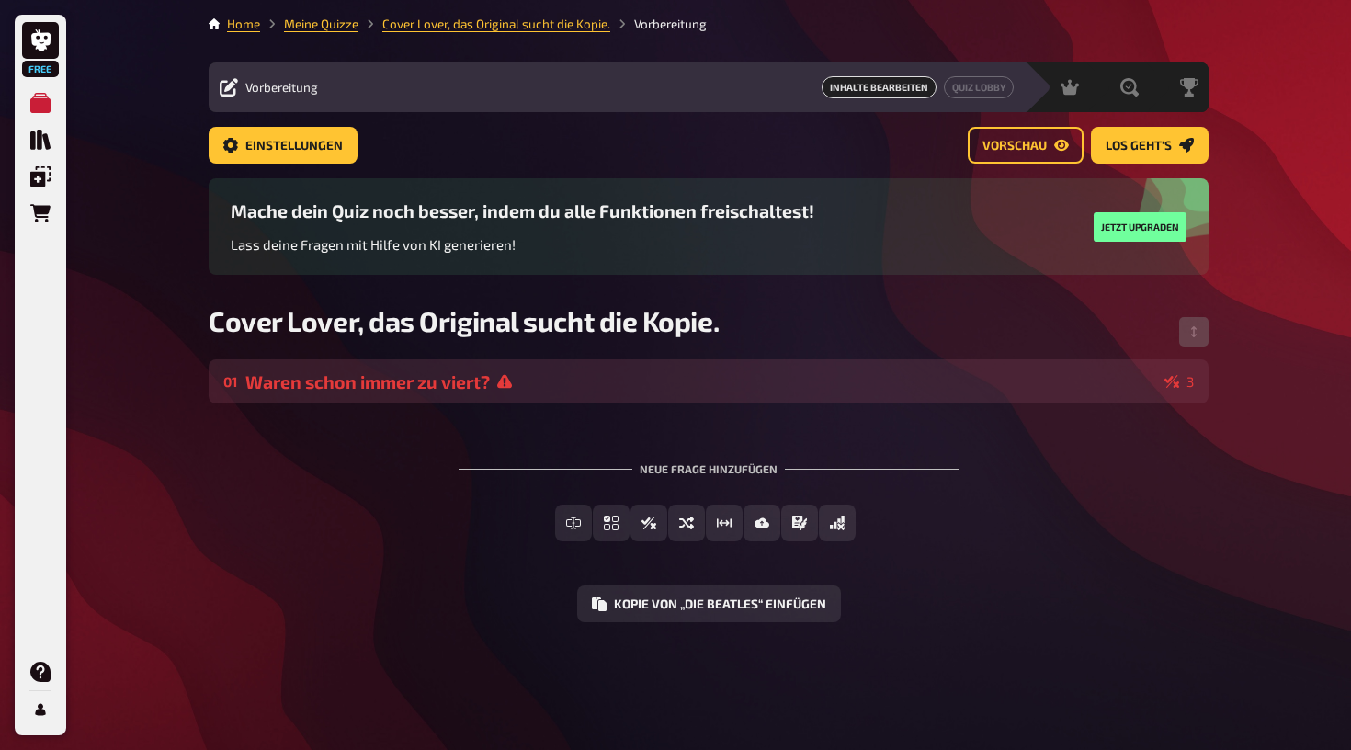
click at [723, 382] on div "Waren schon immer zu viert?" at bounding box center [701, 381] width 912 height 21
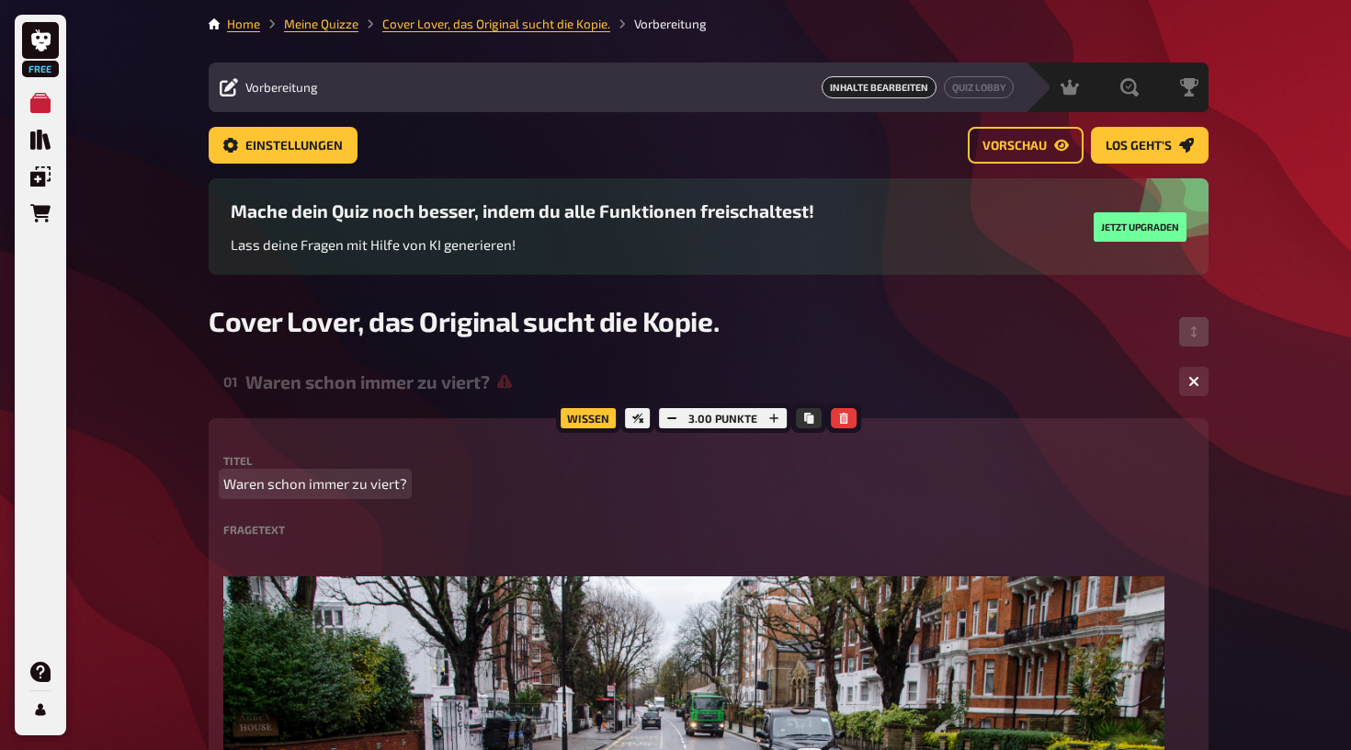
click at [271, 485] on span "Waren schon immer zu viert?" at bounding box center [315, 483] width 184 height 21
click at [270, 484] on span "Waren schon immer zu viert?" at bounding box center [315, 483] width 184 height 21
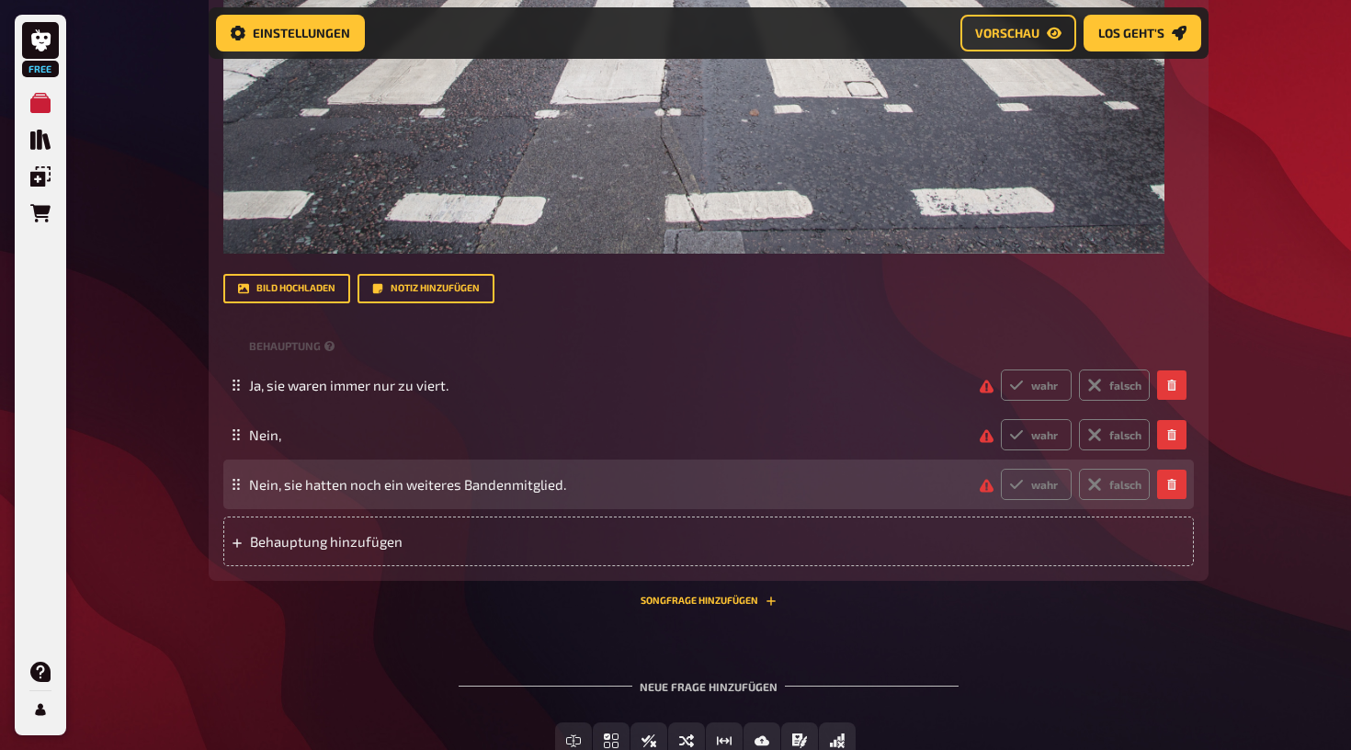
scroll to position [943, 0]
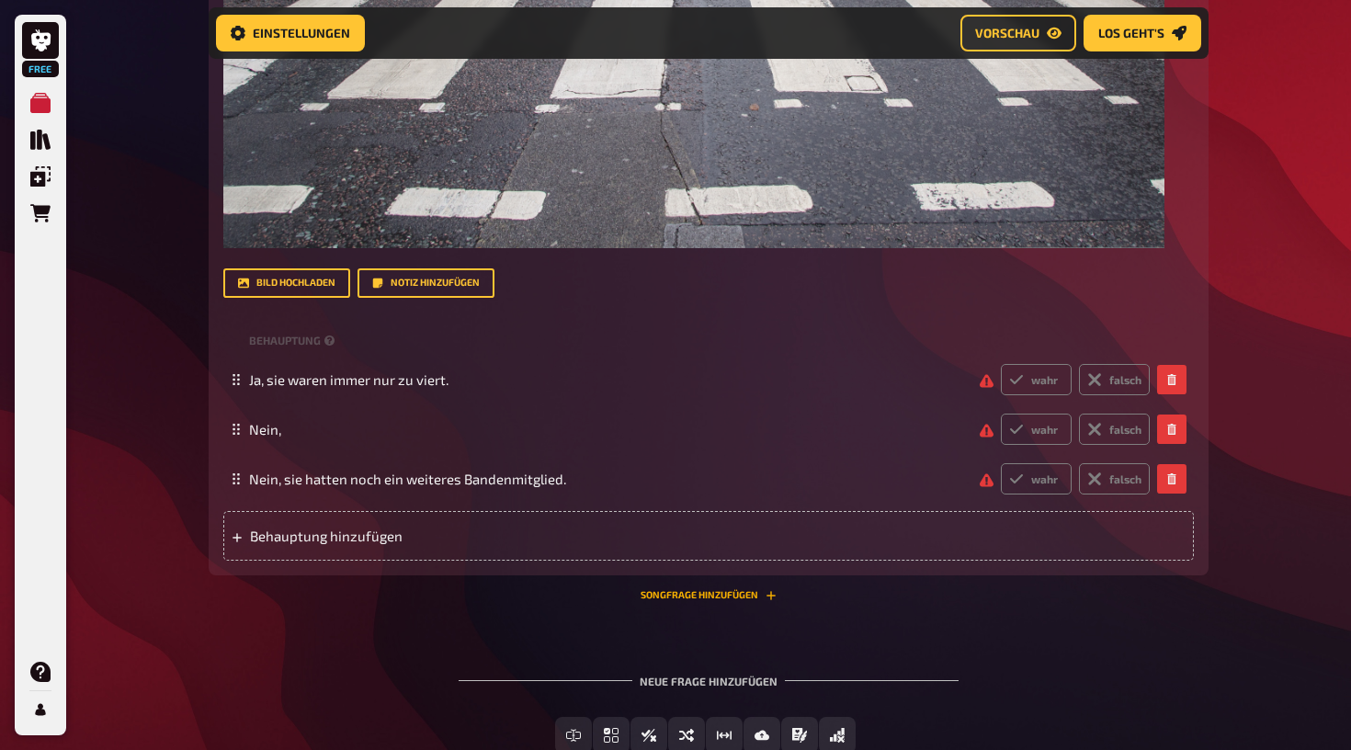
click at [676, 592] on button "Songfrage hinzufügen" at bounding box center [709, 595] width 136 height 11
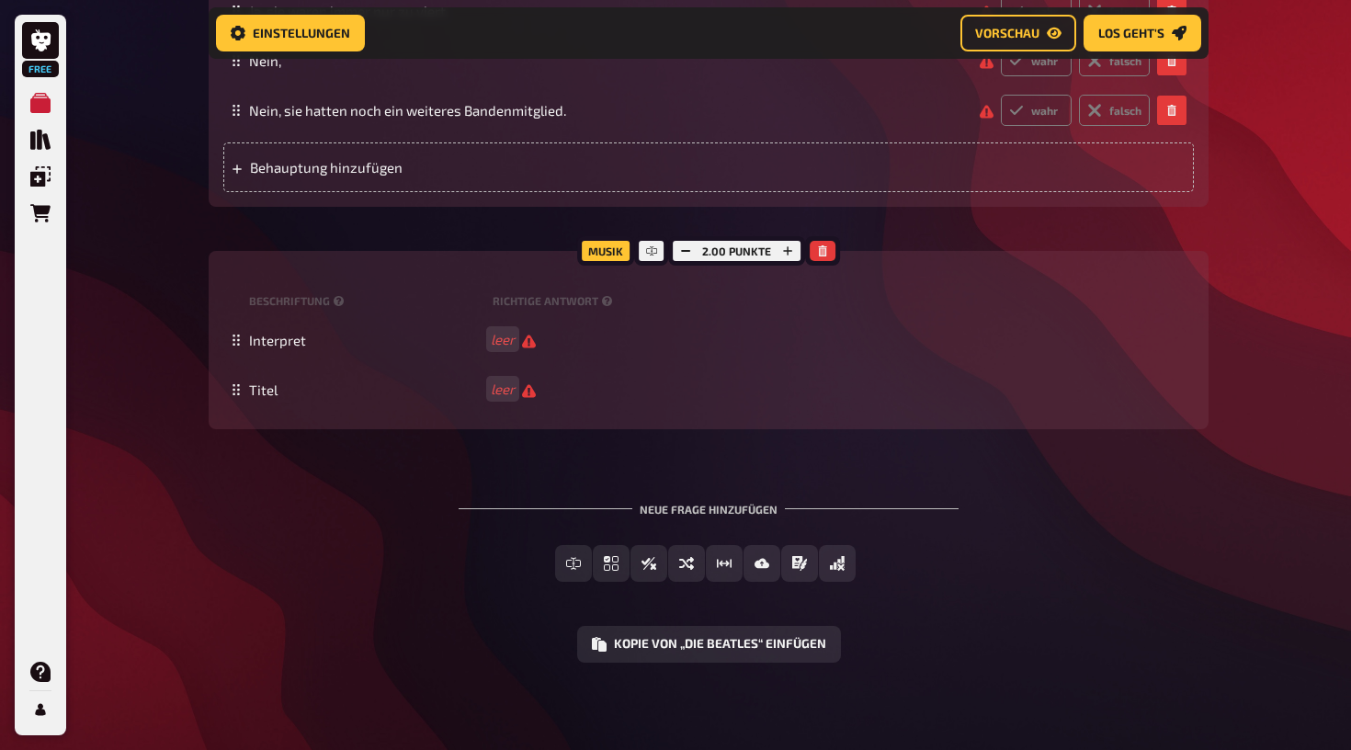
scroll to position [1311, 0]
click at [658, 252] on div at bounding box center [651, 251] width 33 height 29
click at [648, 248] on icon at bounding box center [651, 251] width 11 height 11
click at [649, 256] on div at bounding box center [651, 251] width 33 height 29
click at [654, 249] on icon at bounding box center [651, 252] width 11 height 6
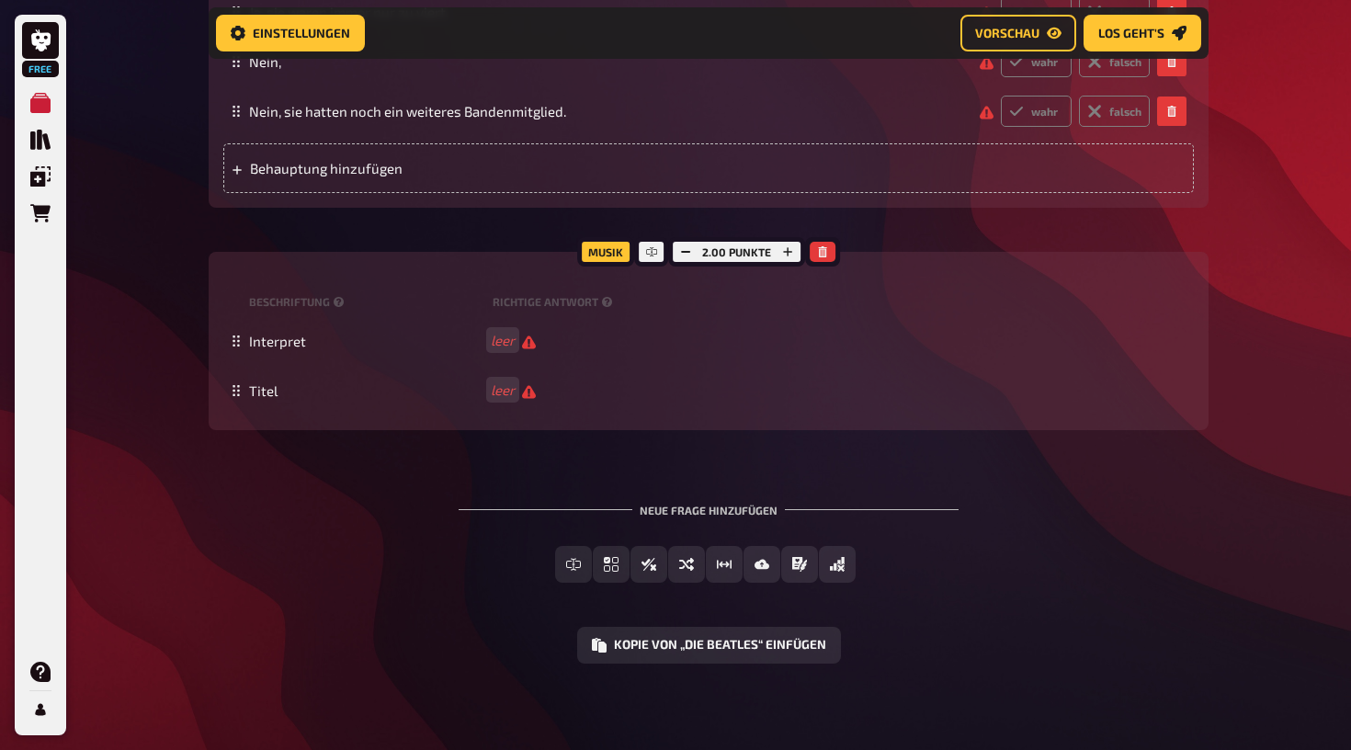
click at [620, 254] on div "Musik" at bounding box center [605, 251] width 57 height 29
click at [650, 252] on icon at bounding box center [651, 251] width 11 height 11
click at [327, 303] on small "Beschriftung" at bounding box center [367, 302] width 236 height 16
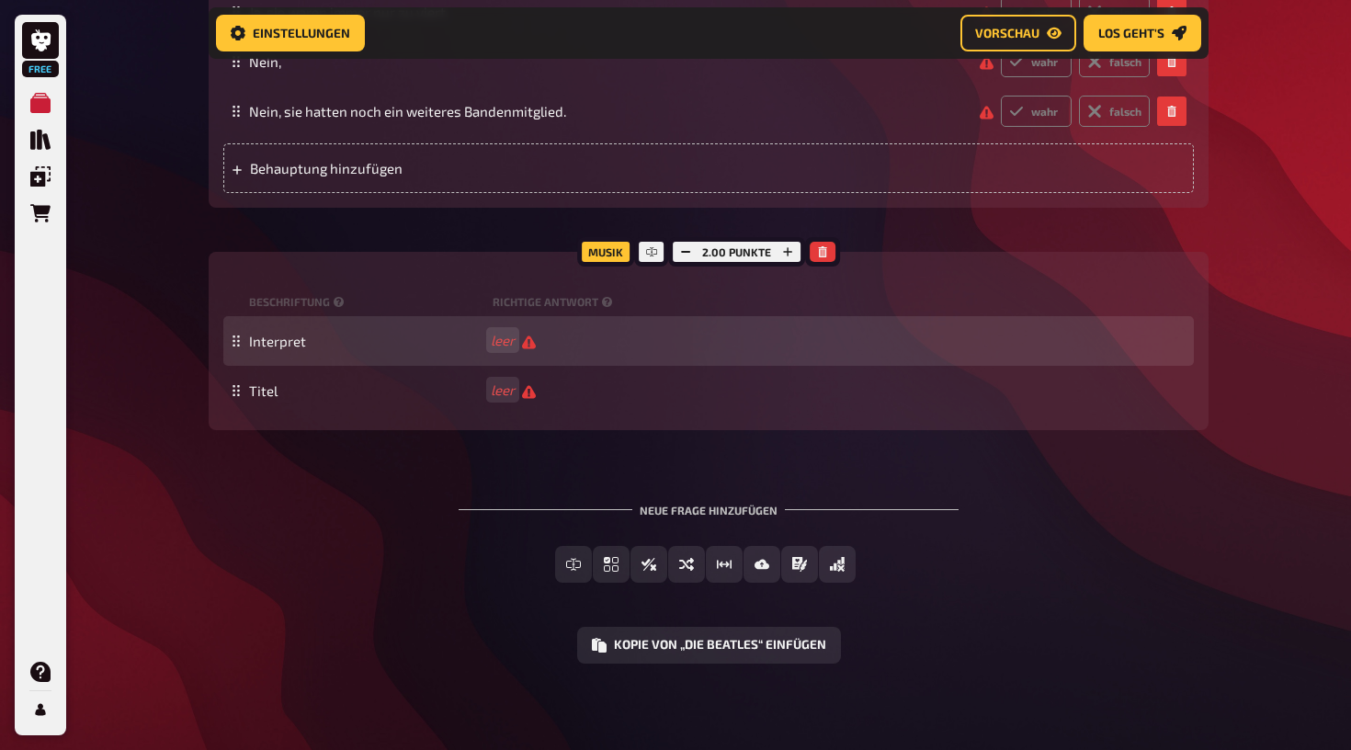
click at [237, 343] on icon at bounding box center [236, 341] width 11 height 11
click at [271, 345] on span "Interpret" at bounding box center [277, 341] width 57 height 17
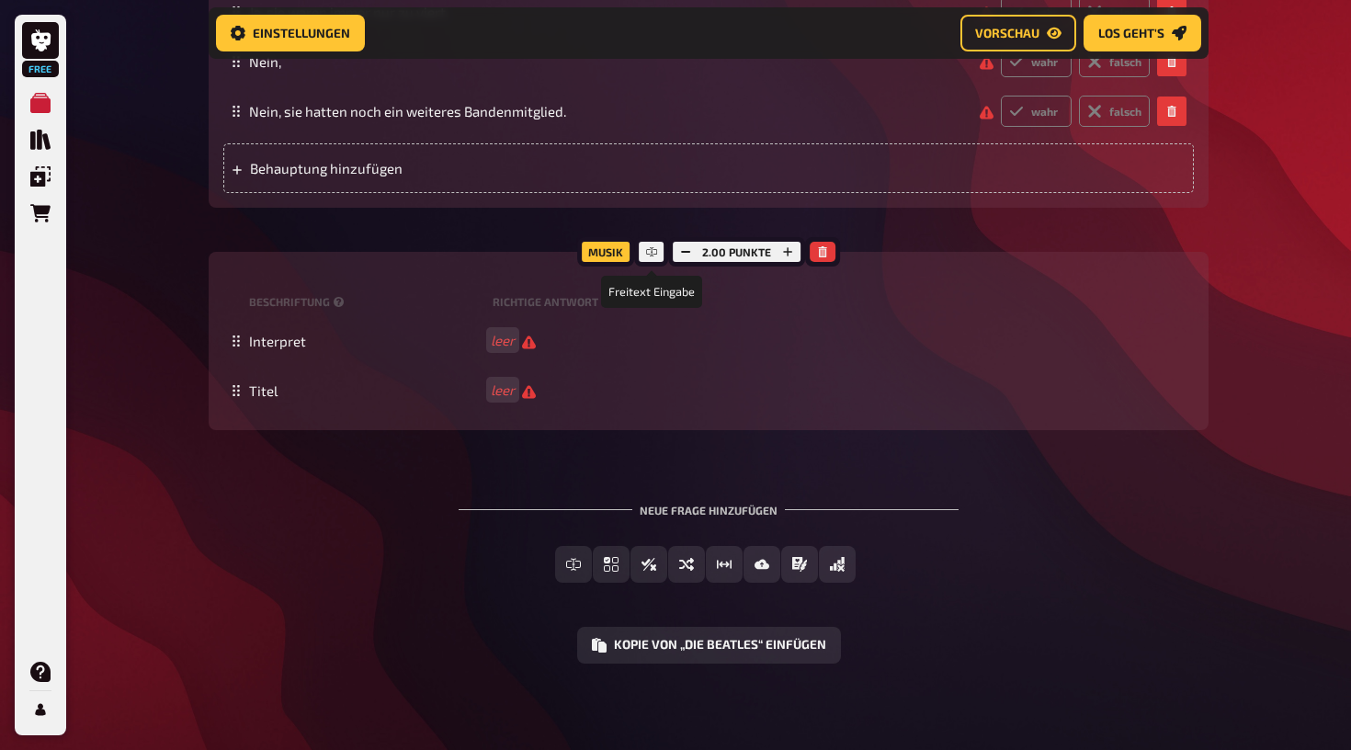
click at [654, 251] on icon at bounding box center [651, 251] width 11 height 11
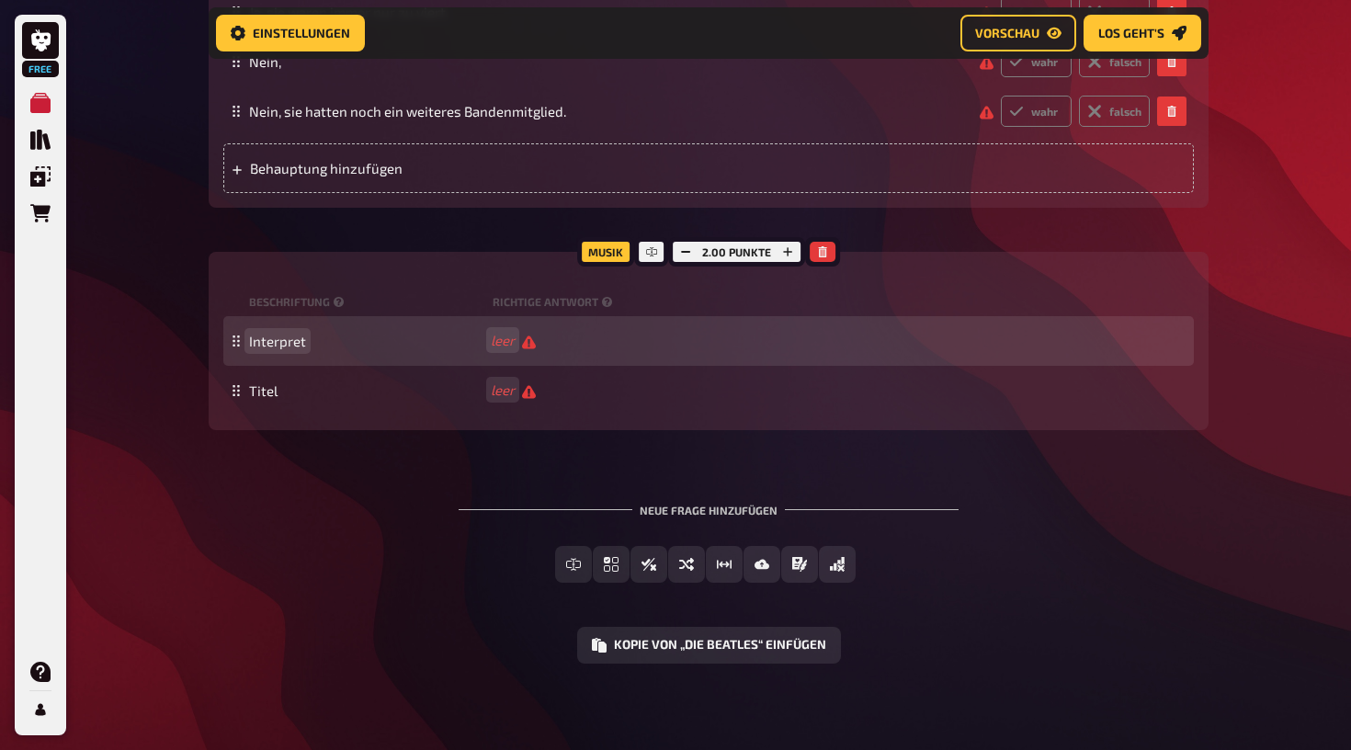
click at [306, 341] on span "Interpret" at bounding box center [366, 341] width 234 height 17
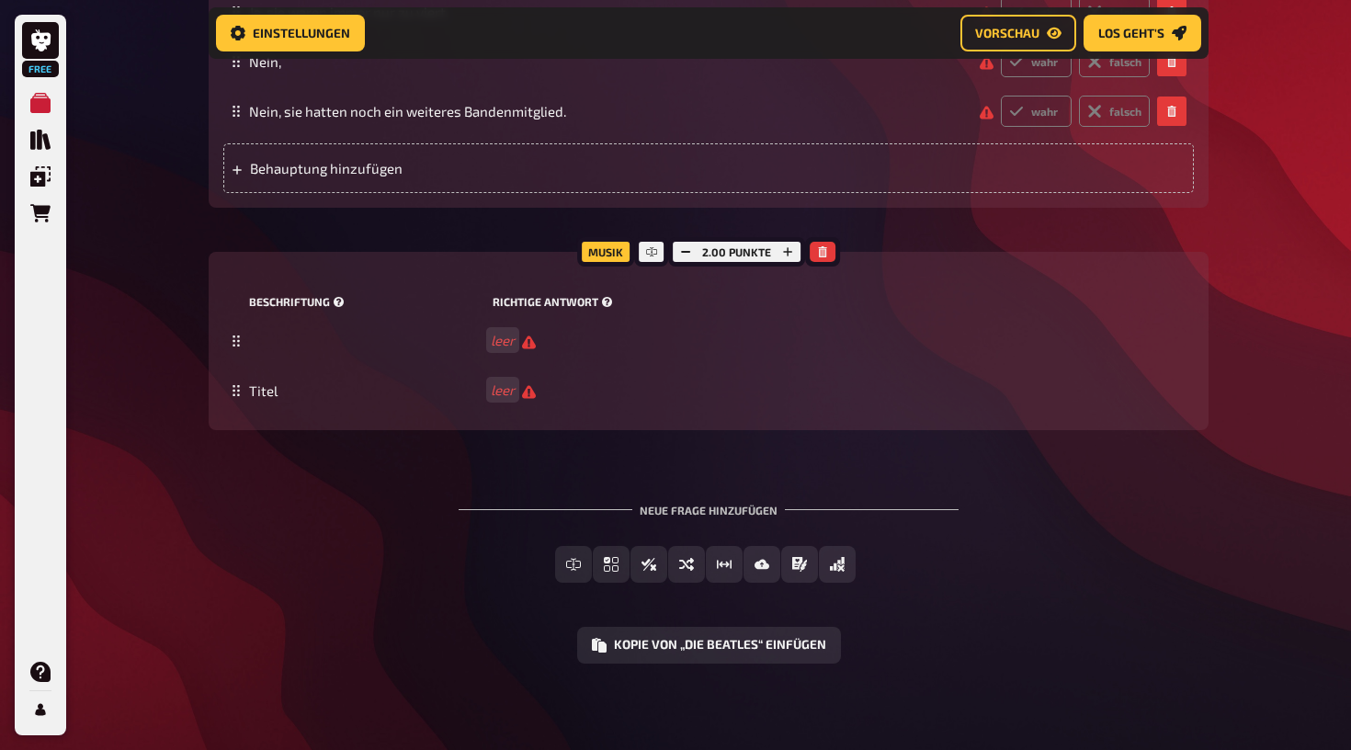
click at [704, 289] on div "Beschriftung Richtige Antwort" at bounding box center [708, 303] width 971 height 28
click at [996, 40] on span "Vorschau" at bounding box center [1007, 33] width 64 height 13
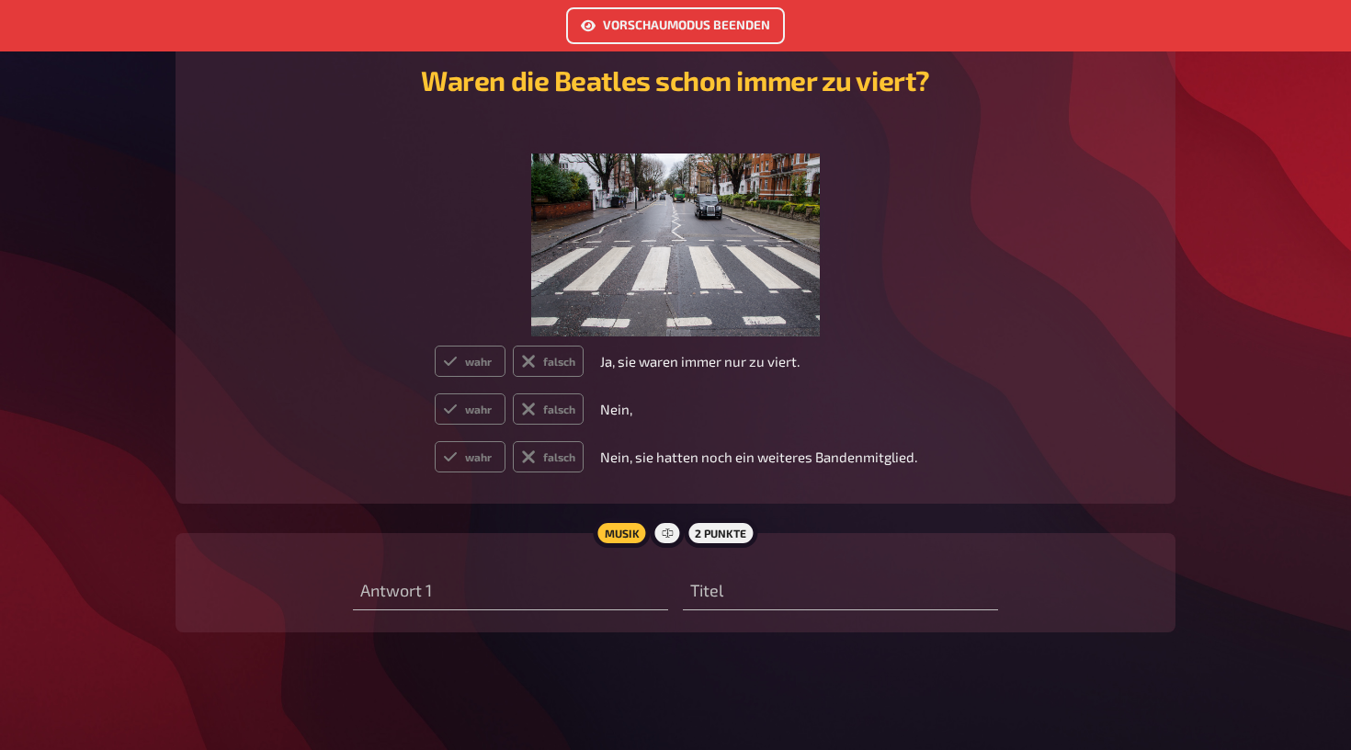
scroll to position [620, 0]
click at [669, 535] on icon at bounding box center [667, 533] width 11 height 11
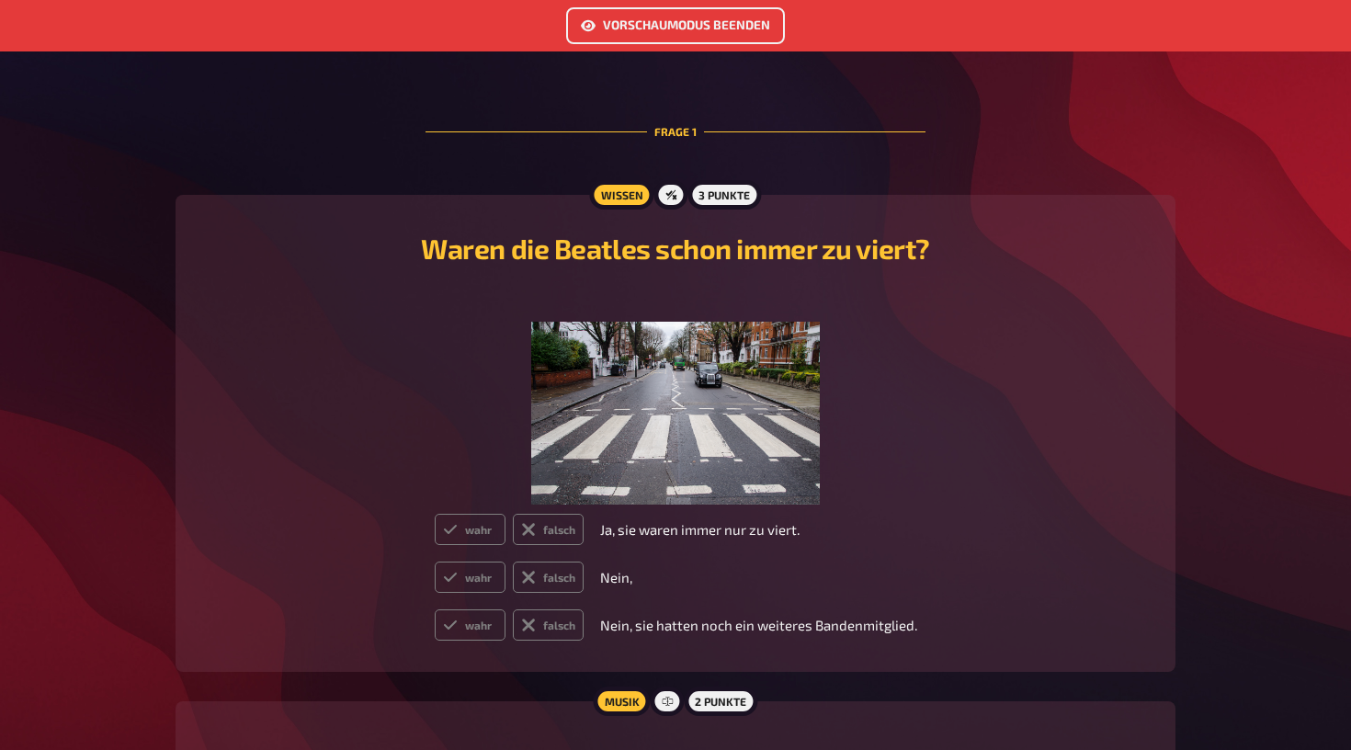
scroll to position [449, 0]
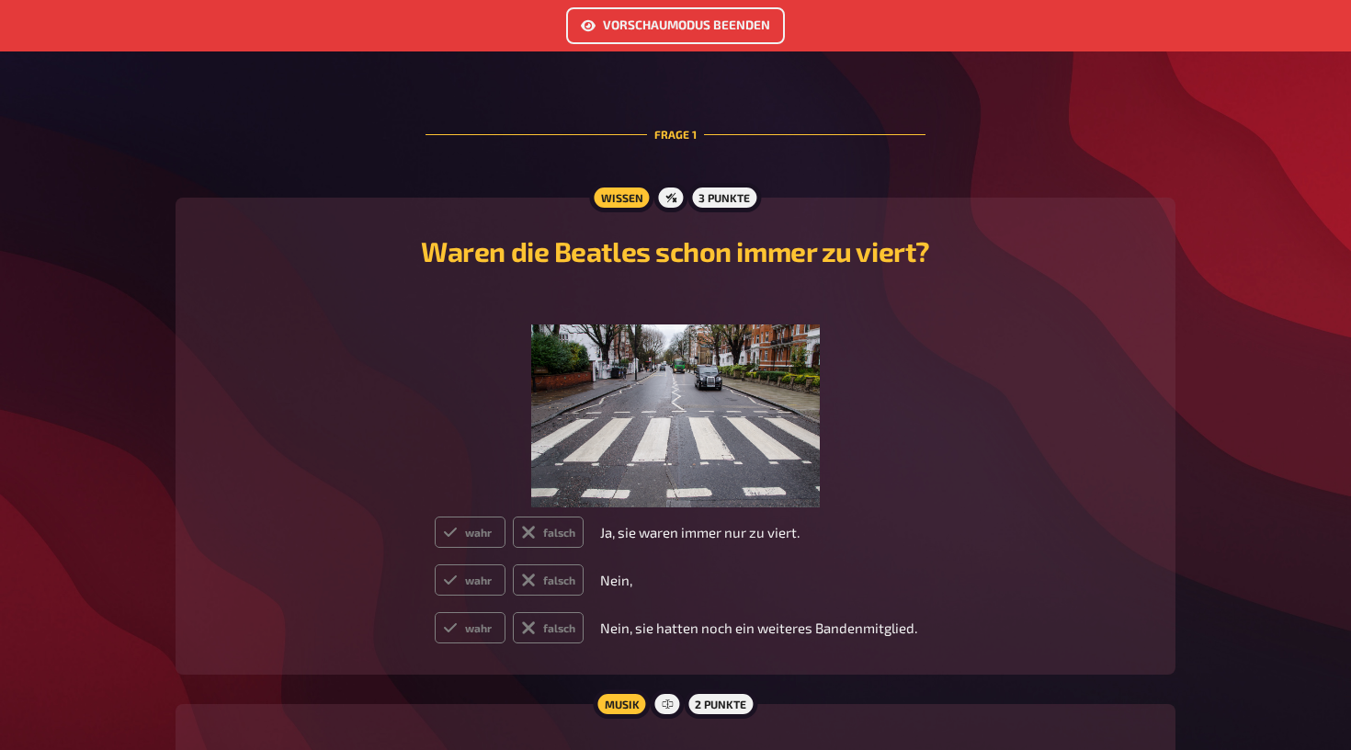
click at [672, 26] on button "Vorschaumodus beenden" at bounding box center [675, 25] width 219 height 37
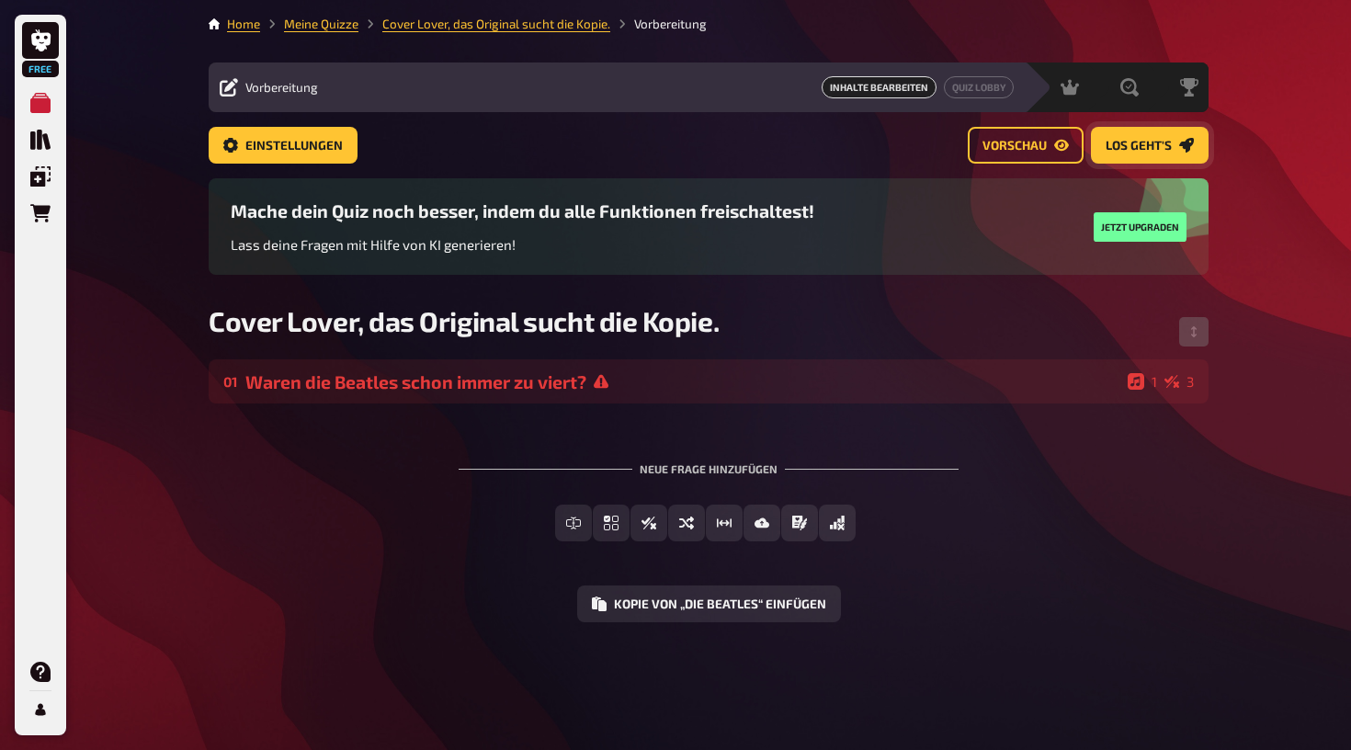
click at [1151, 141] on span "Los geht's" at bounding box center [1139, 146] width 66 height 13
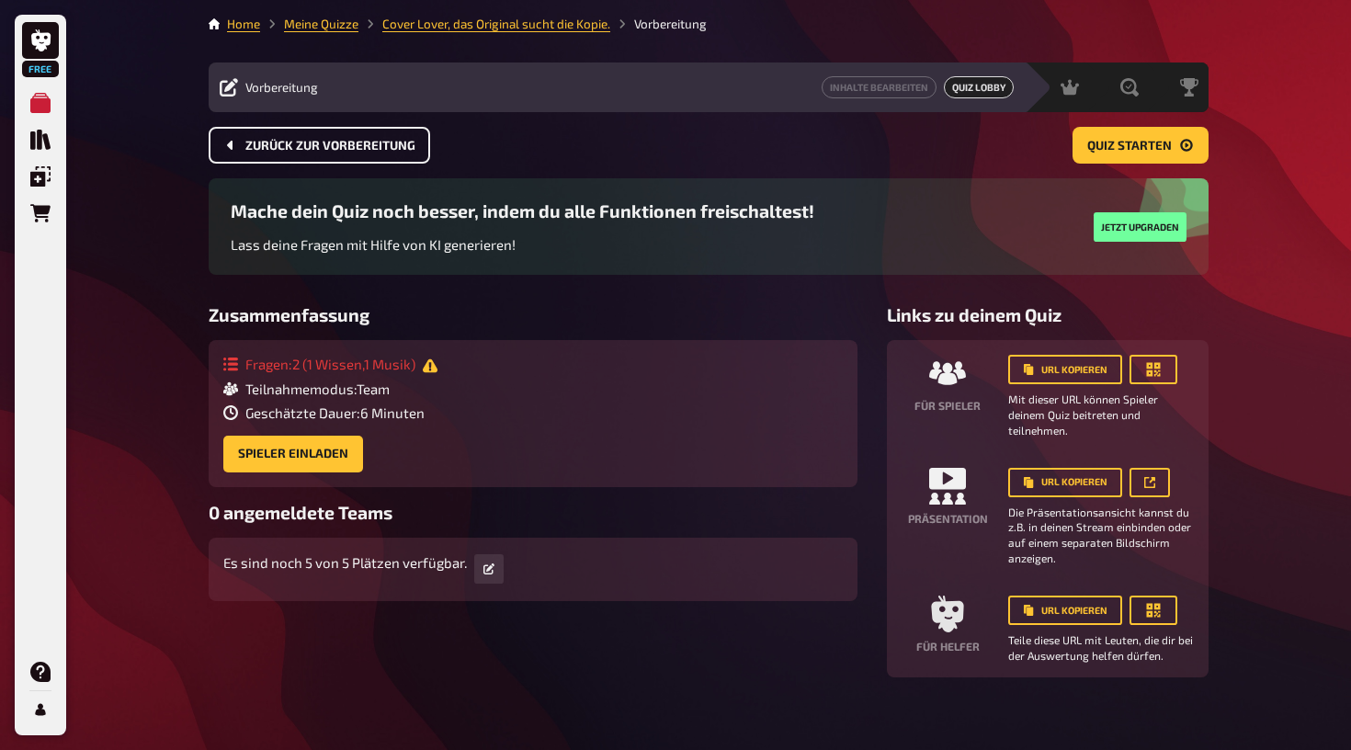
click at [367, 142] on span "Zurück zur Vorbereitung" at bounding box center [330, 146] width 170 height 13
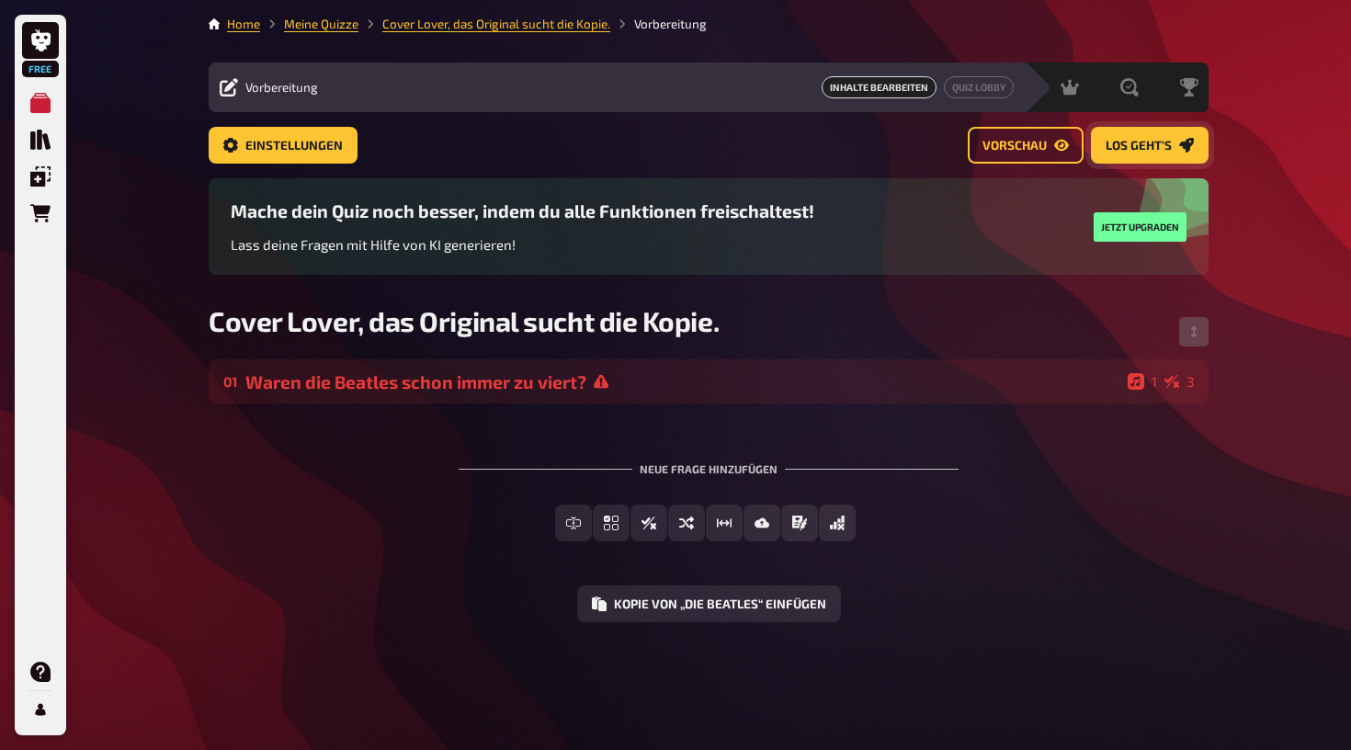
click at [1146, 143] on span "Los geht's" at bounding box center [1139, 146] width 66 height 13
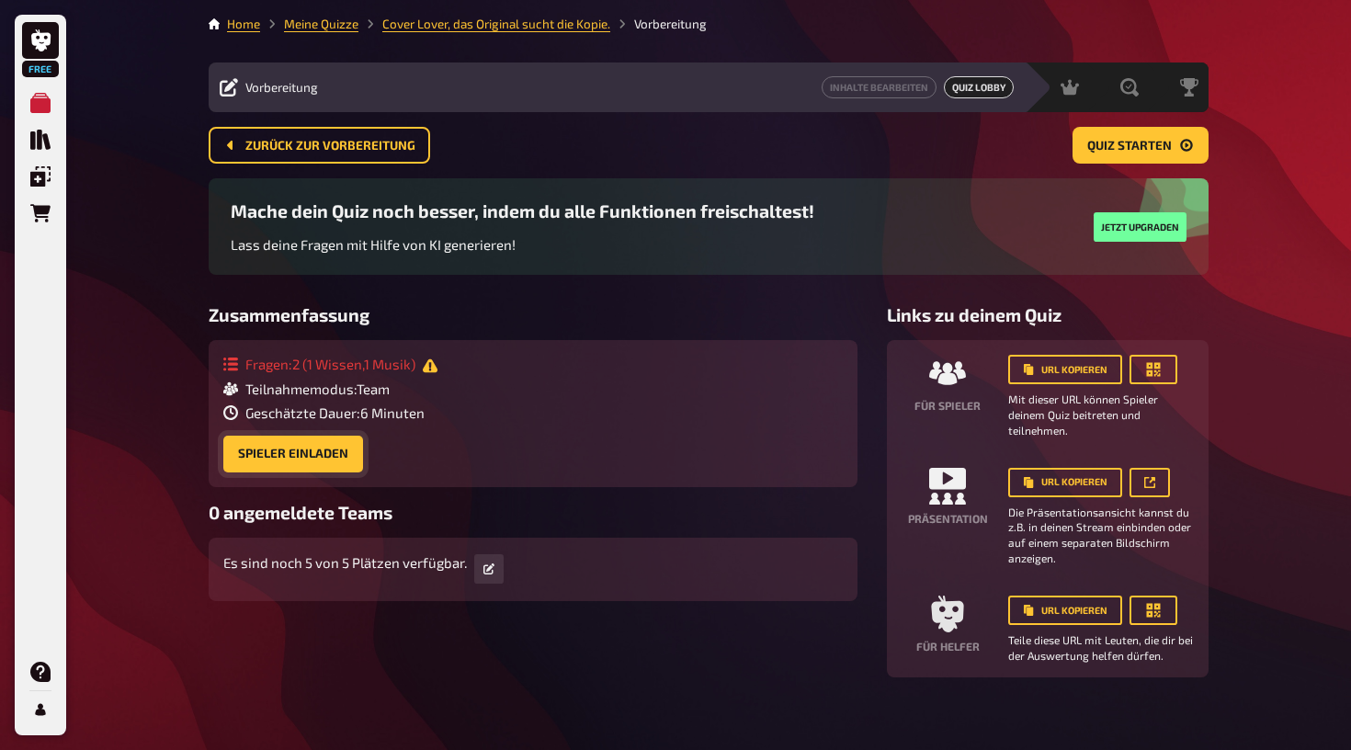
click at [330, 451] on button "Spieler einladen" at bounding box center [293, 454] width 140 height 37
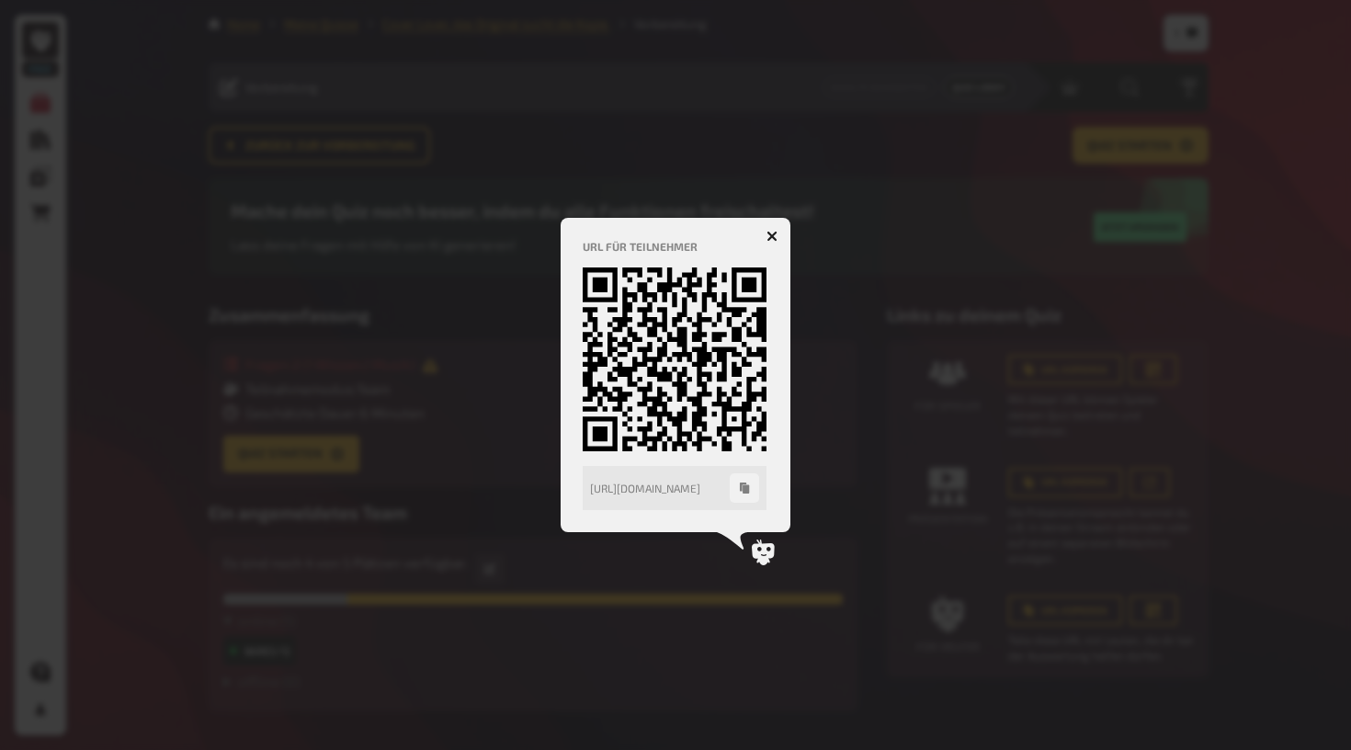
click at [905, 118] on div at bounding box center [675, 375] width 1351 height 750
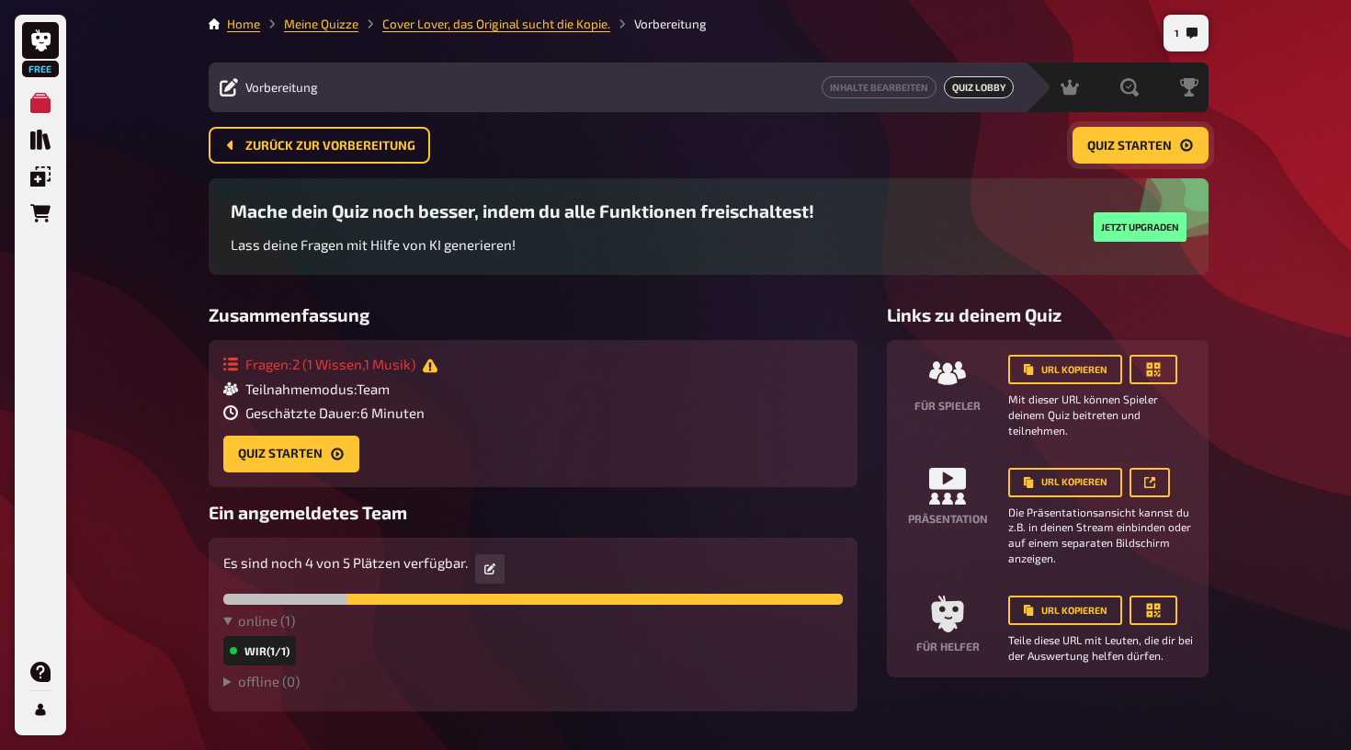
click at [1123, 140] on span "Quiz starten" at bounding box center [1129, 146] width 85 height 13
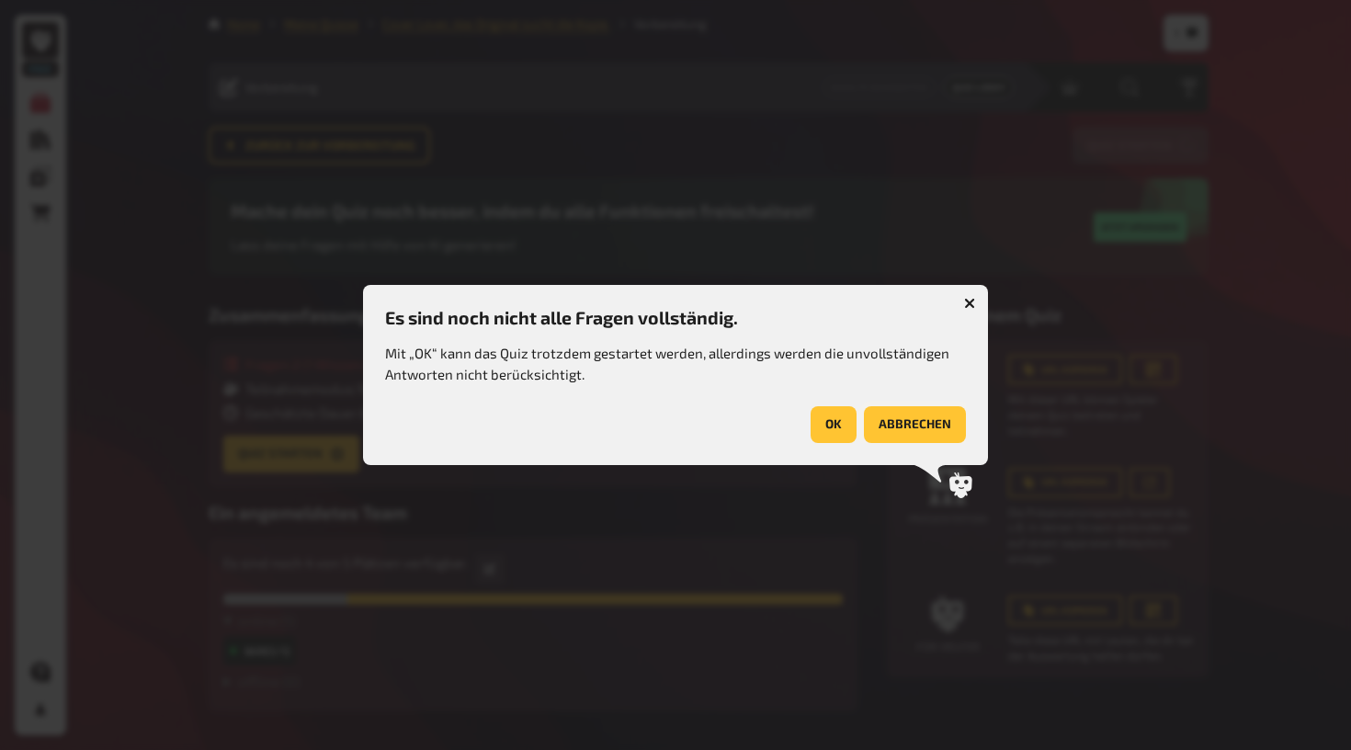
click at [893, 423] on button "abbrechen" at bounding box center [915, 424] width 102 height 37
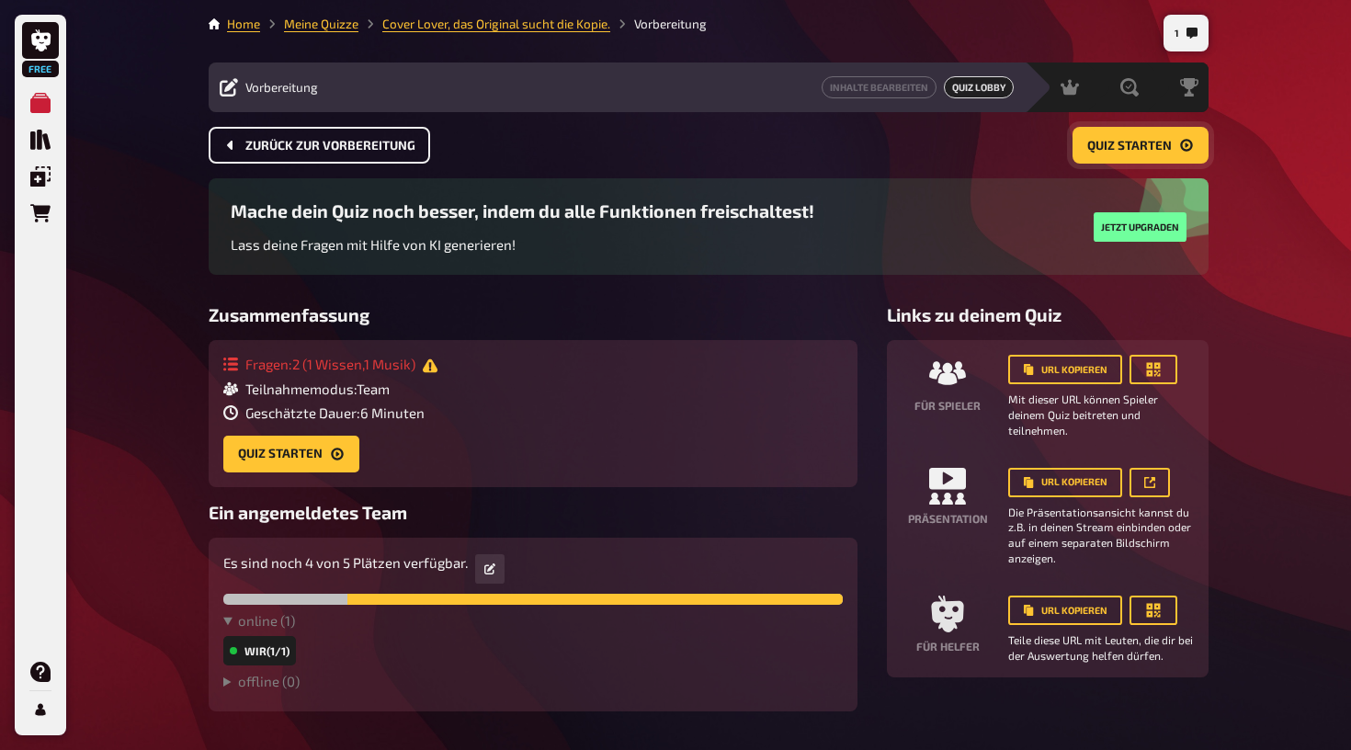
click at [397, 143] on span "Zurück zur Vorbereitung" at bounding box center [330, 146] width 170 height 13
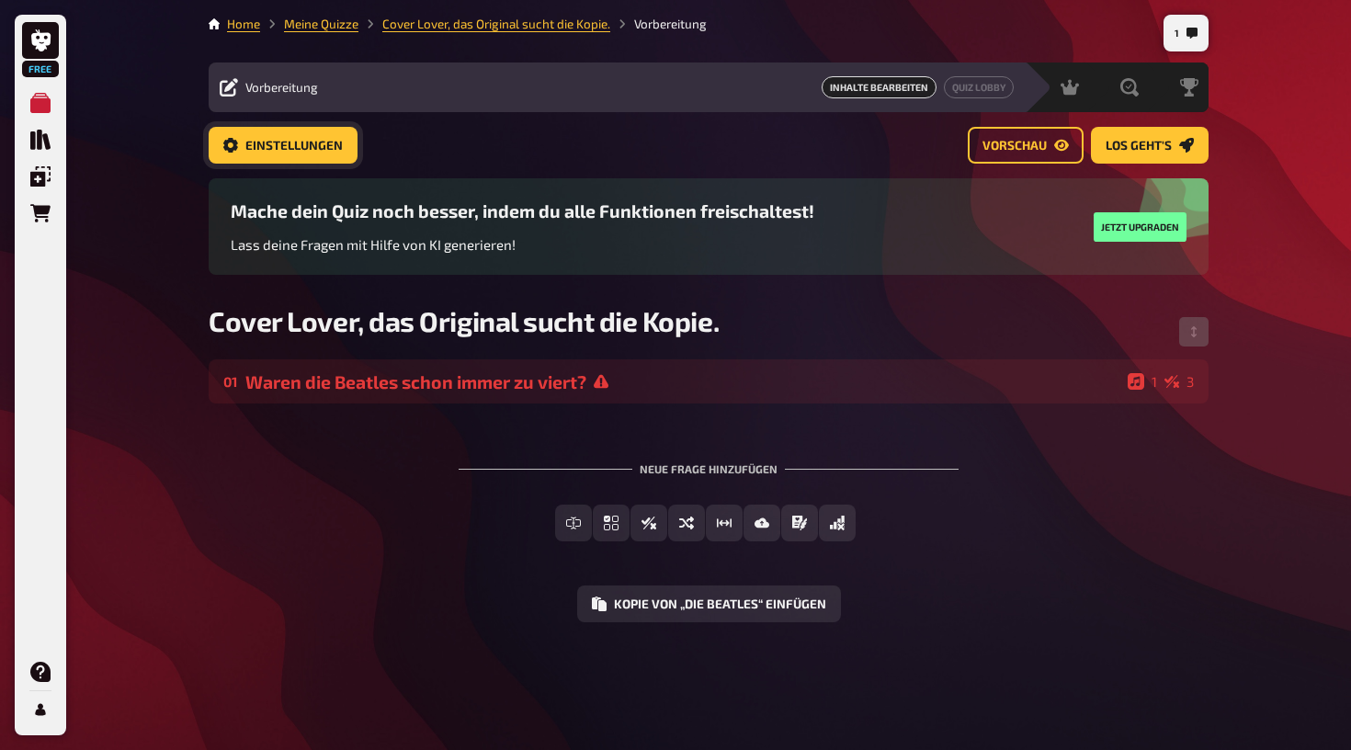
click at [317, 142] on span "Einstellungen" at bounding box center [293, 146] width 97 height 13
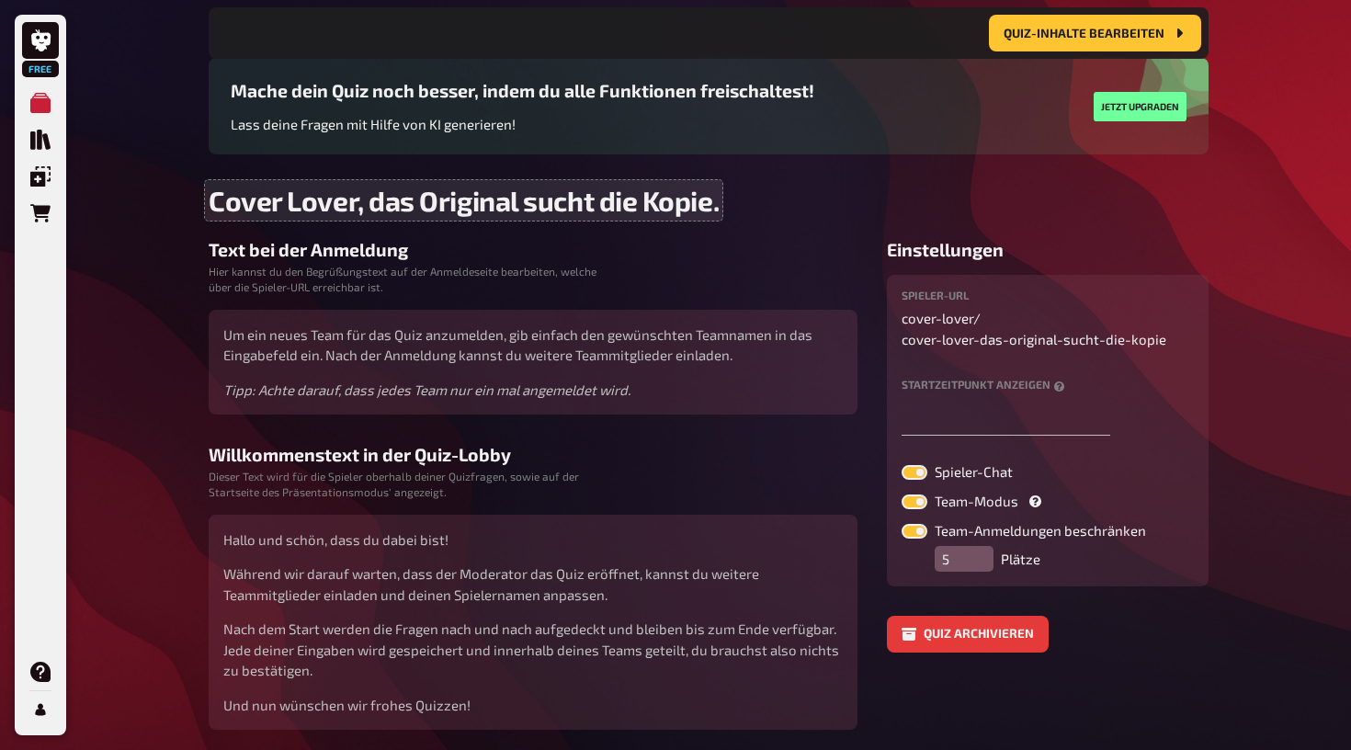
scroll to position [138, 0]
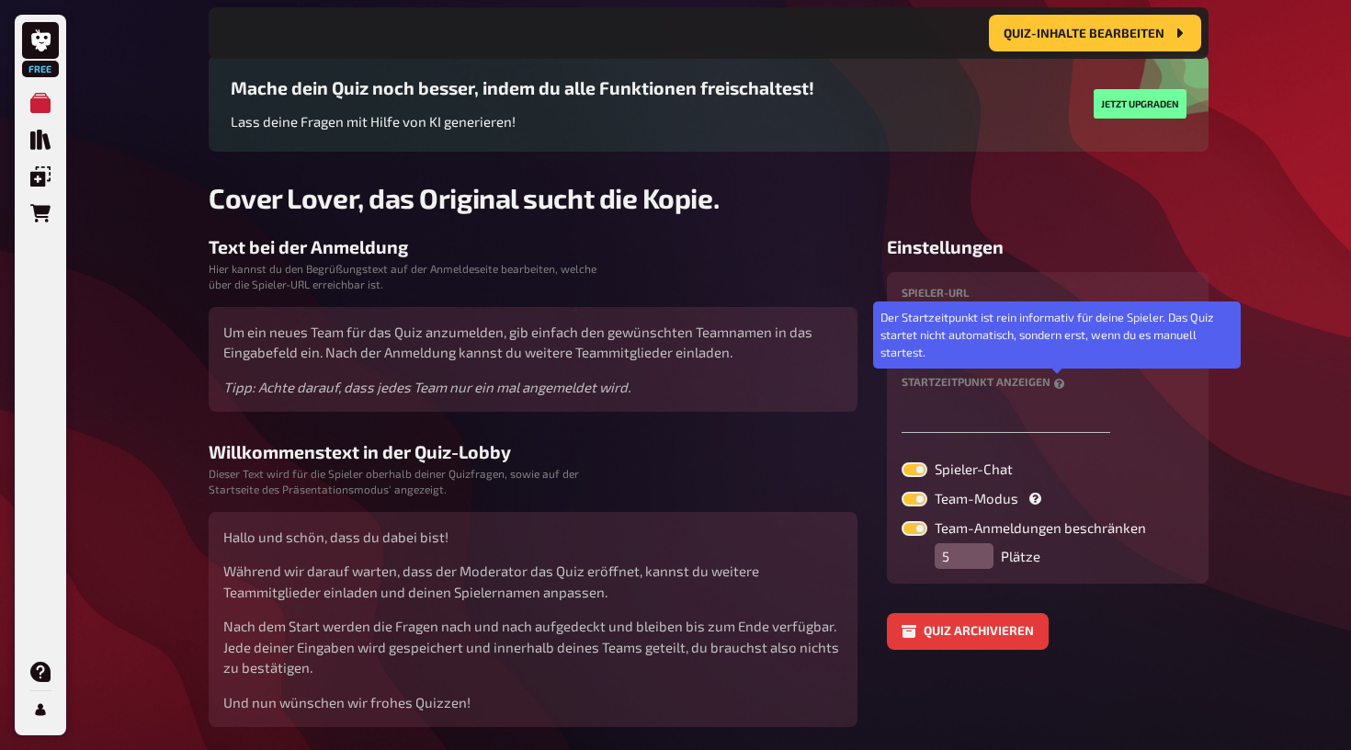
click at [1058, 385] on icon at bounding box center [1059, 384] width 10 height 10
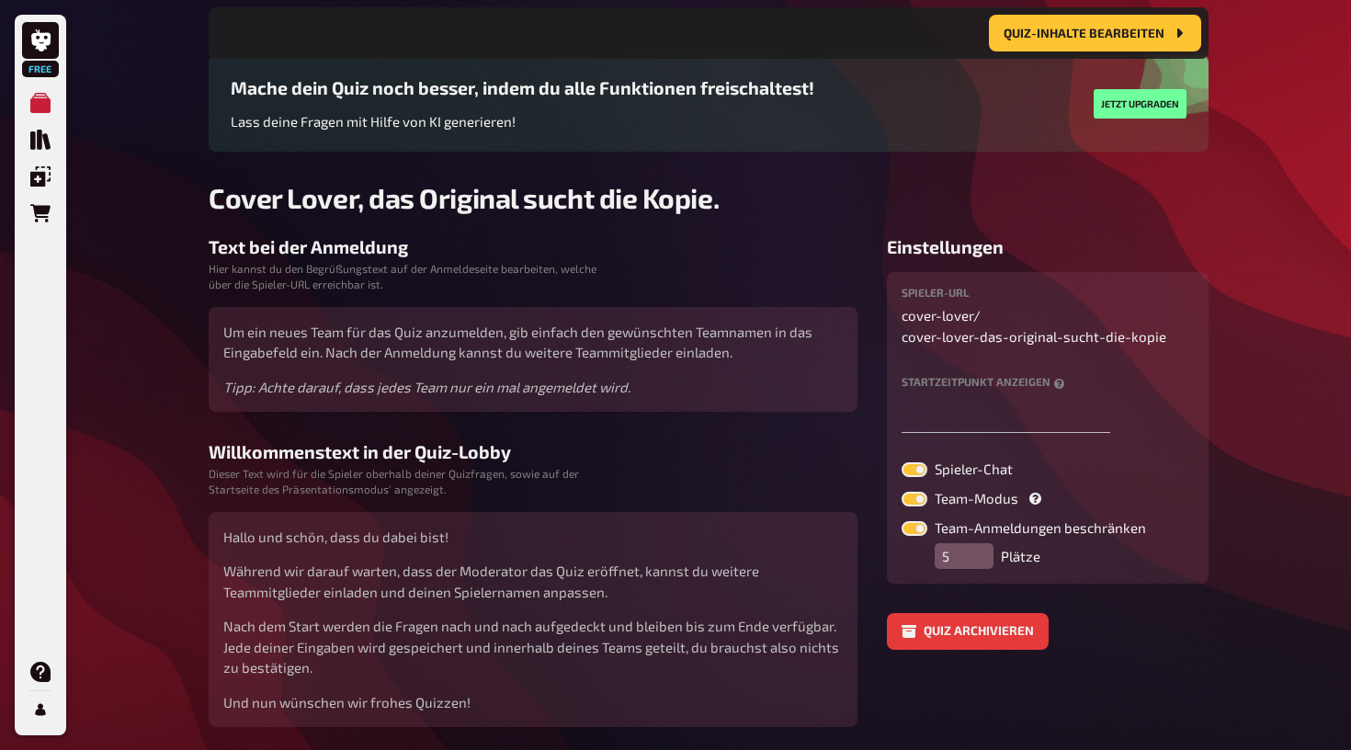
click at [1028, 384] on label "Startzeitpunkt anzeigen" at bounding box center [1048, 382] width 292 height 12
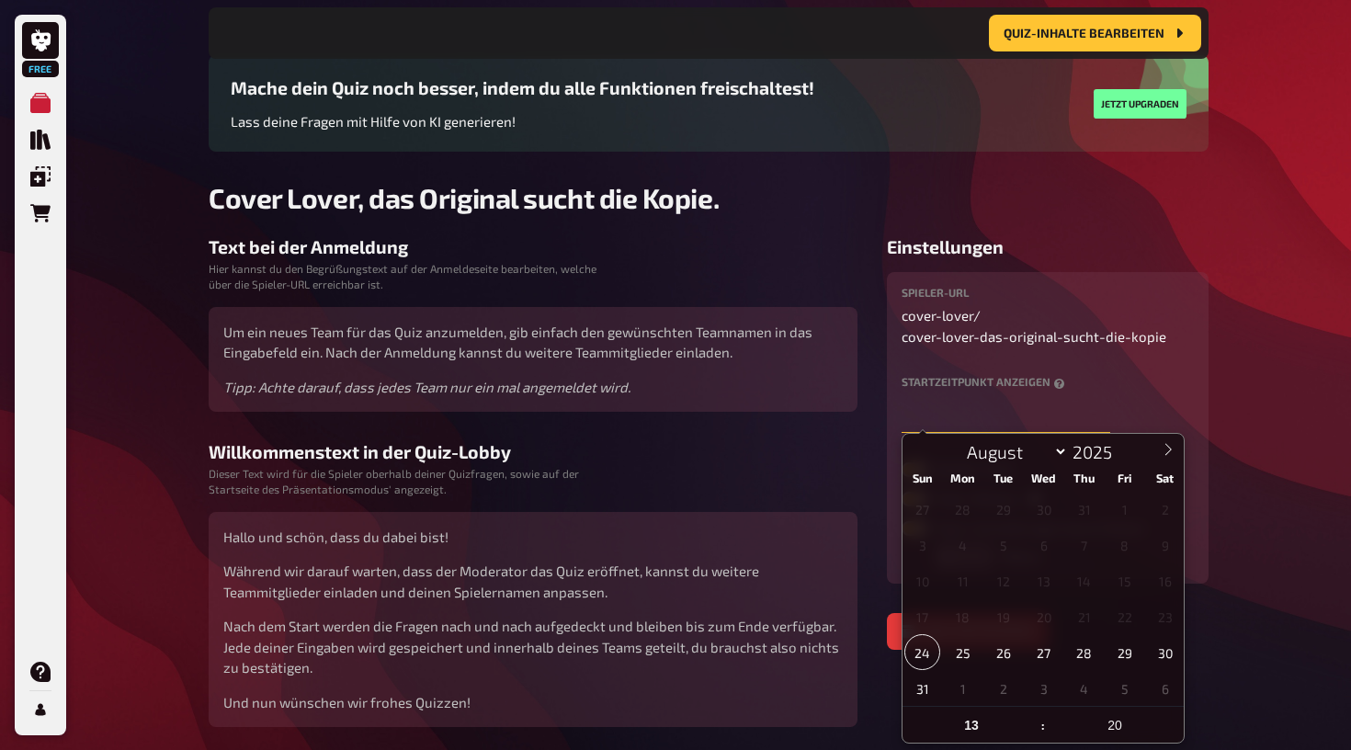
click at [916, 421] on input "text" at bounding box center [1006, 414] width 209 height 37
click at [1114, 724] on input "20" at bounding box center [1115, 725] width 138 height 37
type input "24.08.2025, 13:20"
click at [1176, 738] on span at bounding box center [1177, 734] width 13 height 18
click at [1178, 734] on span at bounding box center [1177, 734] width 13 height 18
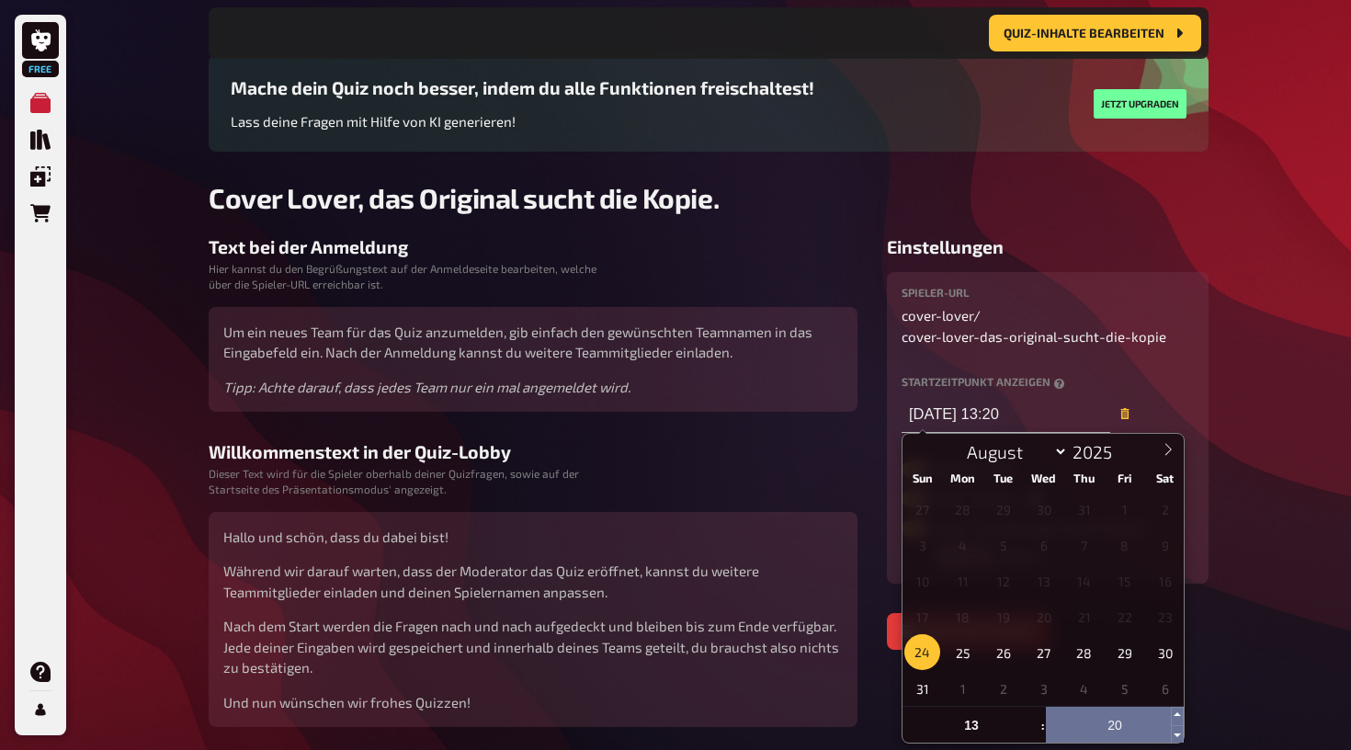
click at [1137, 734] on input "20" at bounding box center [1115, 725] width 138 height 37
click at [1176, 735] on span at bounding box center [1177, 734] width 13 height 18
click at [1120, 731] on input "20" at bounding box center [1115, 725] width 138 height 37
type input "23"
type input "24.08.2025, 13:23"
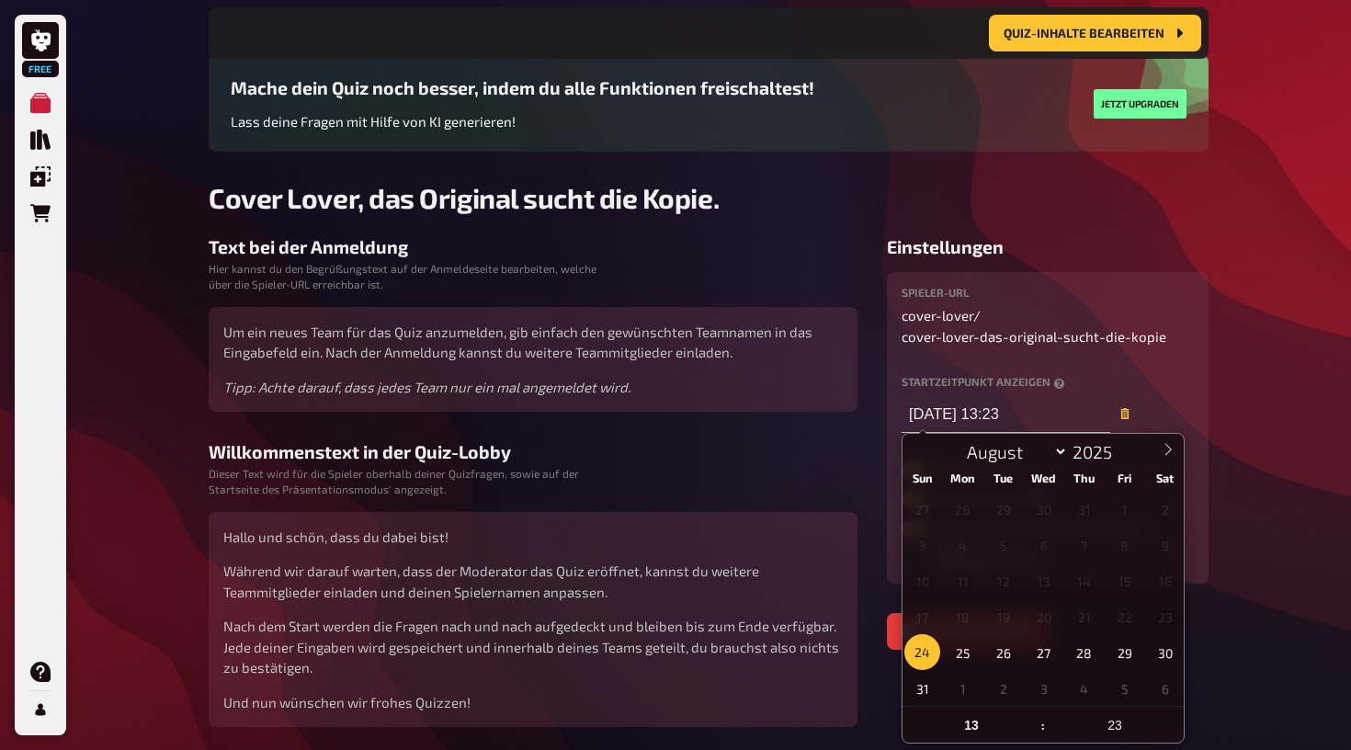
click at [1280, 652] on div "Free Meine Quizze Quiz Sammlung Einblendungen Bestellungen Hilfe Profil 1 Home …" at bounding box center [675, 338] width 1351 height 953
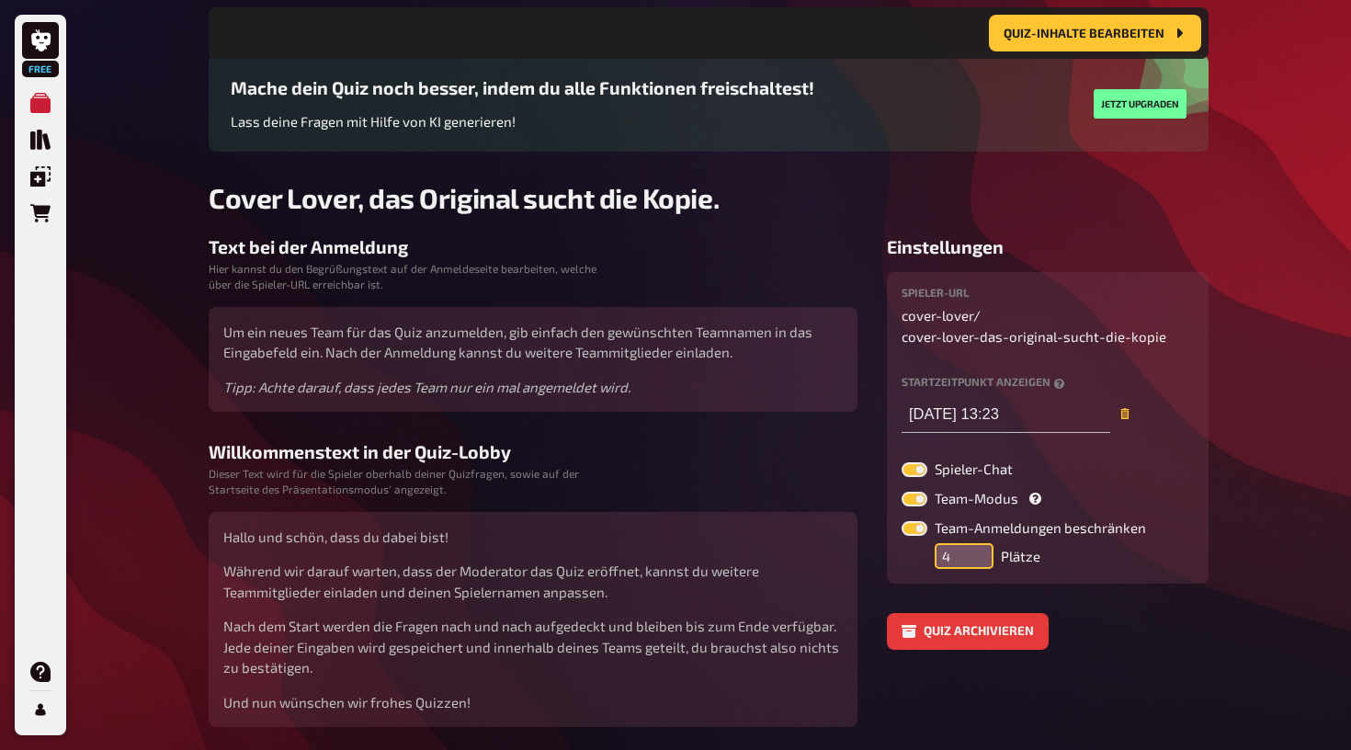
click at [979, 555] on input "4" at bounding box center [964, 556] width 59 height 26
click at [979, 555] on input "3" at bounding box center [964, 556] width 59 height 26
click at [979, 555] on input "2" at bounding box center [964, 556] width 59 height 26
type input "1"
click at [980, 560] on input "1" at bounding box center [964, 556] width 59 height 26
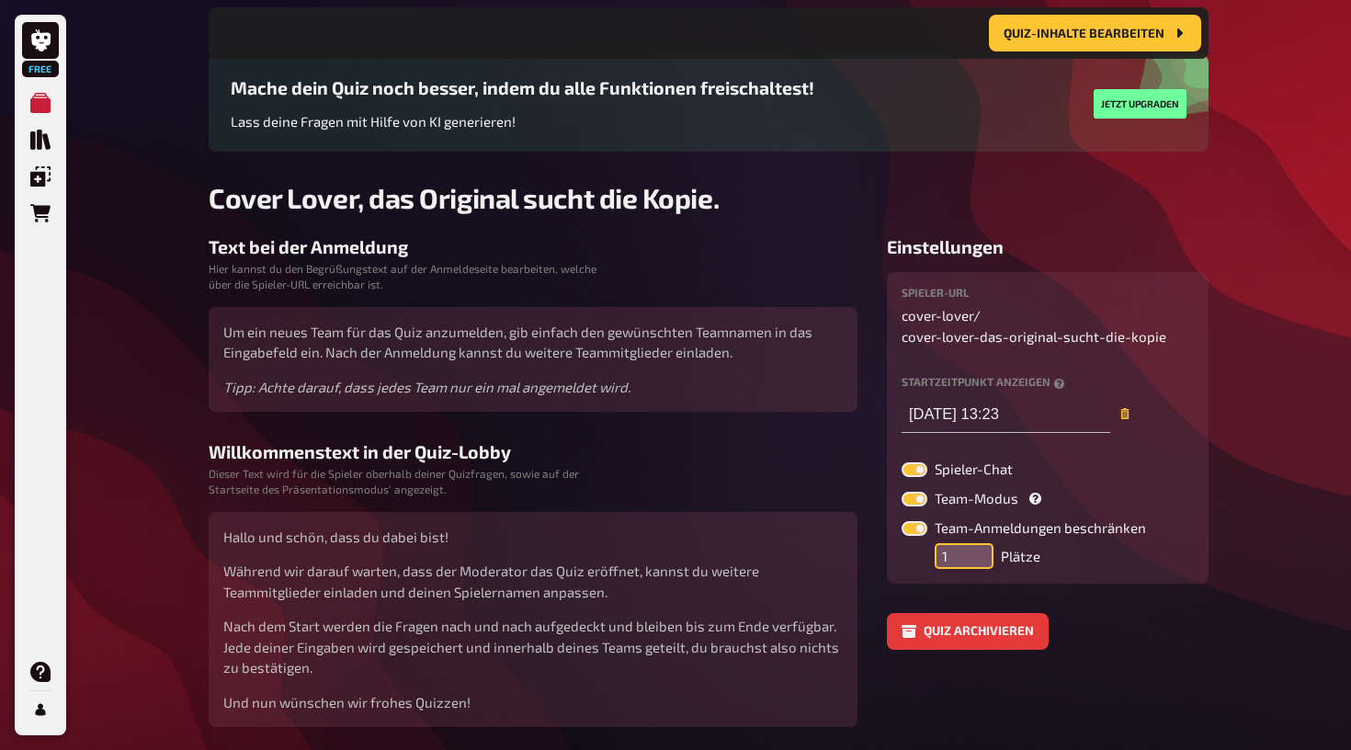
click at [980, 560] on input "1" at bounding box center [964, 556] width 59 height 26
click at [953, 552] on input "1" at bounding box center [964, 556] width 59 height 26
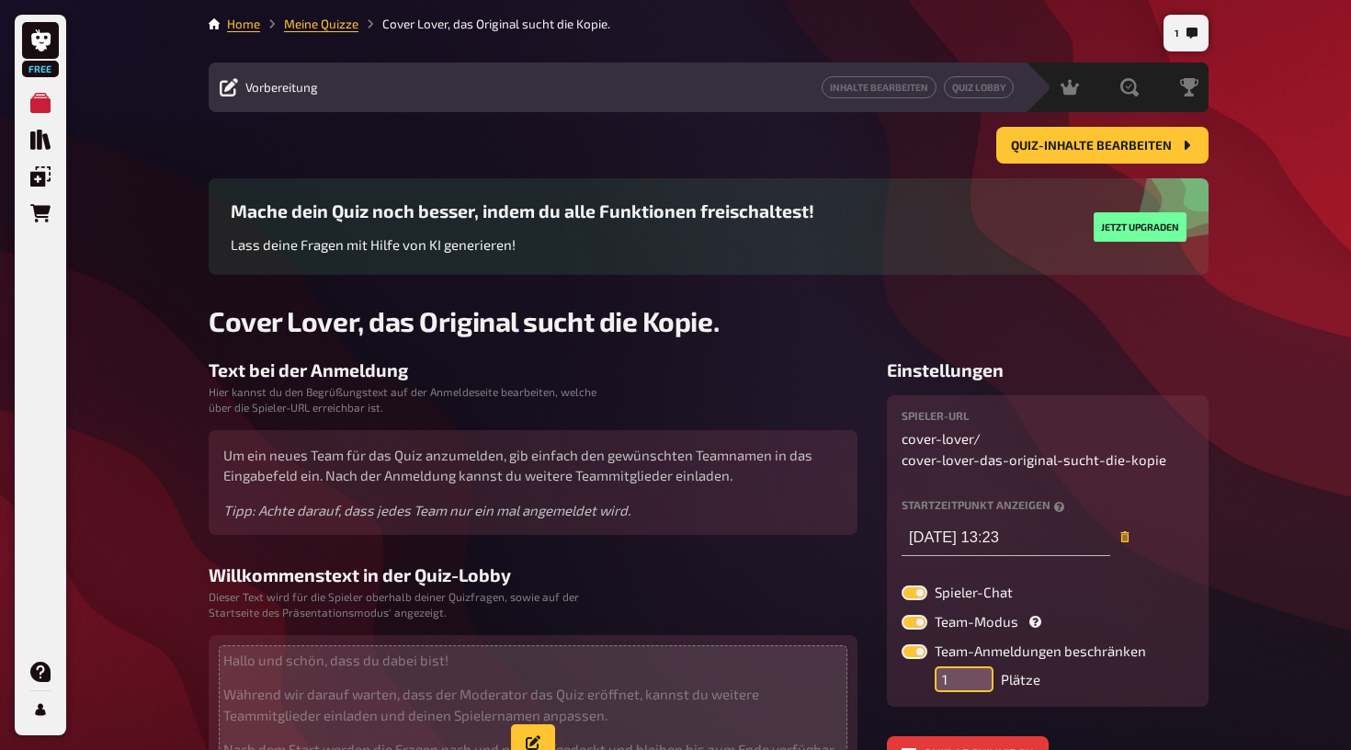
scroll to position [0, 0]
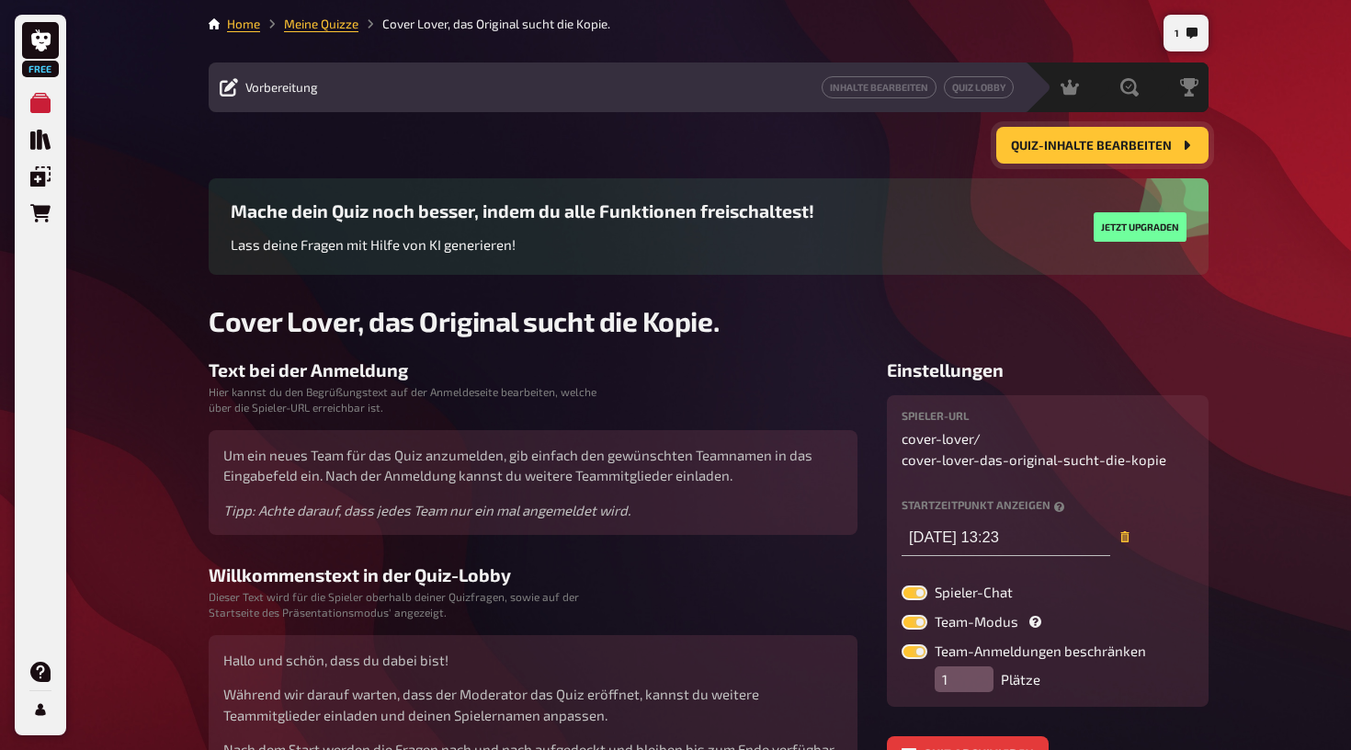
click at [1063, 152] on span "Quiz-Inhalte bearbeiten" at bounding box center [1091, 146] width 161 height 13
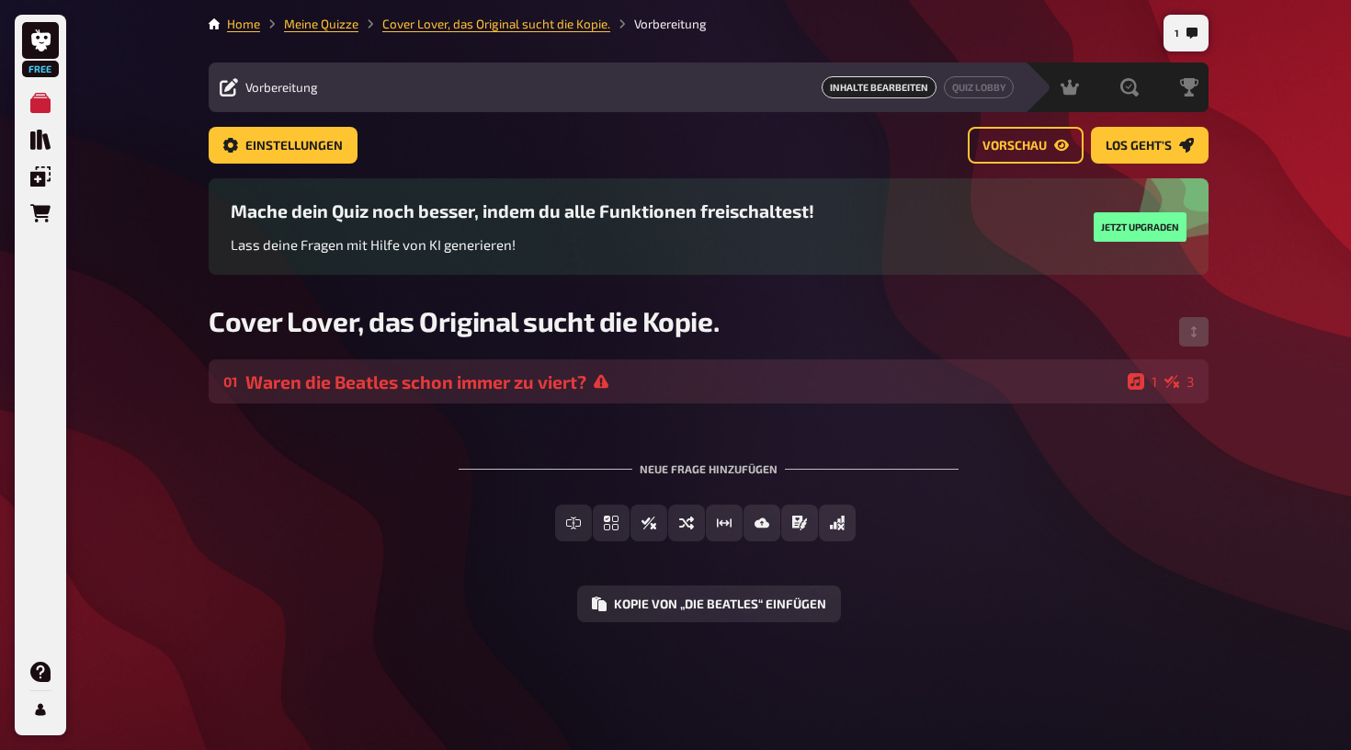
click at [559, 382] on div "Waren die Beatles schon immer zu viert?" at bounding box center [682, 381] width 875 height 21
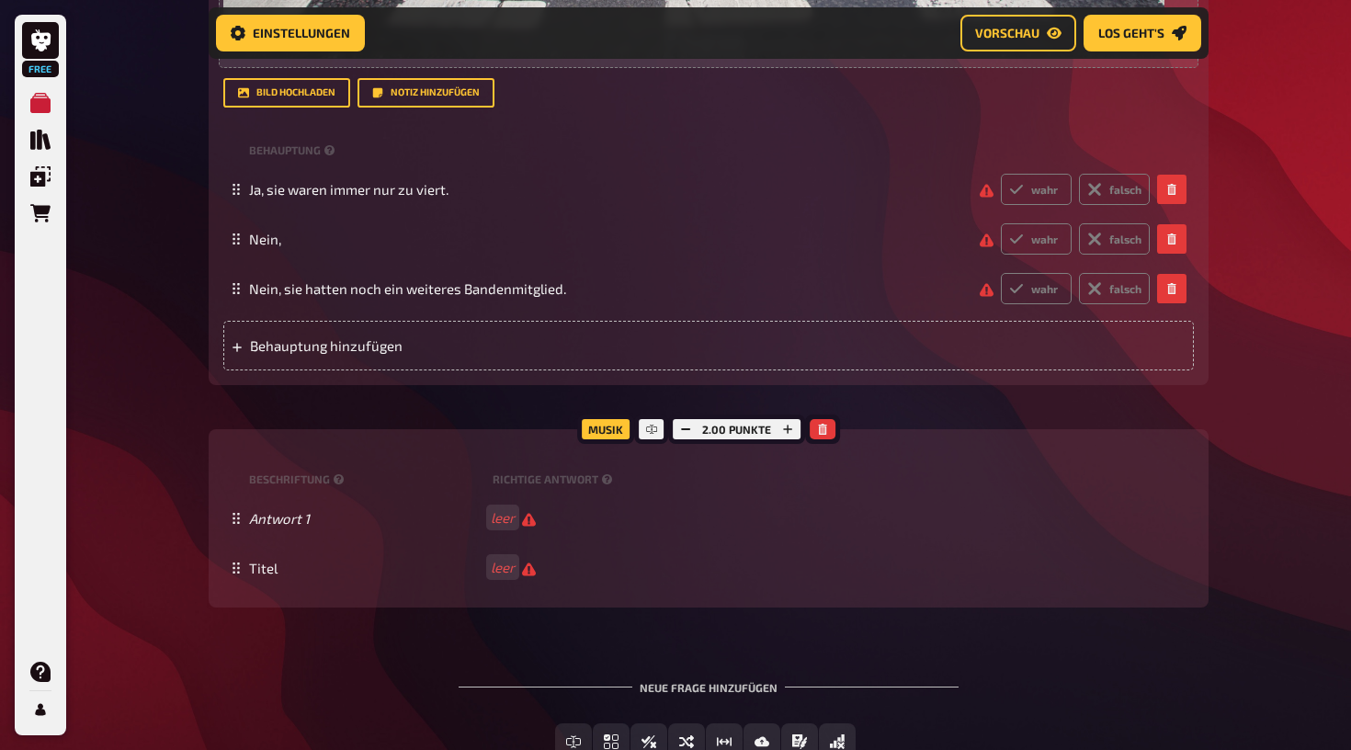
scroll to position [1139, 0]
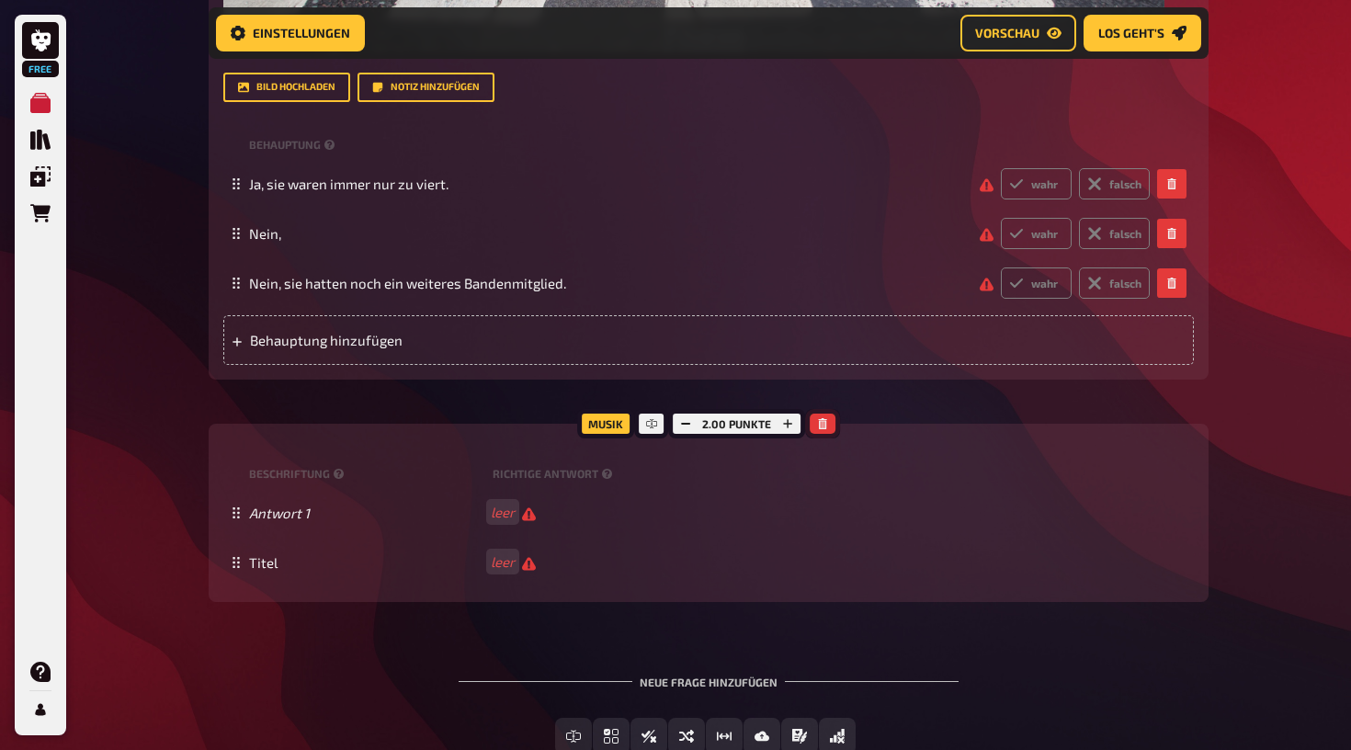
click at [827, 415] on button "button" at bounding box center [823, 424] width 26 height 20
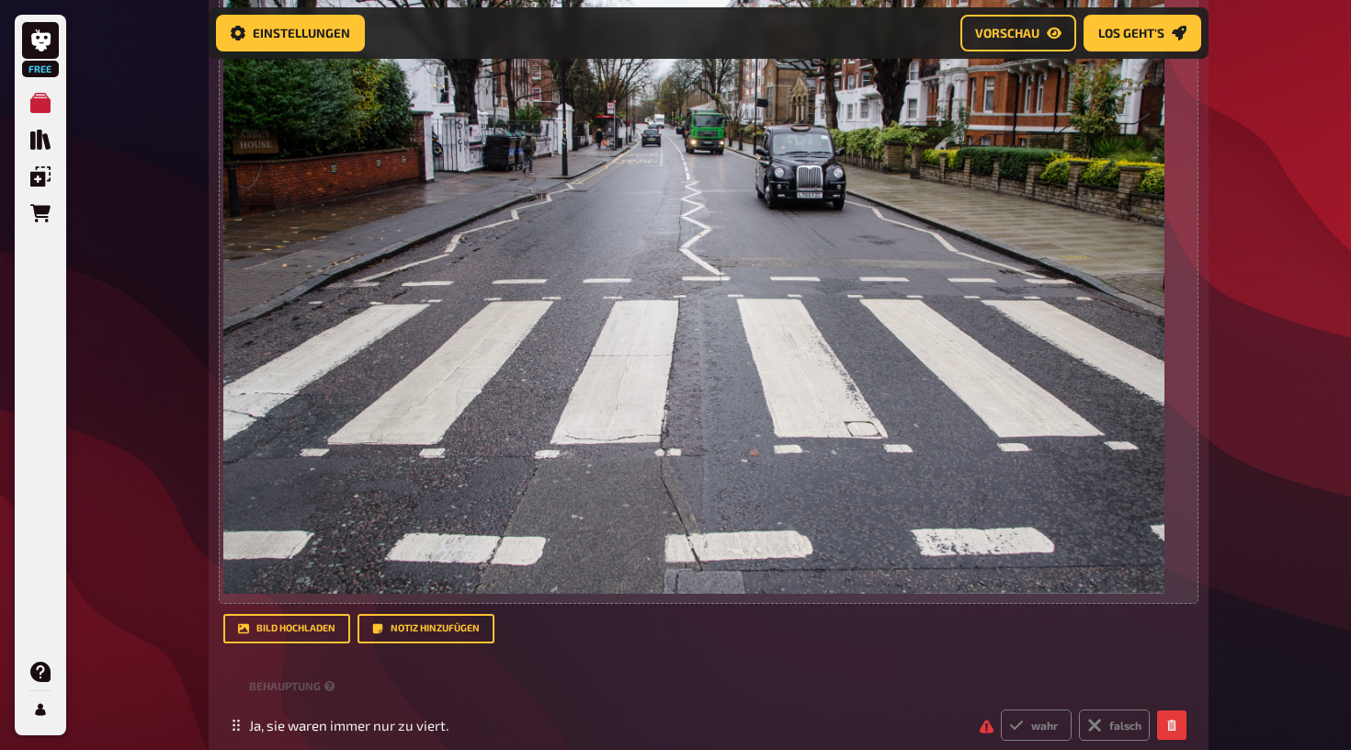
scroll to position [588, 0]
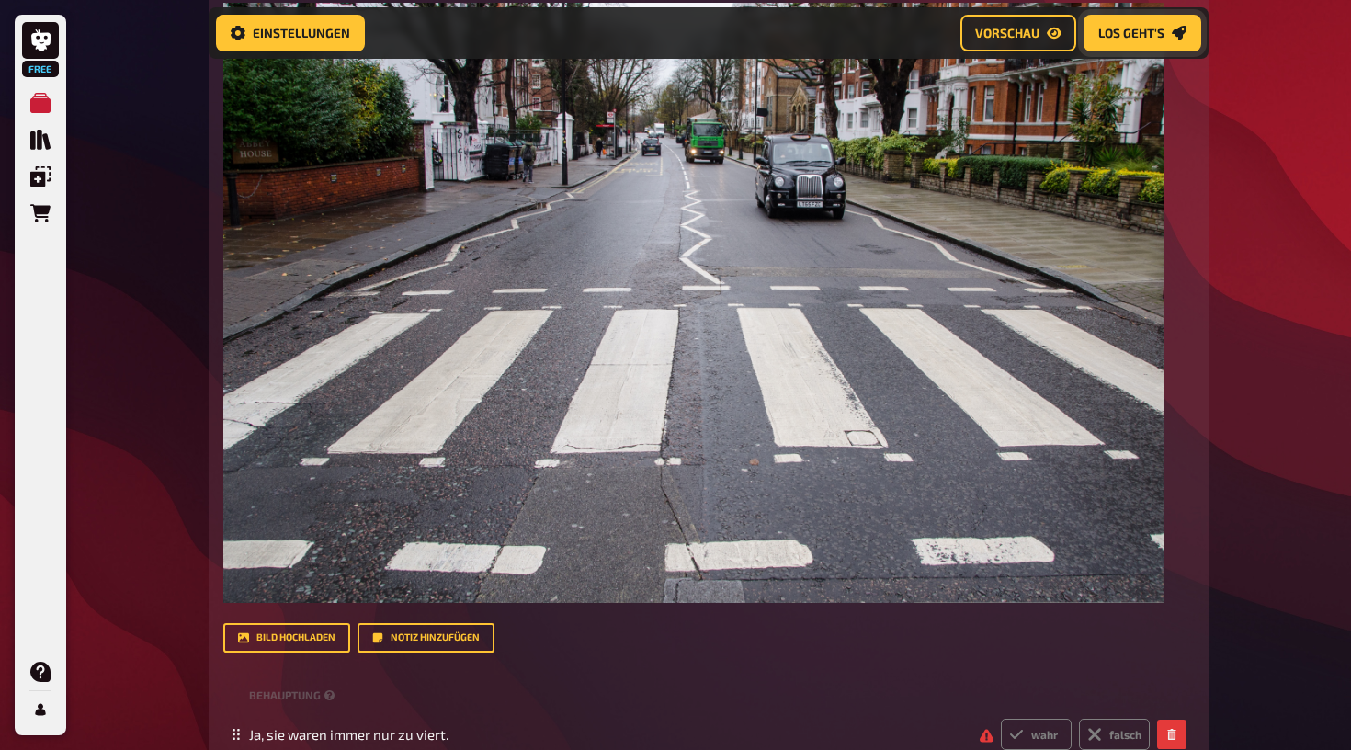
click at [1139, 21] on button "Los geht's" at bounding box center [1143, 33] width 118 height 37
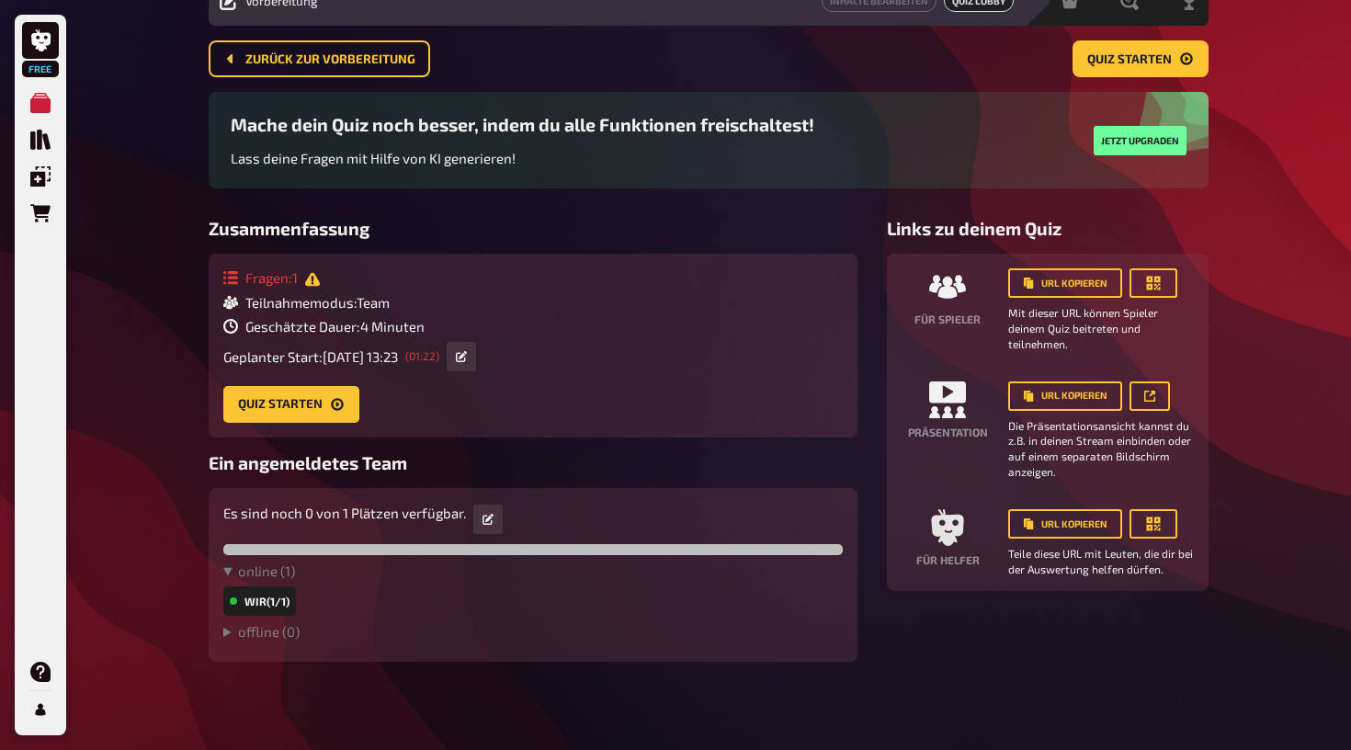
scroll to position [85, 0]
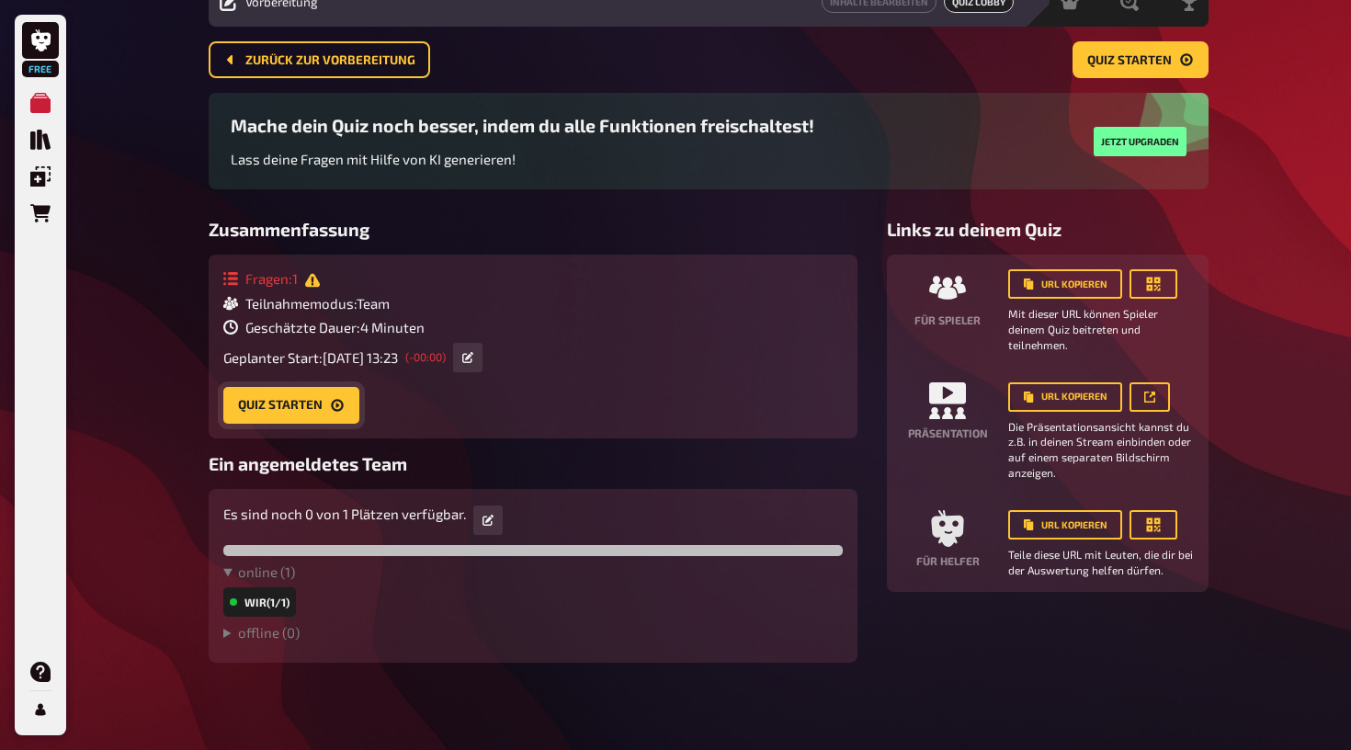
click at [302, 404] on button "Quiz starten" at bounding box center [291, 405] width 136 height 37
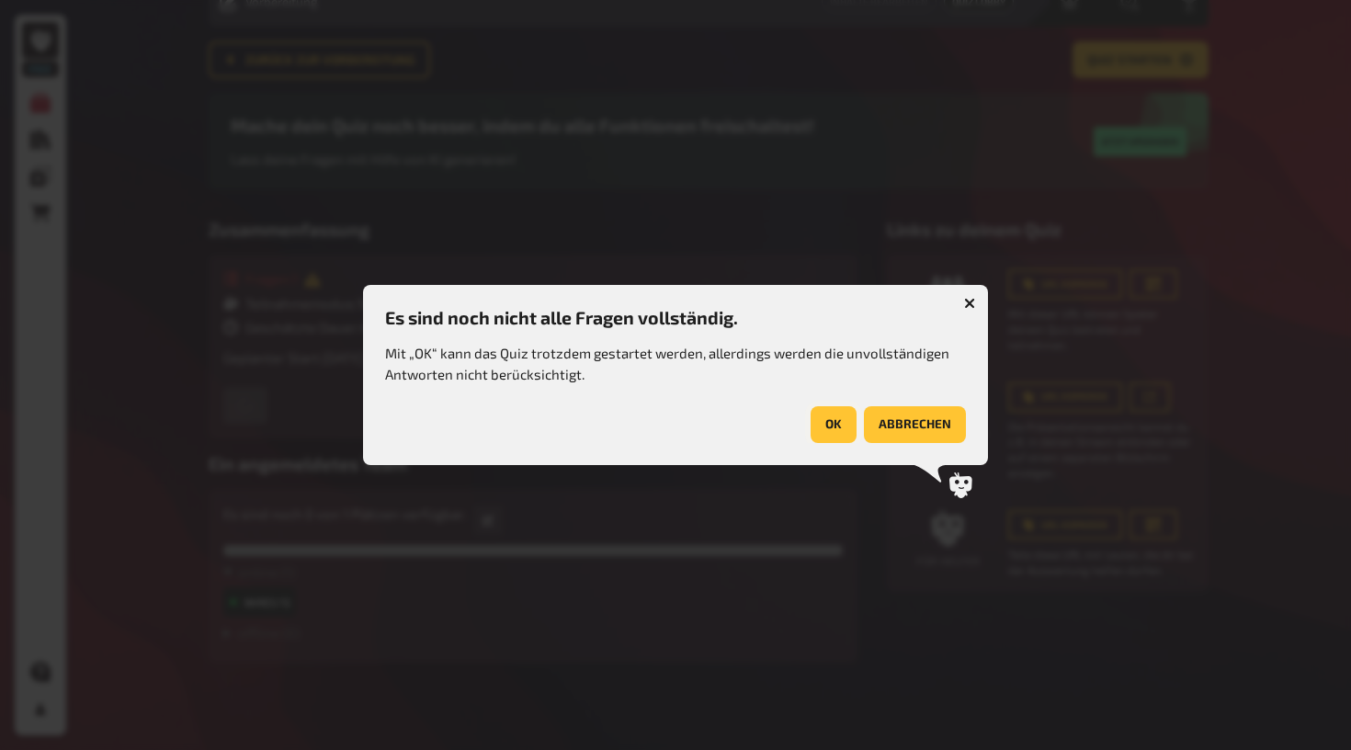
click at [842, 423] on button "OK" at bounding box center [834, 424] width 46 height 37
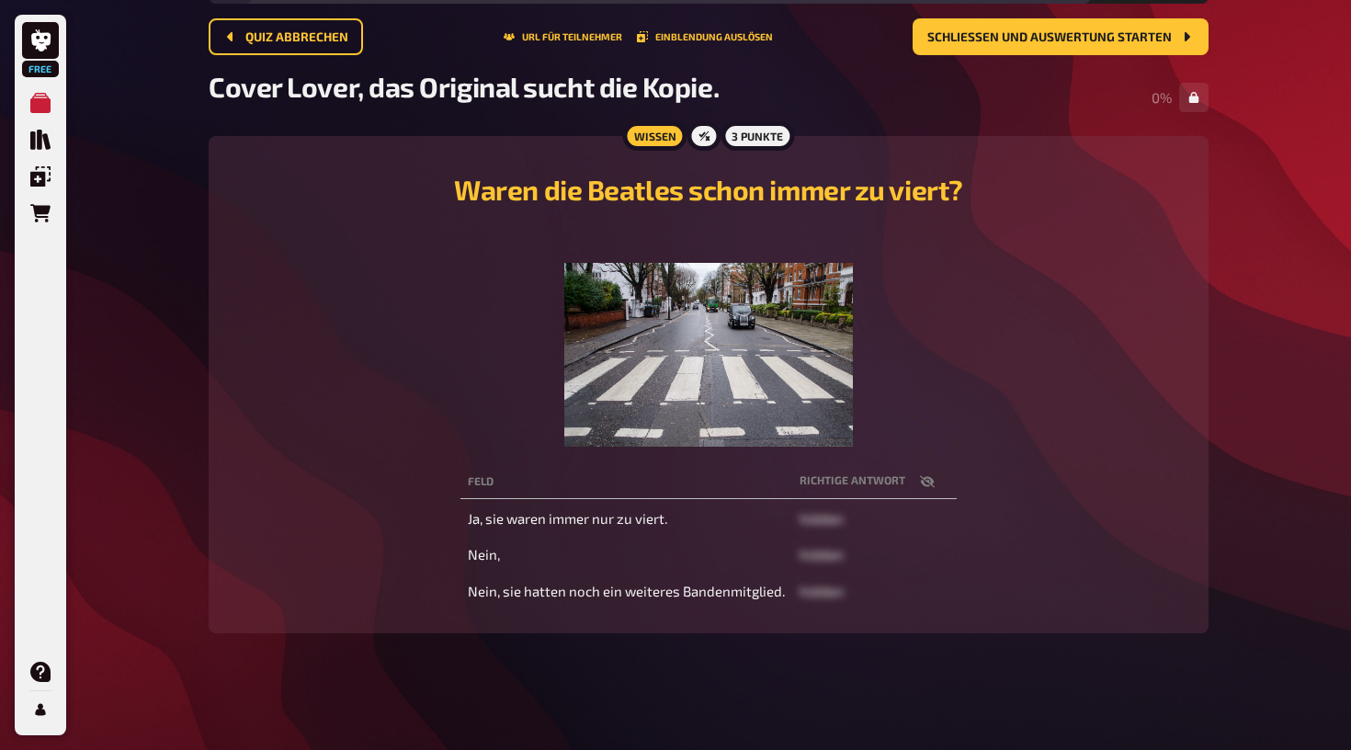
scroll to position [108, 0]
click at [782, 482] on th "Feld" at bounding box center [627, 483] width 332 height 34
click at [861, 485] on th "Richtige Antwort" at bounding box center [874, 483] width 165 height 34
click at [290, 36] on span "Quiz abbrechen" at bounding box center [296, 38] width 103 height 13
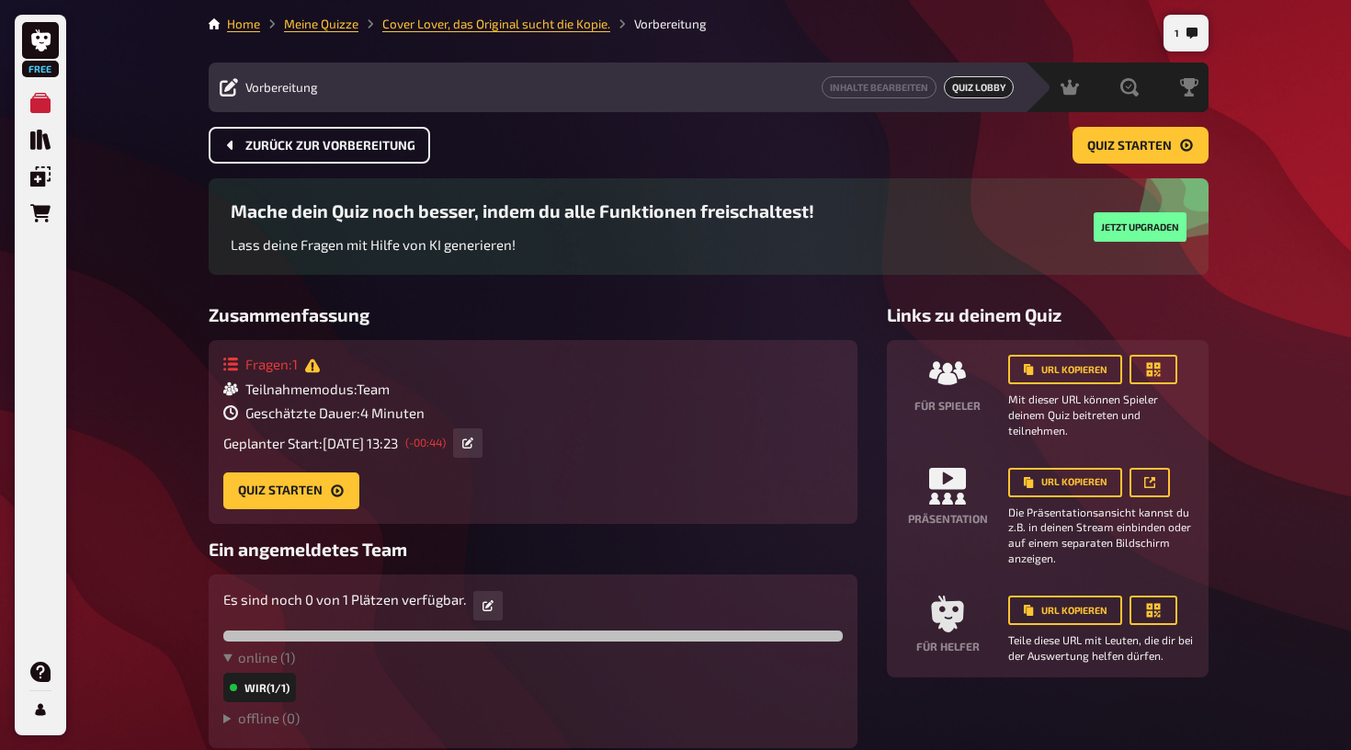
click at [374, 150] on span "Zurück zur Vorbereitung" at bounding box center [330, 146] width 170 height 13
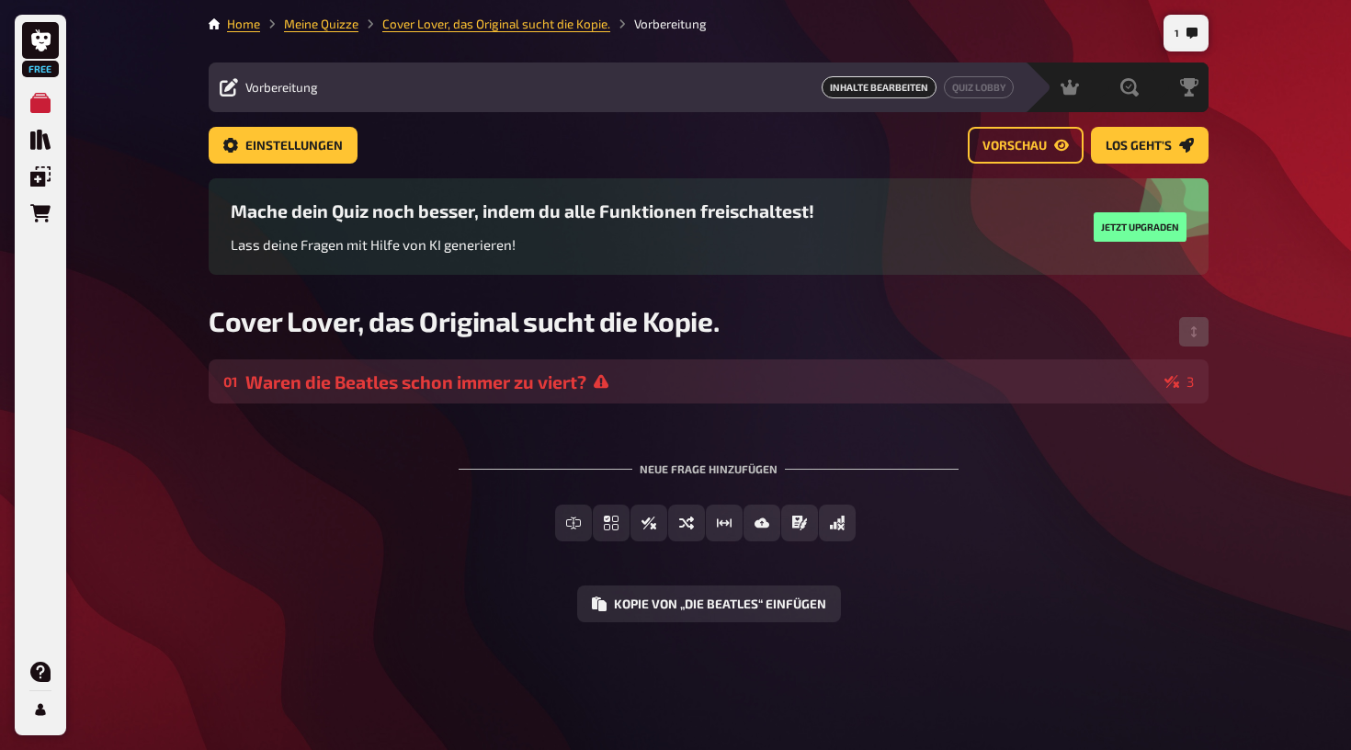
click at [635, 375] on div "Waren die Beatles schon immer zu viert?" at bounding box center [701, 381] width 912 height 21
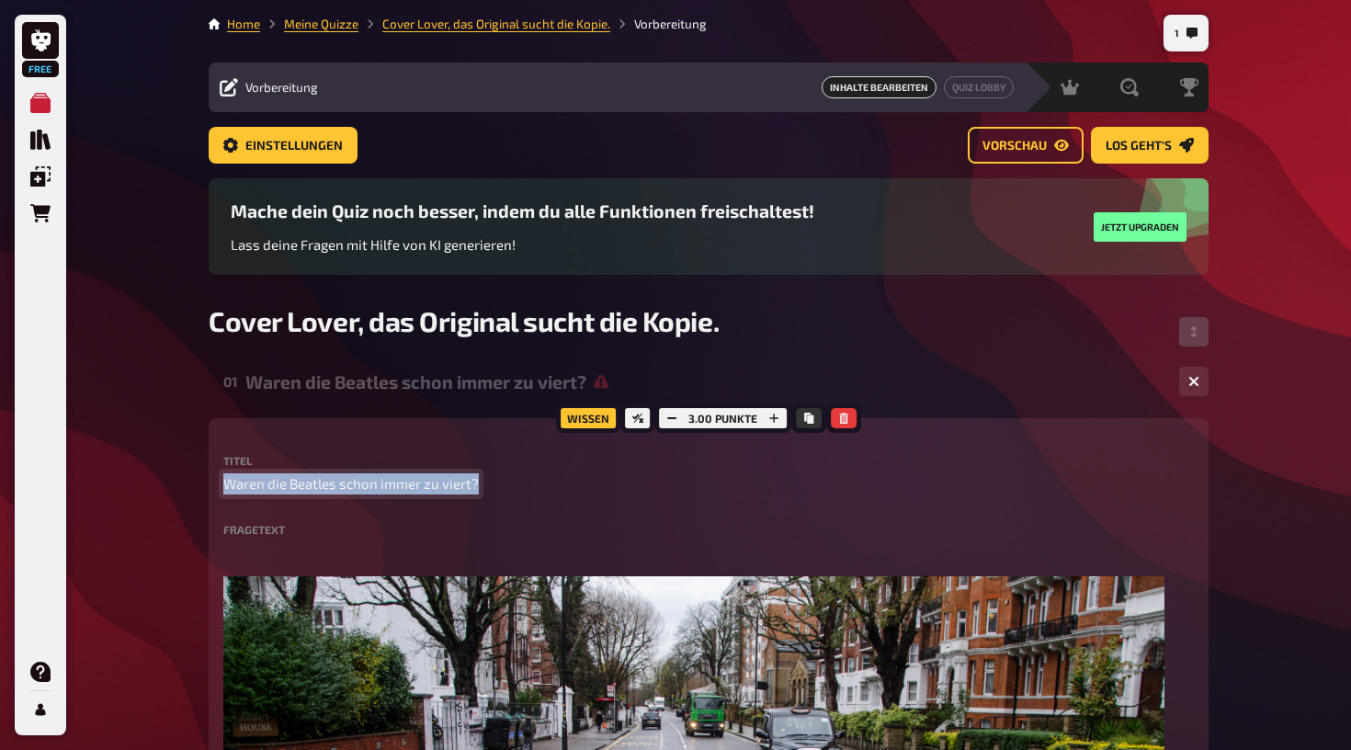
drag, startPoint x: 476, startPoint y: 483, endPoint x: 195, endPoint y: 490, distance: 281.4
copy span "Waren die Beatles schon immer zu viert?"
click at [330, 524] on label "Fragetext" at bounding box center [708, 529] width 971 height 11
click at [272, 526] on label "Fragetext" at bounding box center [708, 529] width 971 height 11
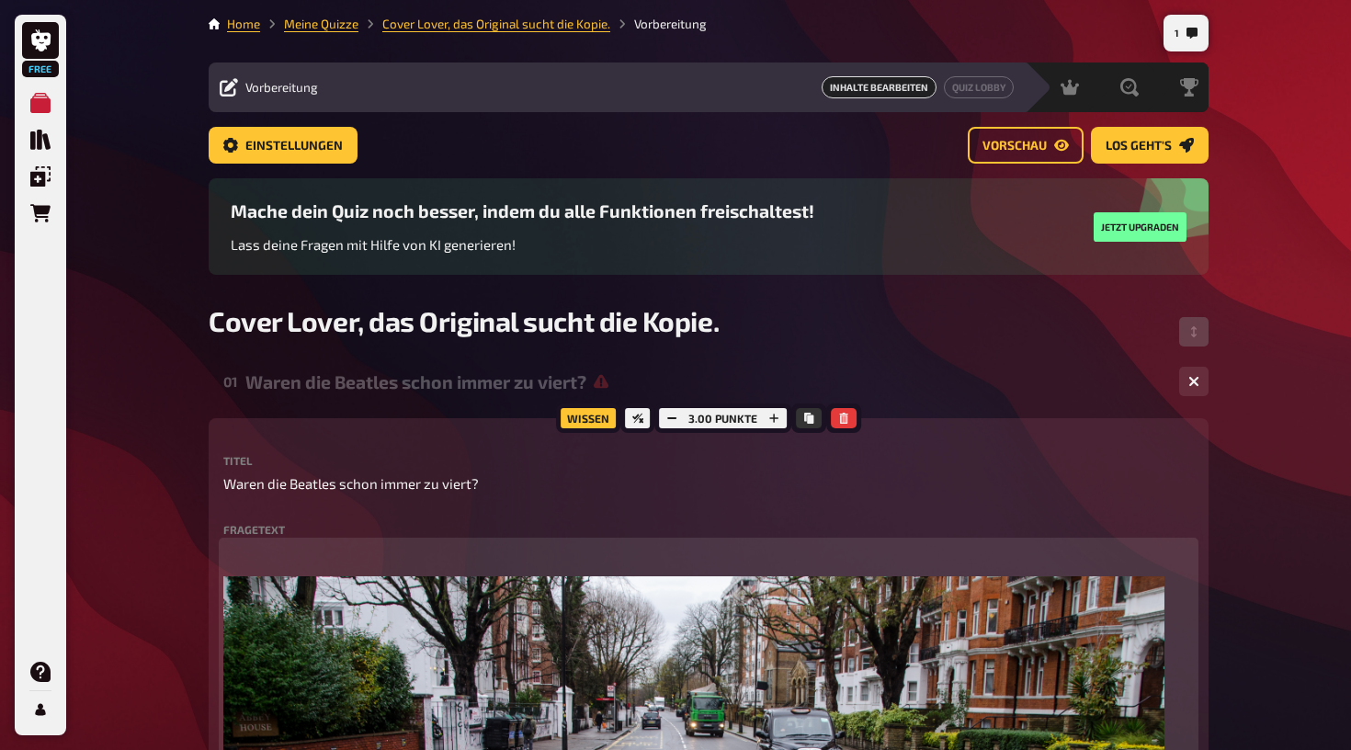
click at [260, 553] on p "﻿" at bounding box center [708, 552] width 971 height 21
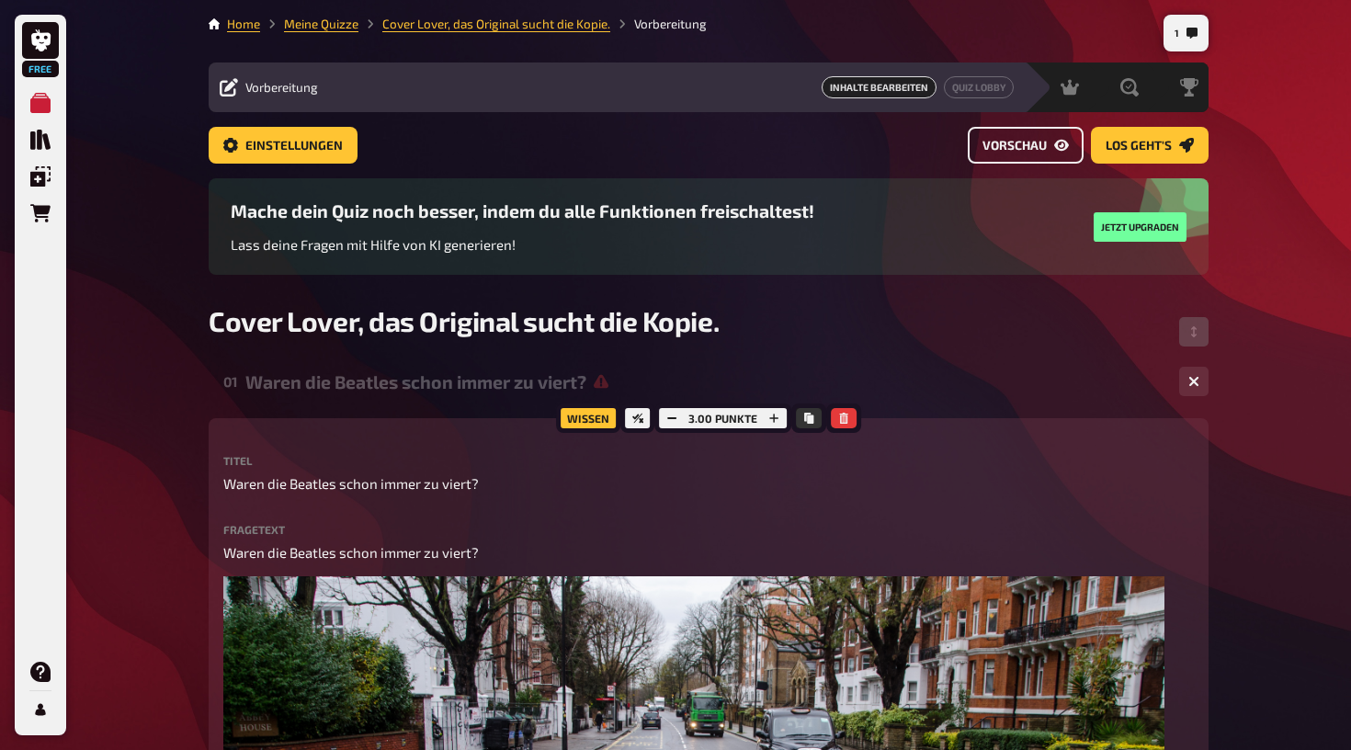
click at [1030, 146] on span "Vorschau" at bounding box center [1015, 146] width 64 height 13
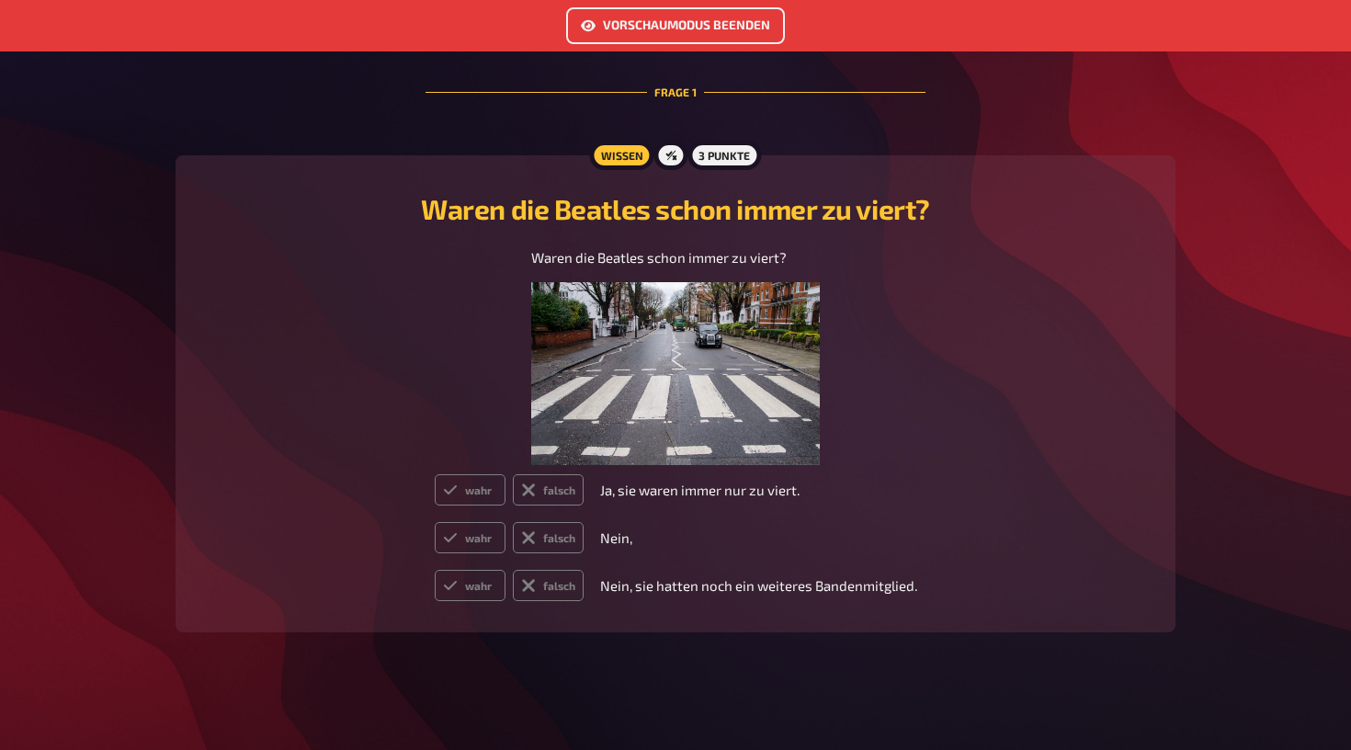
scroll to position [491, 0]
click at [743, 22] on button "Vorschaumodus beenden" at bounding box center [675, 25] width 219 height 37
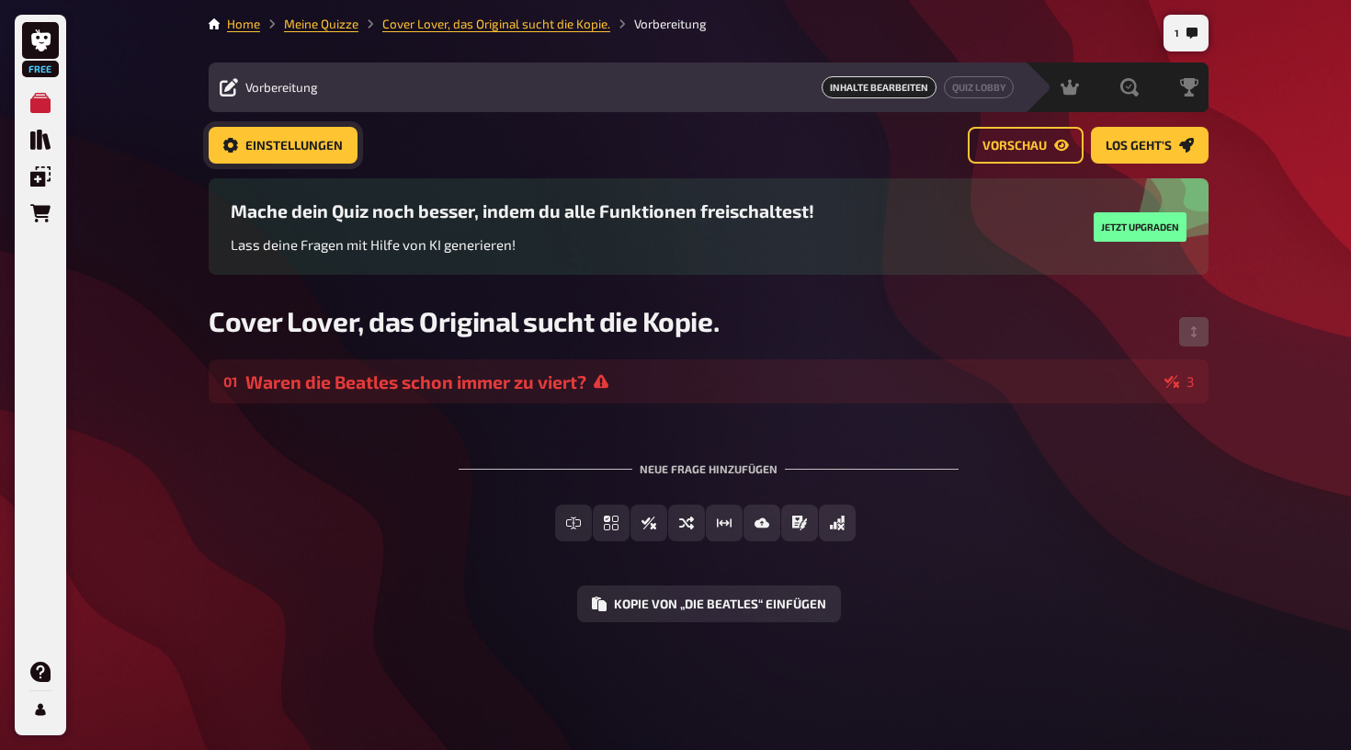
click at [336, 140] on span "Einstellungen" at bounding box center [293, 146] width 97 height 13
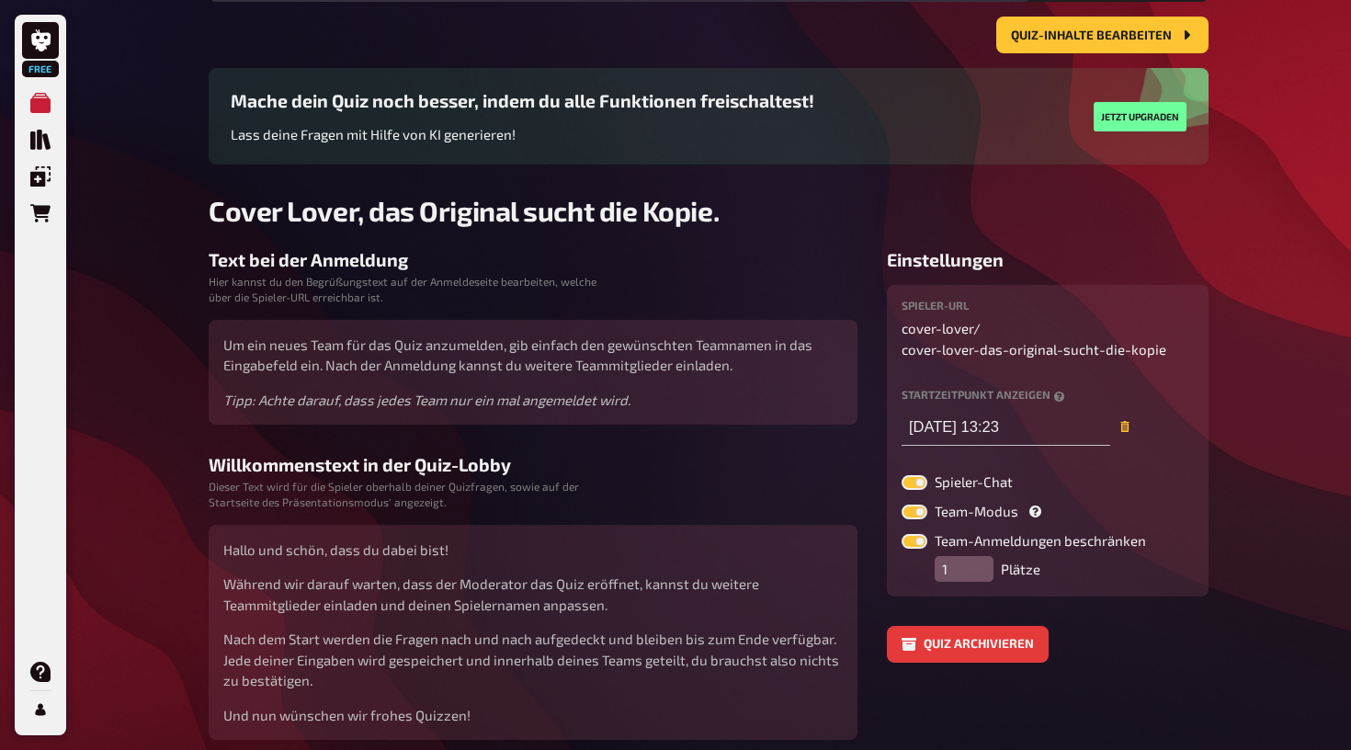
scroll to position [119, 0]
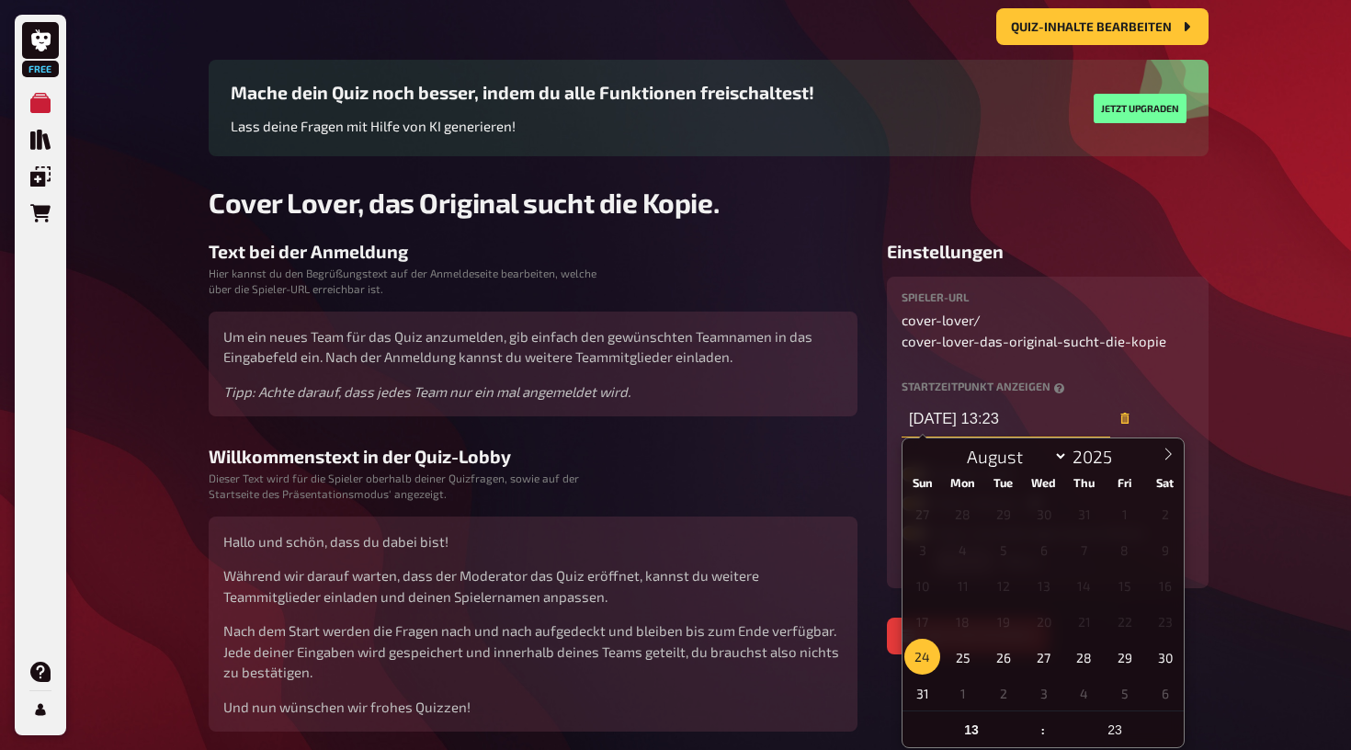
click at [1091, 420] on input "24.08.2025, 13:23" at bounding box center [1006, 419] width 209 height 37
click at [1128, 724] on input "23" at bounding box center [1115, 729] width 138 height 37
type input "25"
type input "24.08.2025, 13:25"
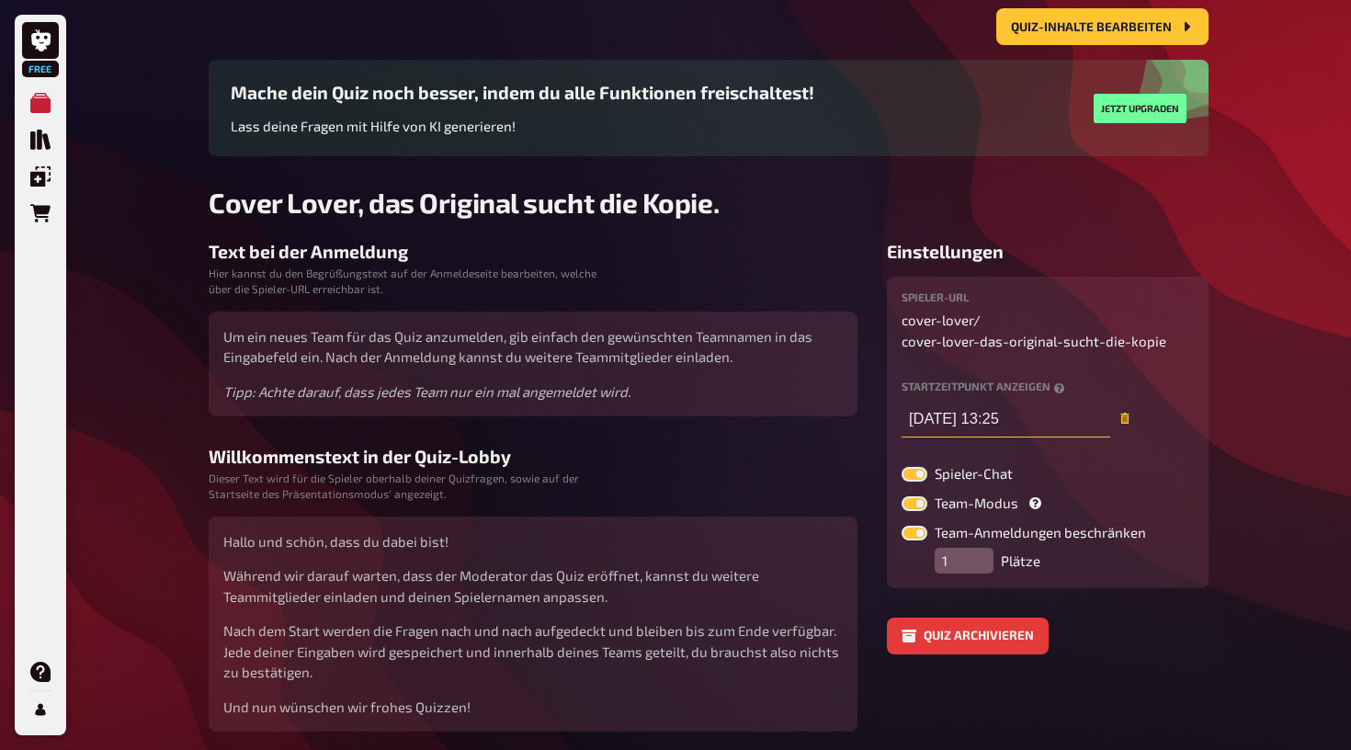
click at [1052, 423] on body "Free Meine Quizze Quiz Sammlung Einblendungen Bestellungen Hilfe Profil 1 Home …" at bounding box center [675, 350] width 1351 height 939
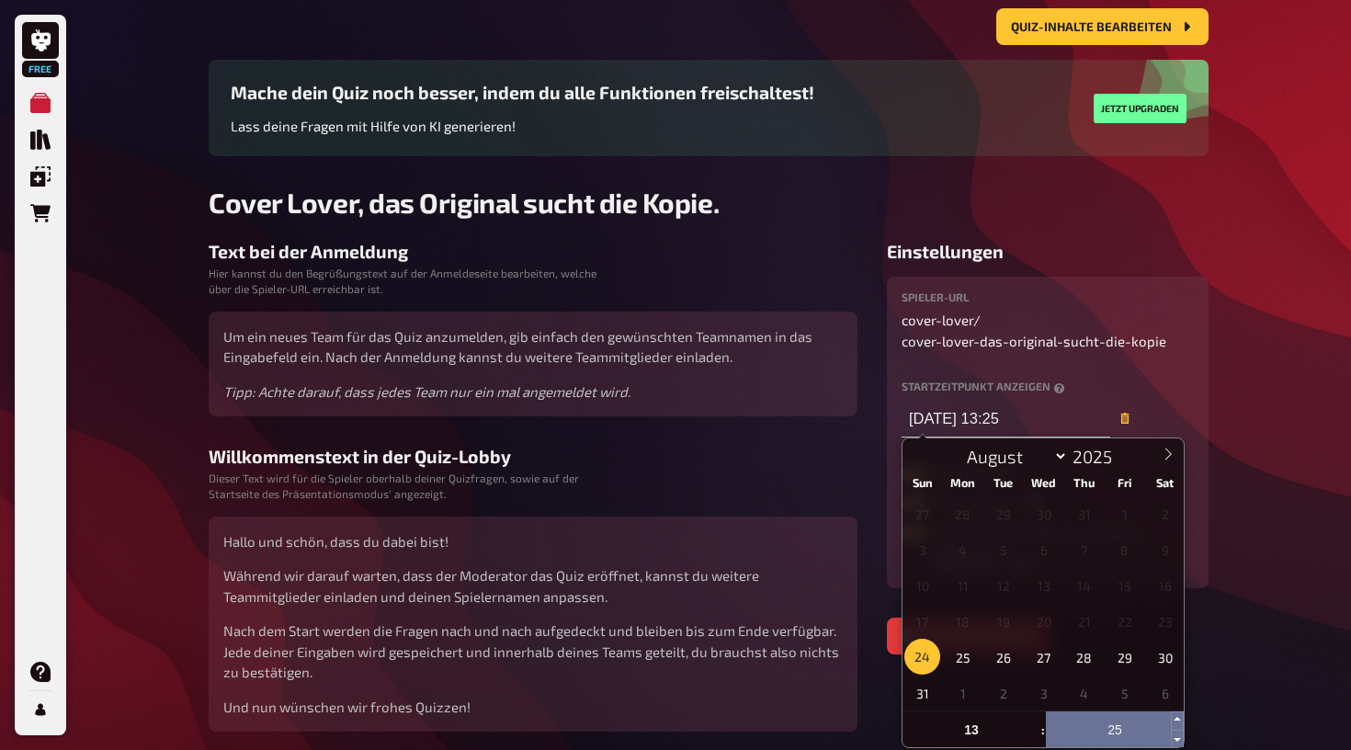
click at [1125, 735] on input "25" at bounding box center [1115, 729] width 138 height 37
type input "26"
type input "24.08.2025, 13:26"
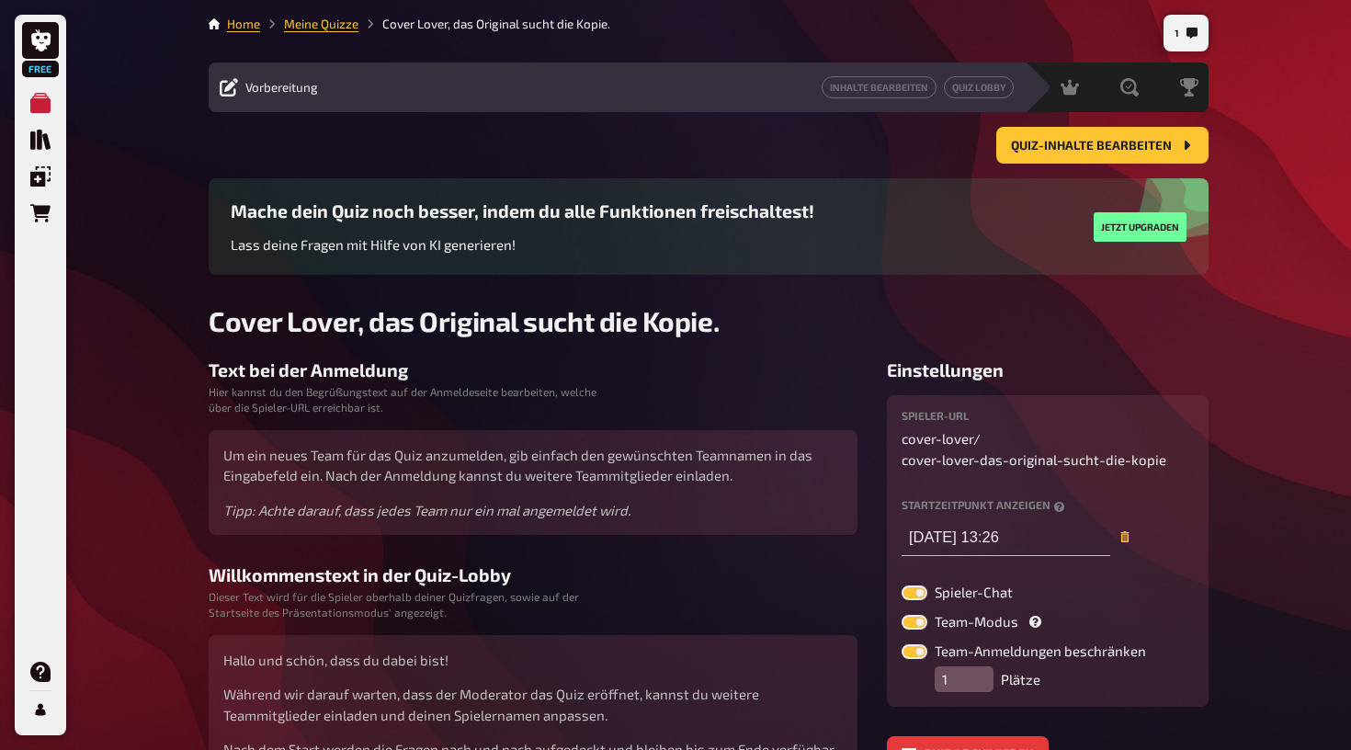
scroll to position [0, 0]
click at [540, 24] on li "Cover Lover, das Original sucht die Kopie." at bounding box center [484, 24] width 252 height 18
click at [1088, 147] on span "Quiz-Inhalte bearbeiten" at bounding box center [1091, 146] width 161 height 13
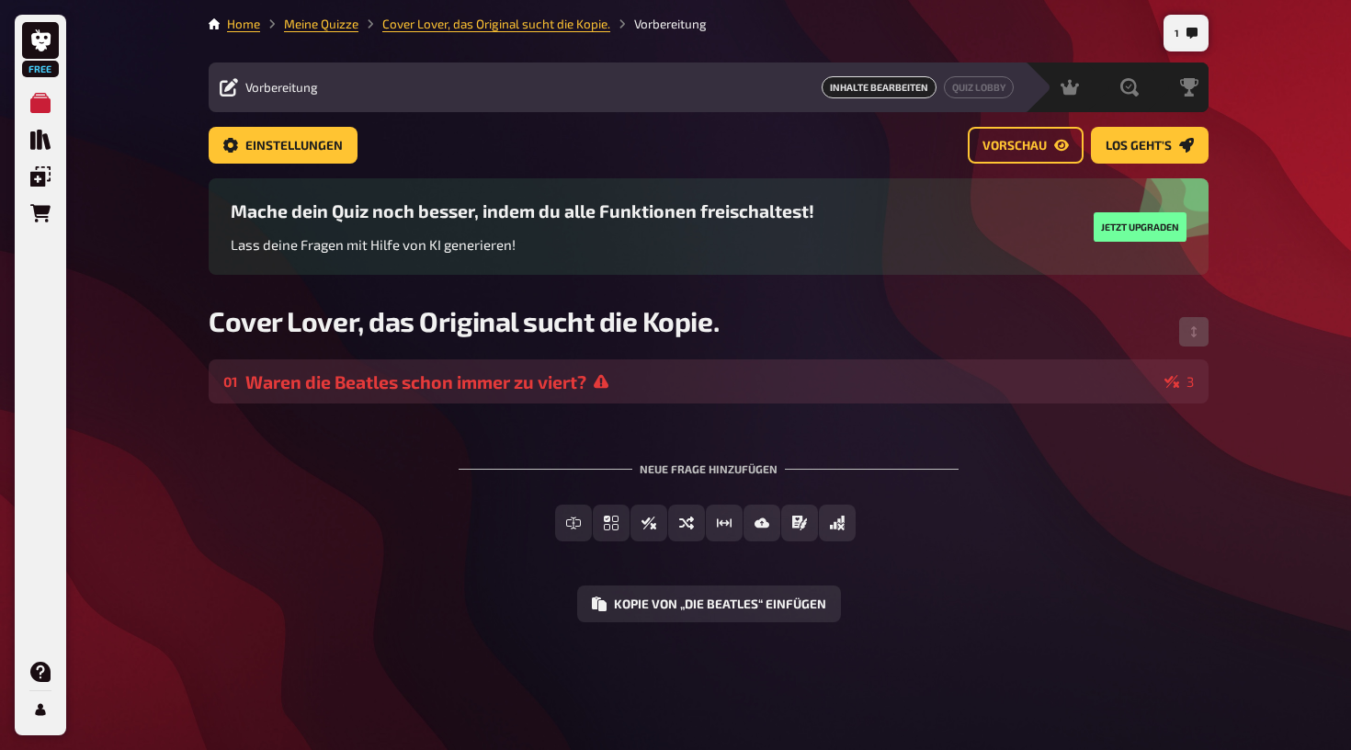
click at [955, 375] on div "Waren die Beatles schon immer zu viert?" at bounding box center [701, 381] width 912 height 21
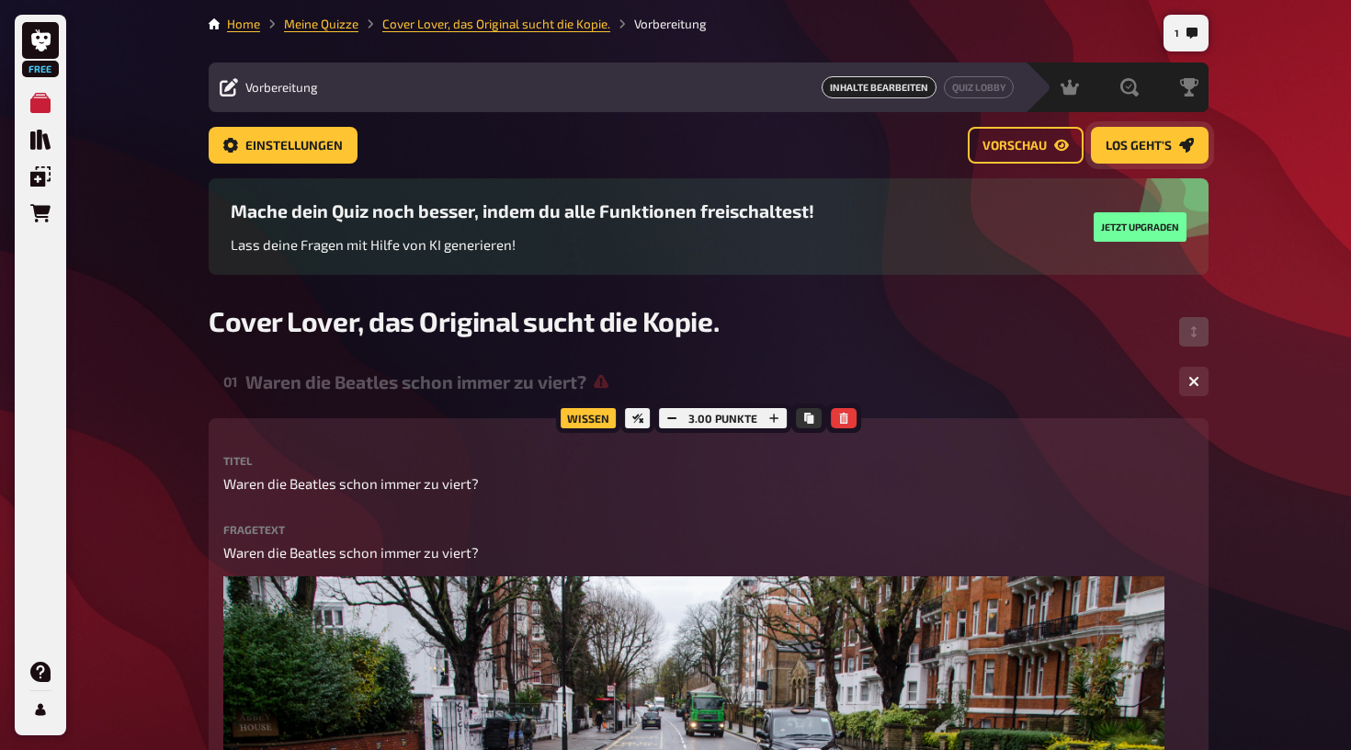
click at [1128, 145] on span "Los geht's" at bounding box center [1139, 146] width 66 height 13
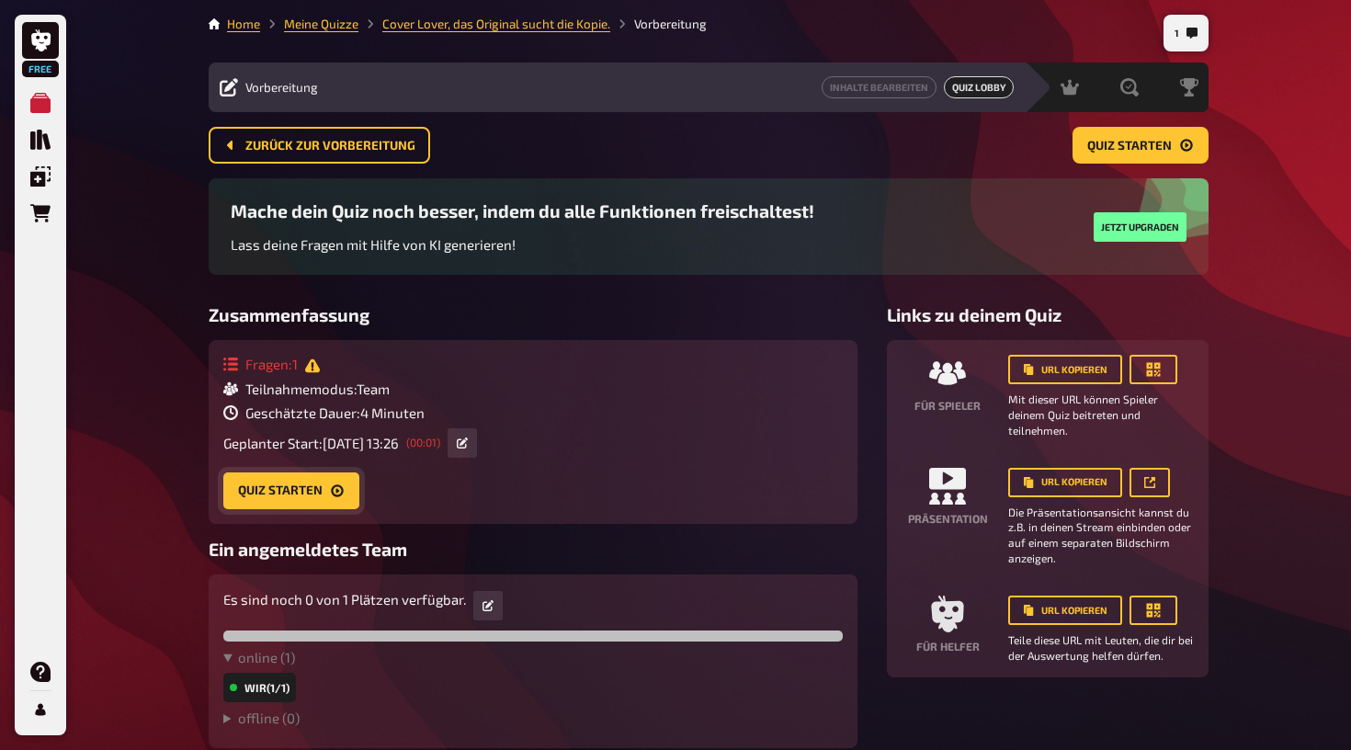
click at [310, 494] on button "Quiz starten" at bounding box center [291, 490] width 136 height 37
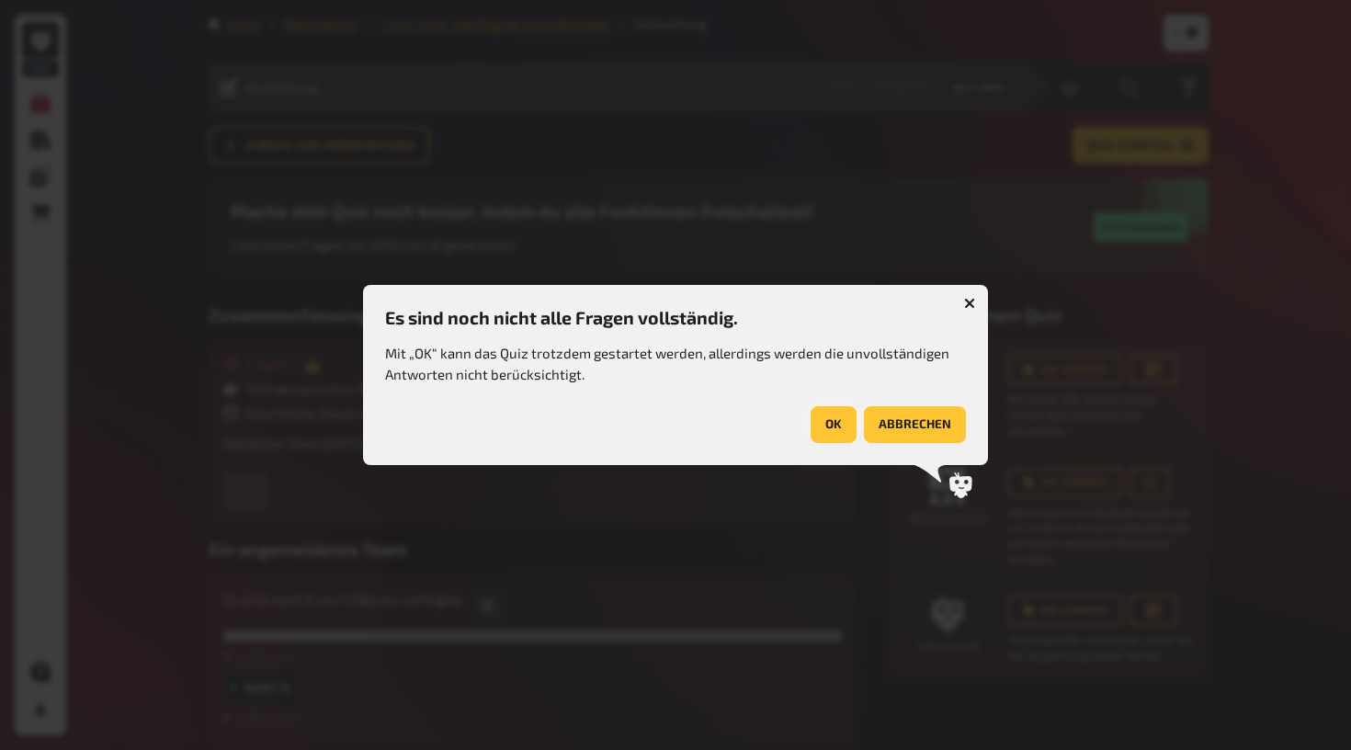
click at [842, 428] on button "OK" at bounding box center [834, 424] width 46 height 37
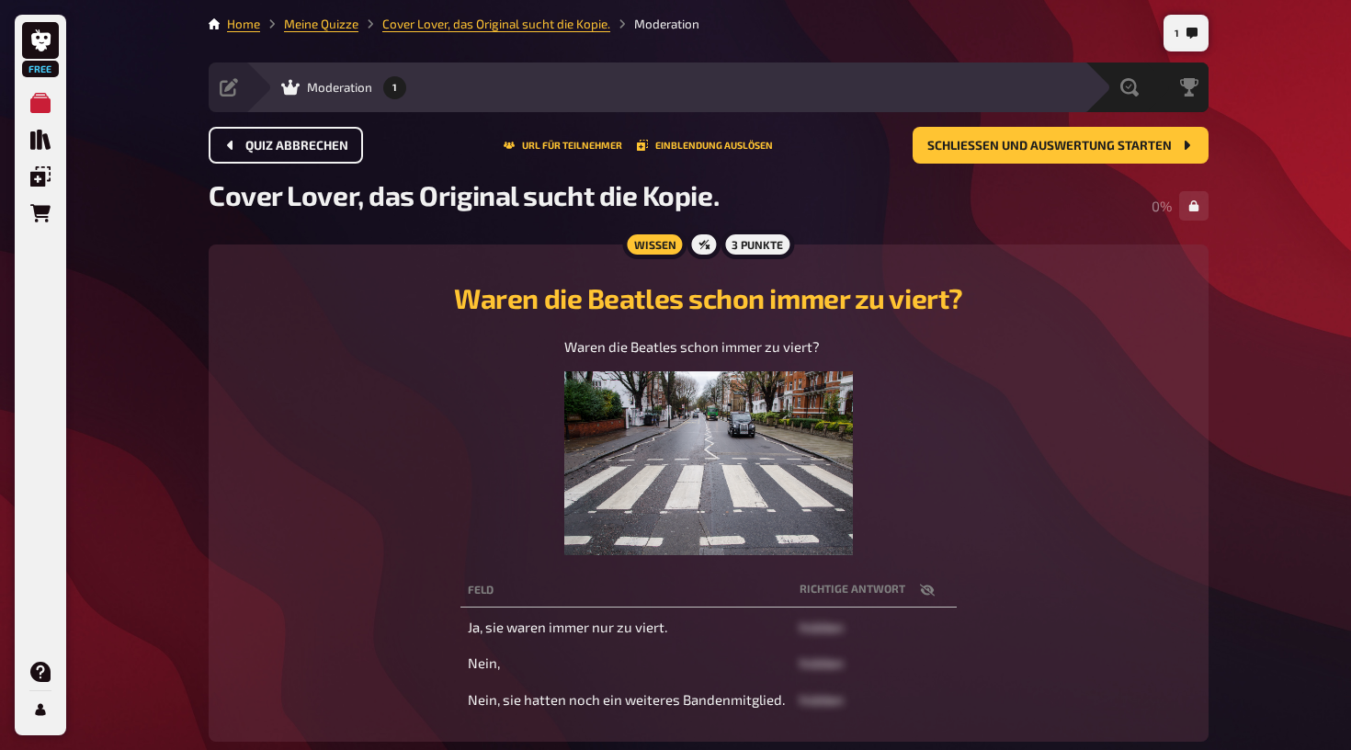
click at [285, 135] on button "Quiz abbrechen" at bounding box center [286, 145] width 154 height 37
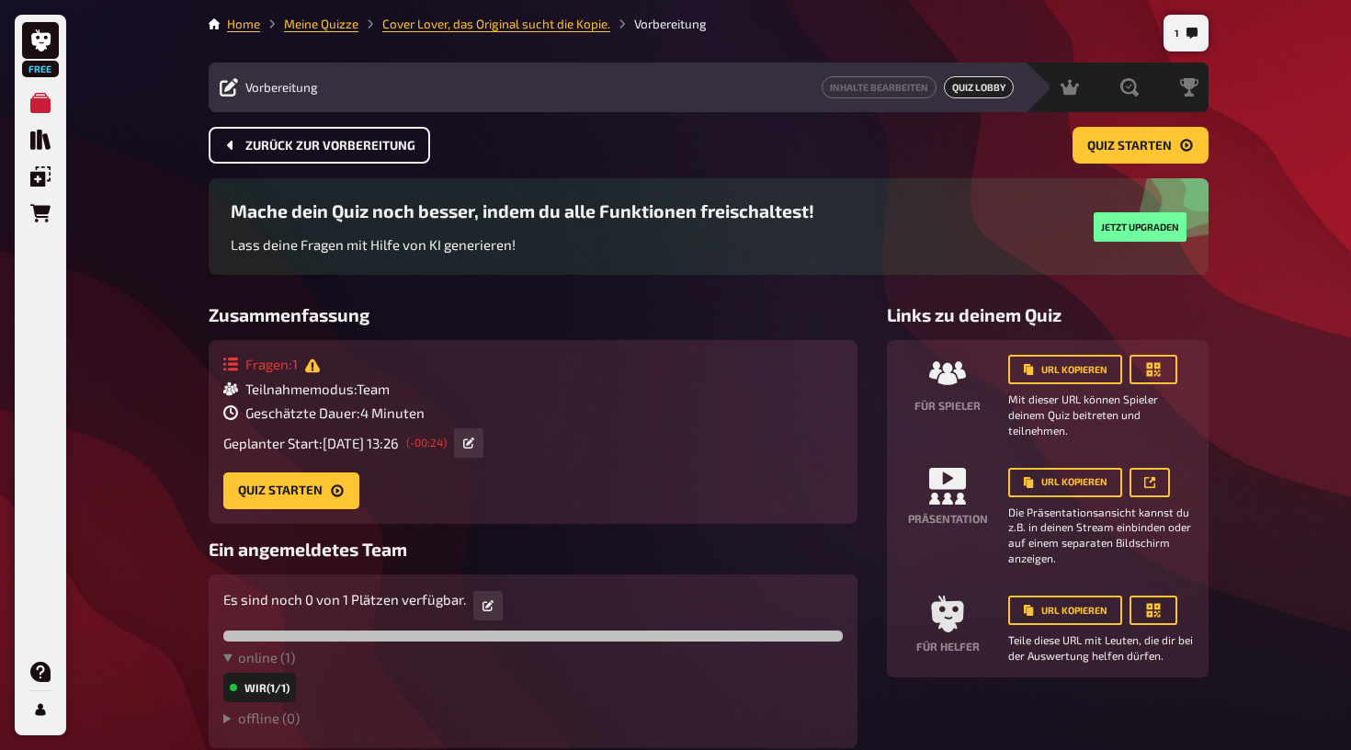
click at [338, 146] on span "Zurück zur Vorbereitung" at bounding box center [330, 146] width 170 height 13
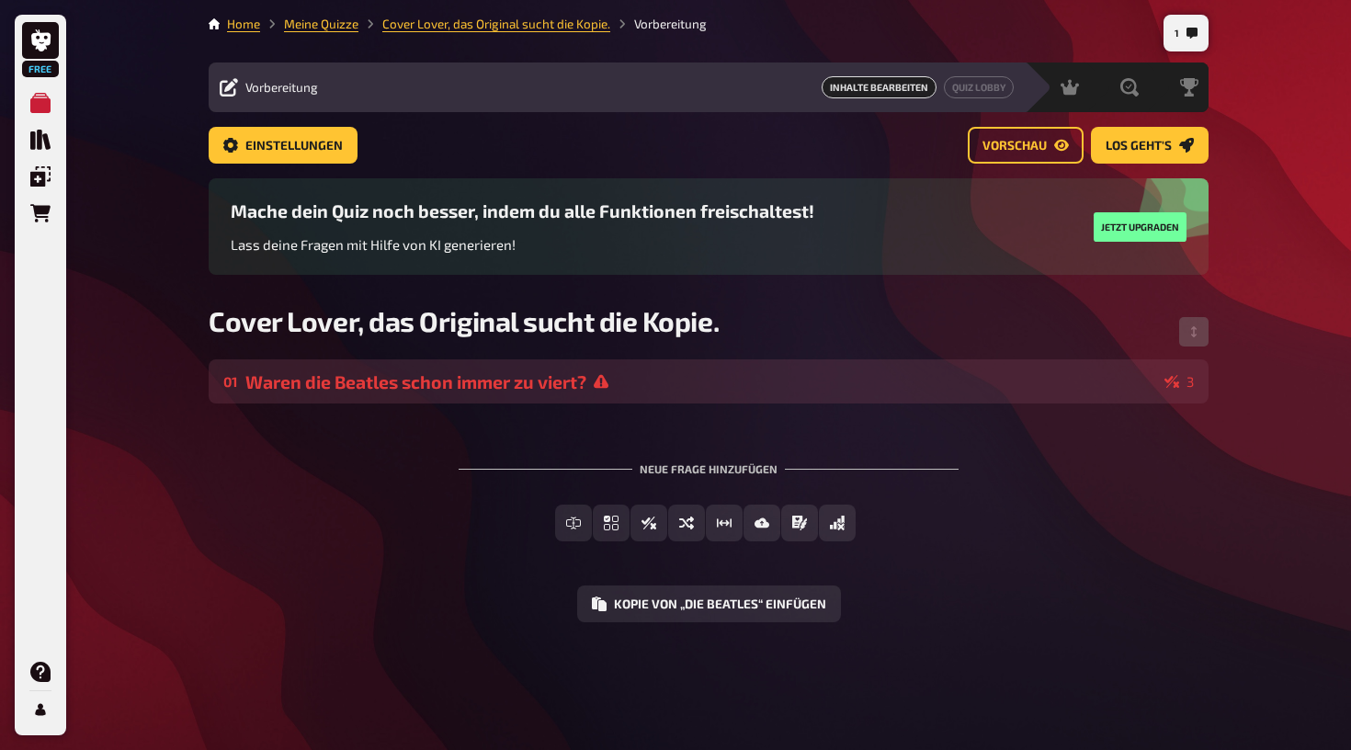
click at [682, 377] on div "Waren die Beatles schon immer zu viert?" at bounding box center [701, 381] width 912 height 21
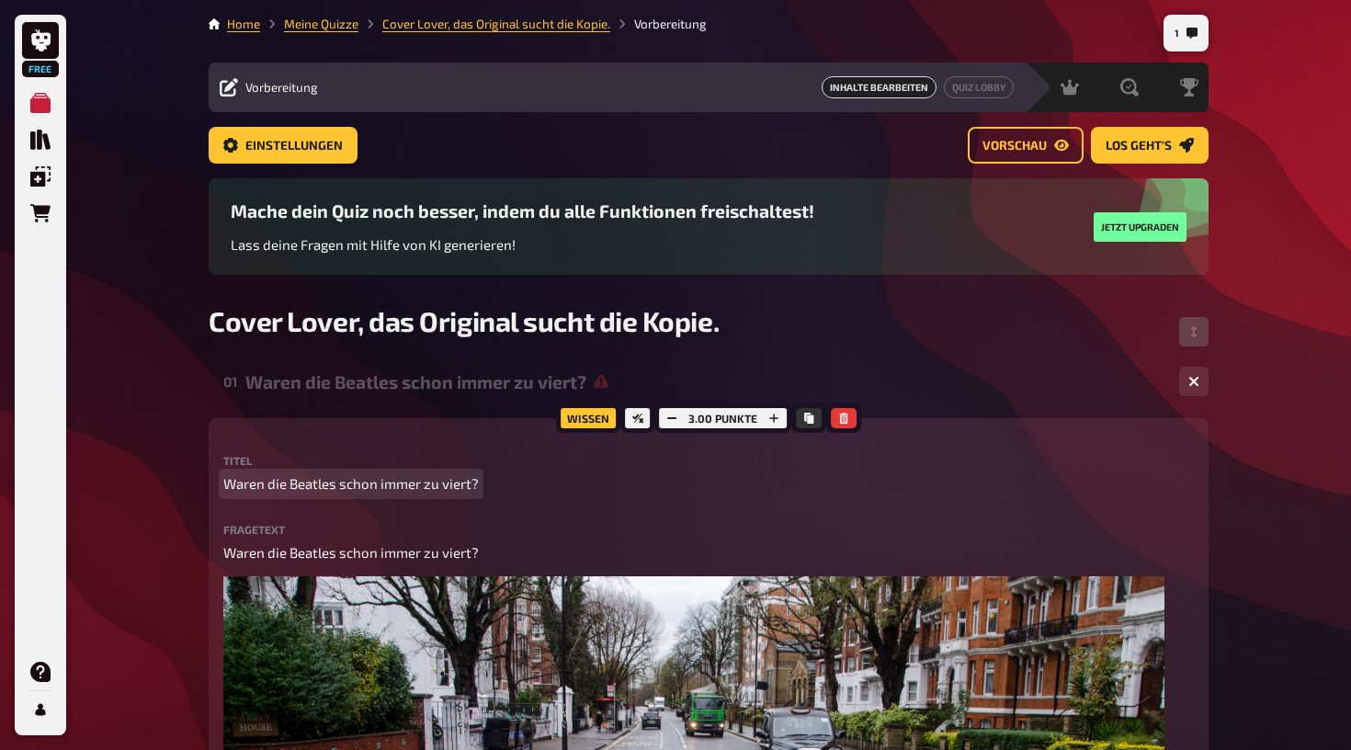
click at [476, 484] on span "Waren die Beatles schon immer zu viert?" at bounding box center [351, 483] width 256 height 21
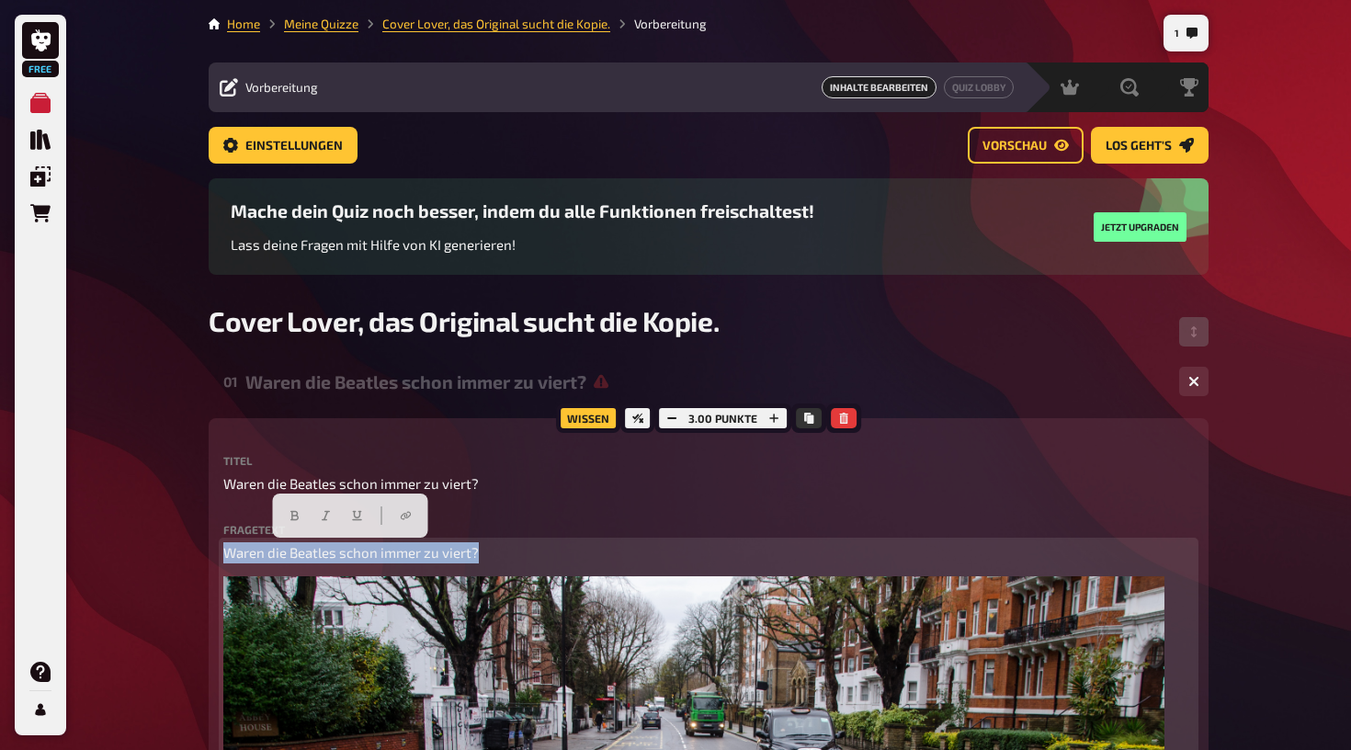
drag, startPoint x: 482, startPoint y: 552, endPoint x: 140, endPoint y: 549, distance: 342.0
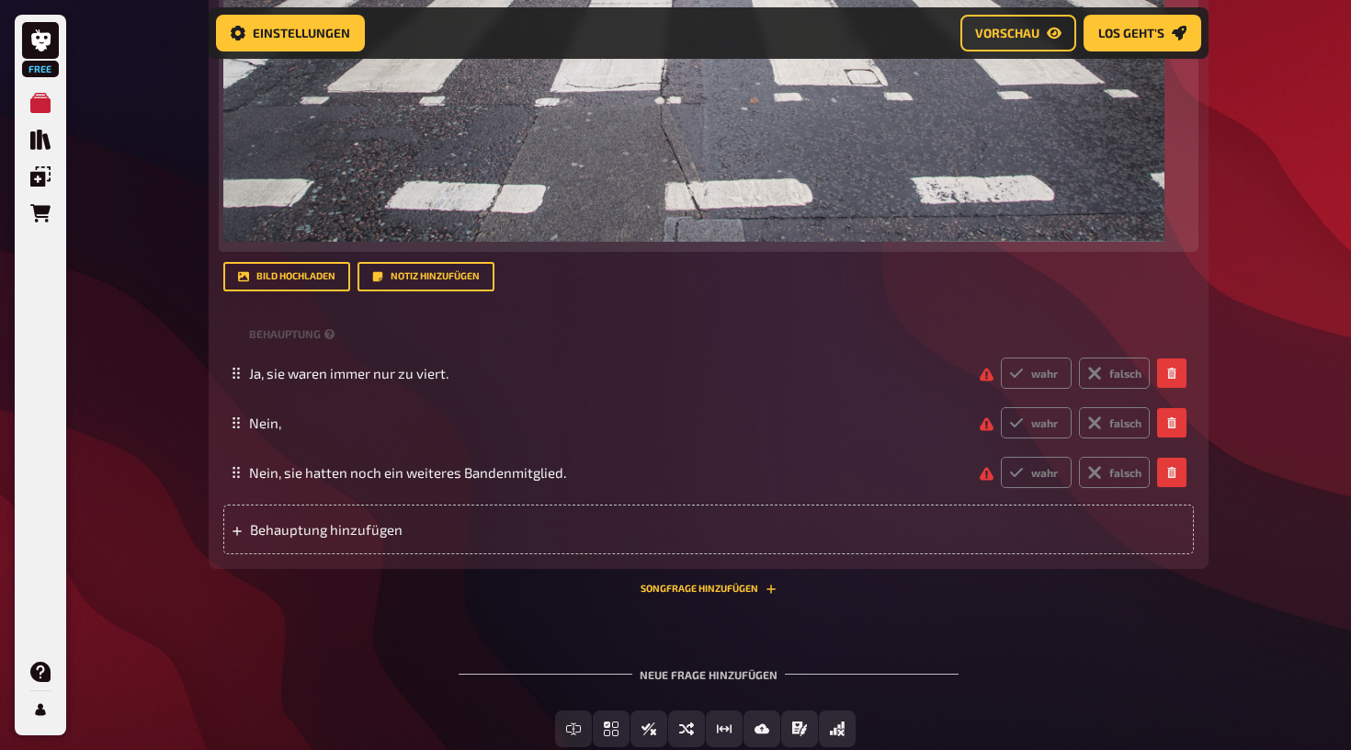
scroll to position [954, 0]
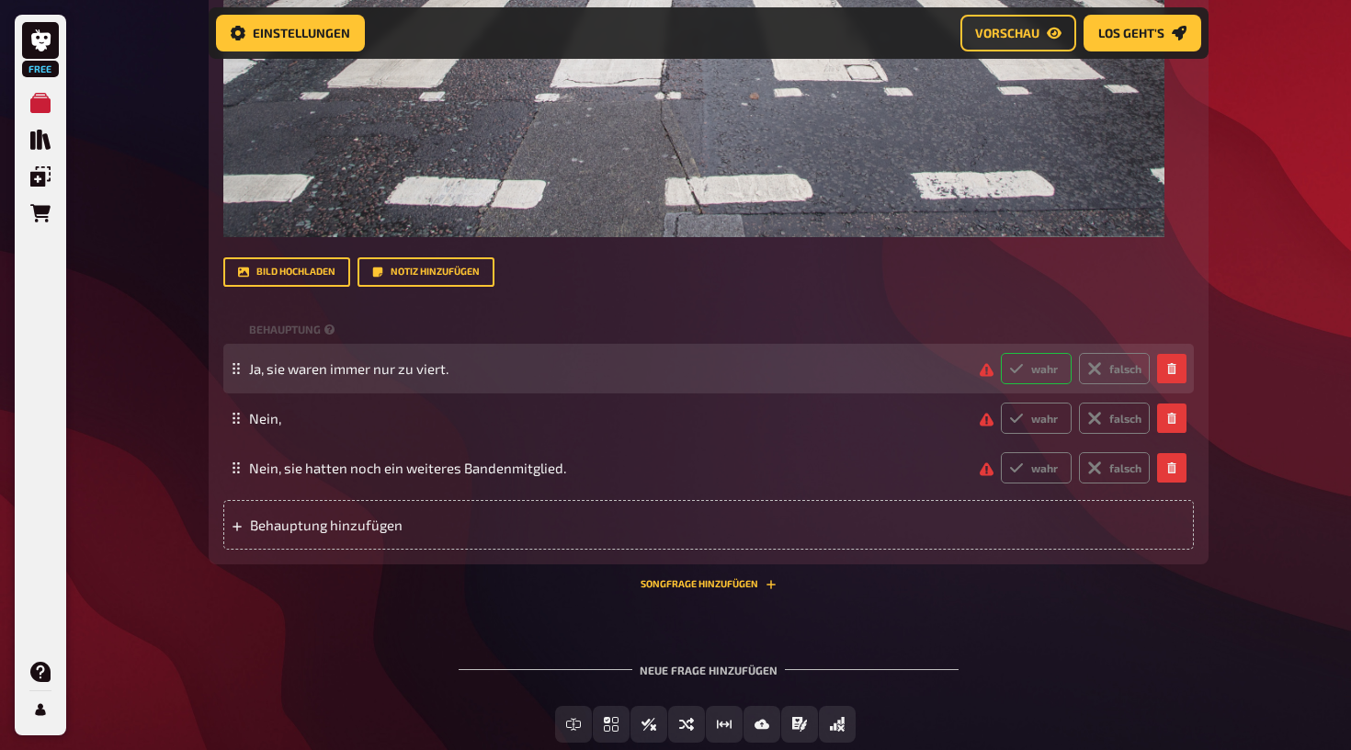
click at [1049, 364] on label "wahr" at bounding box center [1036, 368] width 71 height 31
click at [1001, 353] on input "wahr" at bounding box center [1000, 352] width 1 height 1
radio input "true"
click at [1109, 361] on label "falsch" at bounding box center [1114, 368] width 71 height 31
click at [1001, 353] on input "falsch" at bounding box center [1000, 352] width 1 height 1
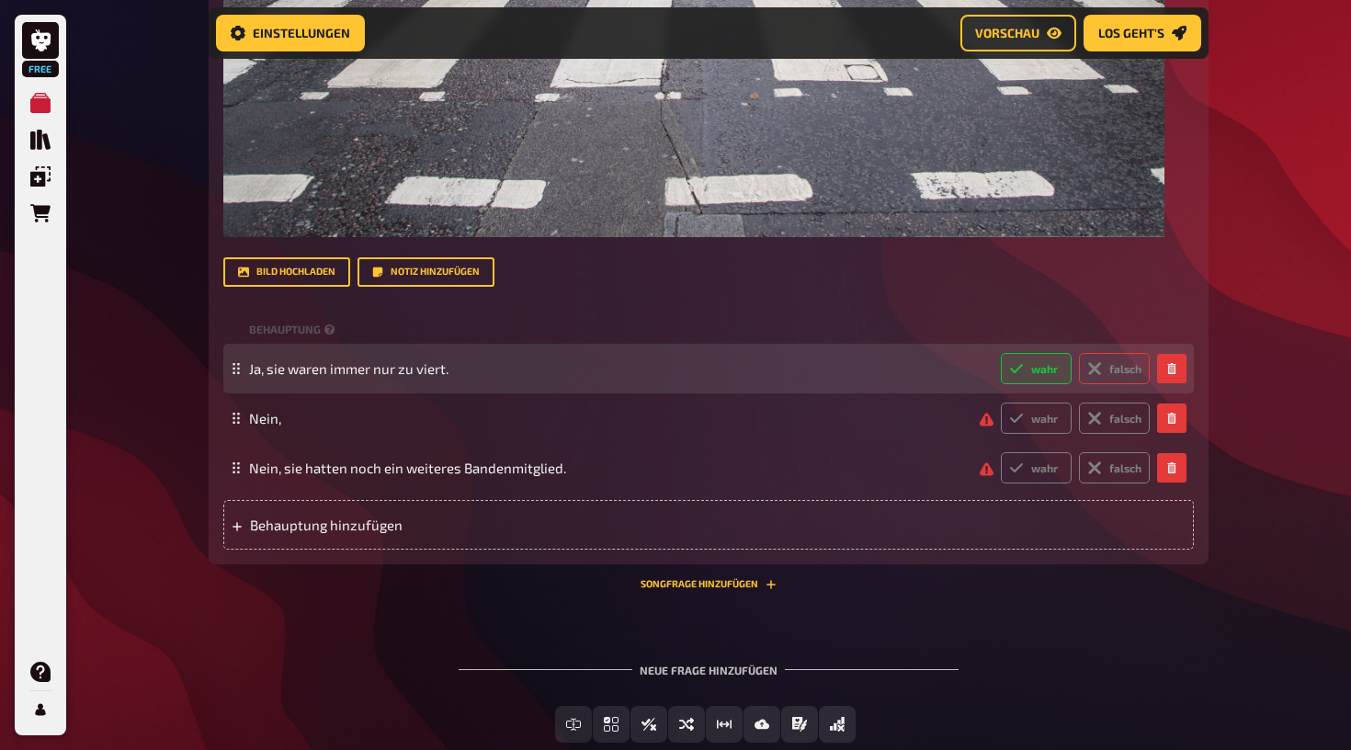
radio input "true"
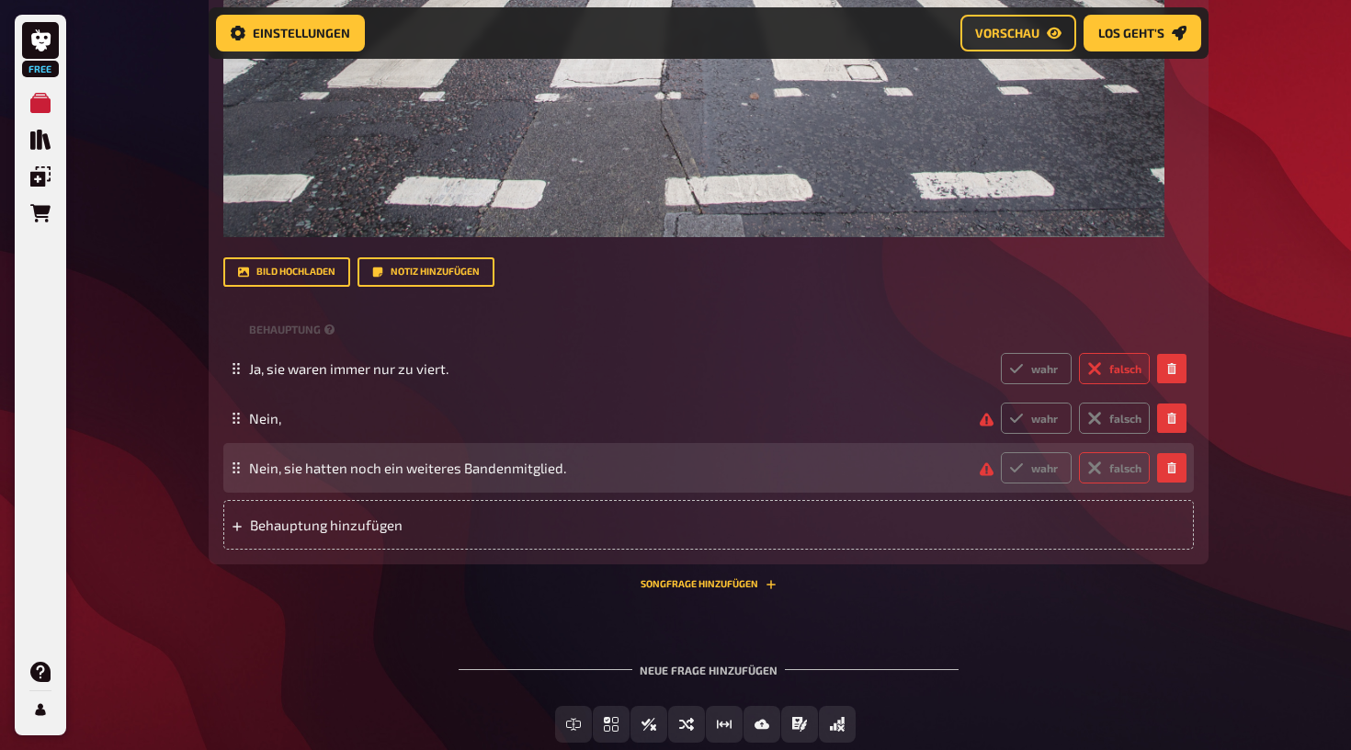
click at [1116, 463] on label "falsch" at bounding box center [1114, 467] width 71 height 31
click at [1001, 452] on input "falsch" at bounding box center [1000, 451] width 1 height 1
radio input "true"
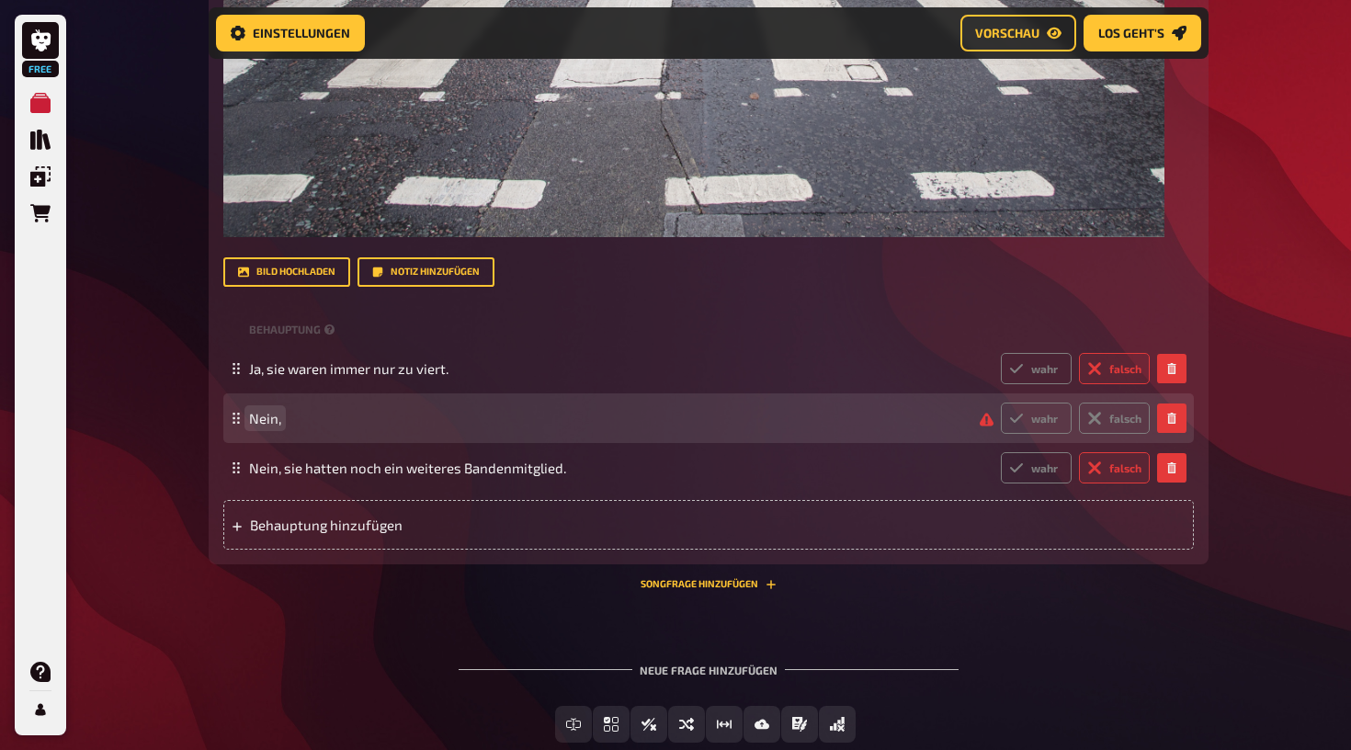
click at [276, 419] on span "Nein," at bounding box center [265, 418] width 32 height 17
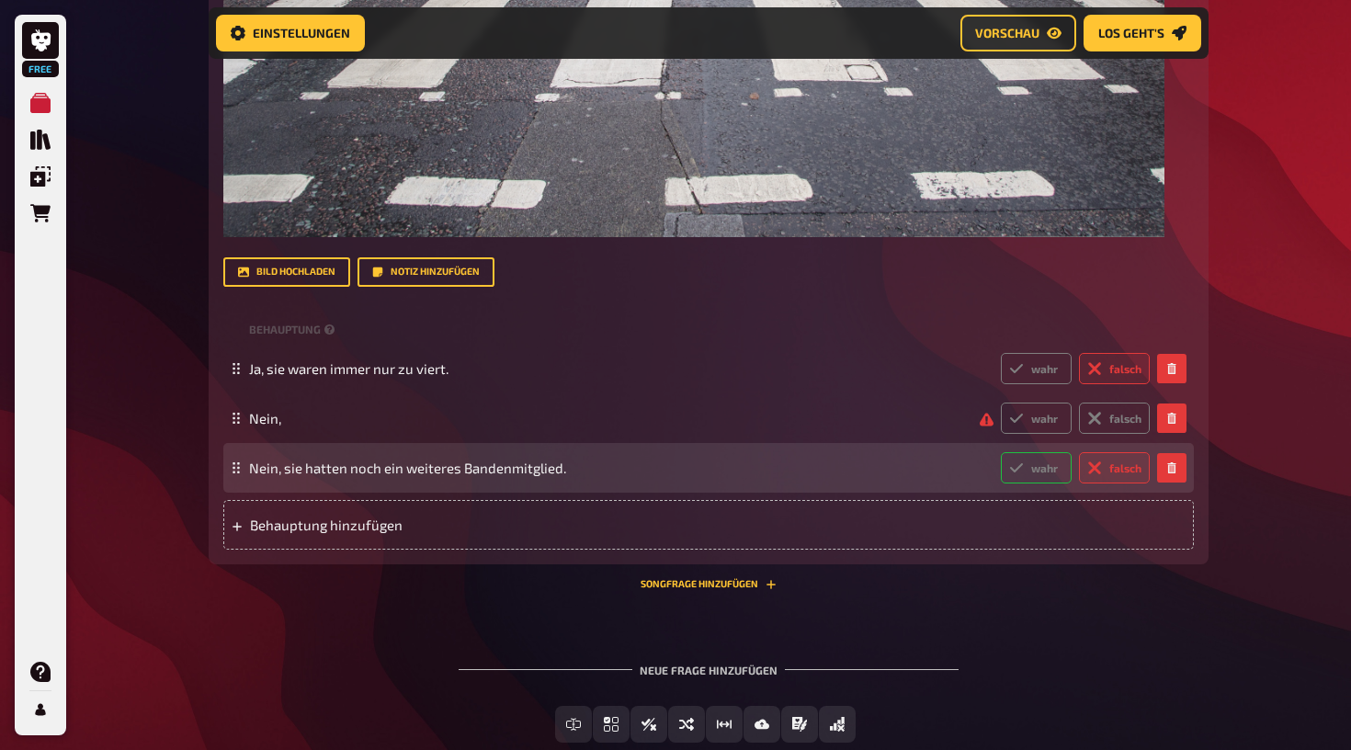
click at [1012, 466] on icon at bounding box center [1016, 468] width 15 height 15
click at [1001, 452] on input "wahr" at bounding box center [1000, 451] width 1 height 1
radio input "true"
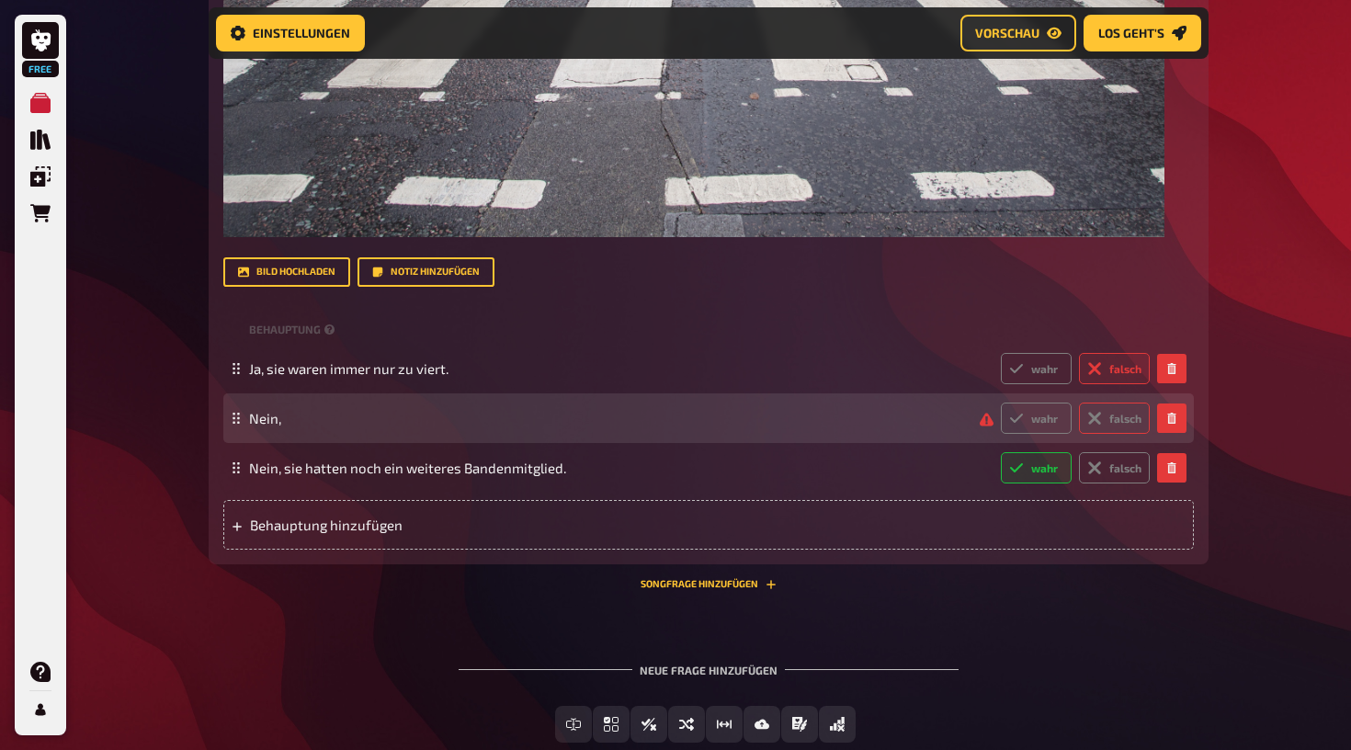
click at [1114, 416] on label "falsch" at bounding box center [1114, 418] width 71 height 31
click at [1001, 403] on input "falsch" at bounding box center [1000, 402] width 1 height 1
radio input "true"
click at [355, 410] on span "Nein," at bounding box center [617, 418] width 737 height 17
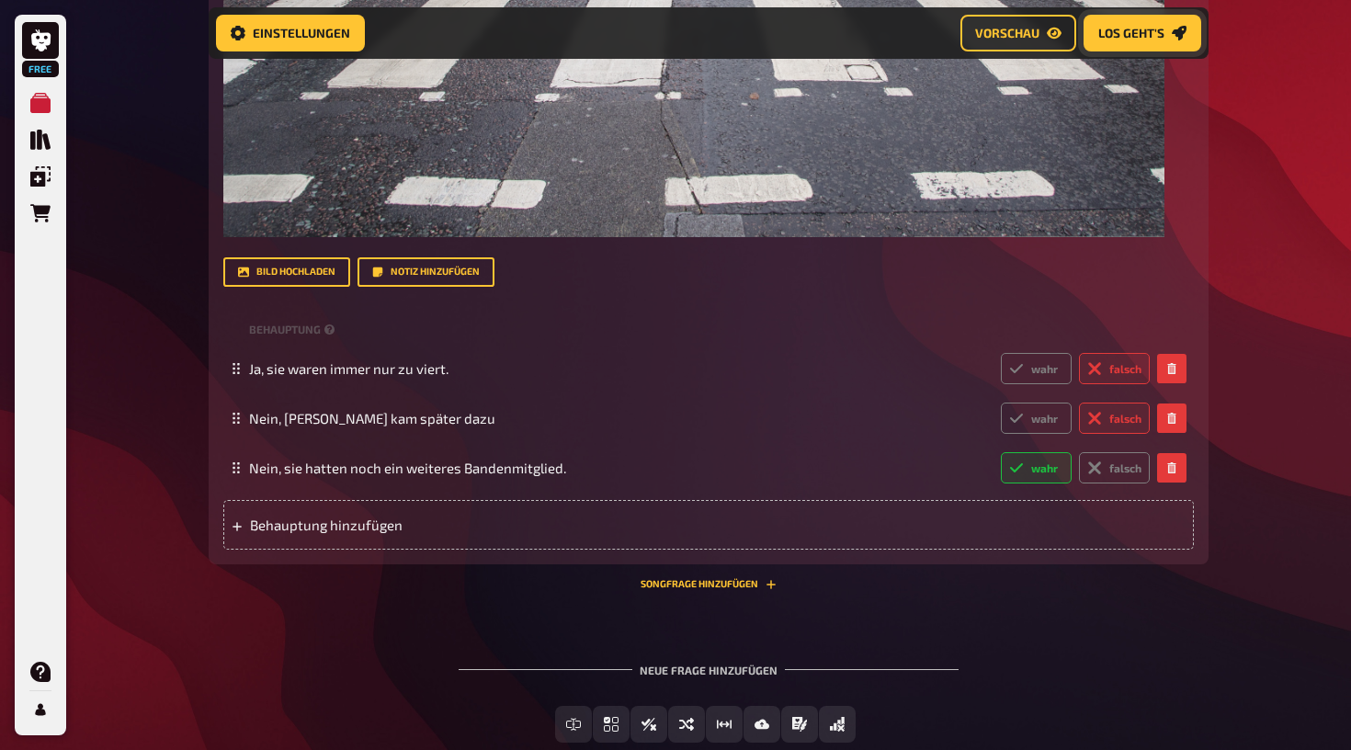
click at [1118, 28] on span "Los geht's" at bounding box center [1131, 33] width 66 height 13
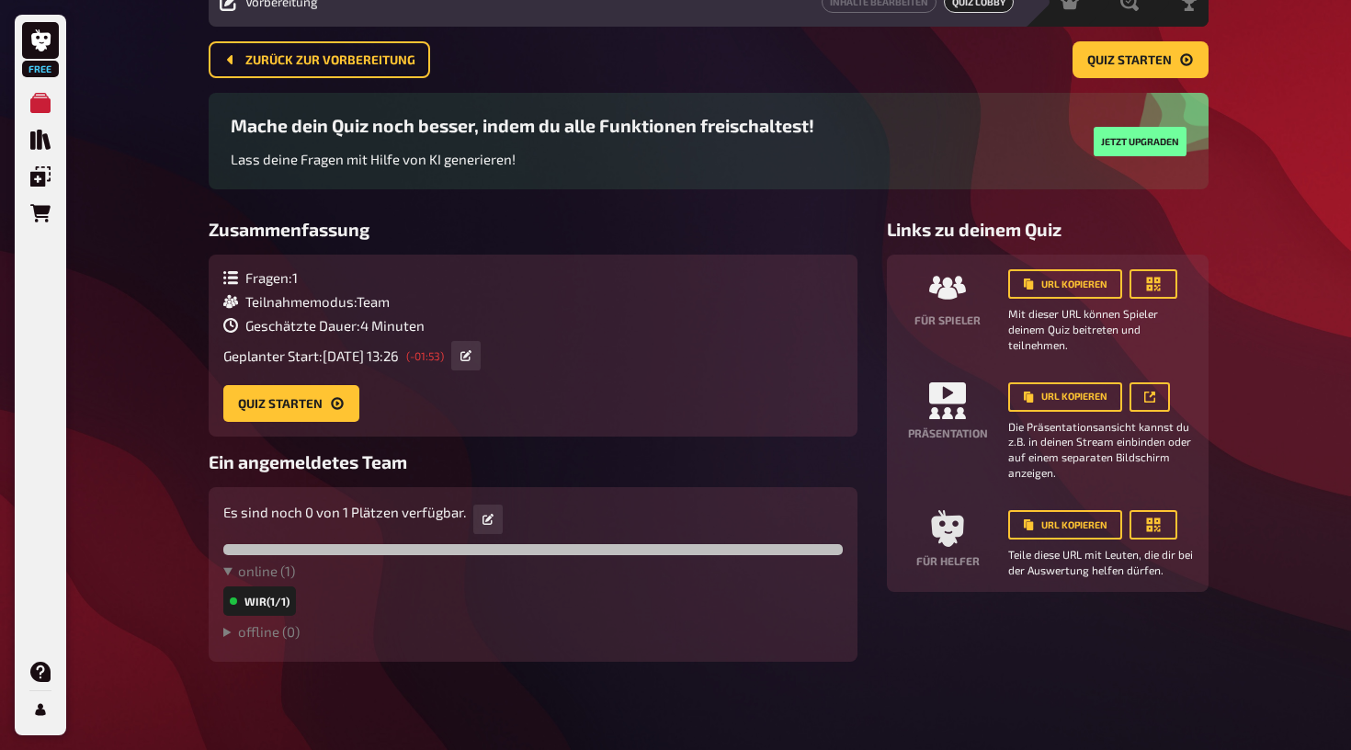
scroll to position [85, 0]
click at [256, 404] on button "Quiz starten" at bounding box center [291, 404] width 136 height 37
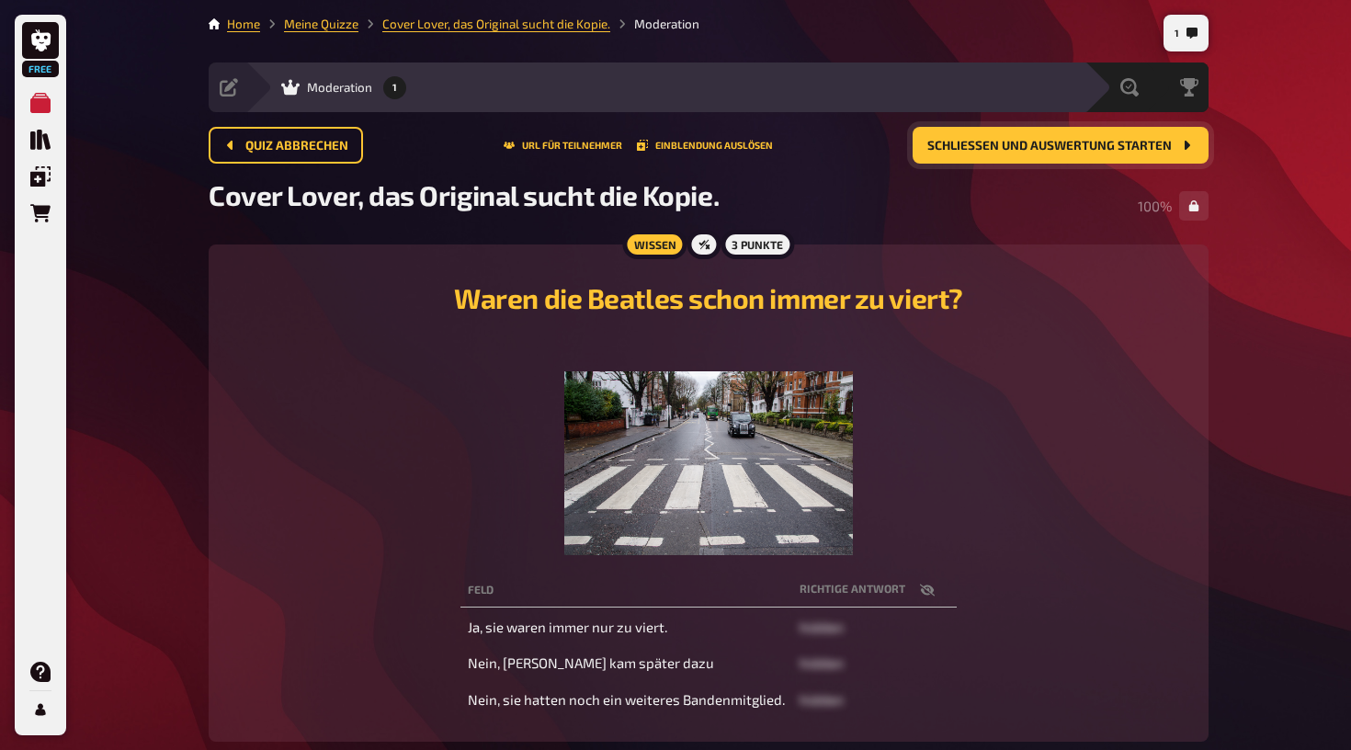
click at [1095, 136] on button "Schließen und Auswertung starten" at bounding box center [1061, 145] width 296 height 37
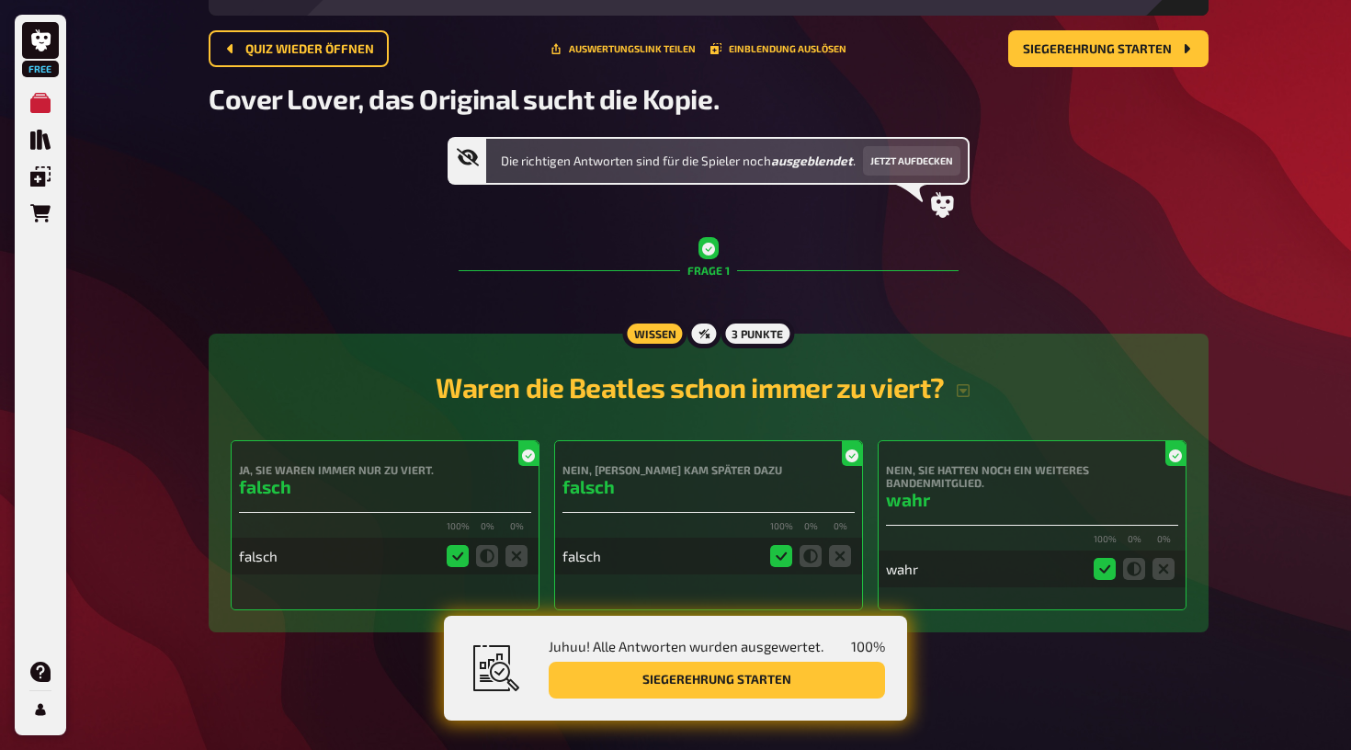
scroll to position [97, 0]
click at [799, 680] on button "Siegerehrung starten" at bounding box center [717, 680] width 336 height 37
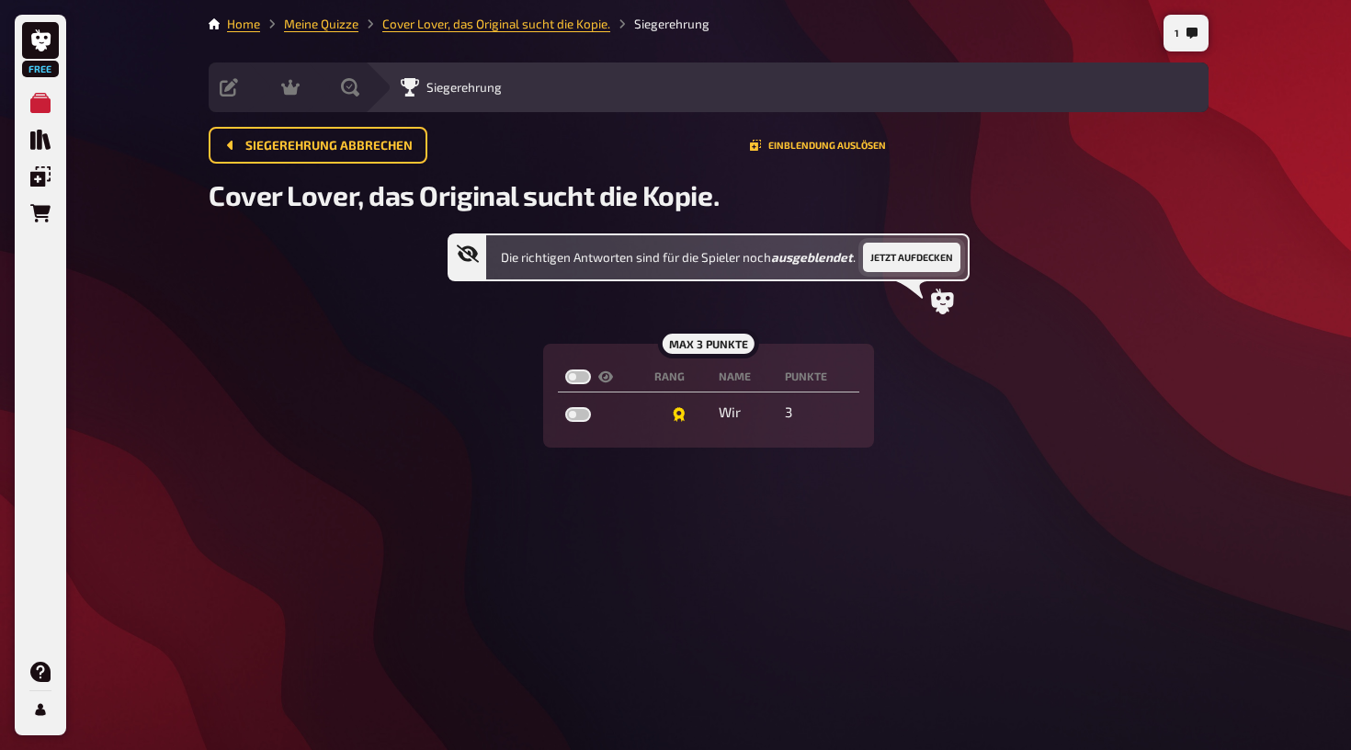
click at [910, 261] on button "Jetzt aufdecken" at bounding box center [911, 257] width 97 height 29
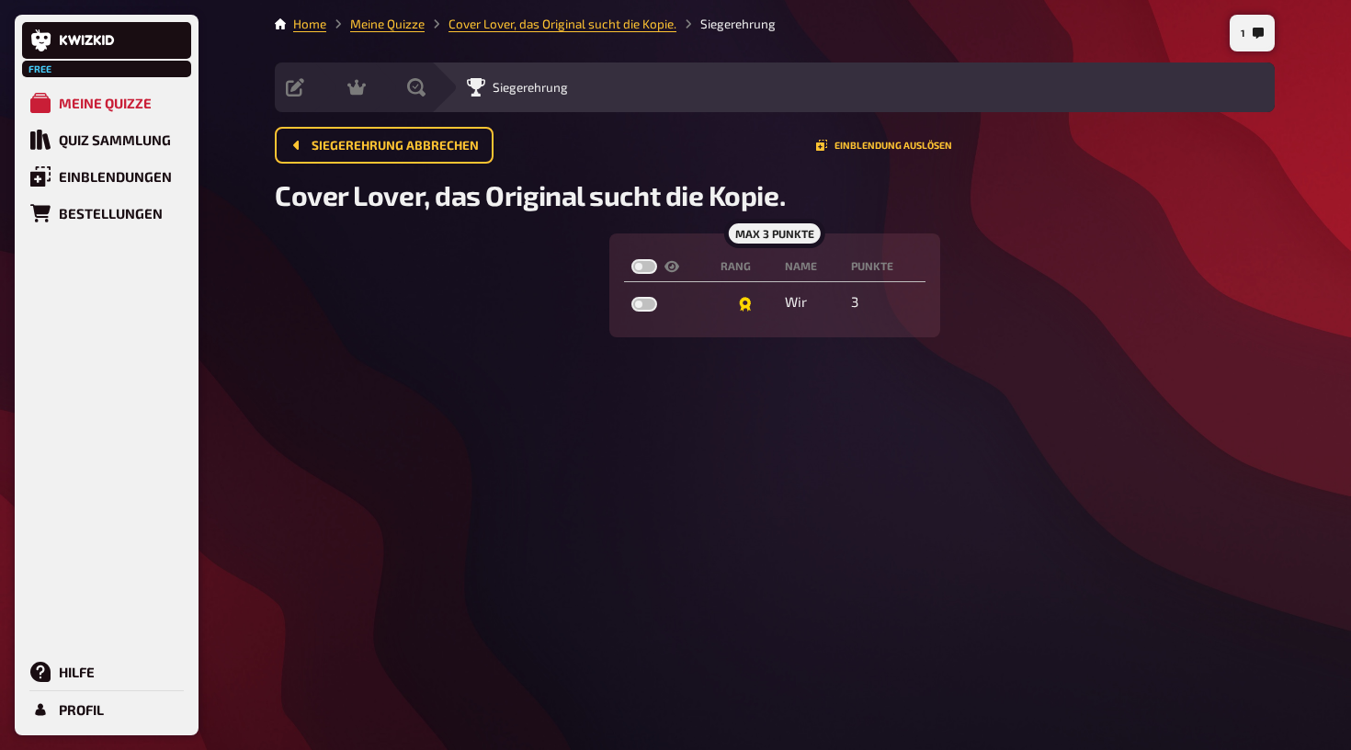
click at [268, 337] on div "1 Home Meine Quizze Cover Lover, das Original sucht die Kopie. Siegerehrung Vor…" at bounding box center [775, 375] width 1030 height 750
click at [121, 149] on link "Quiz Sammlung" at bounding box center [106, 139] width 169 height 37
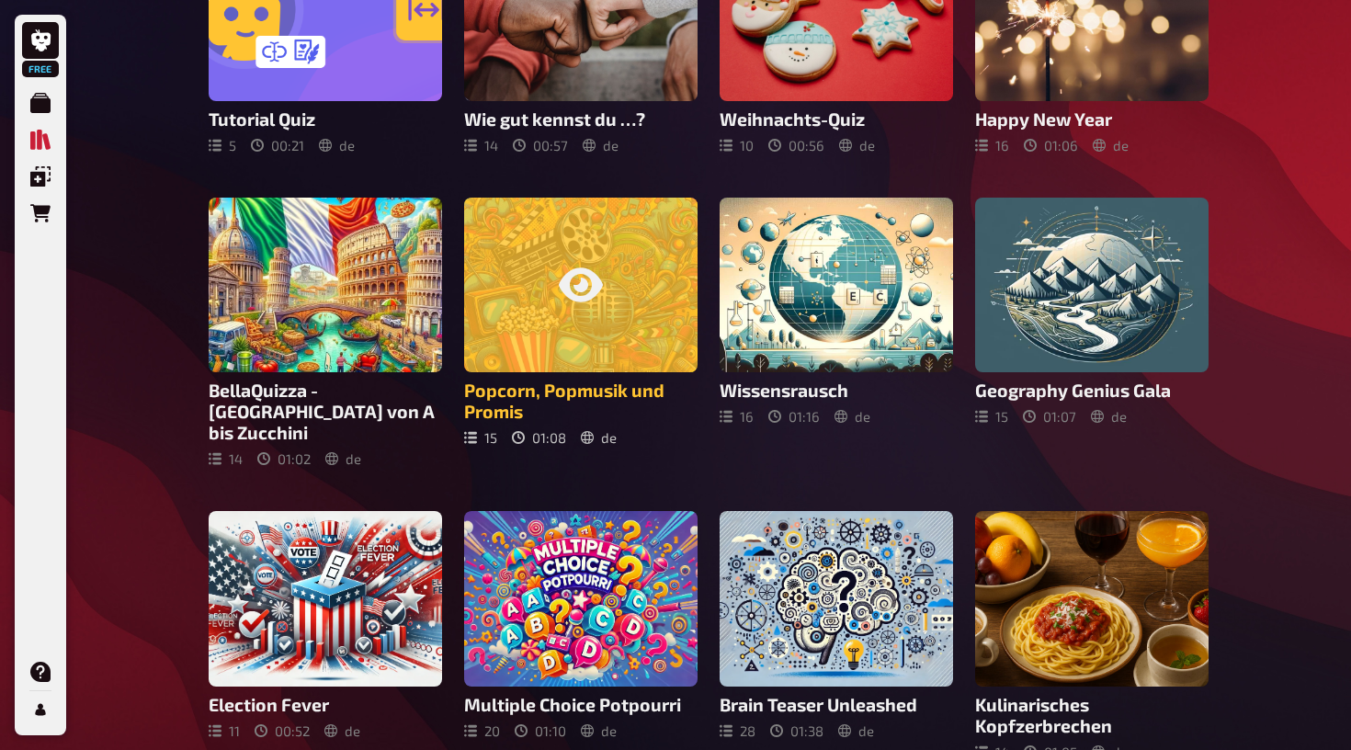
scroll to position [239, 0]
click at [536, 274] on div at bounding box center [580, 286] width 233 height 176
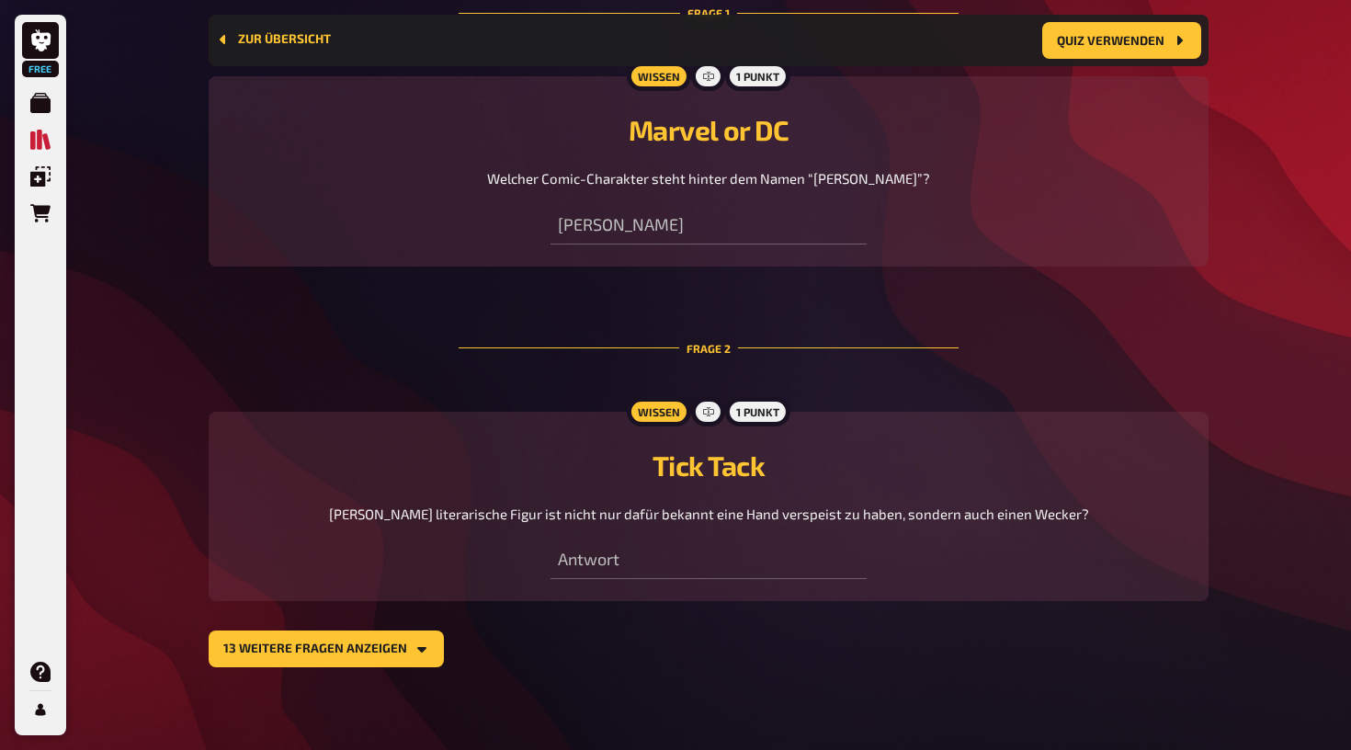
scroll to position [870, 0]
click at [419, 648] on icon "13 weitere Fragen anzeigen" at bounding box center [421, 651] width 9 height 6
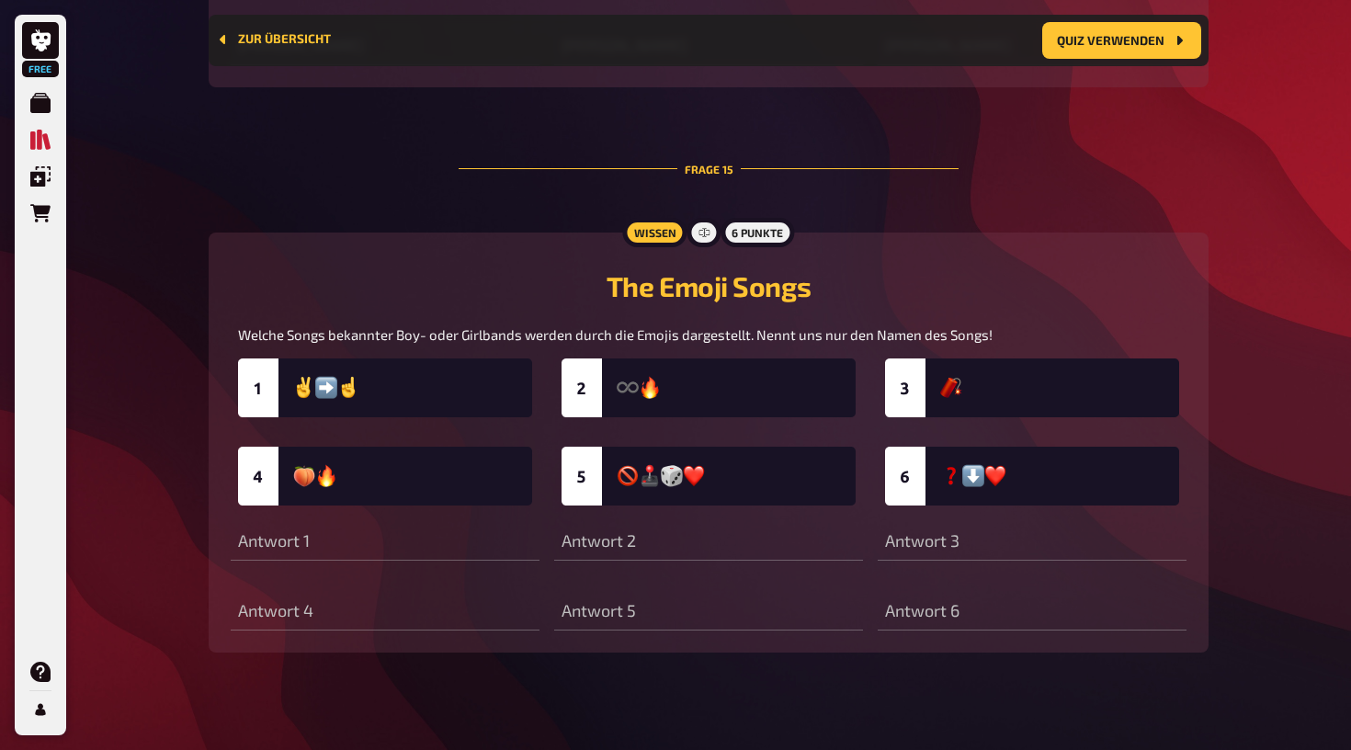
scroll to position [6914, 0]
click at [328, 381] on img at bounding box center [708, 432] width 941 height 147
click at [1155, 45] on button "Quiz verwenden" at bounding box center [1121, 40] width 159 height 37
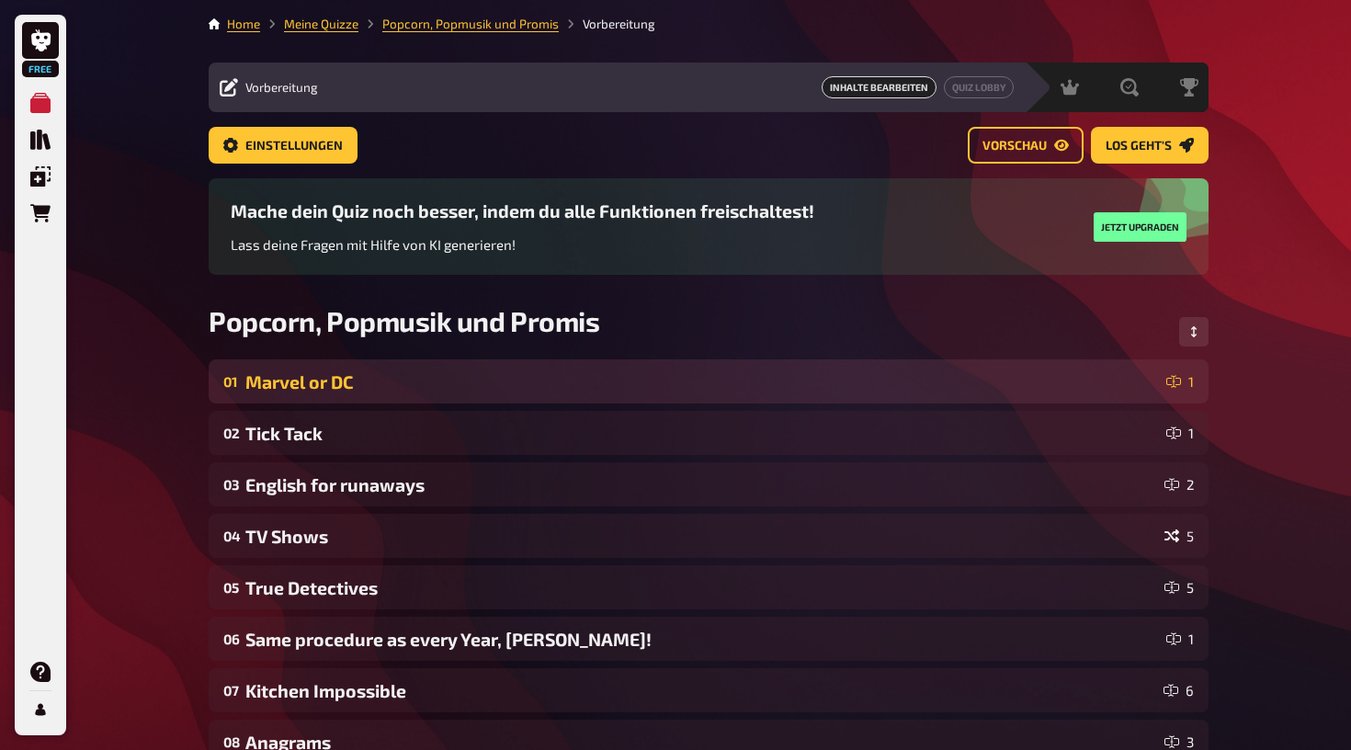
click at [841, 375] on div "Marvel or DC" at bounding box center [702, 381] width 914 height 21
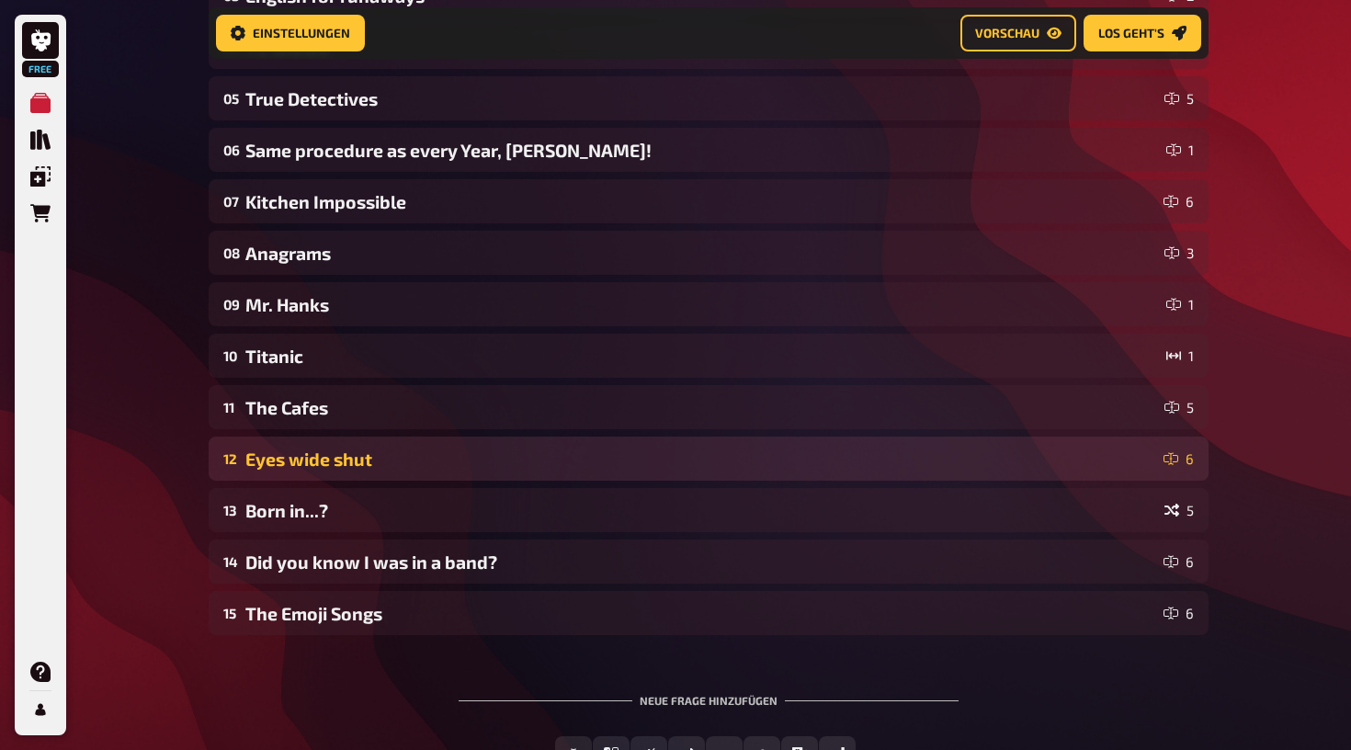
scroll to position [927, 0]
click at [634, 464] on div "Eyes wide shut" at bounding box center [700, 458] width 911 height 21
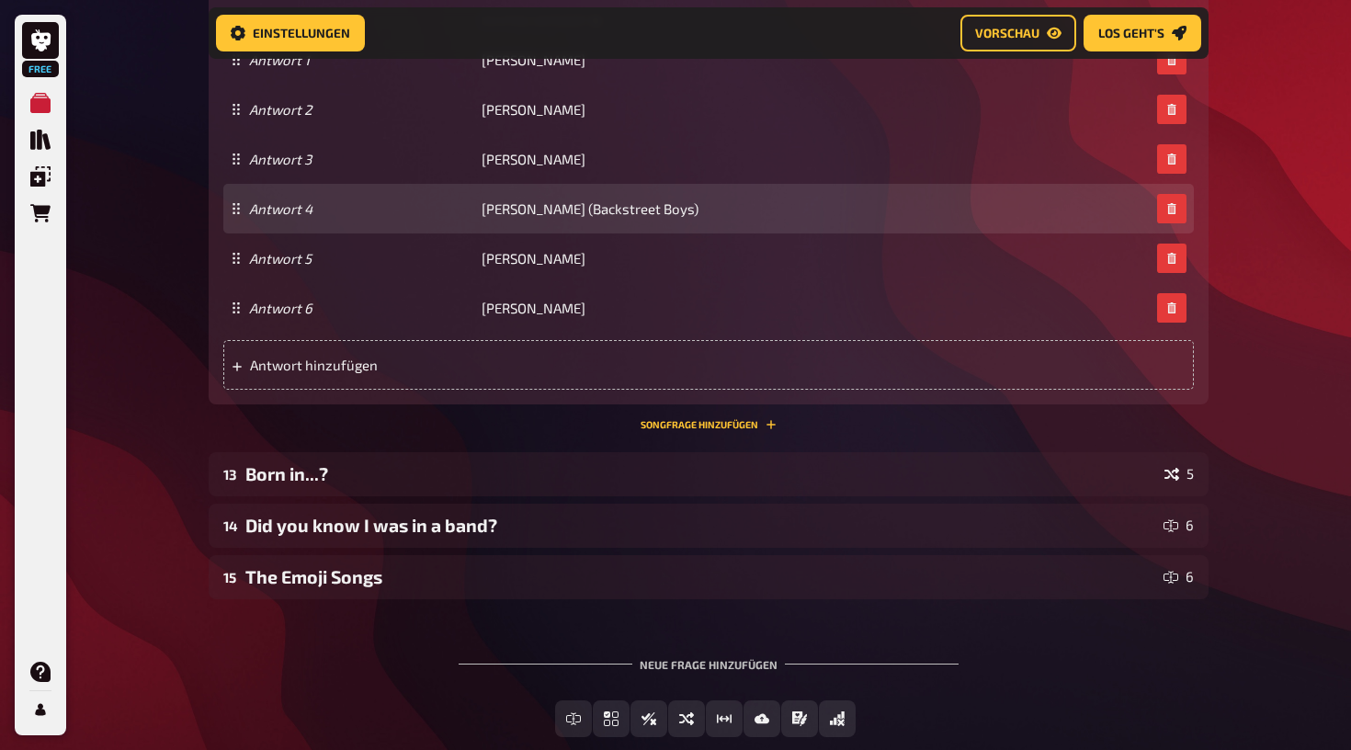
scroll to position [2150, 0]
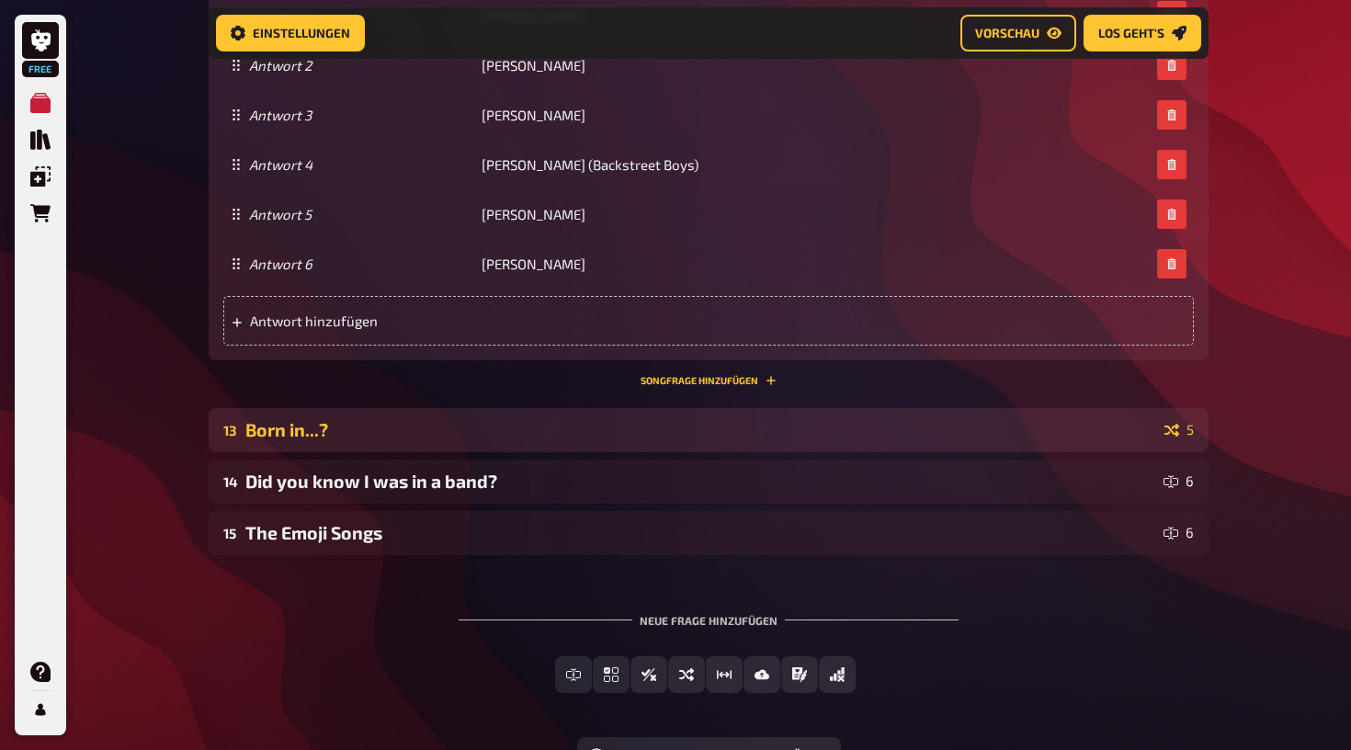
click at [735, 438] on div "Born in...?" at bounding box center [701, 429] width 912 height 21
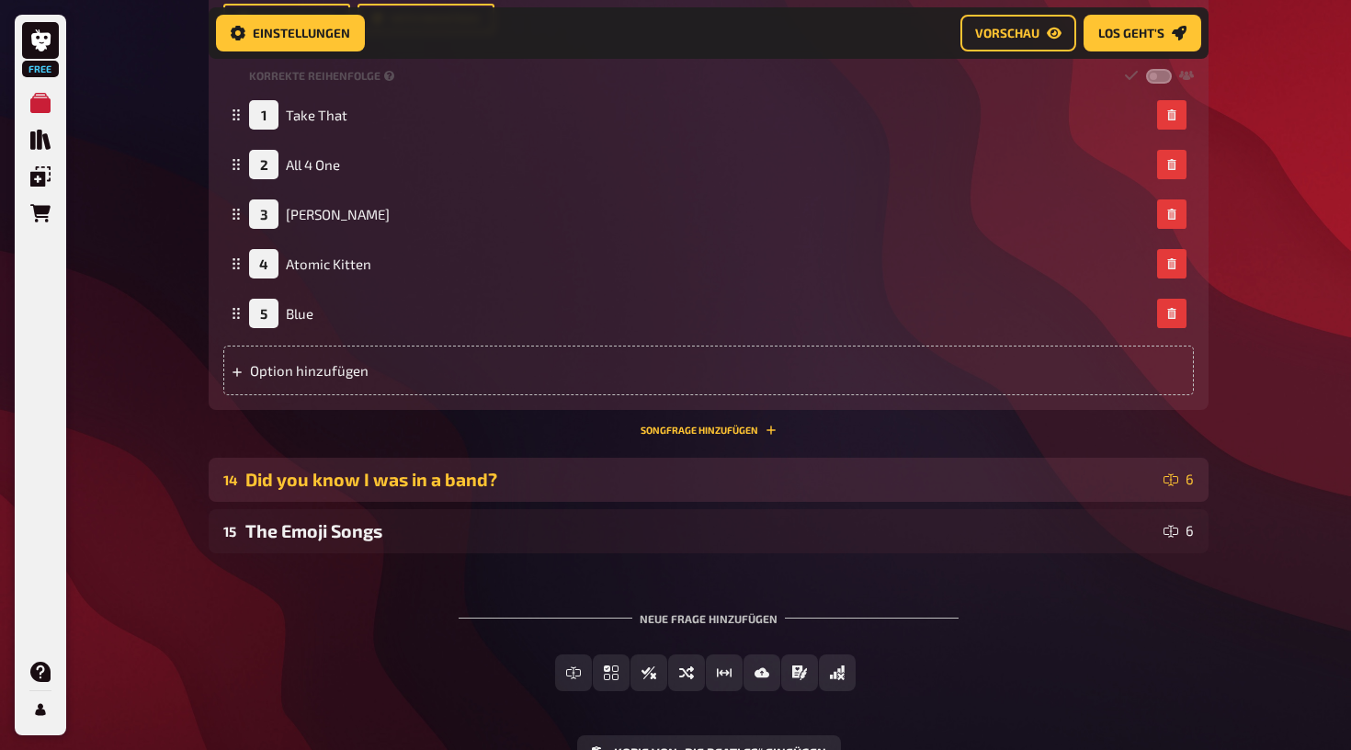
scroll to position [2774, 0]
click at [800, 482] on div "Did you know I was in a band?" at bounding box center [700, 477] width 911 height 21
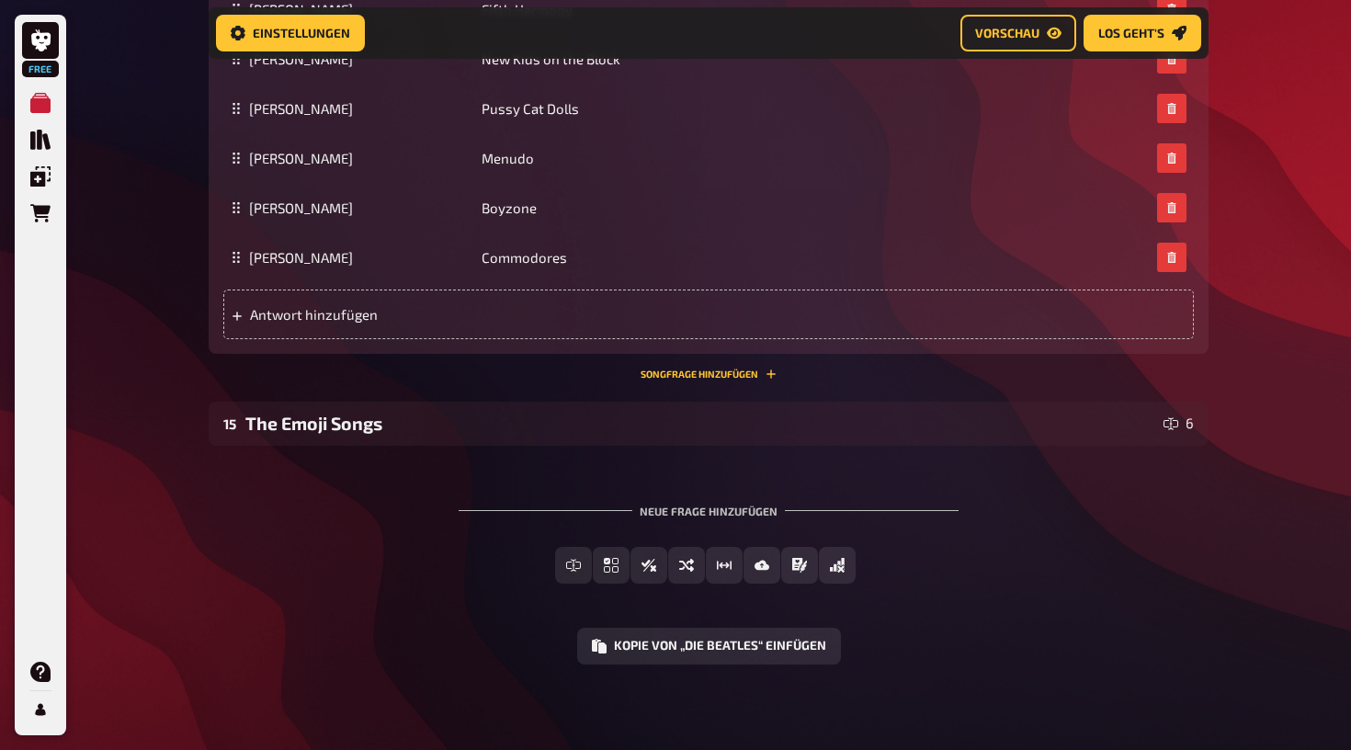
scroll to position [3548, 0]
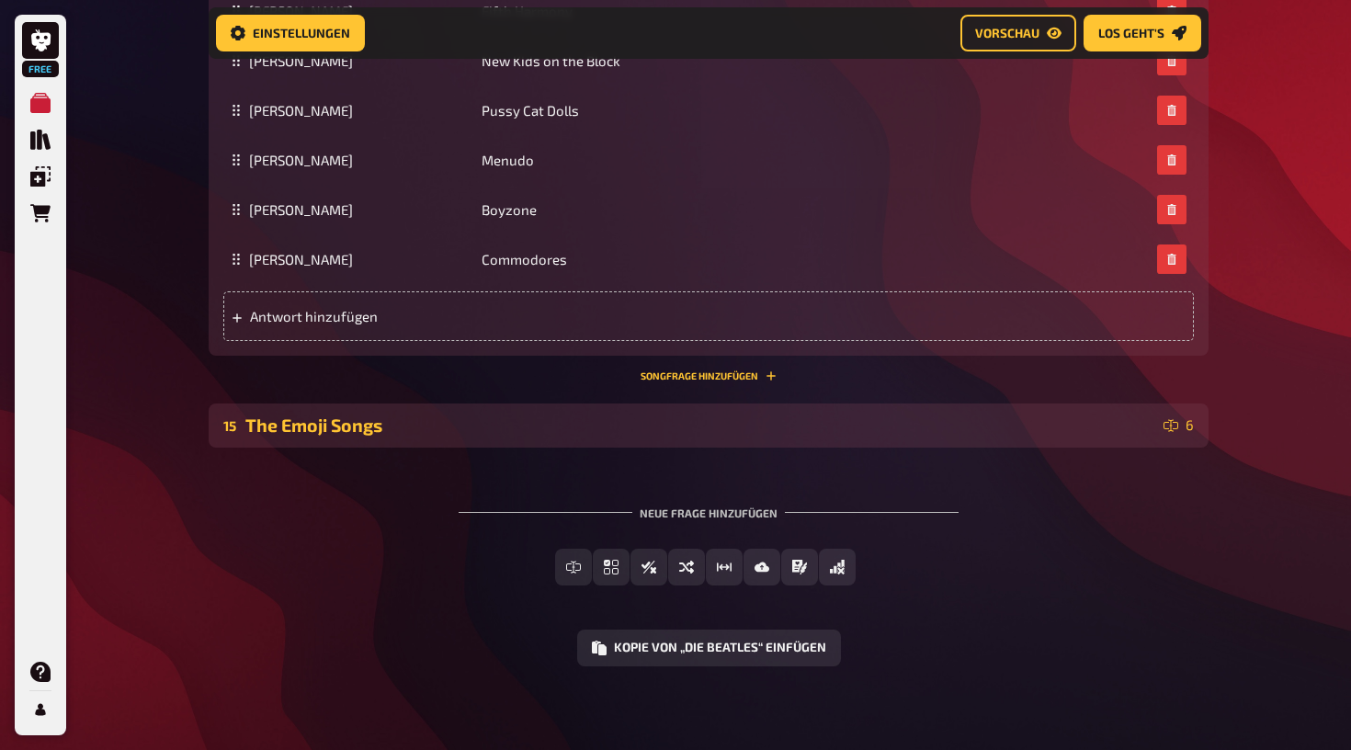
click at [777, 434] on div "15 The Emoji Songs 6" at bounding box center [709, 426] width 1000 height 44
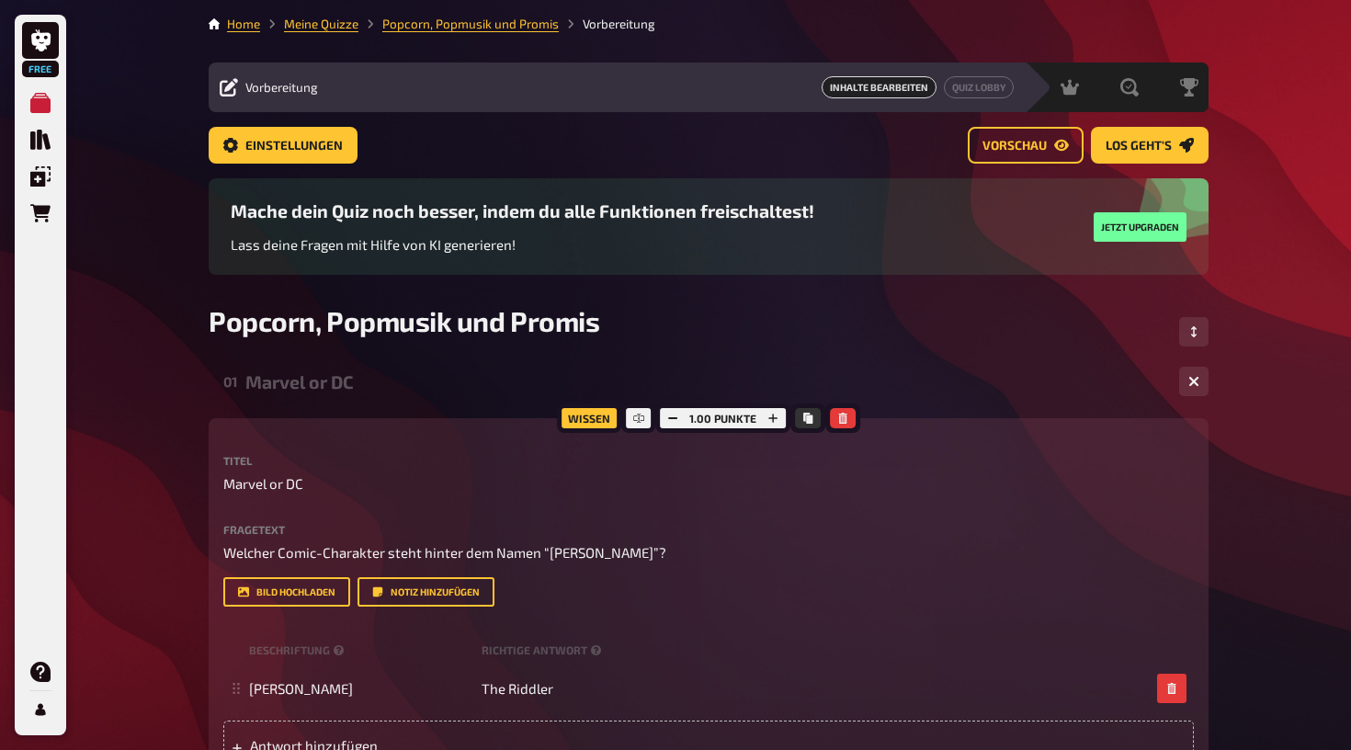
scroll to position [0, 0]
click at [495, 18] on link "Popcorn, Popmusik und Promis" at bounding box center [470, 24] width 176 height 15
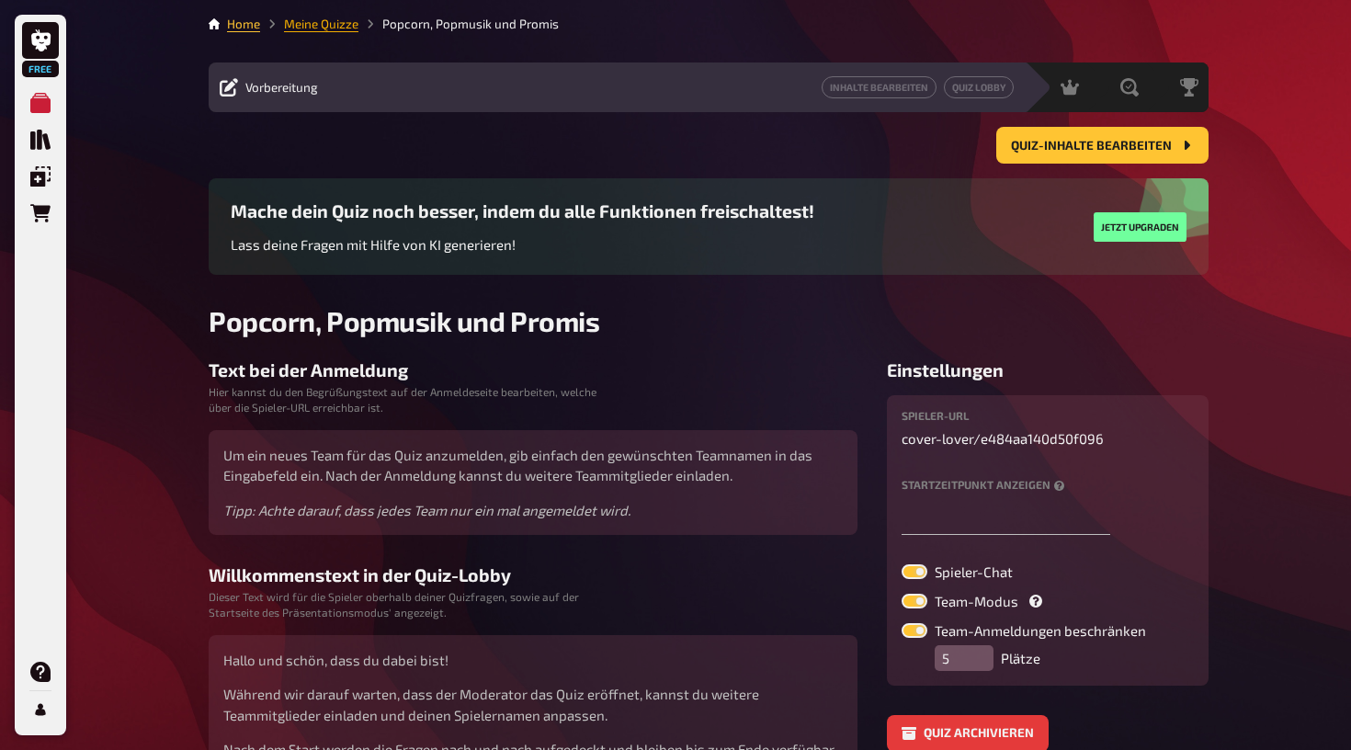
click at [336, 25] on link "Meine Quizze" at bounding box center [321, 24] width 74 height 15
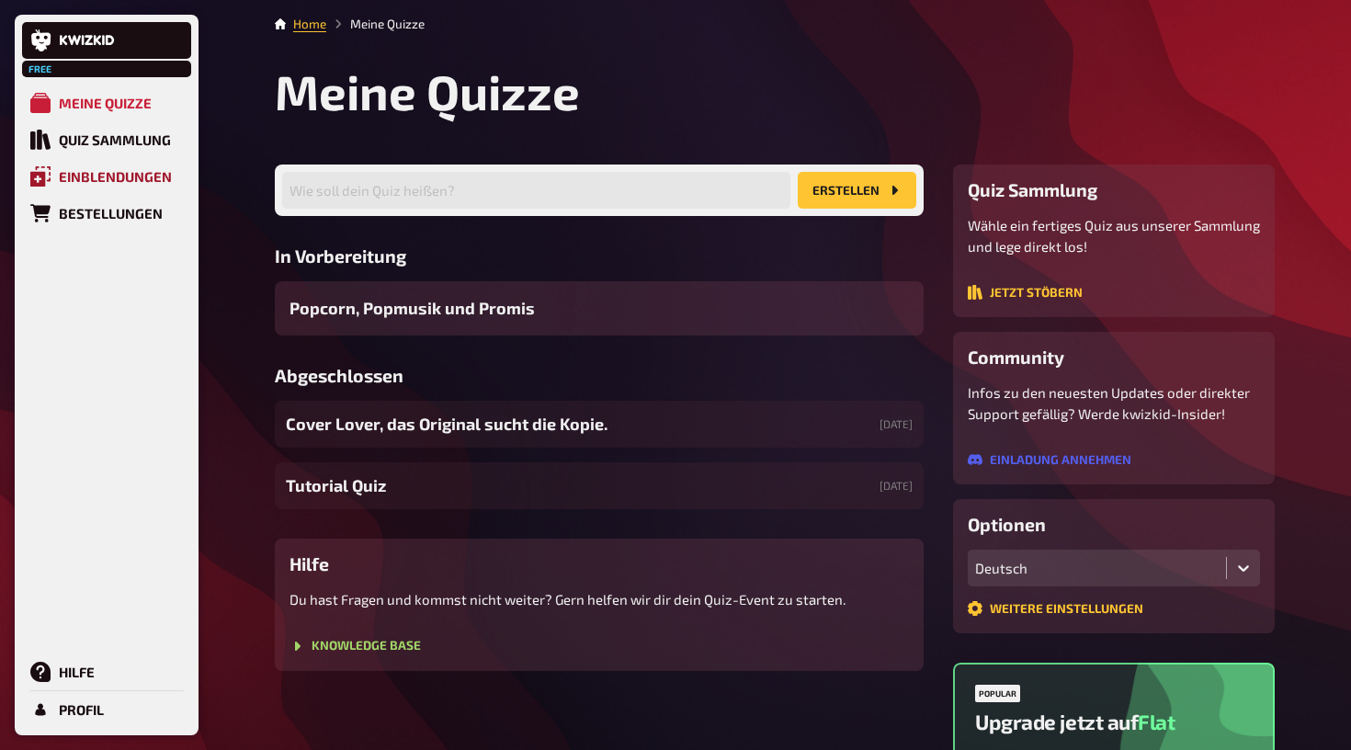
click at [92, 166] on link "Einblendungen" at bounding box center [106, 176] width 169 height 37
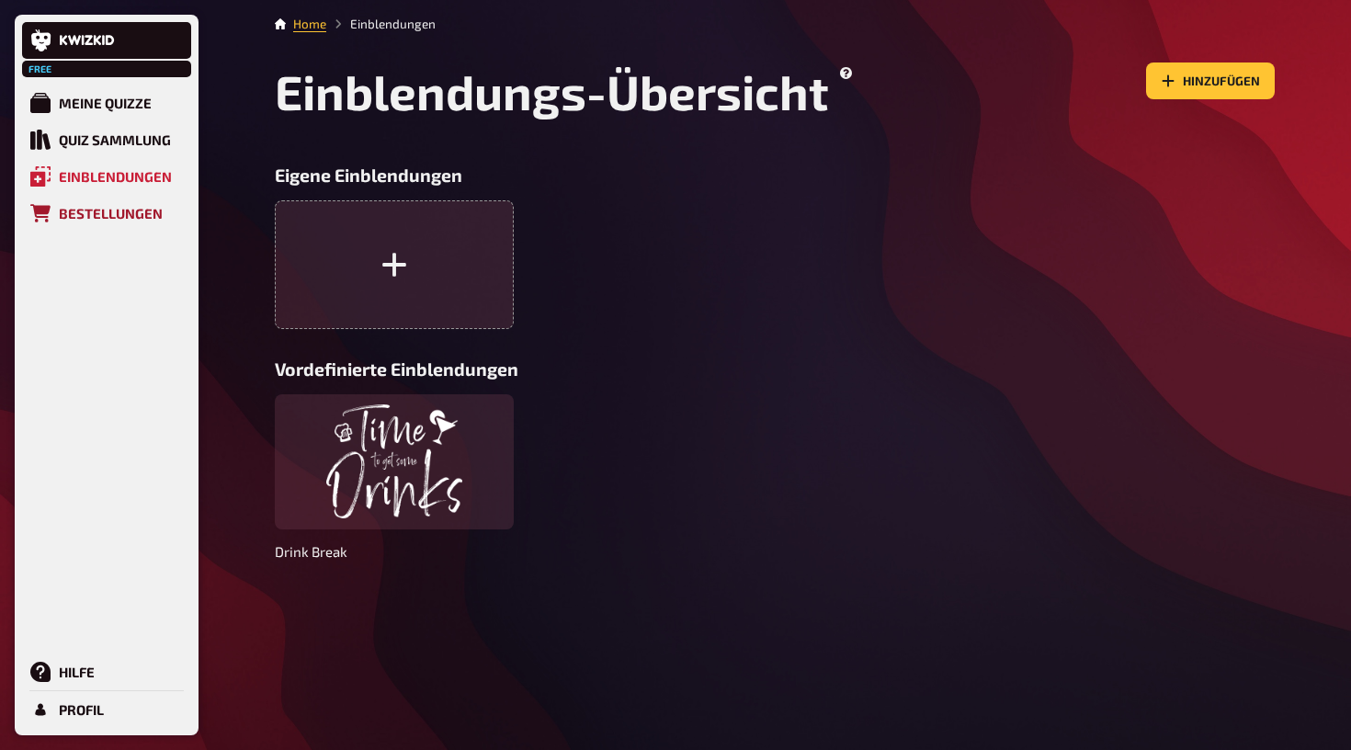
click at [71, 217] on div "Bestellungen" at bounding box center [111, 213] width 104 height 17
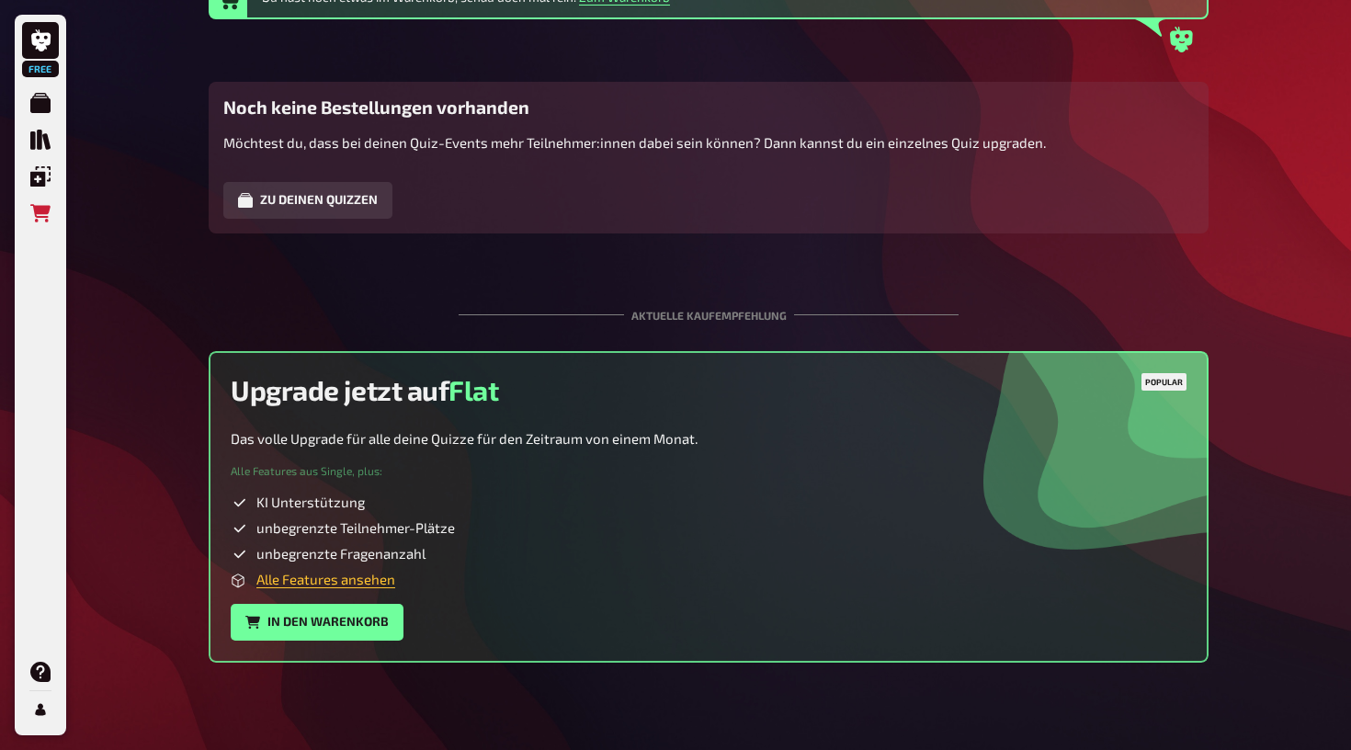
scroll to position [185, 0]
click at [358, 580] on link "Alle Features ansehen" at bounding box center [325, 580] width 139 height 17
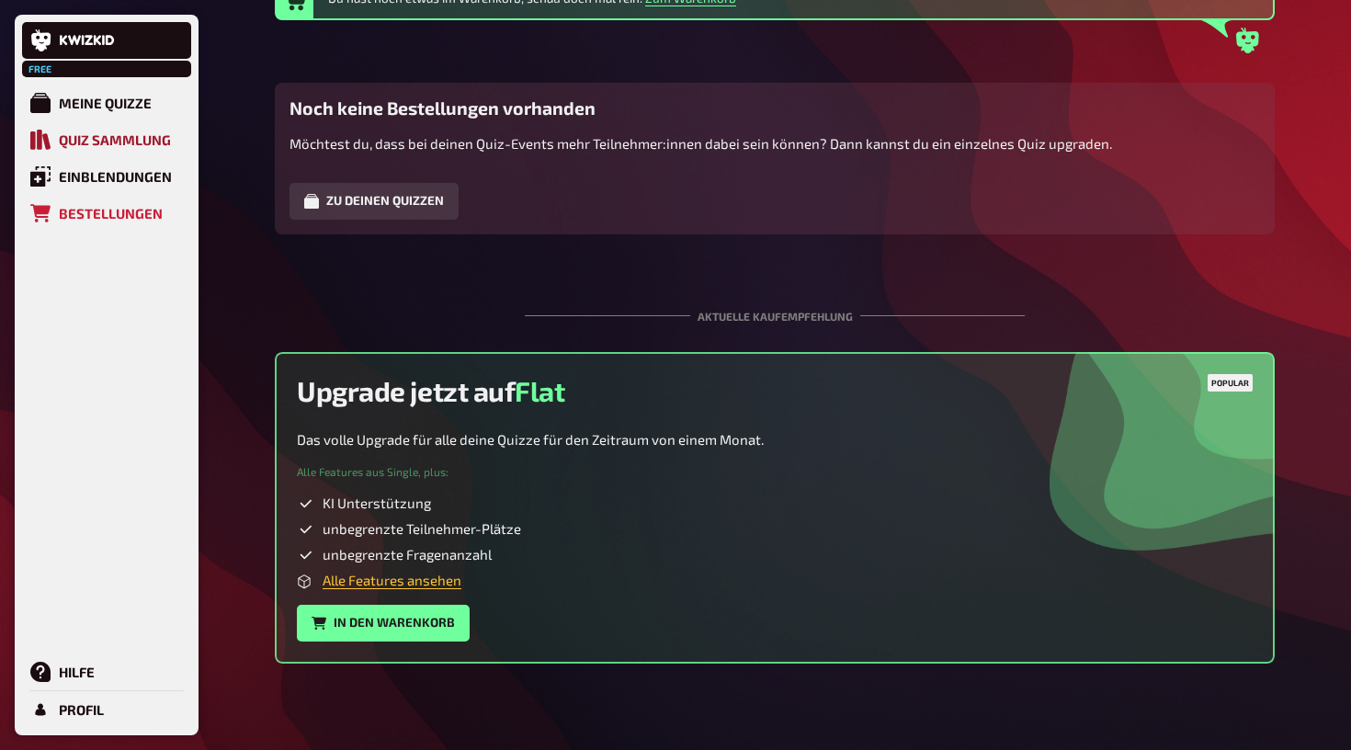
click at [95, 139] on div "Quiz Sammlung" at bounding box center [115, 139] width 112 height 17
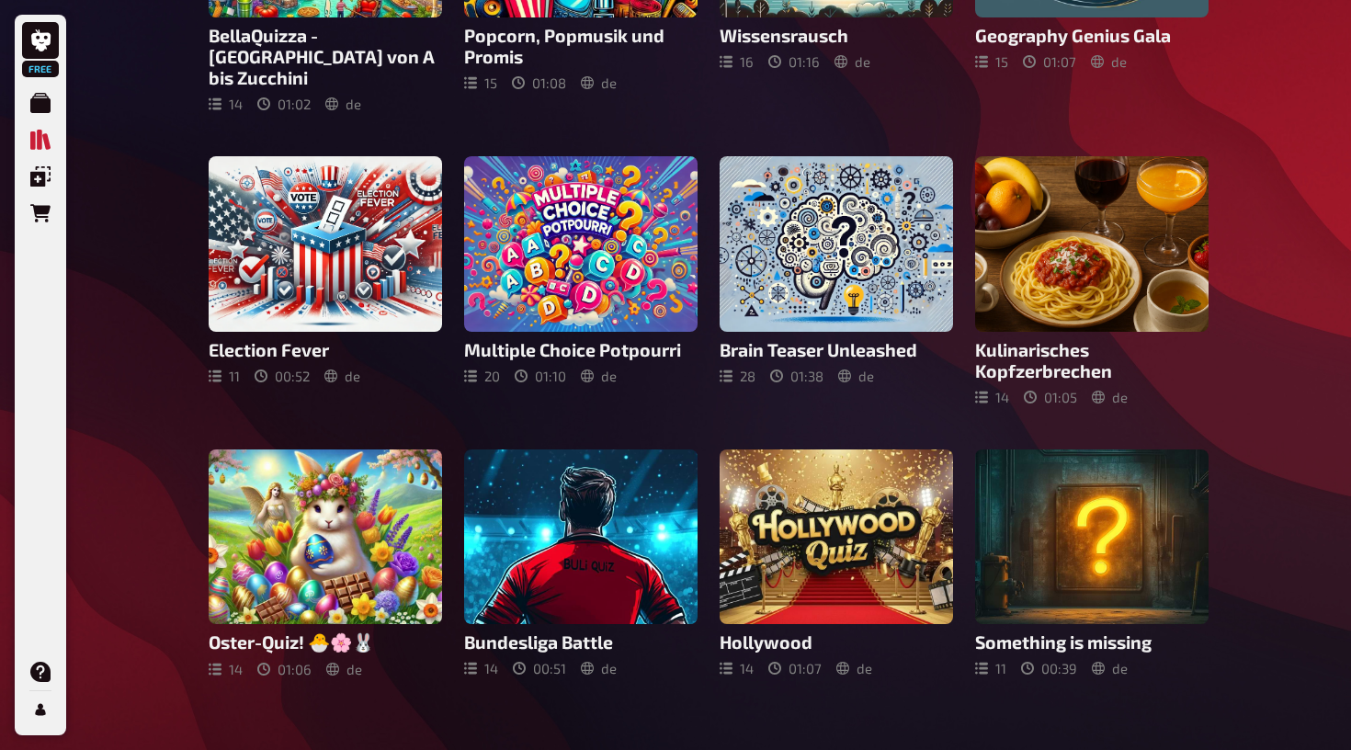
scroll to position [593, 0]
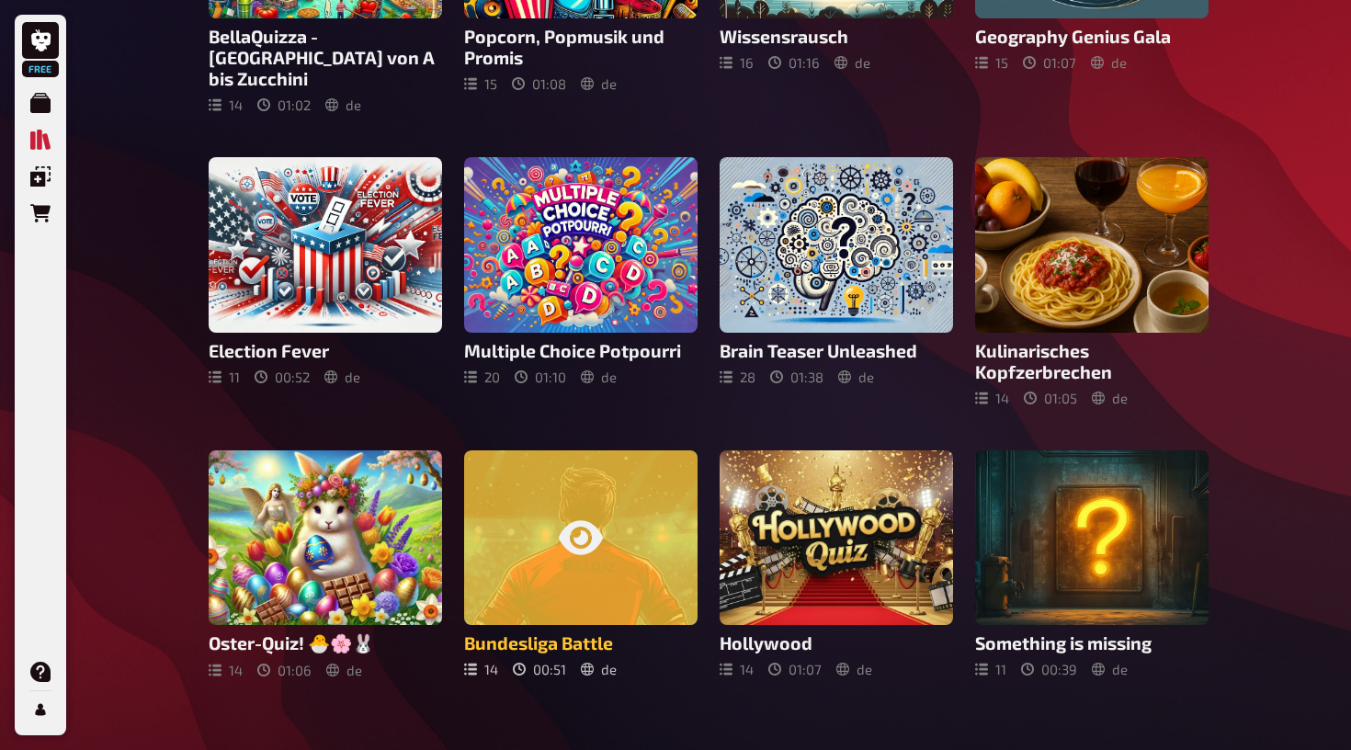
click at [560, 476] on div at bounding box center [580, 538] width 233 height 176
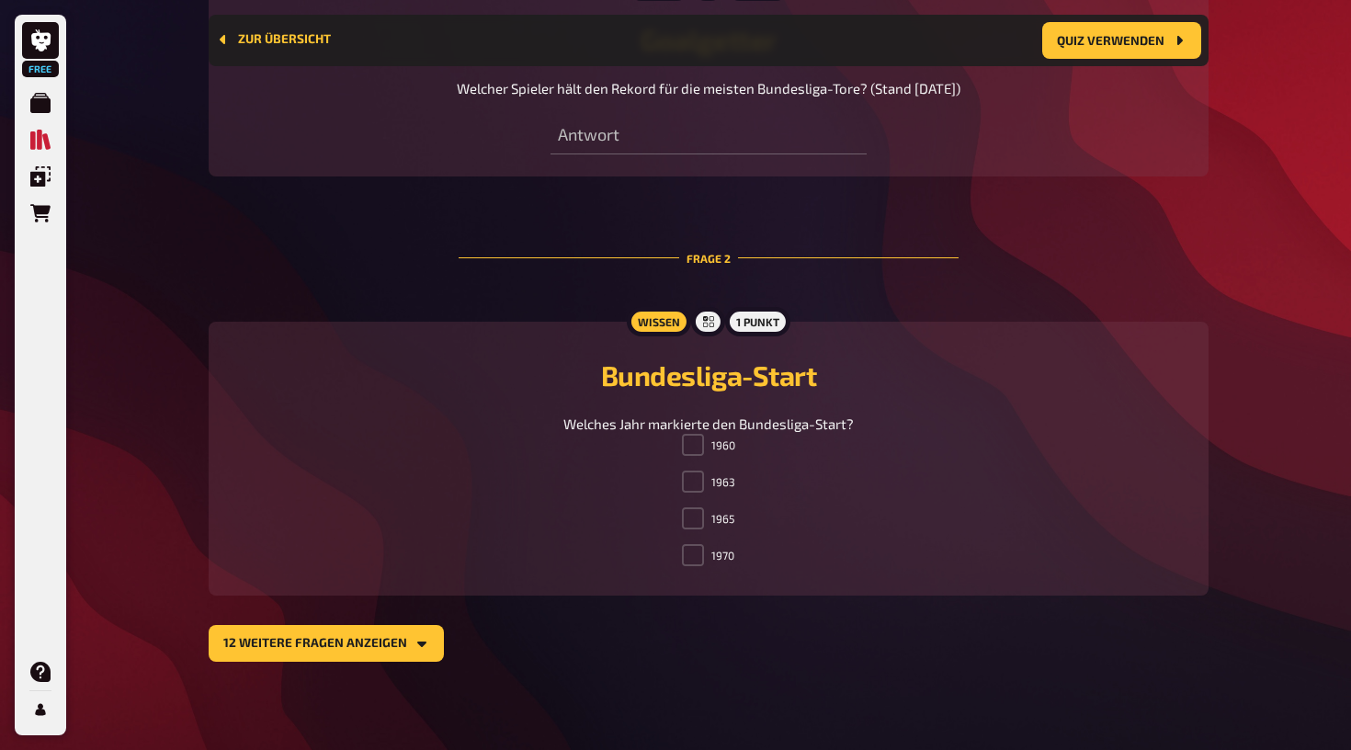
scroll to position [786, 0]
click at [425, 643] on icon "12 weitere Fragen anzeigen" at bounding box center [422, 644] width 15 height 15
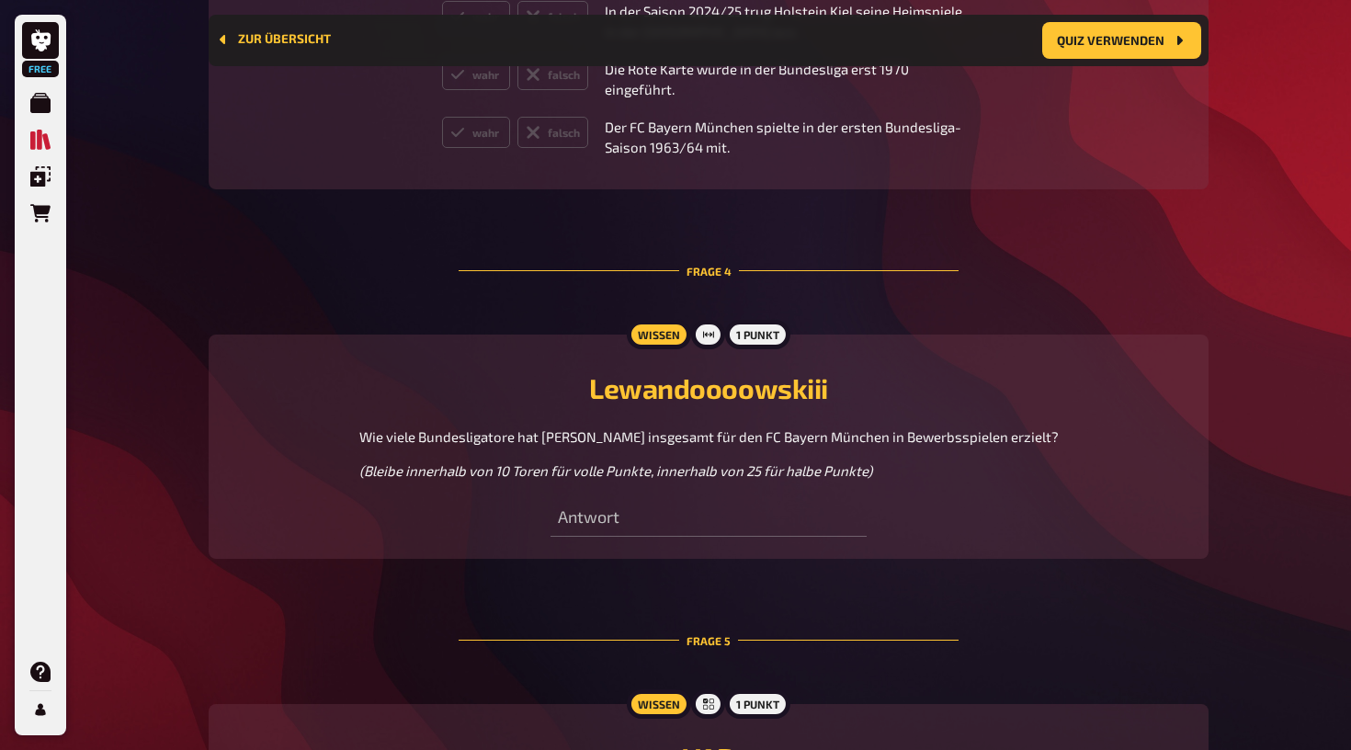
scroll to position [1766, 0]
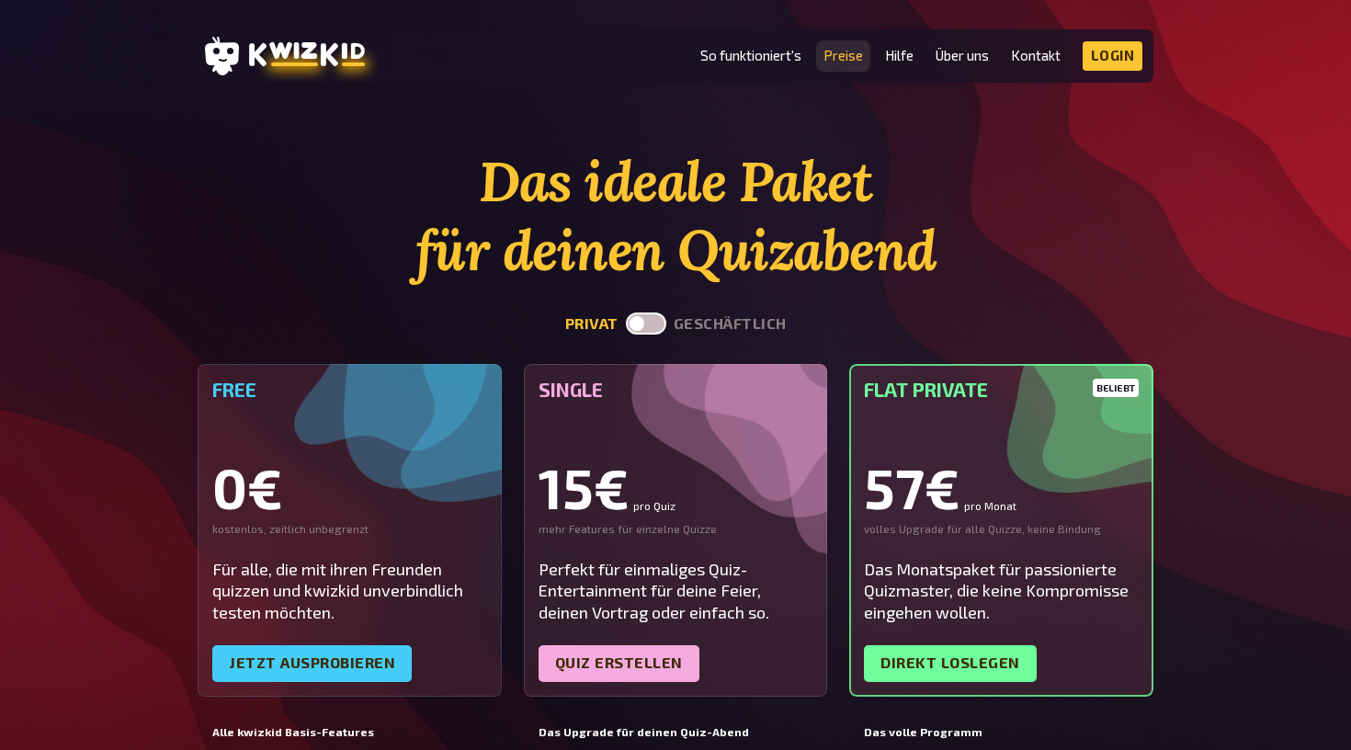
click at [844, 54] on link "Preise" at bounding box center [844, 56] width 40 height 16
click at [653, 324] on label at bounding box center [646, 324] width 40 height 22
click at [626, 313] on input "checkbox" at bounding box center [625, 312] width 1 height 1
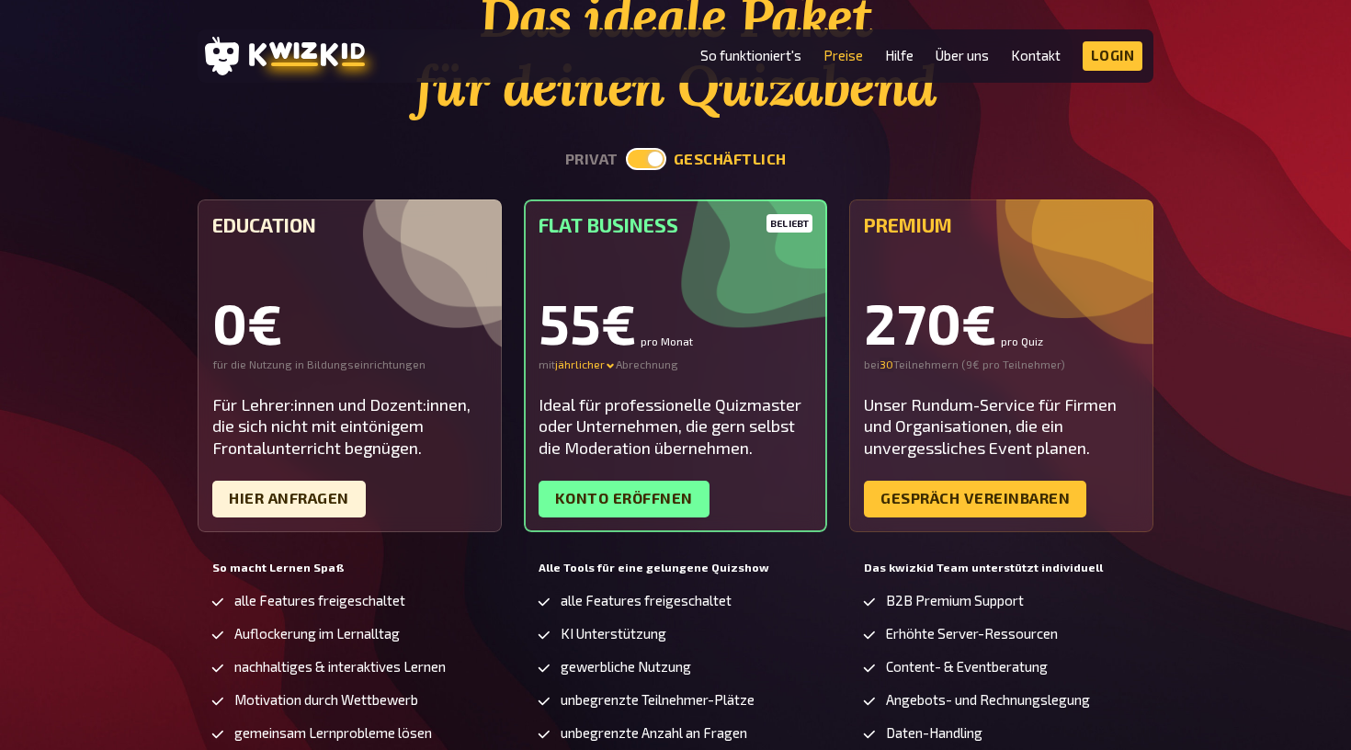
scroll to position [102, 0]
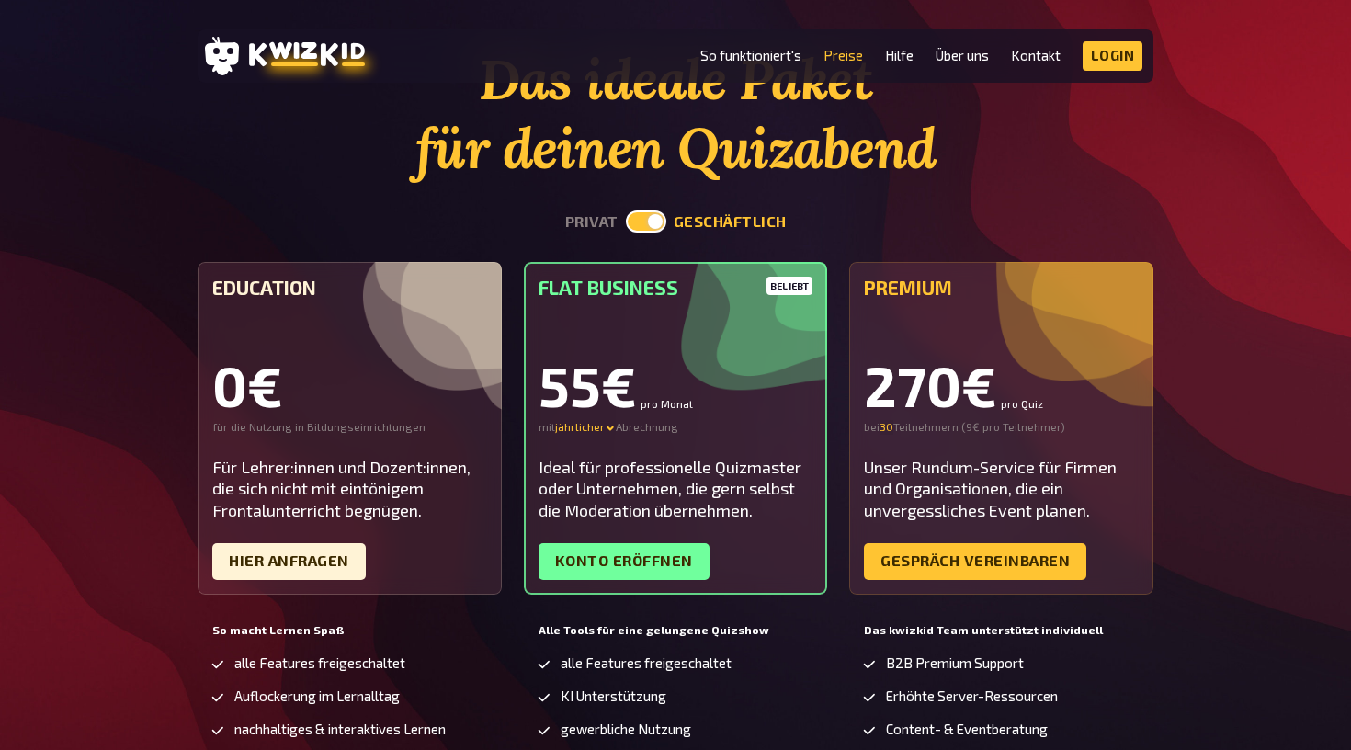
click at [638, 226] on label at bounding box center [646, 221] width 40 height 22
click at [626, 210] on input "checkbox" at bounding box center [625, 210] width 1 height 1
checkbox input "false"
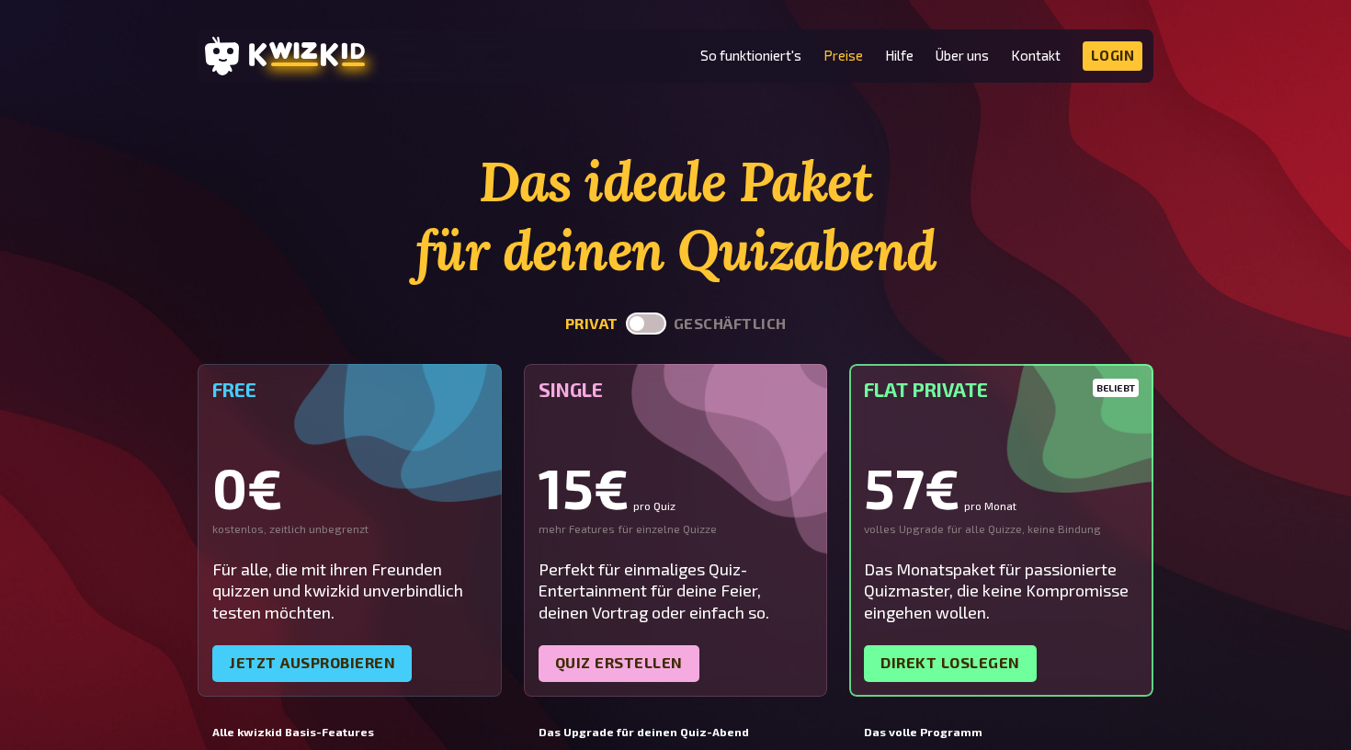
scroll to position [0, 0]
click at [766, 54] on link "So funktioniert's" at bounding box center [750, 56] width 101 height 16
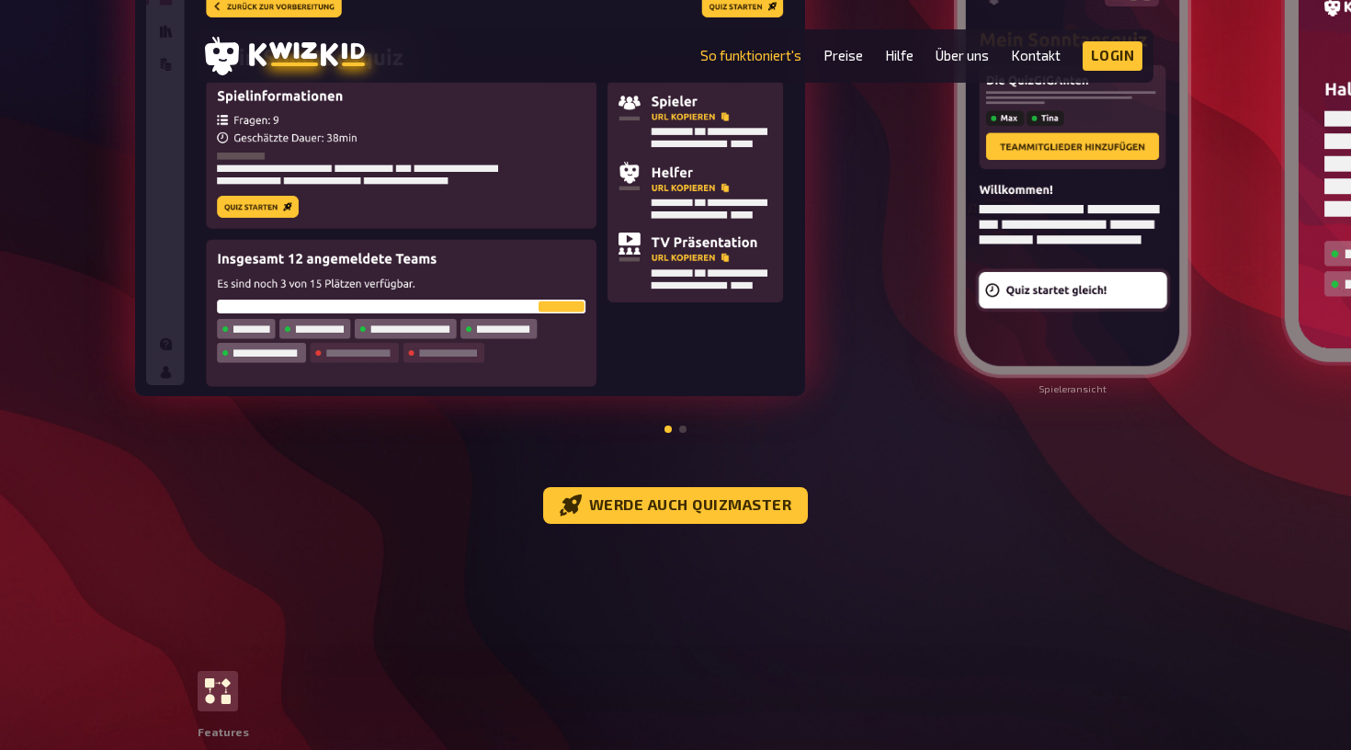
scroll to position [2175, 0]
click at [683, 433] on span at bounding box center [682, 429] width 7 height 7
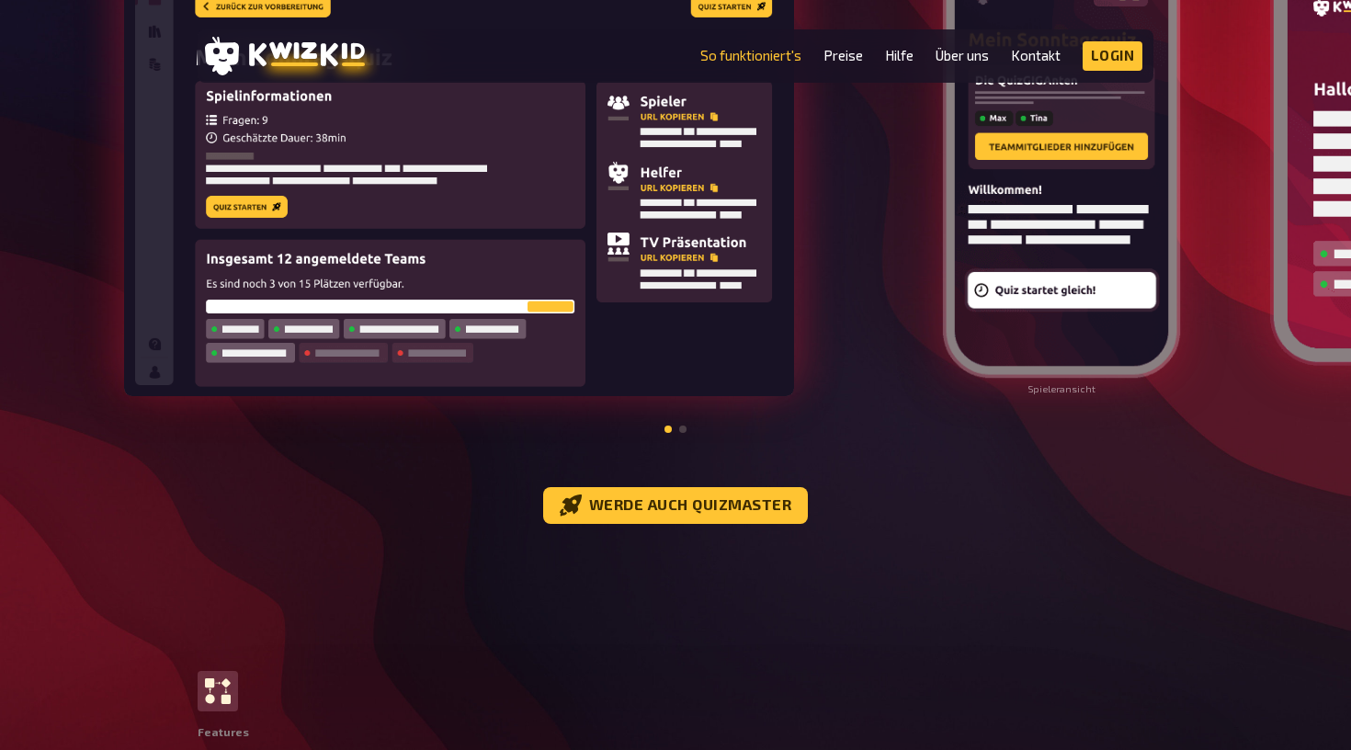
click at [592, 376] on img at bounding box center [459, 167] width 670 height 460
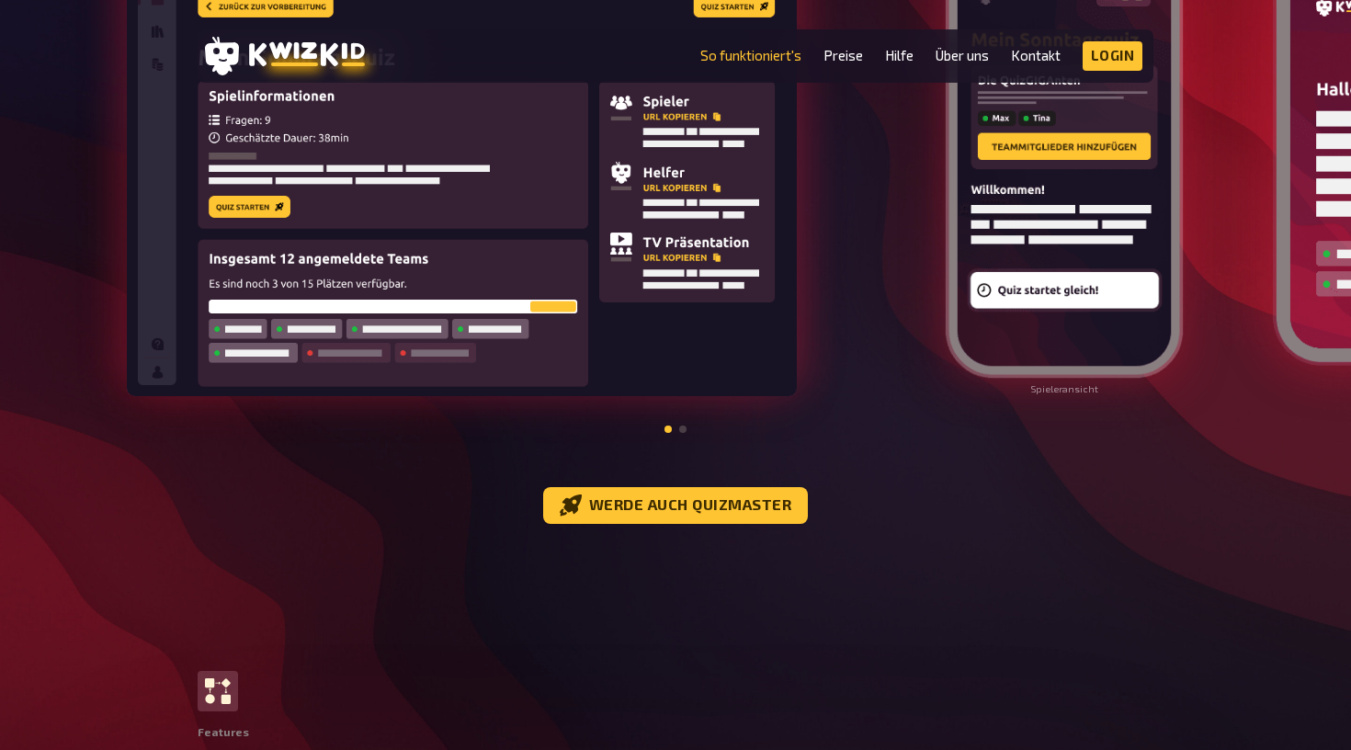
click at [453, 393] on img at bounding box center [462, 167] width 670 height 460
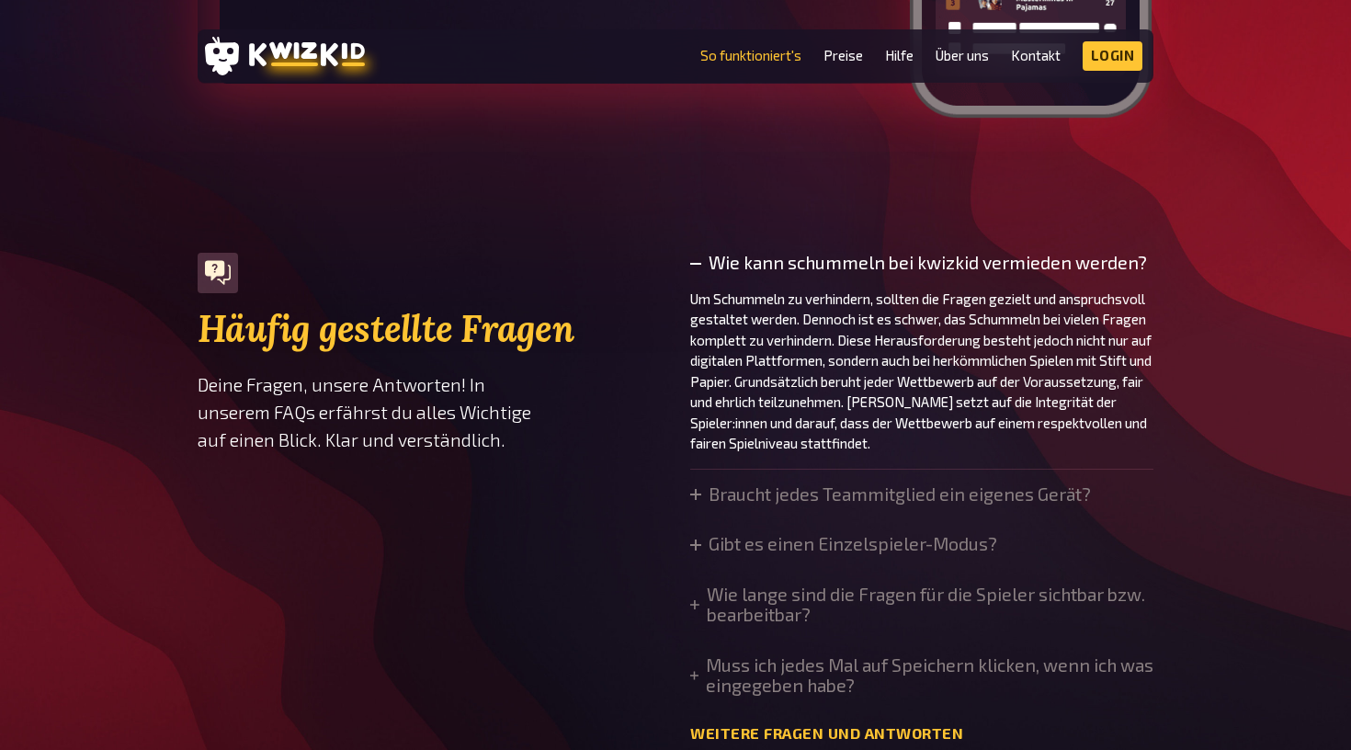
scroll to position [6156, 0]
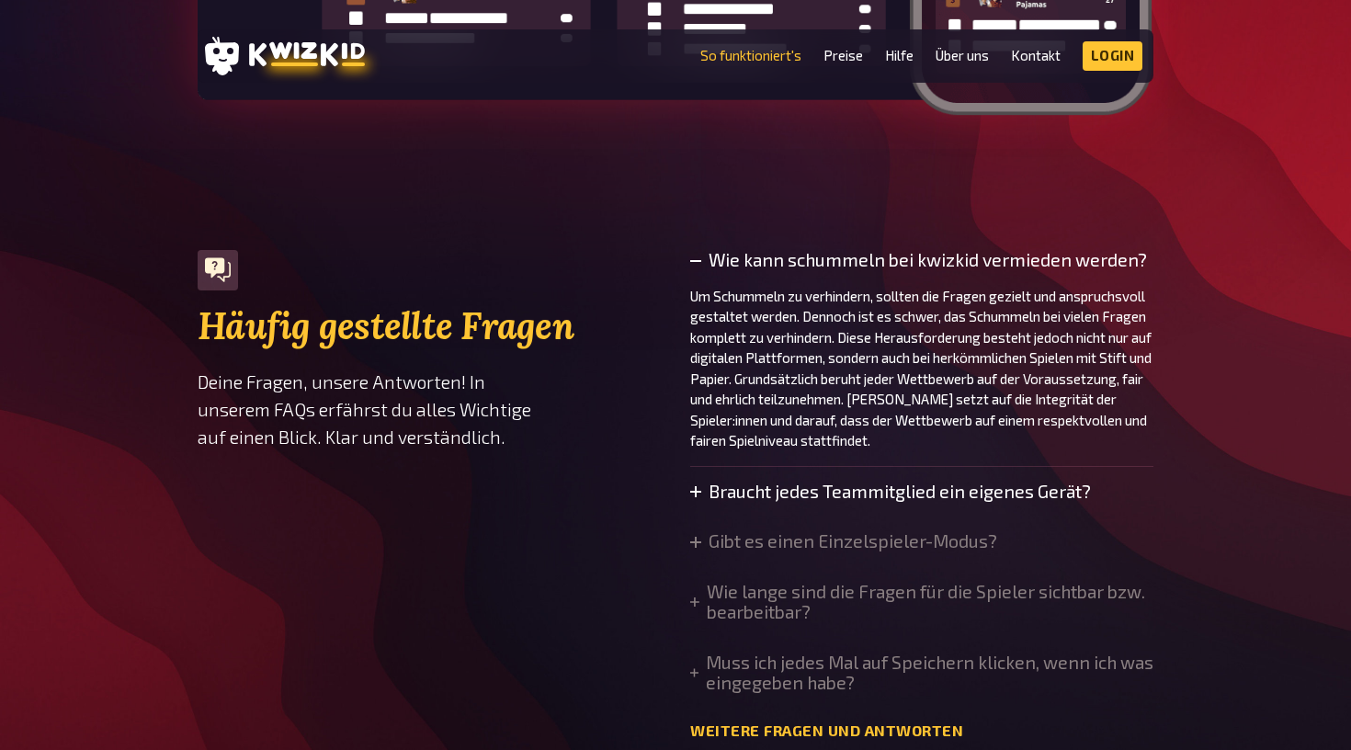
click at [697, 486] on icon at bounding box center [695, 491] width 11 height 11
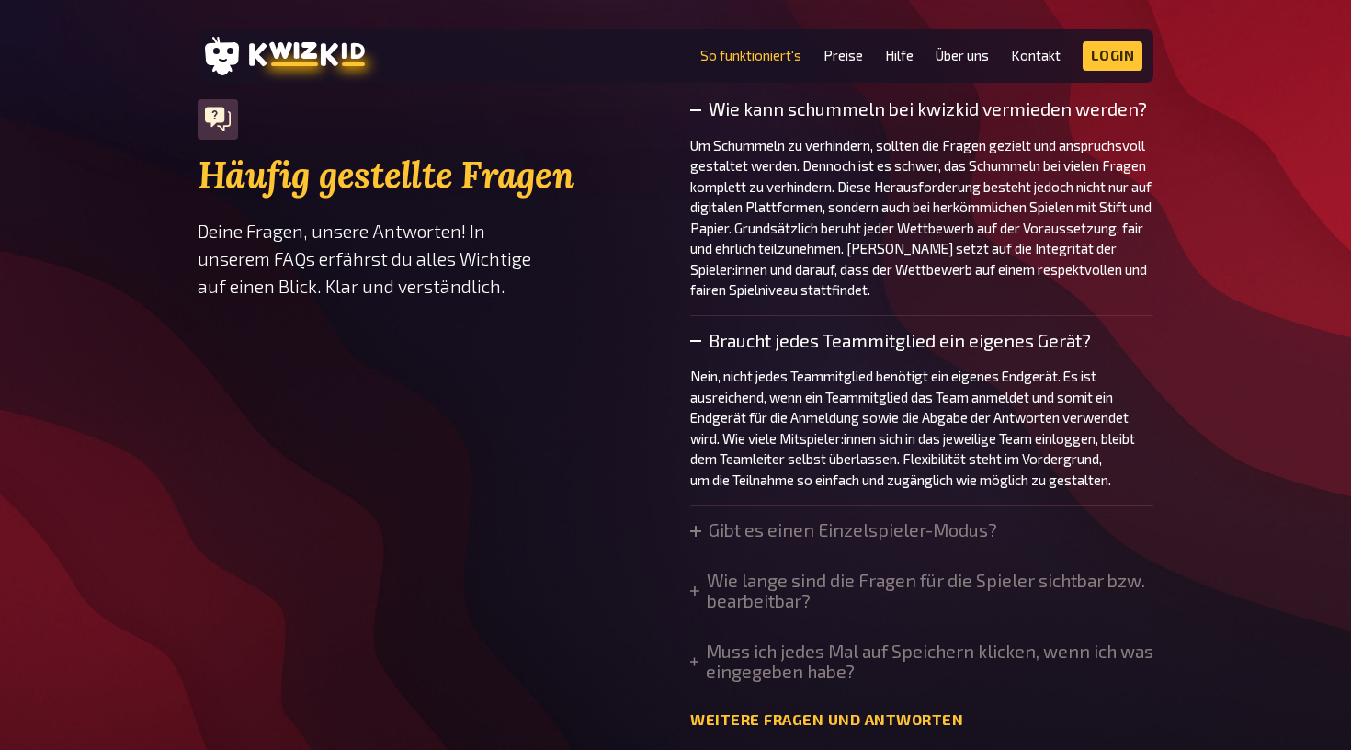
scroll to position [6319, 0]
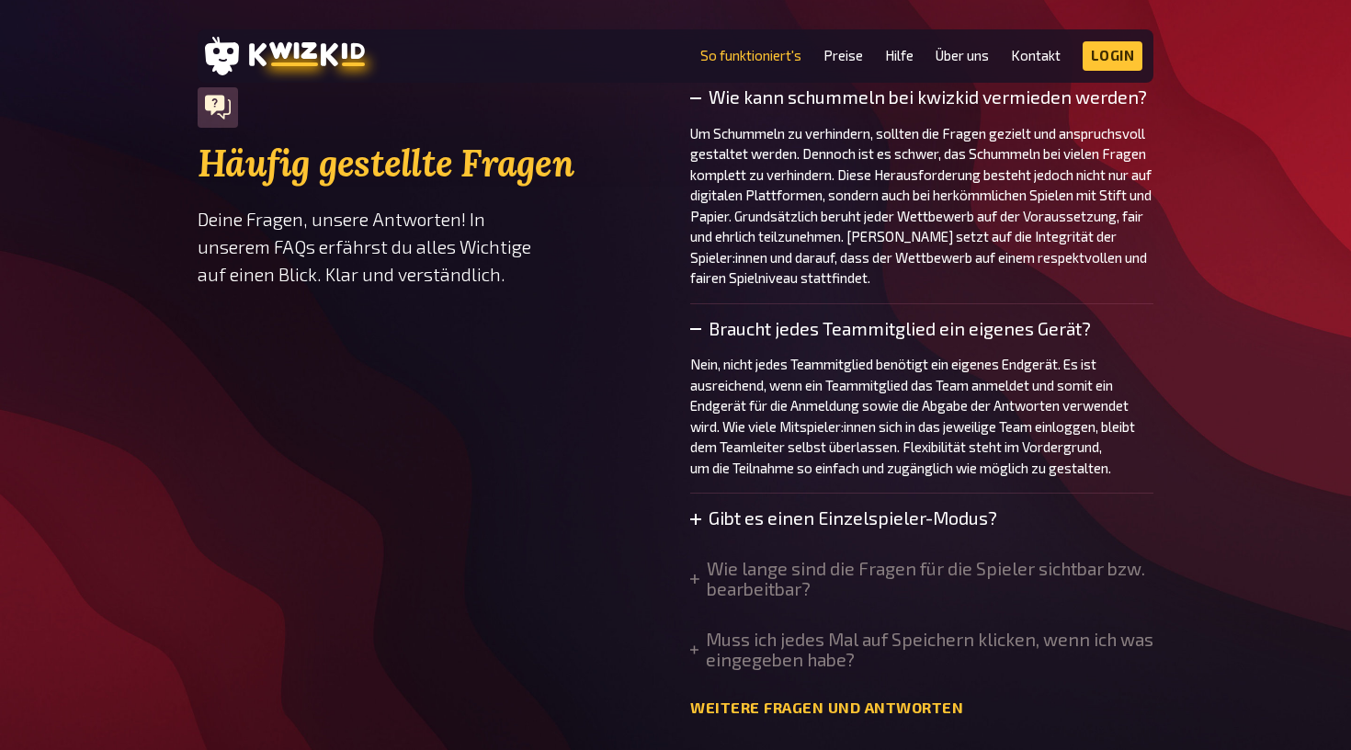
click at [699, 514] on icon at bounding box center [695, 519] width 11 height 11
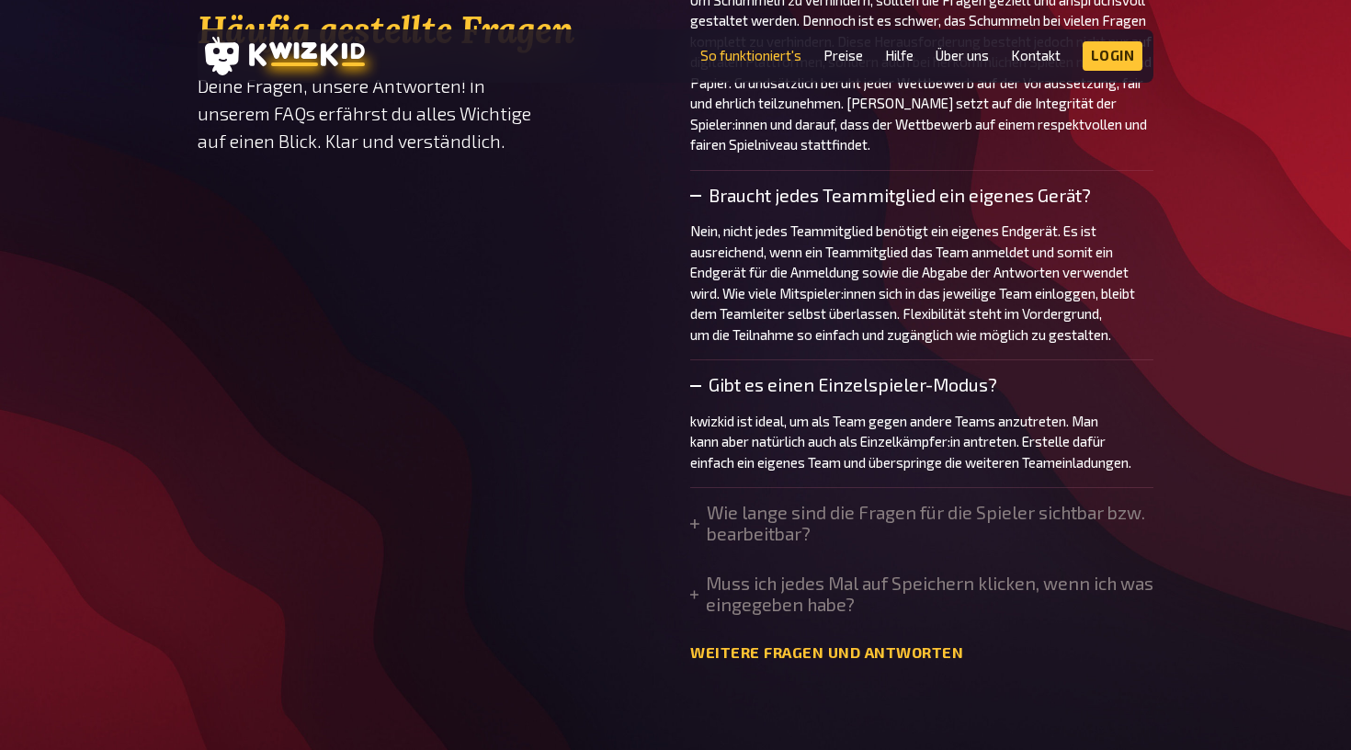
scroll to position [6452, 0]
click at [699, 519] on icon at bounding box center [694, 523] width 9 height 9
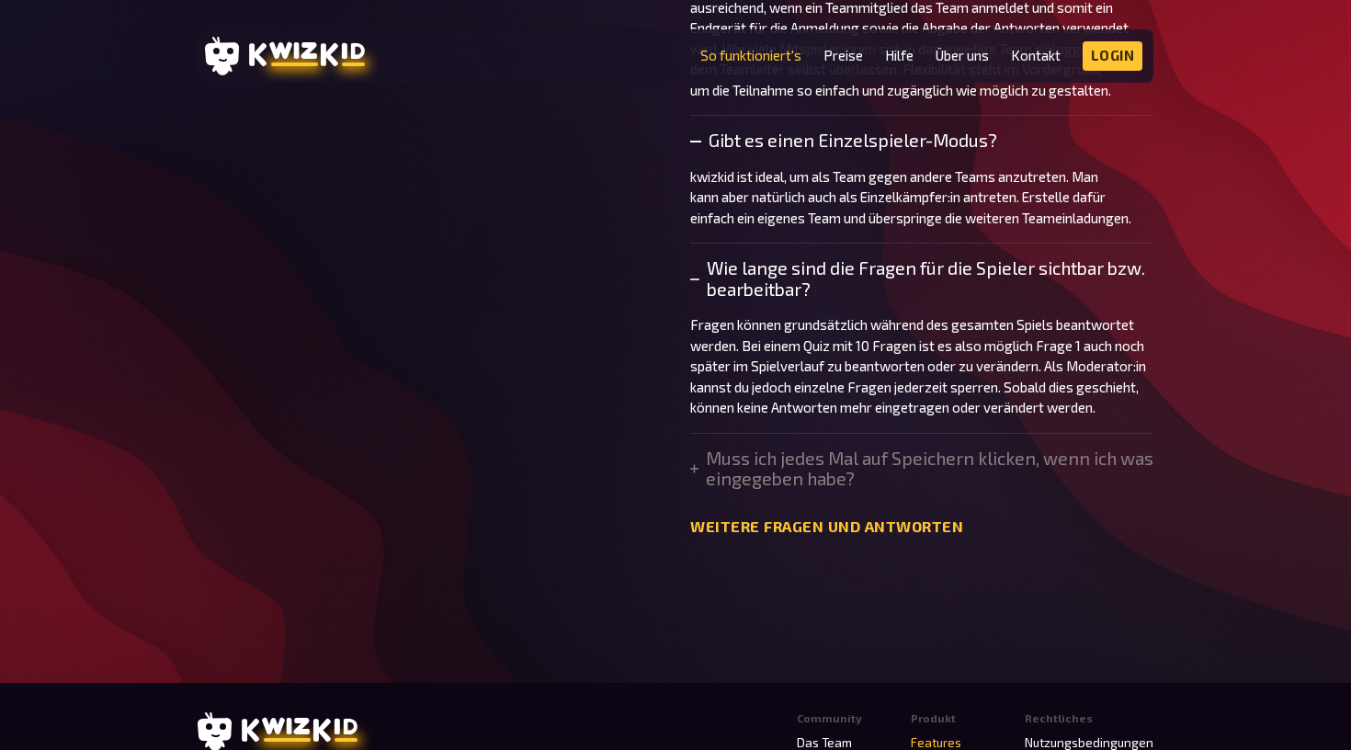
scroll to position [6711, 0]
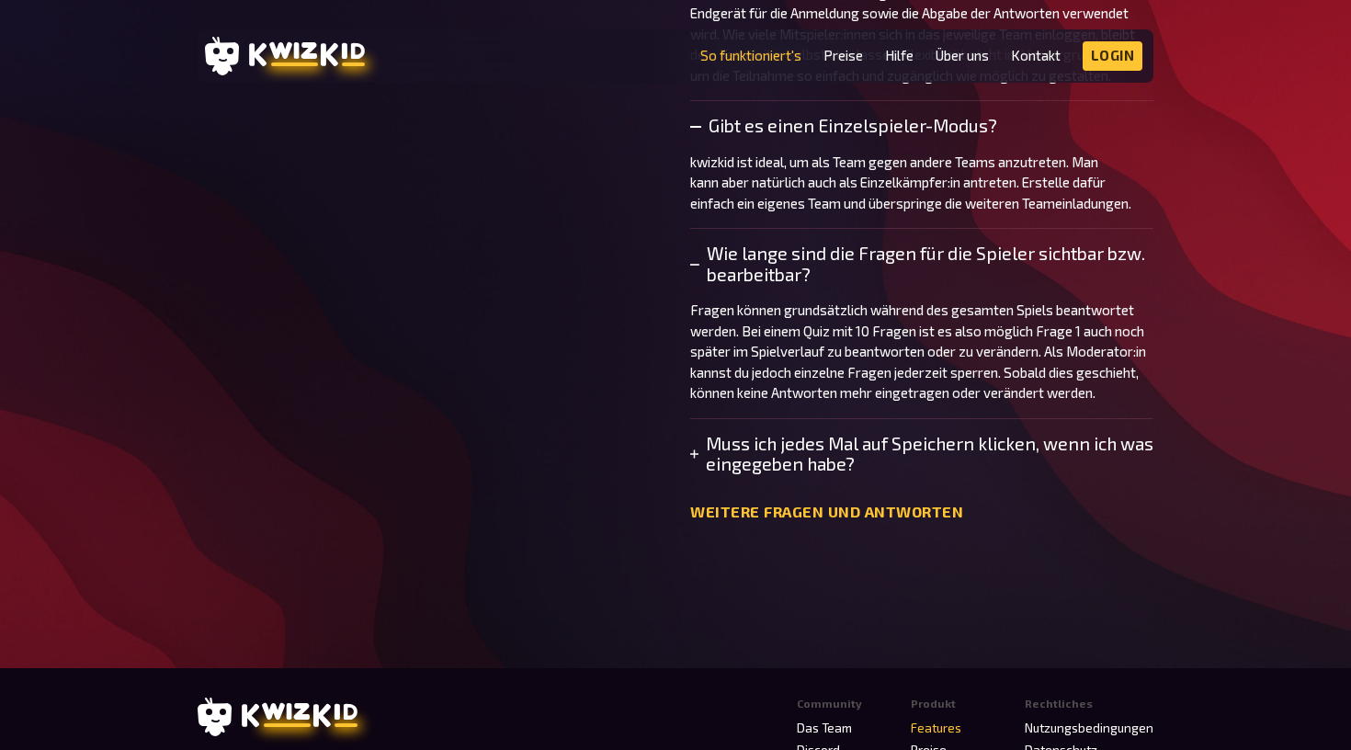
click at [693, 460] on icon at bounding box center [694, 454] width 8 height 11
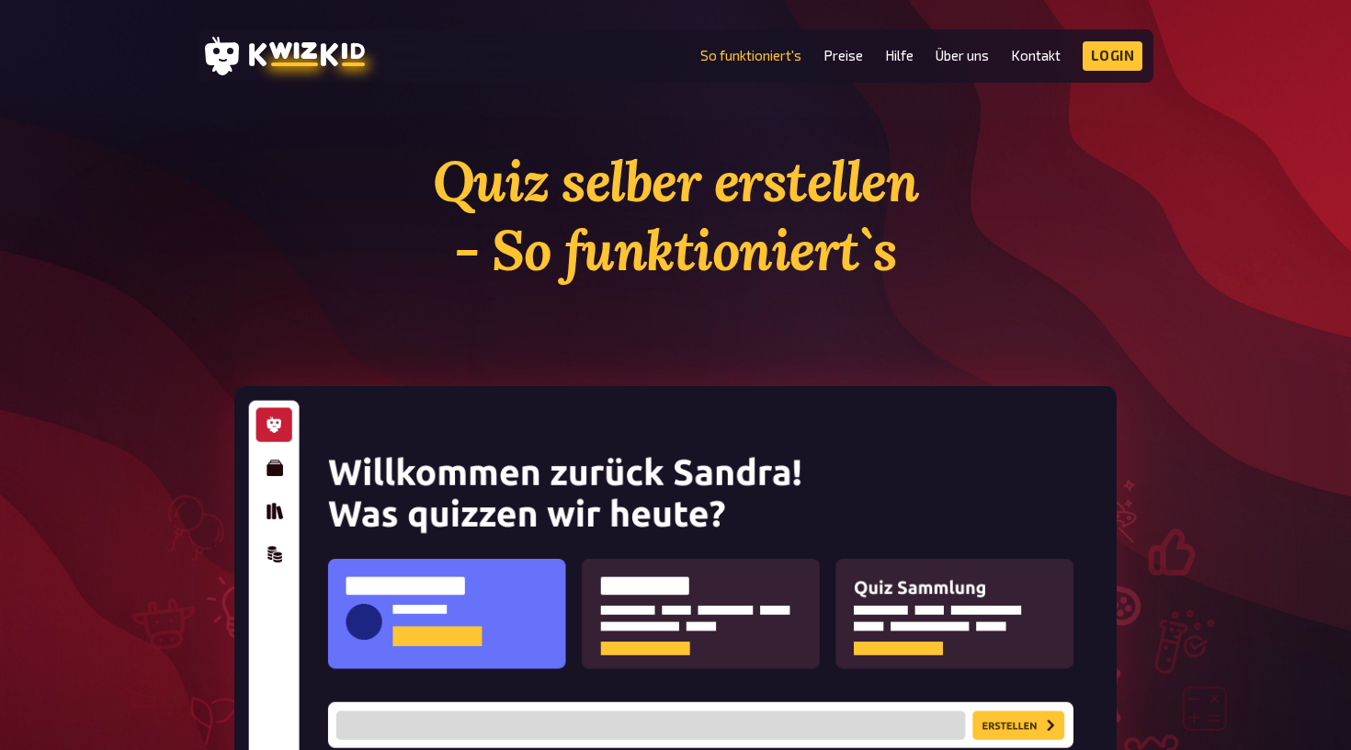
scroll to position [0, 0]
